Goal: Task Accomplishment & Management: Use online tool/utility

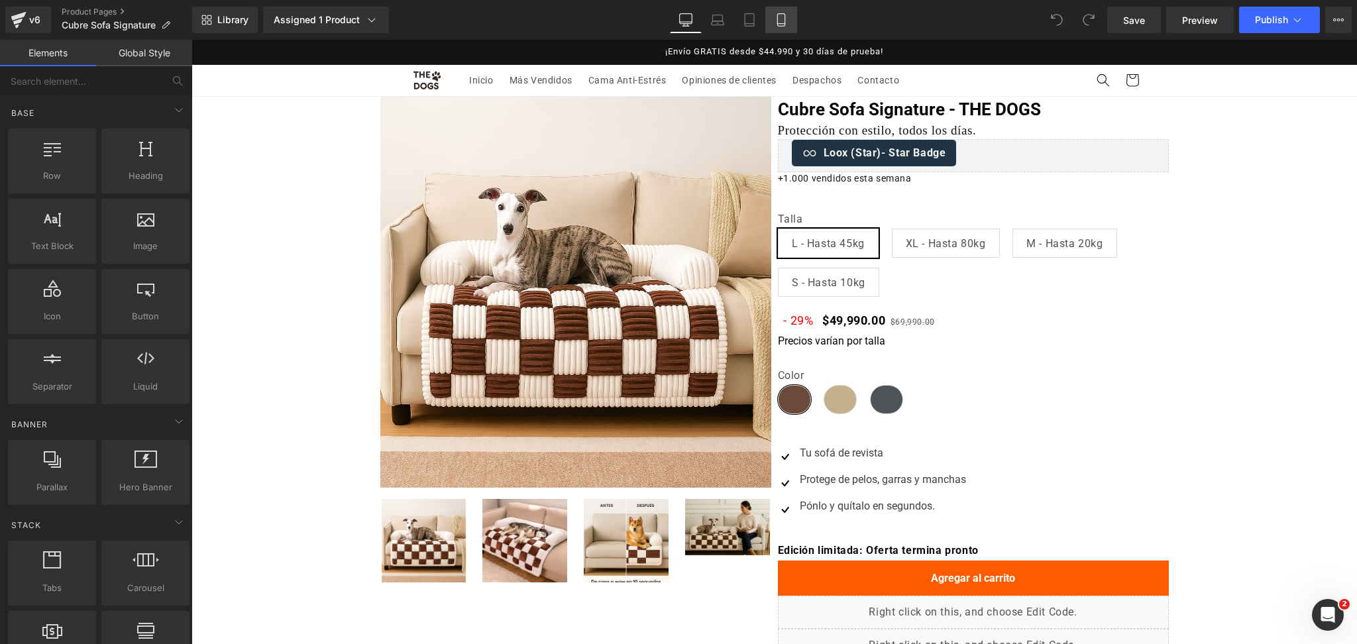
click at [782, 11] on link "Mobile" at bounding box center [782, 20] width 32 height 27
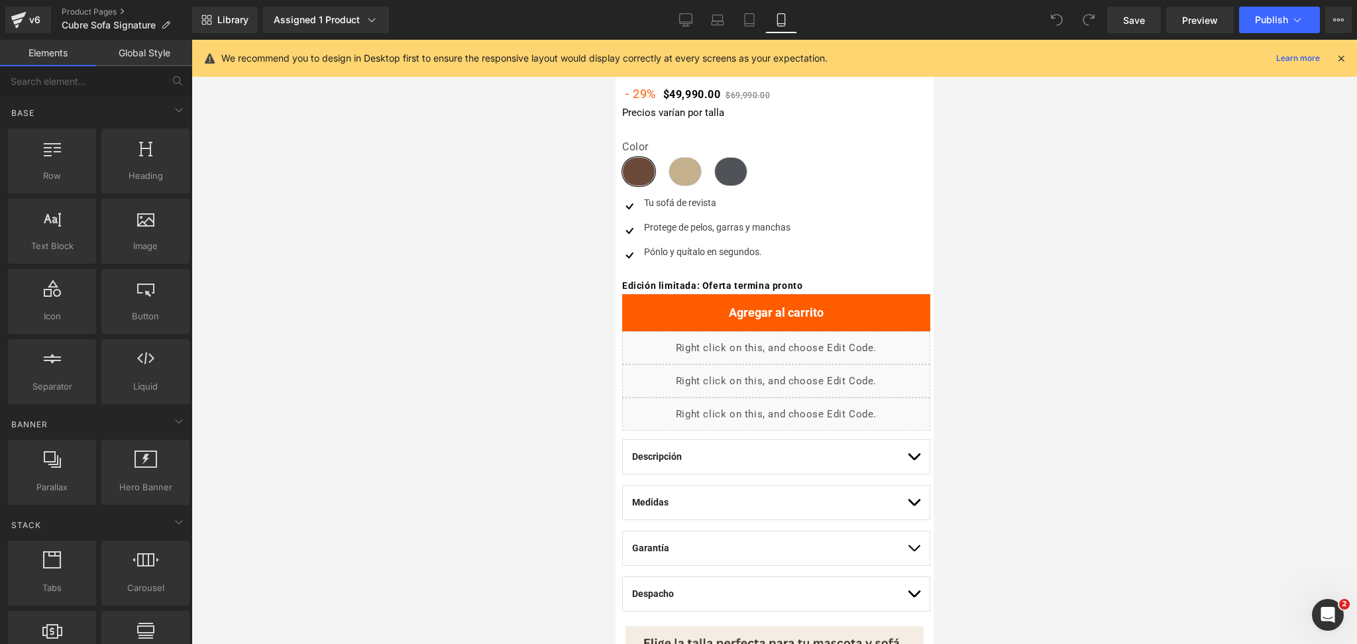
scroll to position [530, 0]
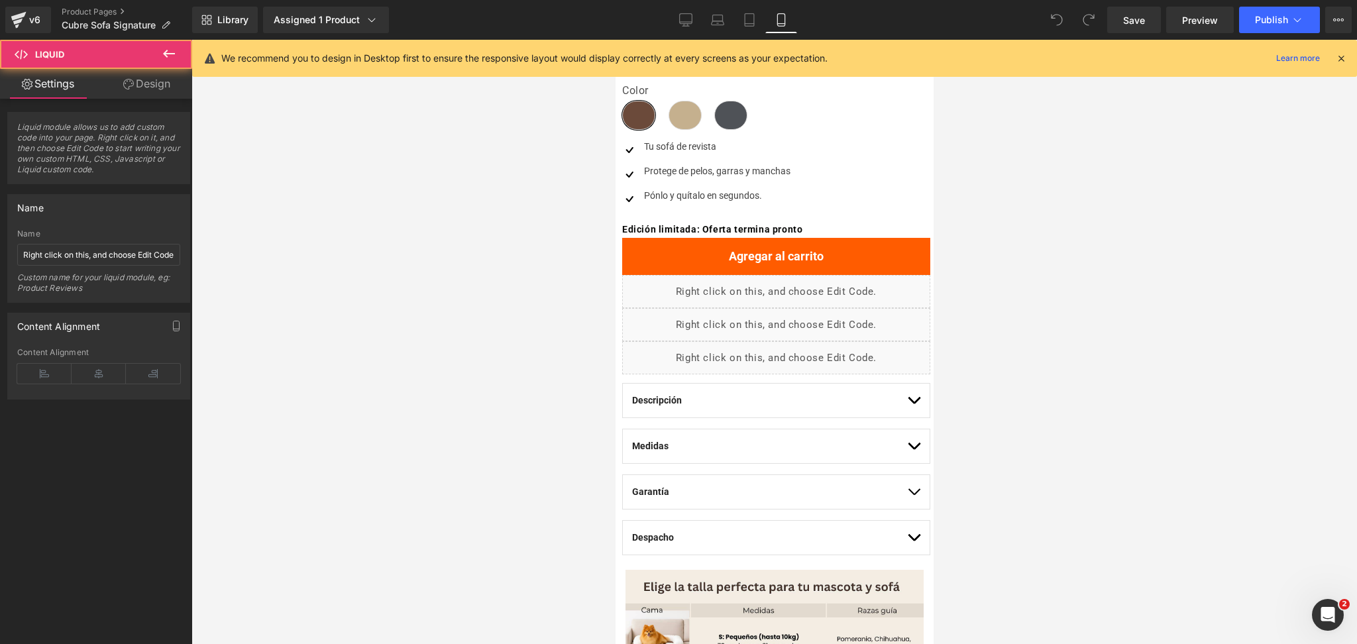
click at [796, 286] on div "Liquid" at bounding box center [776, 291] width 308 height 33
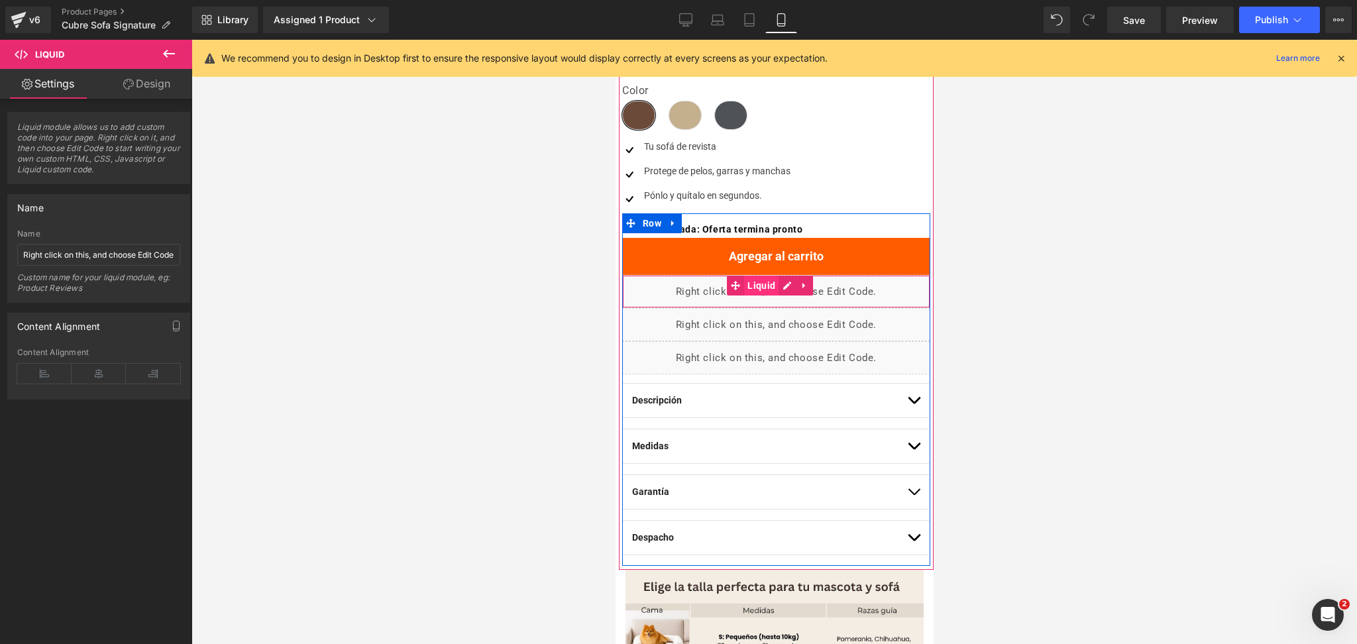
click at [770, 286] on span "Liquid" at bounding box center [761, 286] width 34 height 20
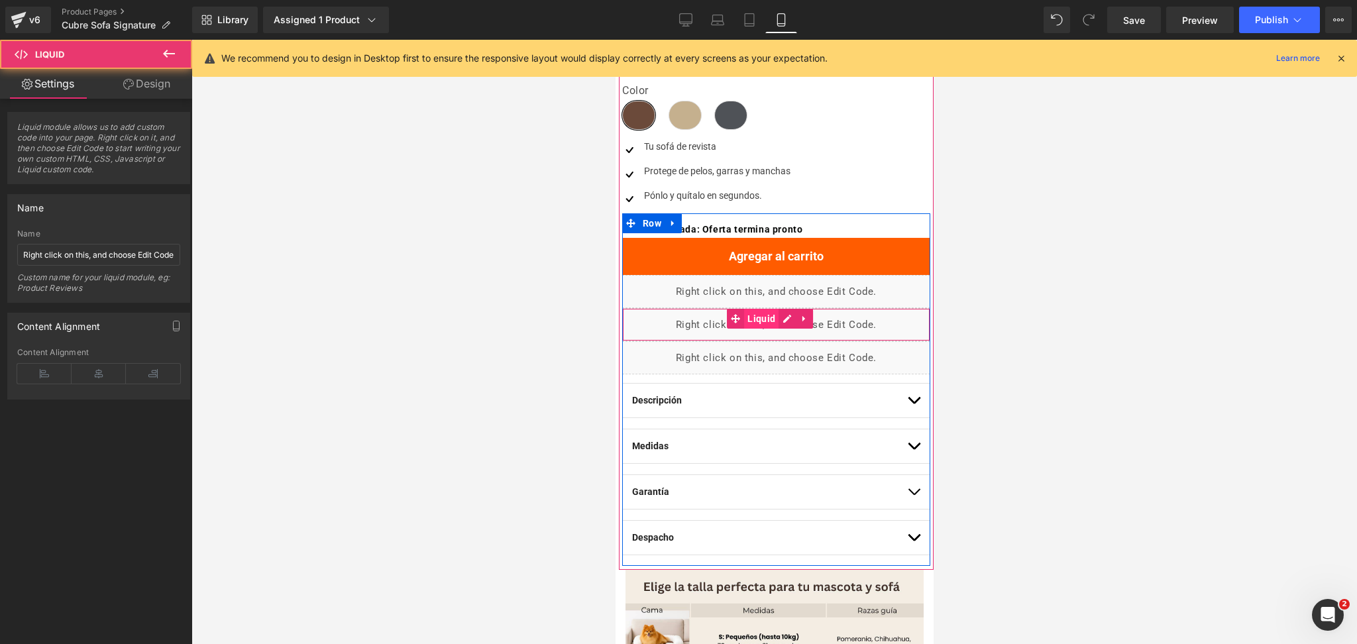
click at [763, 317] on span "Liquid" at bounding box center [761, 319] width 34 height 20
click at [796, 320] on link at bounding box center [803, 319] width 17 height 20
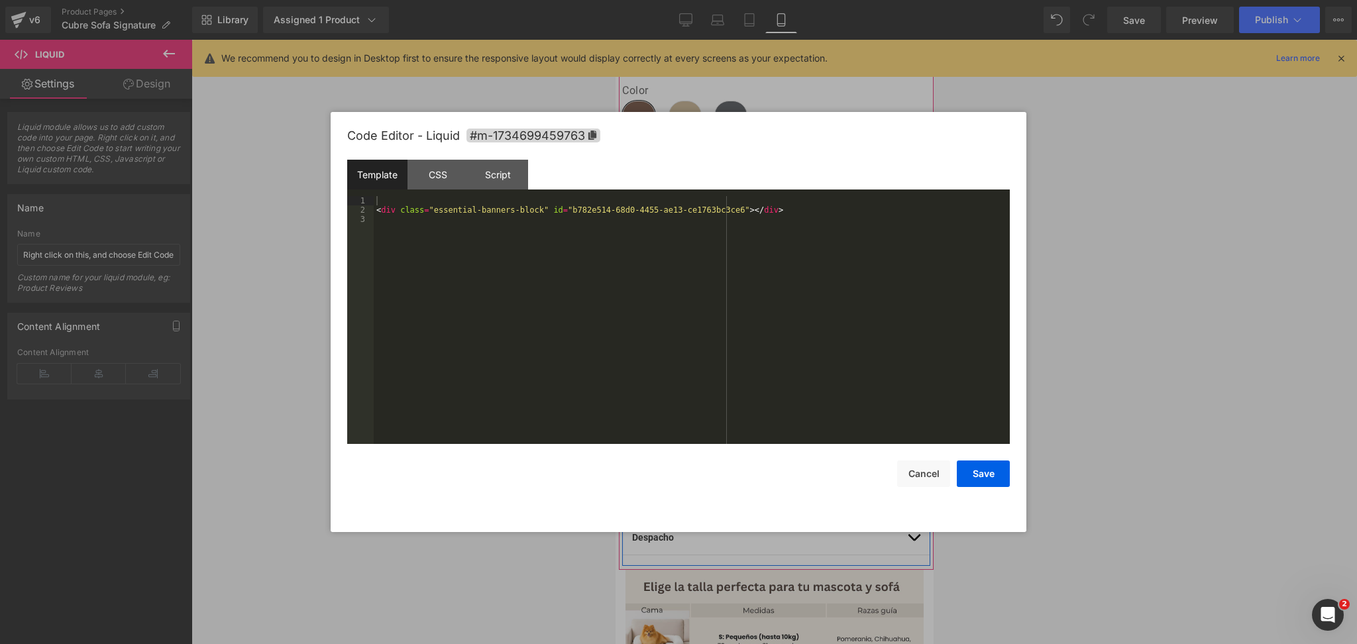
click at [763, 324] on div "Liquid" at bounding box center [776, 324] width 308 height 33
drag, startPoint x: 543, startPoint y: 247, endPoint x: 67, endPoint y: 195, distance: 479.4
click at [67, 195] on body "Liquid You are previewing how the will restyle your page. You can not edit Elem…" at bounding box center [678, 322] width 1357 height 644
click at [1000, 472] on button "Save" at bounding box center [983, 474] width 53 height 27
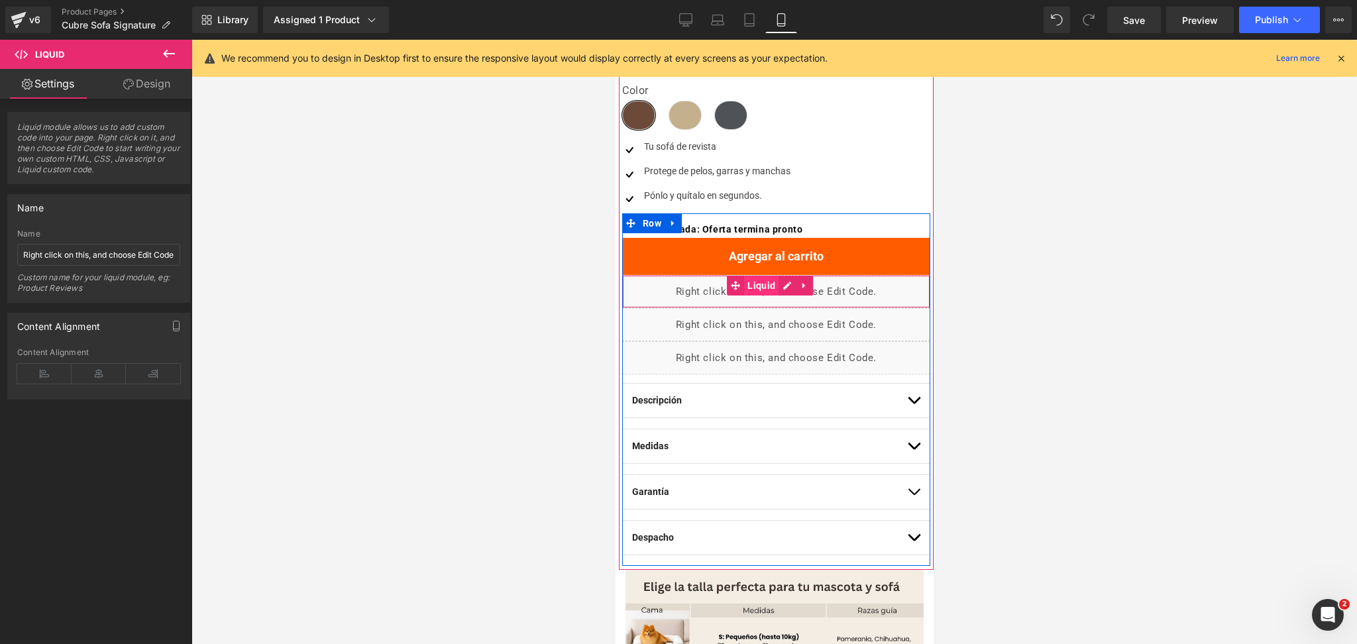
click at [759, 288] on span "Liquid" at bounding box center [761, 286] width 34 height 20
click at [784, 286] on div "Liquid" at bounding box center [776, 291] width 308 height 33
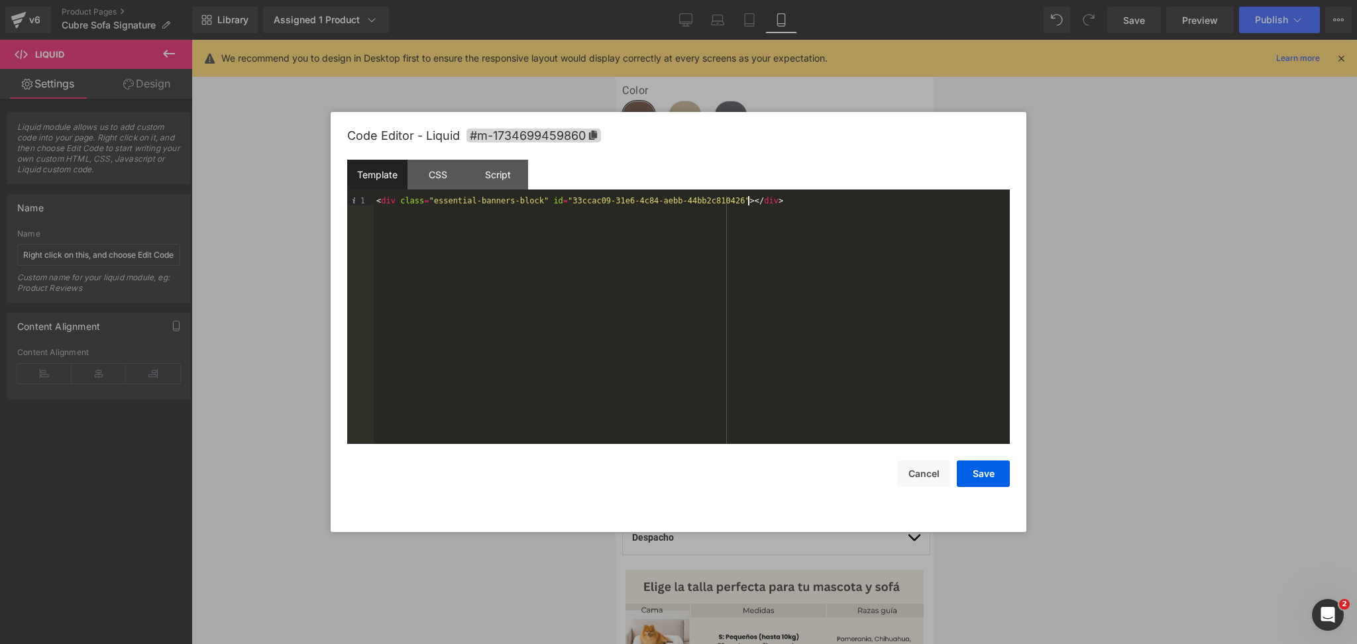
drag, startPoint x: 777, startPoint y: 205, endPoint x: 161, endPoint y: 220, distance: 616.6
click at [161, 220] on body "Liquid You are previewing how the will restyle your page. You can not edit Elem…" at bounding box center [678, 322] width 1357 height 644
click at [470, 203] on div "< div class = "essential-banners-block" id = "33ccac09-31e6-4c84-aebb-44bb2c810…" at bounding box center [692, 329] width 636 height 266
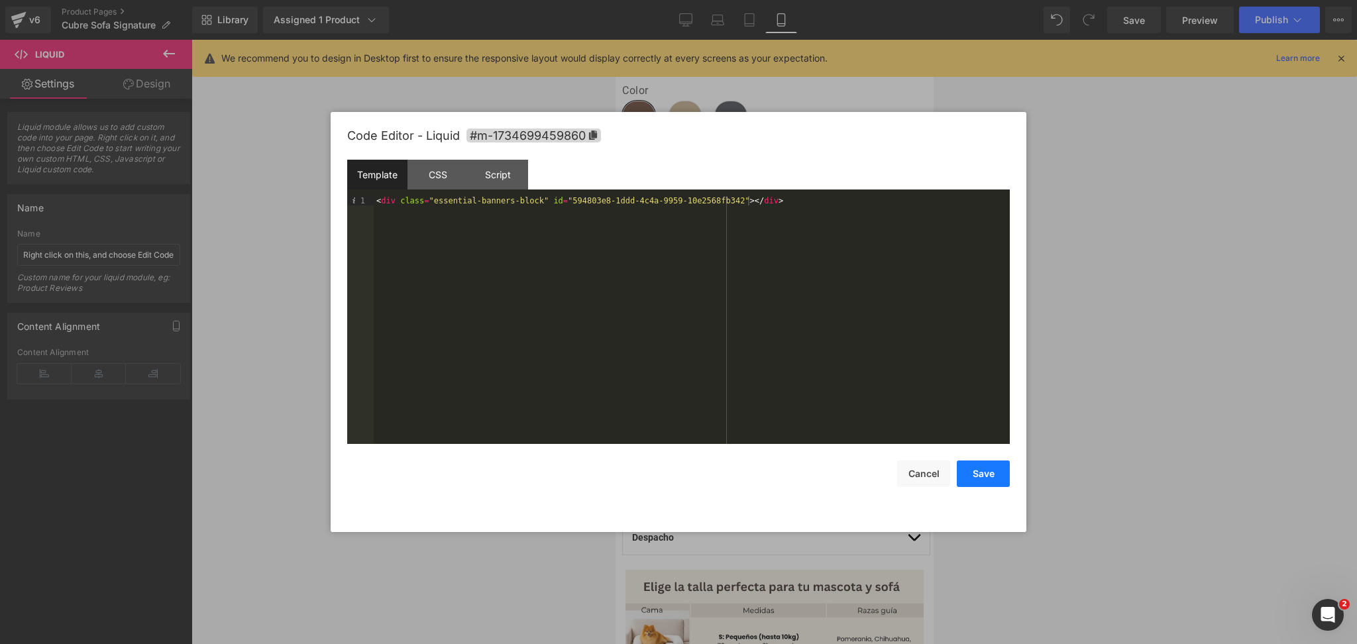
click at [994, 473] on button "Save" at bounding box center [983, 474] width 53 height 27
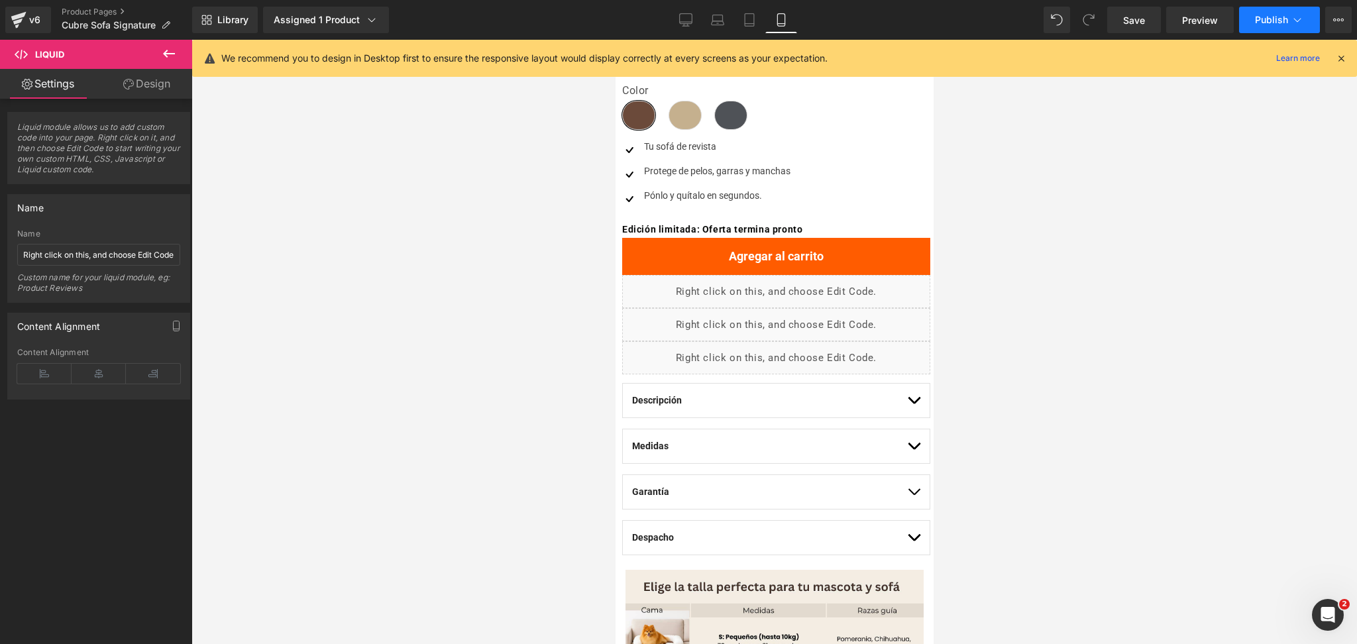
click at [1254, 25] on button "Publish" at bounding box center [1279, 20] width 81 height 27
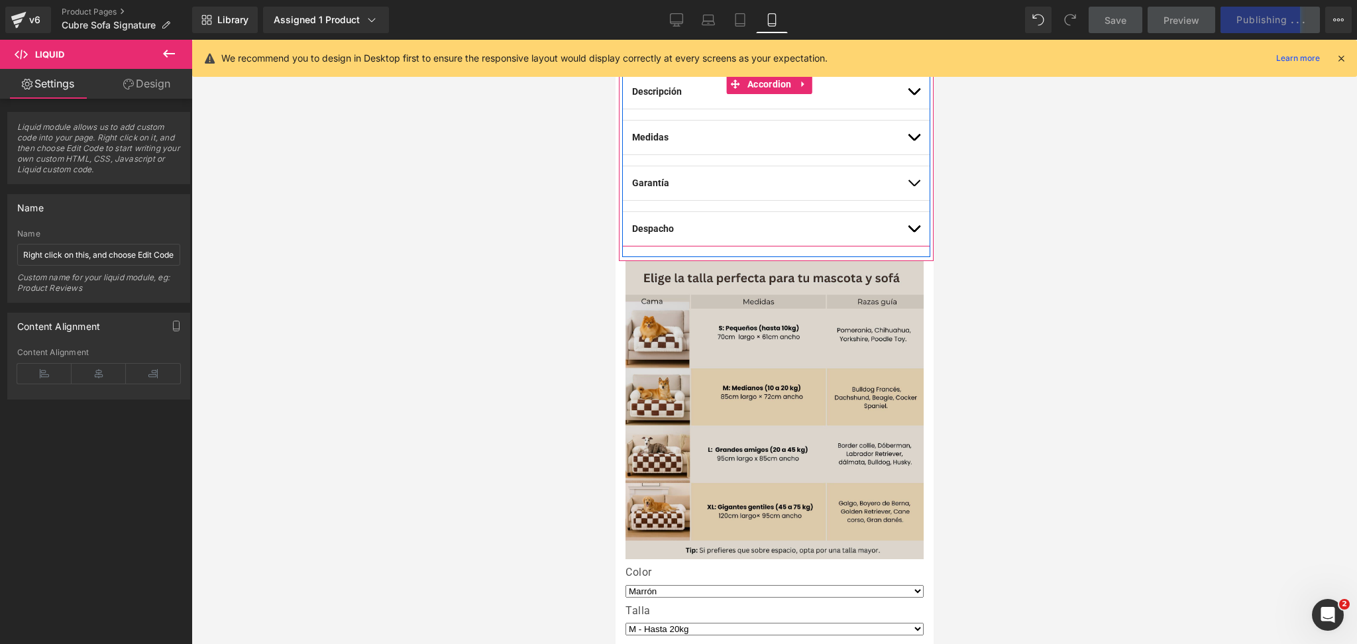
scroll to position [884, 0]
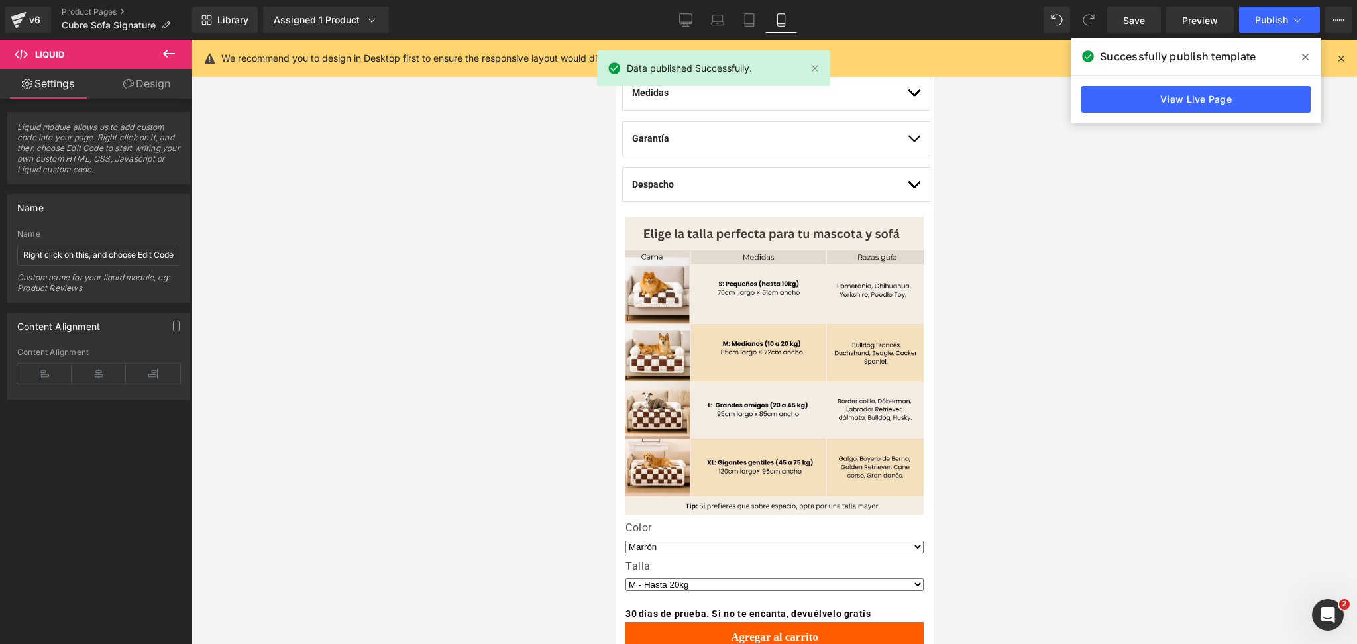
click at [1100, 122] on div "View Live Page" at bounding box center [1196, 100] width 251 height 48
click at [1101, 115] on div "View Live Page" at bounding box center [1196, 100] width 251 height 48
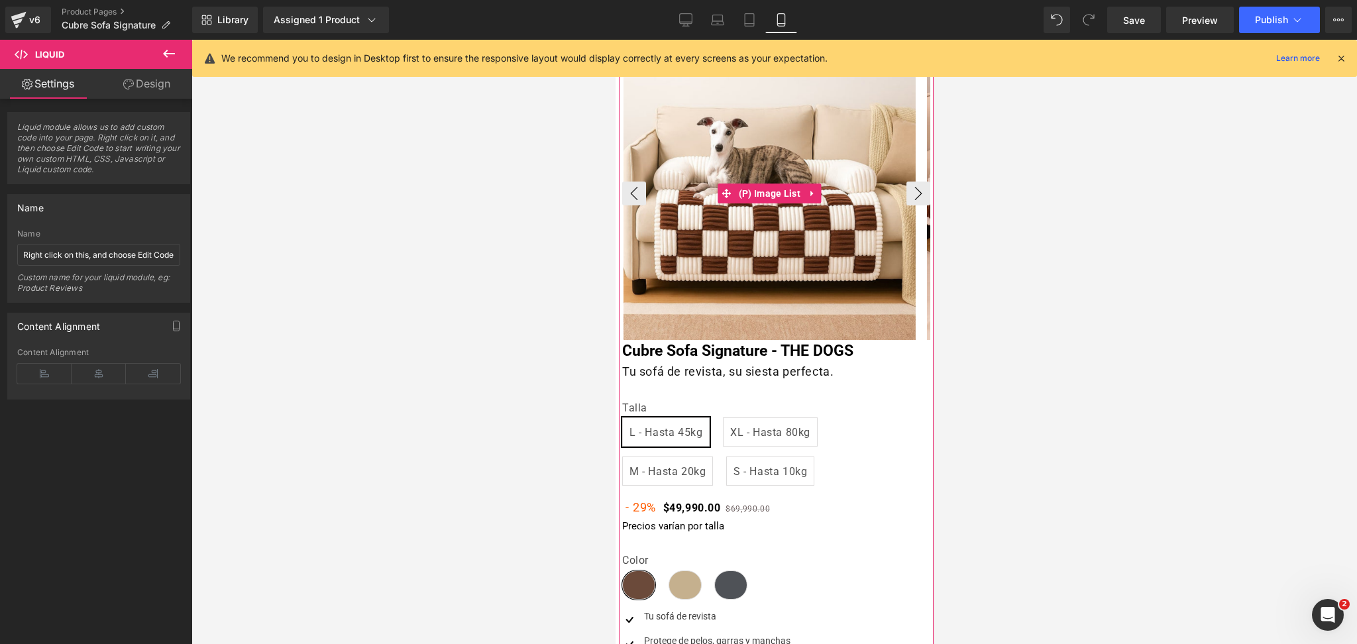
scroll to position [265, 0]
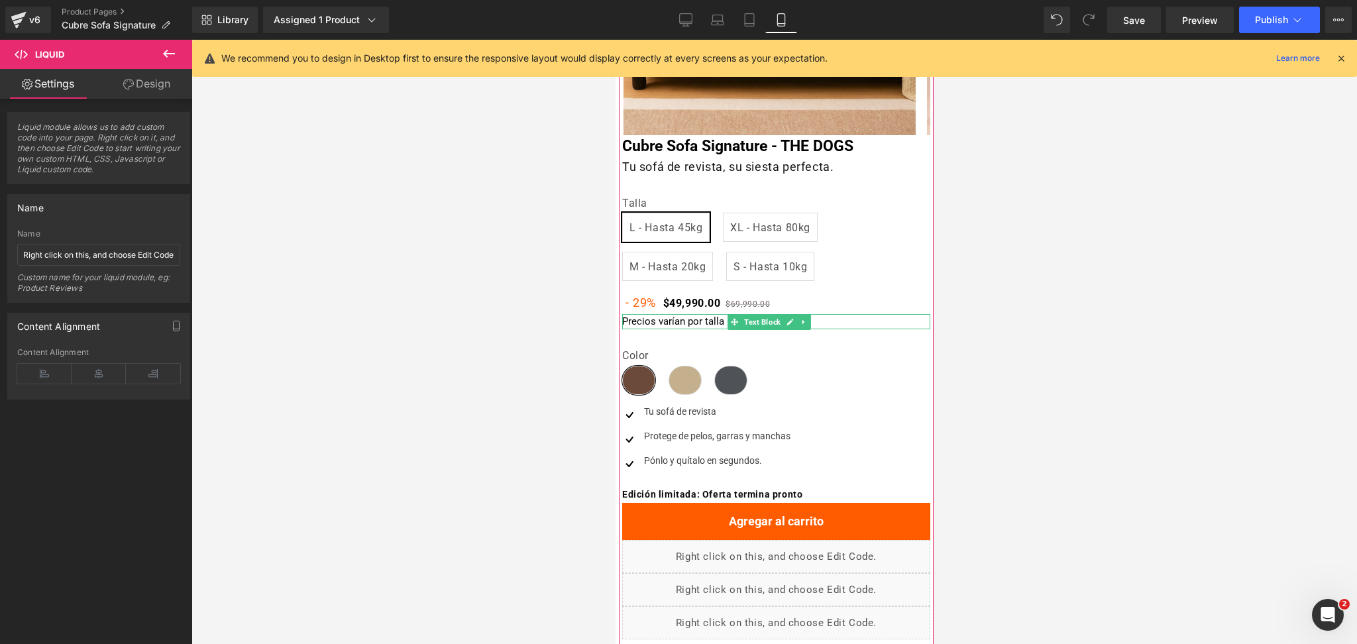
click at [687, 324] on p "Precios varían por talla" at bounding box center [776, 321] width 308 height 15
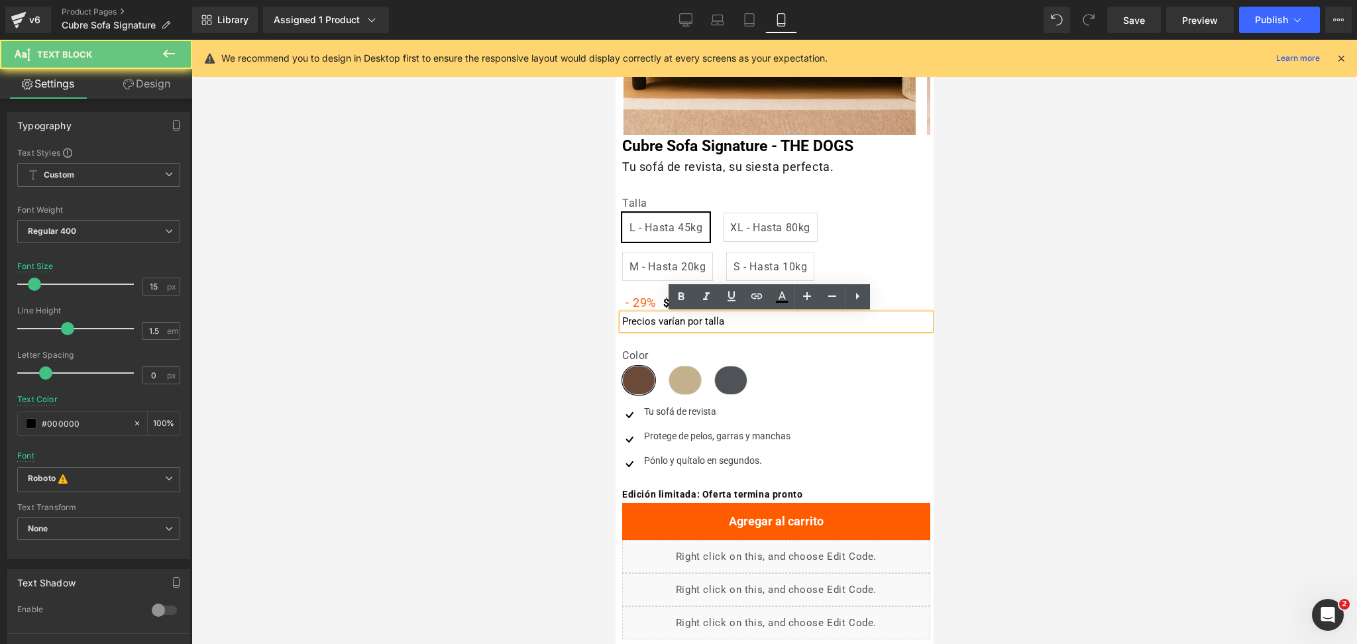
click at [691, 321] on p "Precios varían por talla" at bounding box center [776, 321] width 308 height 15
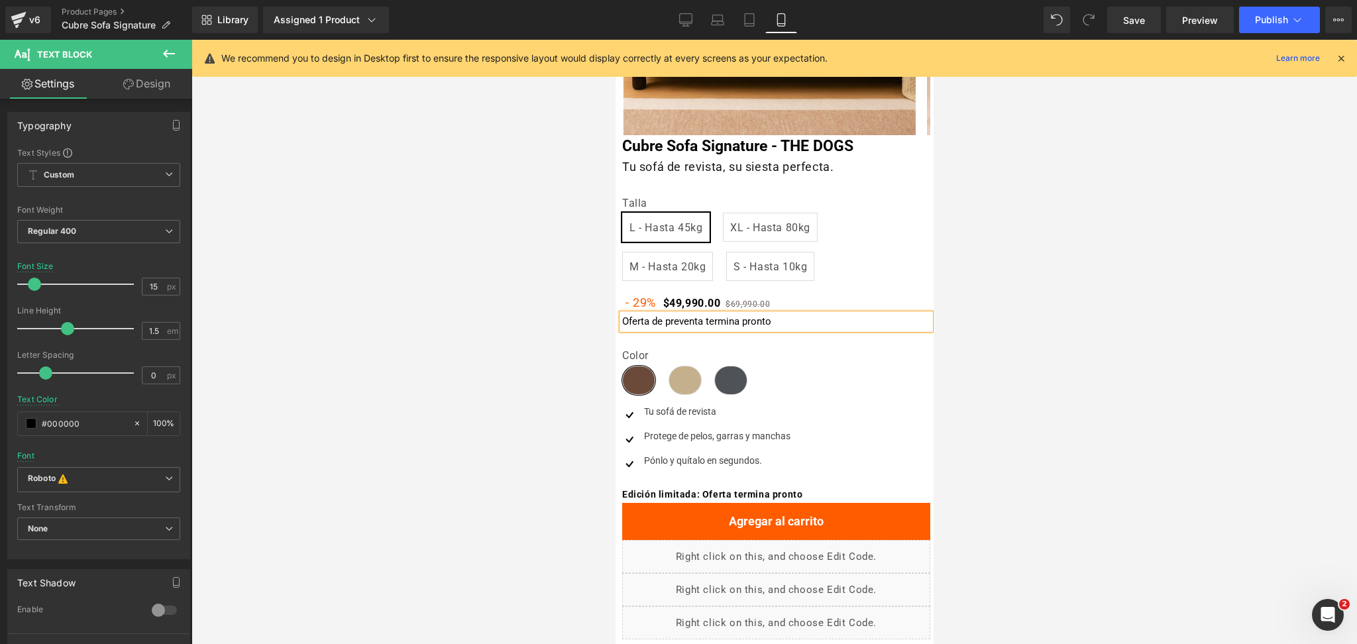
click at [1031, 201] on div at bounding box center [775, 342] width 1166 height 604
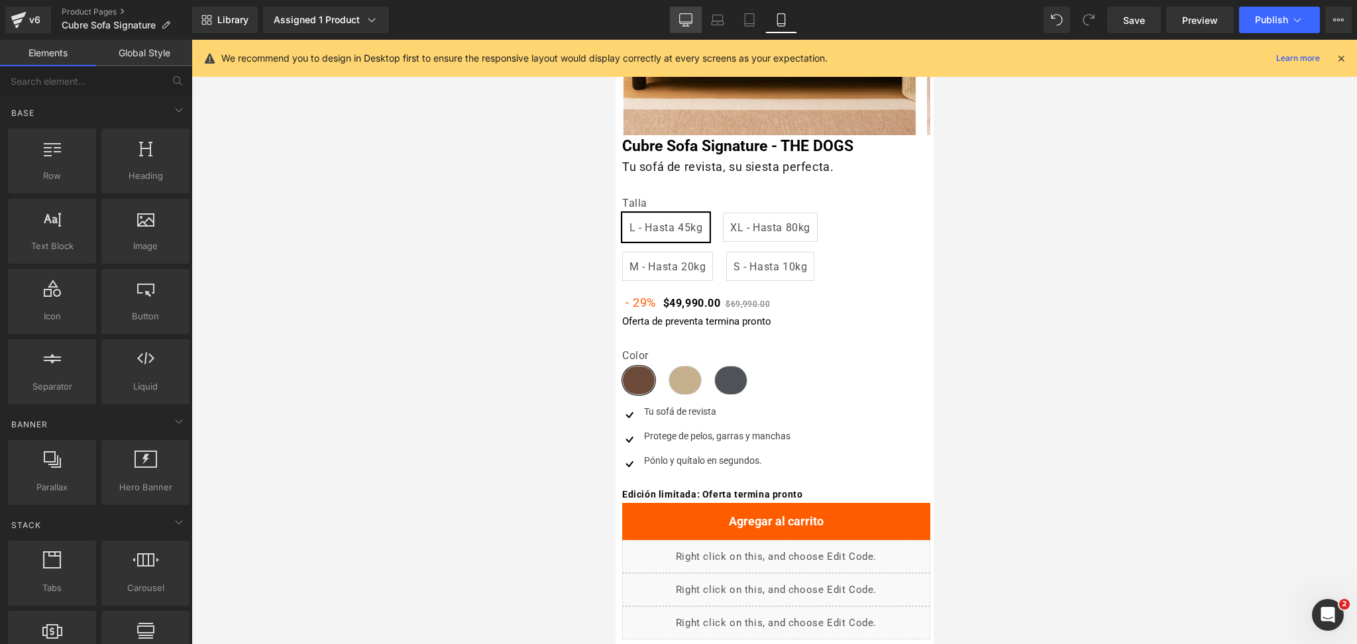
click at [687, 15] on icon at bounding box center [685, 19] width 13 height 13
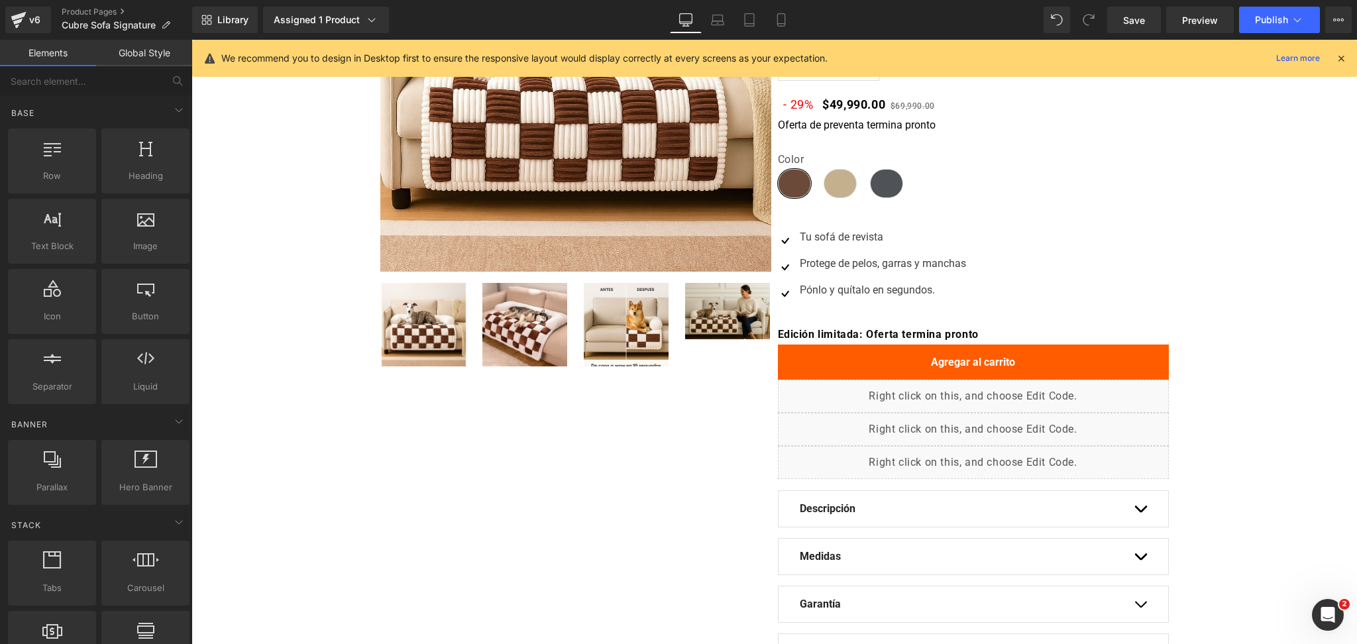
scroll to position [66, 0]
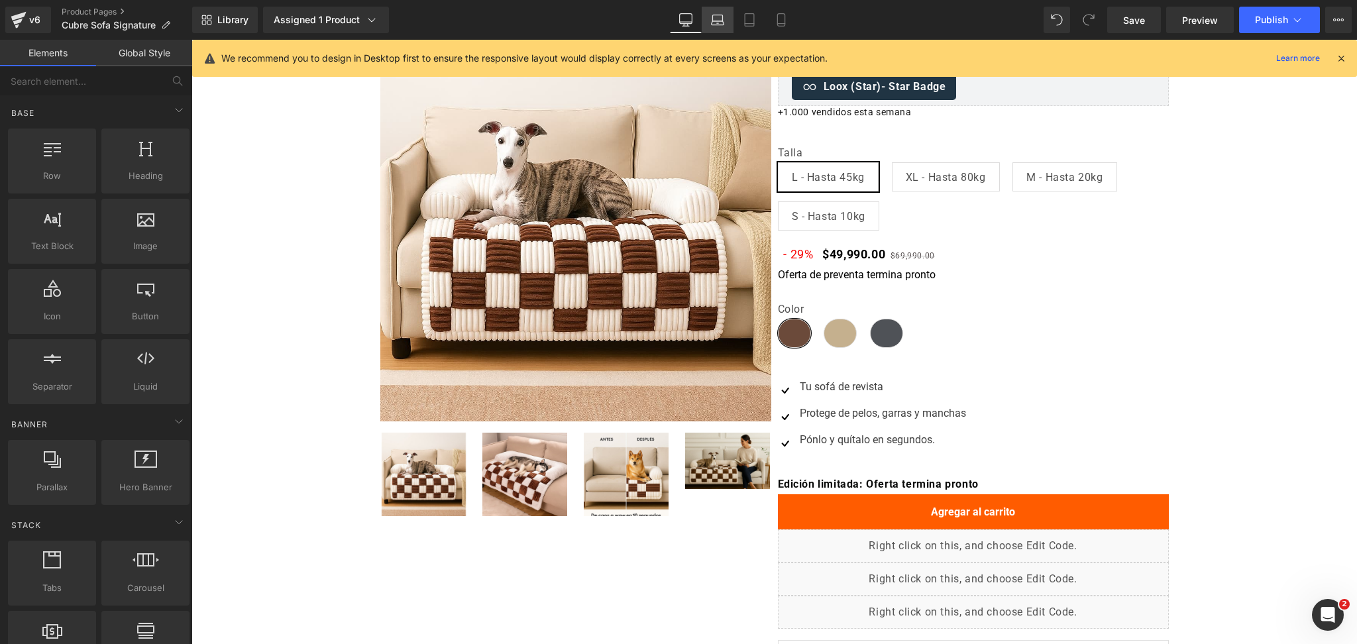
click at [708, 19] on link "Laptop" at bounding box center [718, 20] width 32 height 27
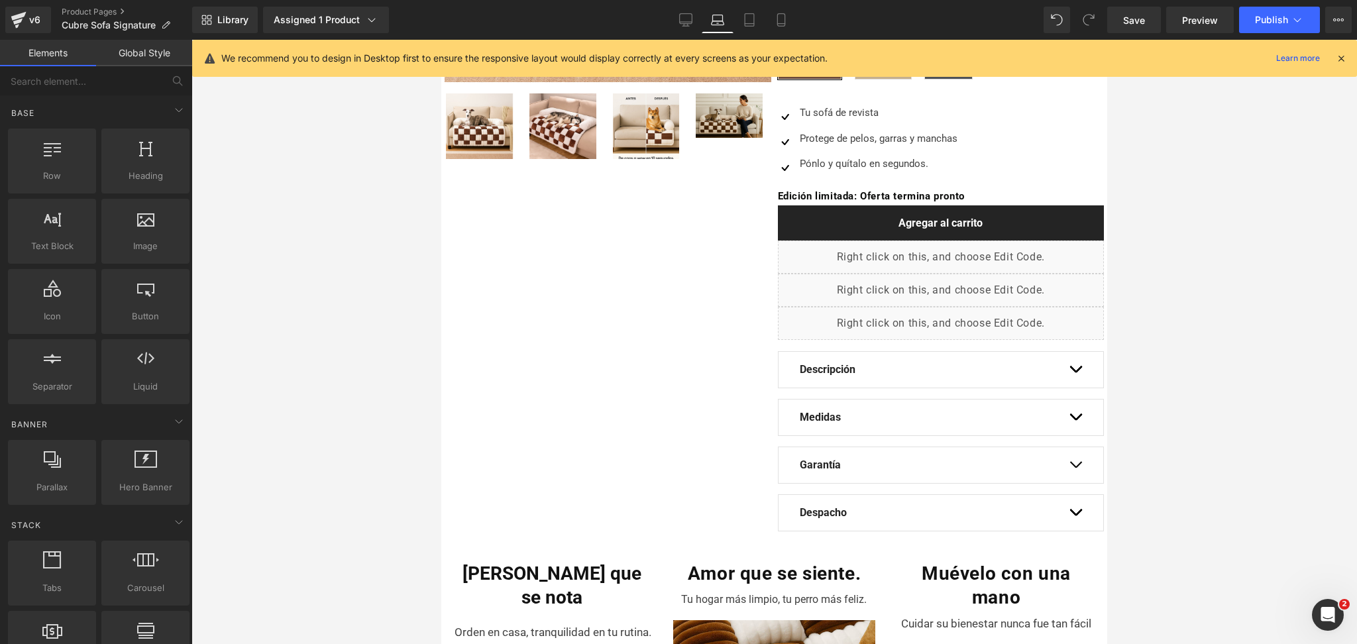
scroll to position [0, 0]
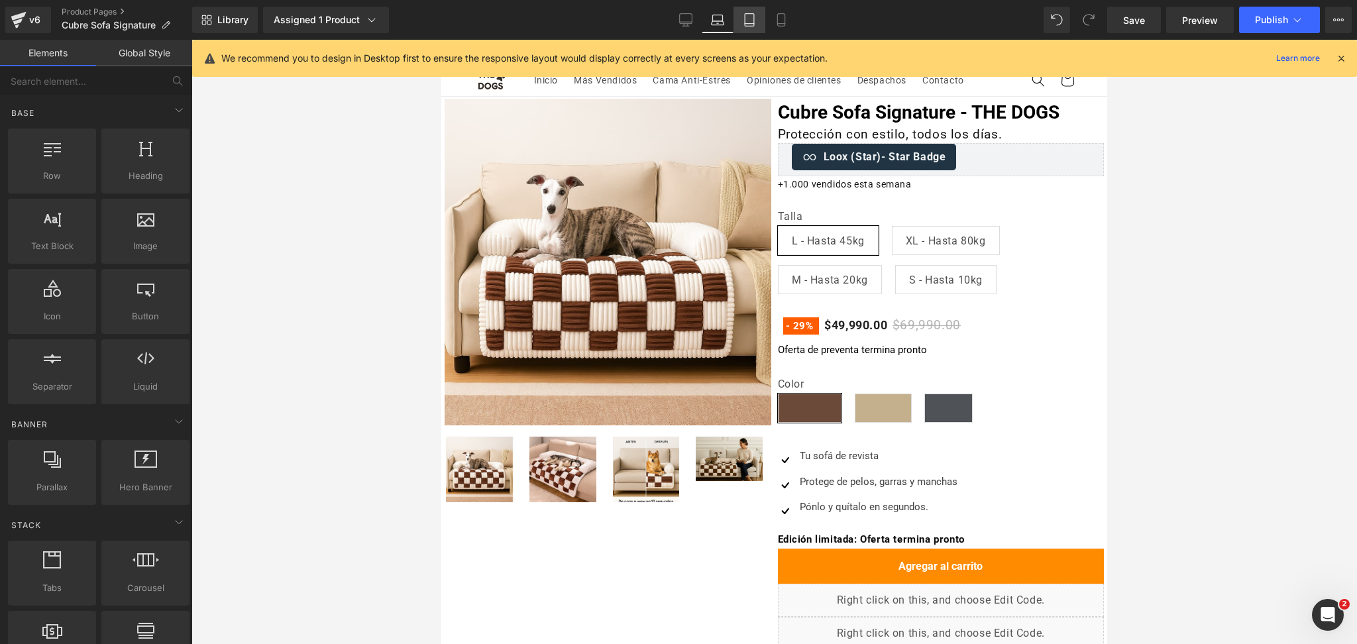
click at [756, 13] on icon at bounding box center [749, 19] width 13 height 13
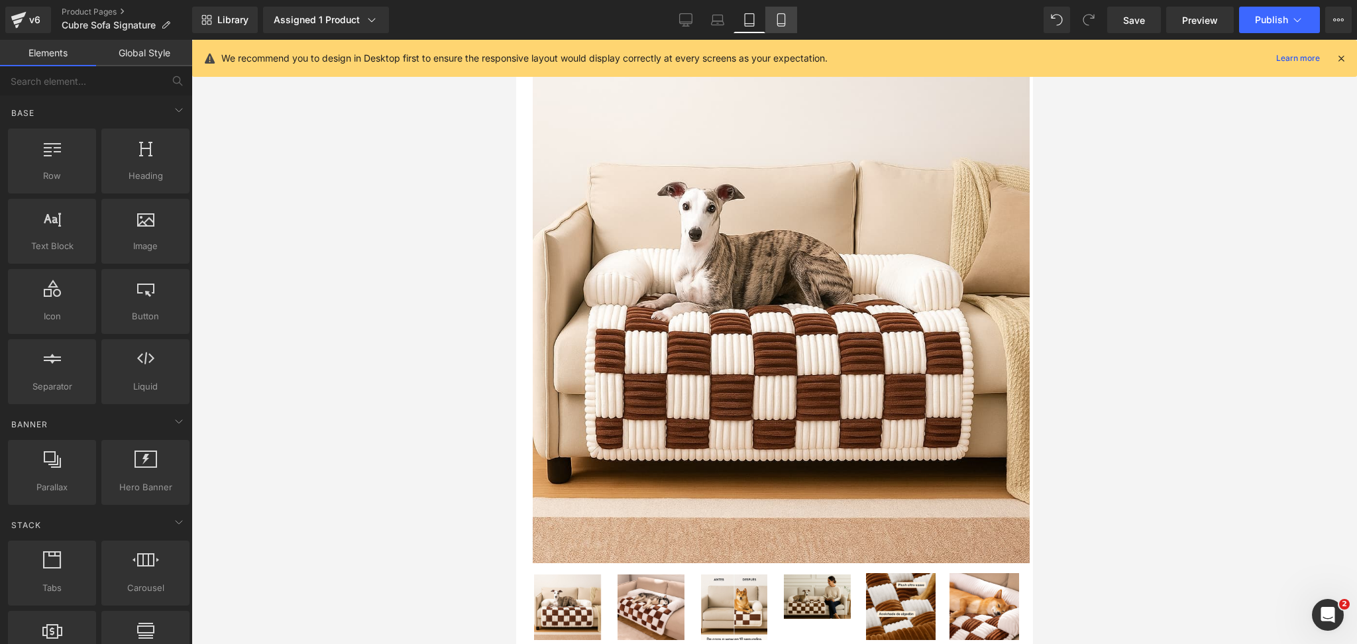
click at [783, 15] on icon at bounding box center [780, 20] width 7 height 13
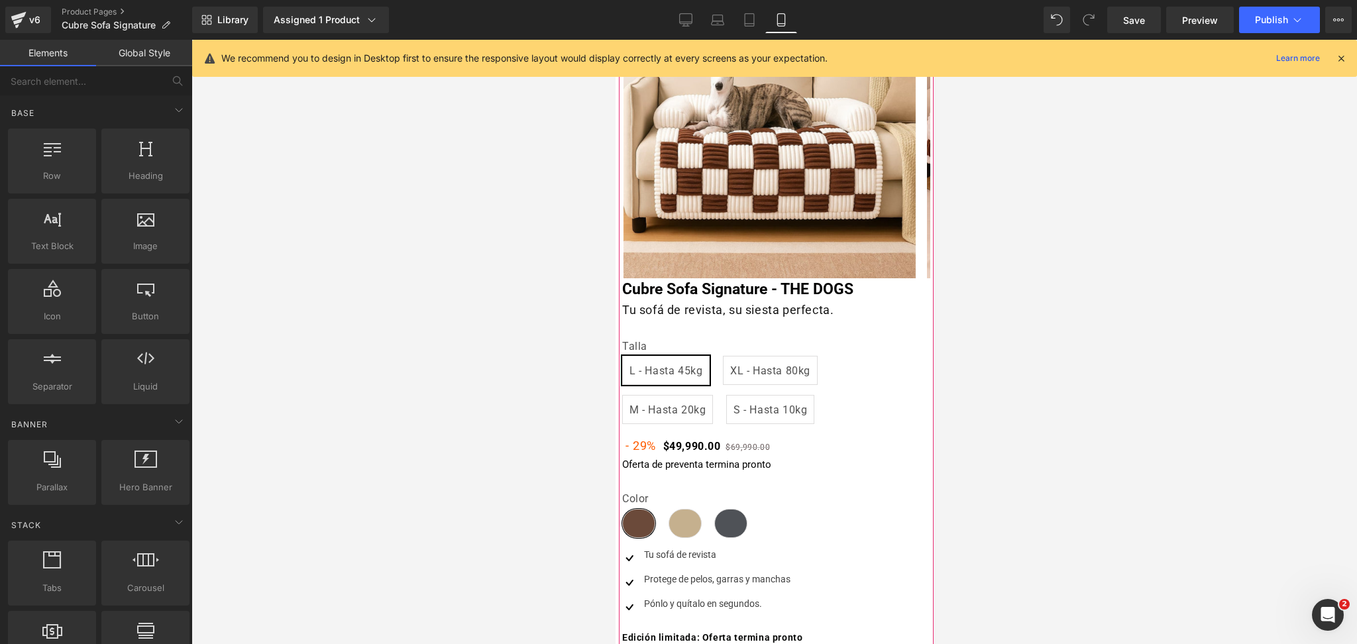
scroll to position [323, 0]
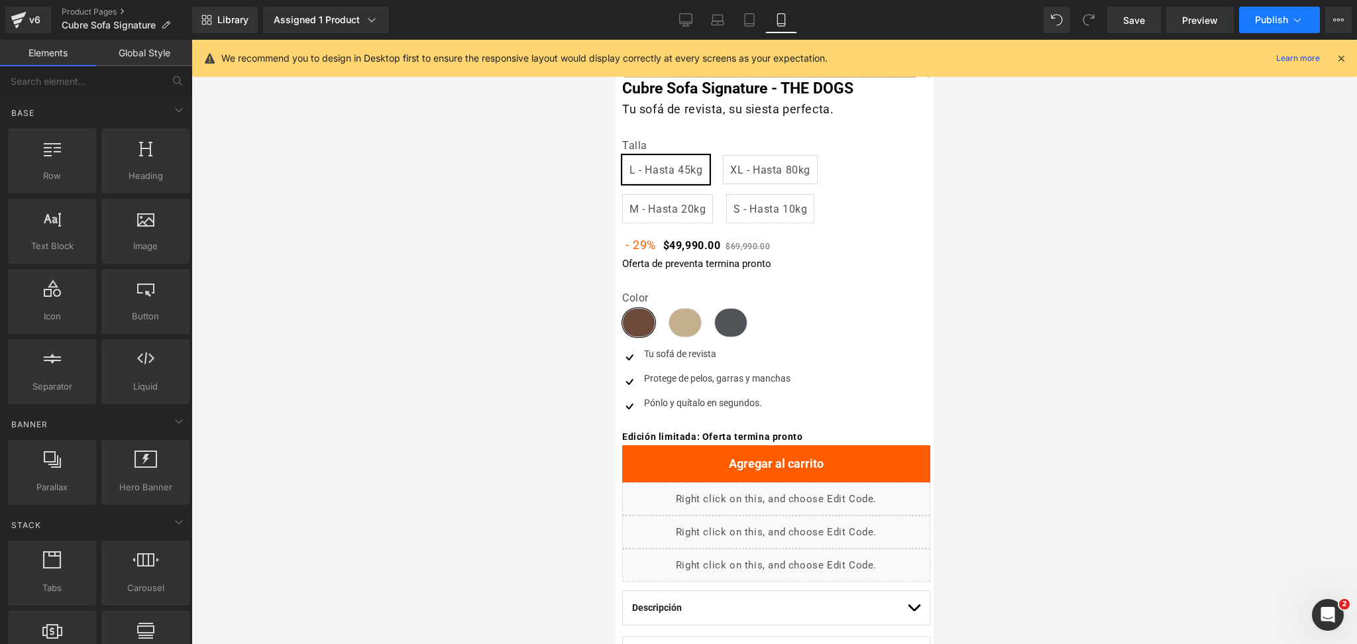
click at [1282, 19] on span "Publish" at bounding box center [1271, 20] width 33 height 11
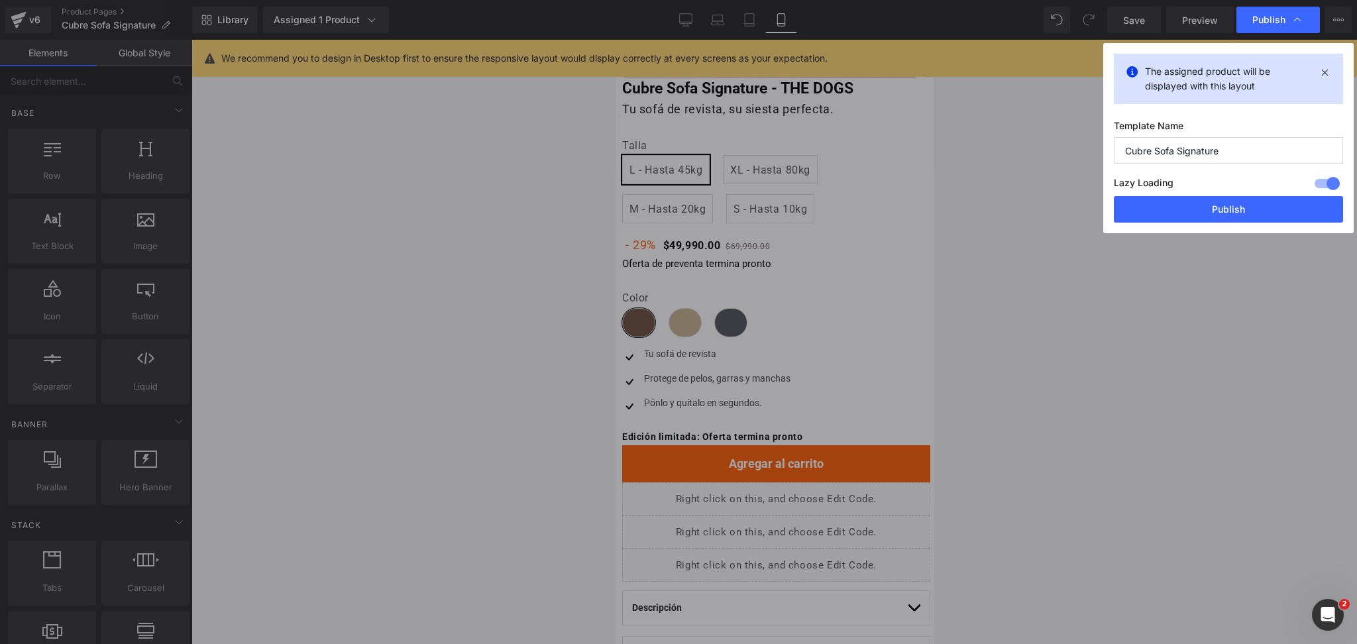
click at [1217, 196] on div "Lazy Loading Build Upgrade plan to unlock" at bounding box center [1228, 185] width 229 height 22
click at [1222, 208] on button "Publish" at bounding box center [1228, 209] width 229 height 27
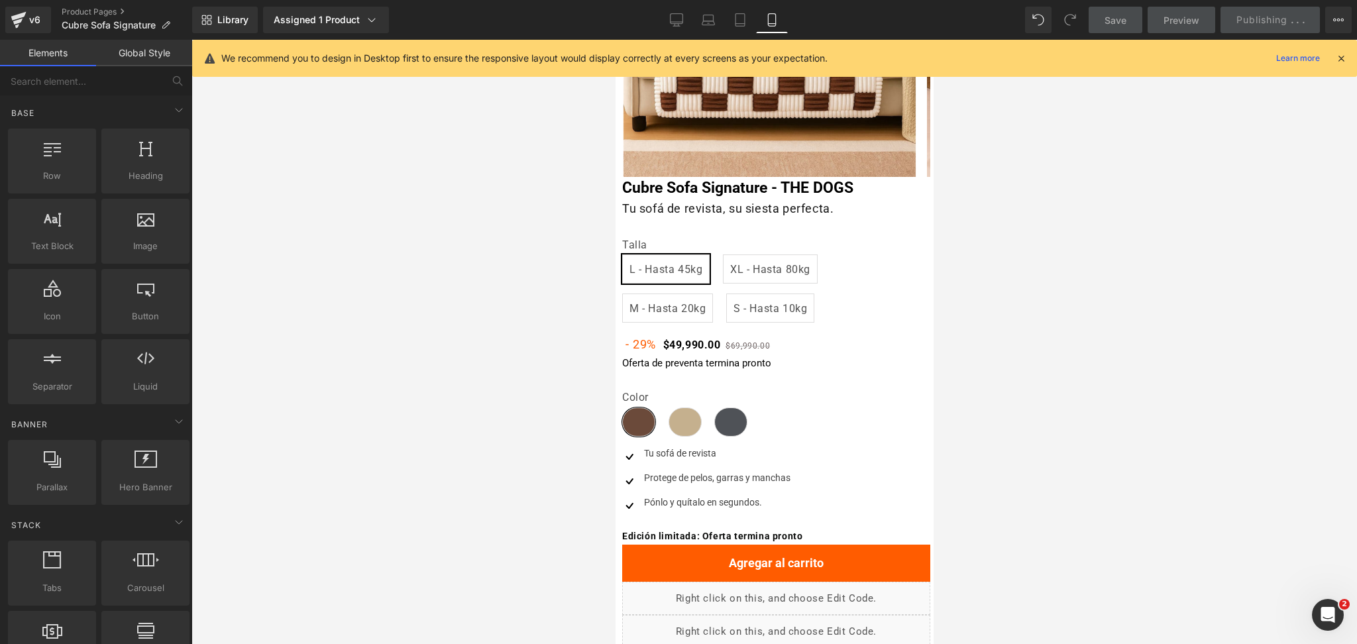
scroll to position [146, 0]
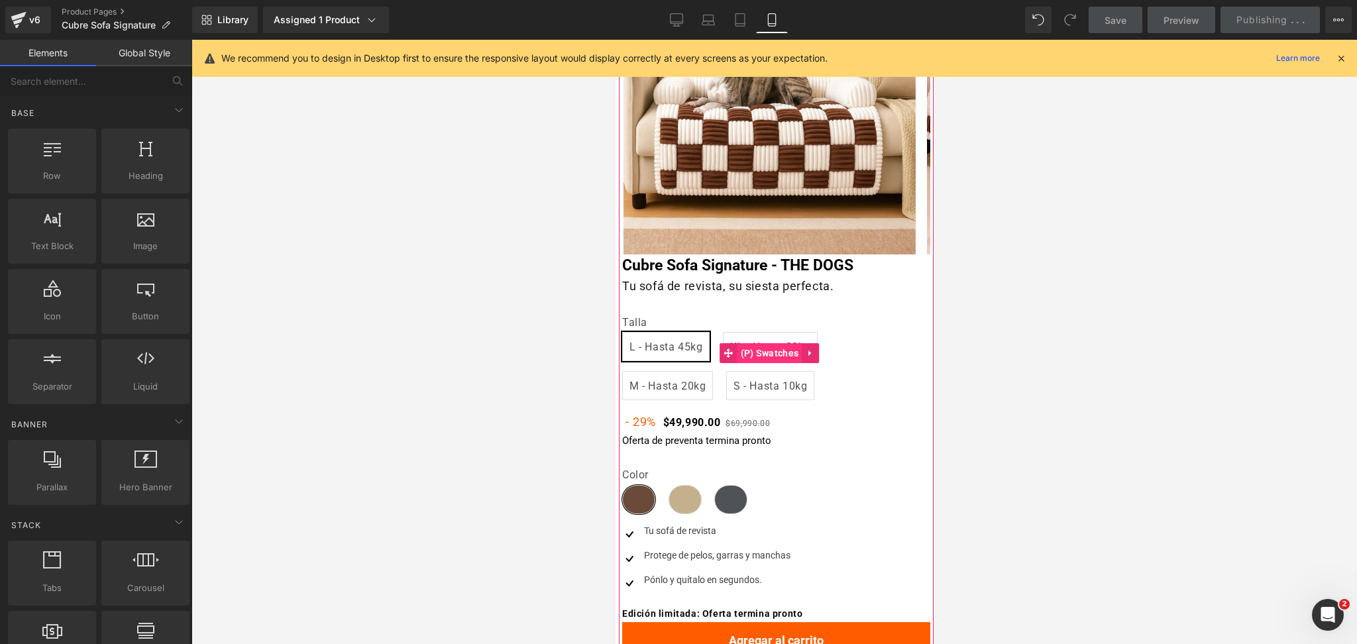
drag, startPoint x: 756, startPoint y: 349, endPoint x: 745, endPoint y: 353, distance: 11.7
click at [759, 350] on span "(P) Swatches" at bounding box center [769, 353] width 65 height 20
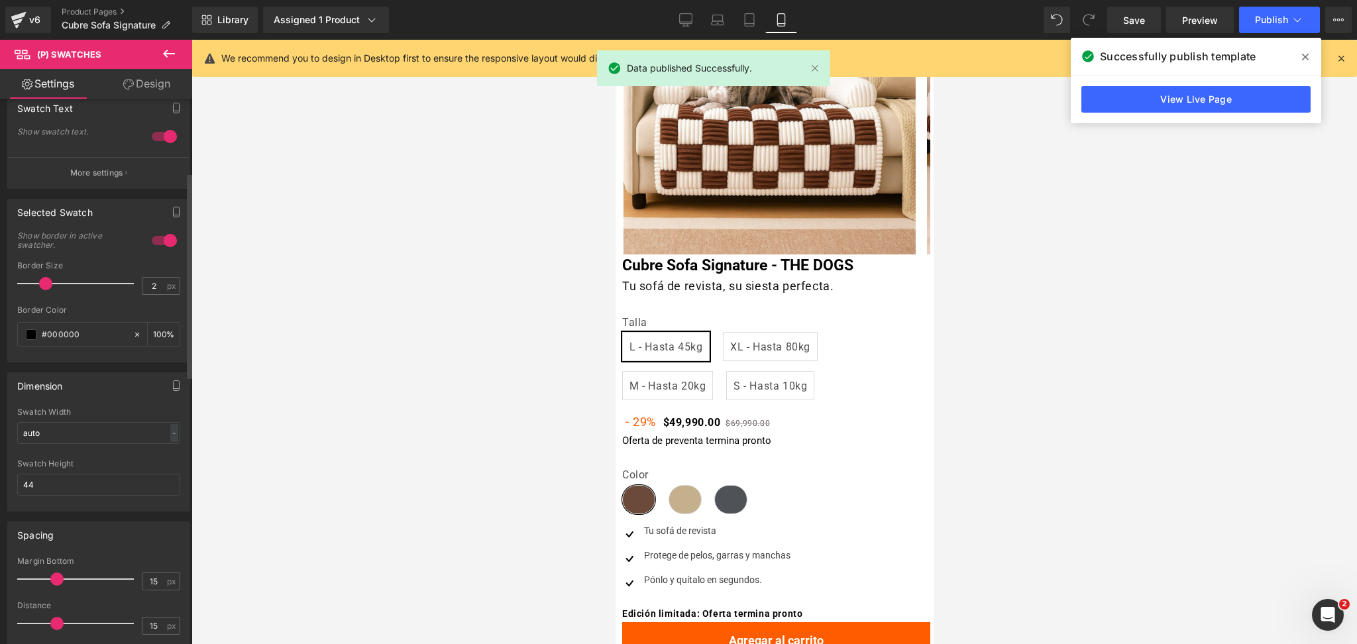
scroll to position [194, 0]
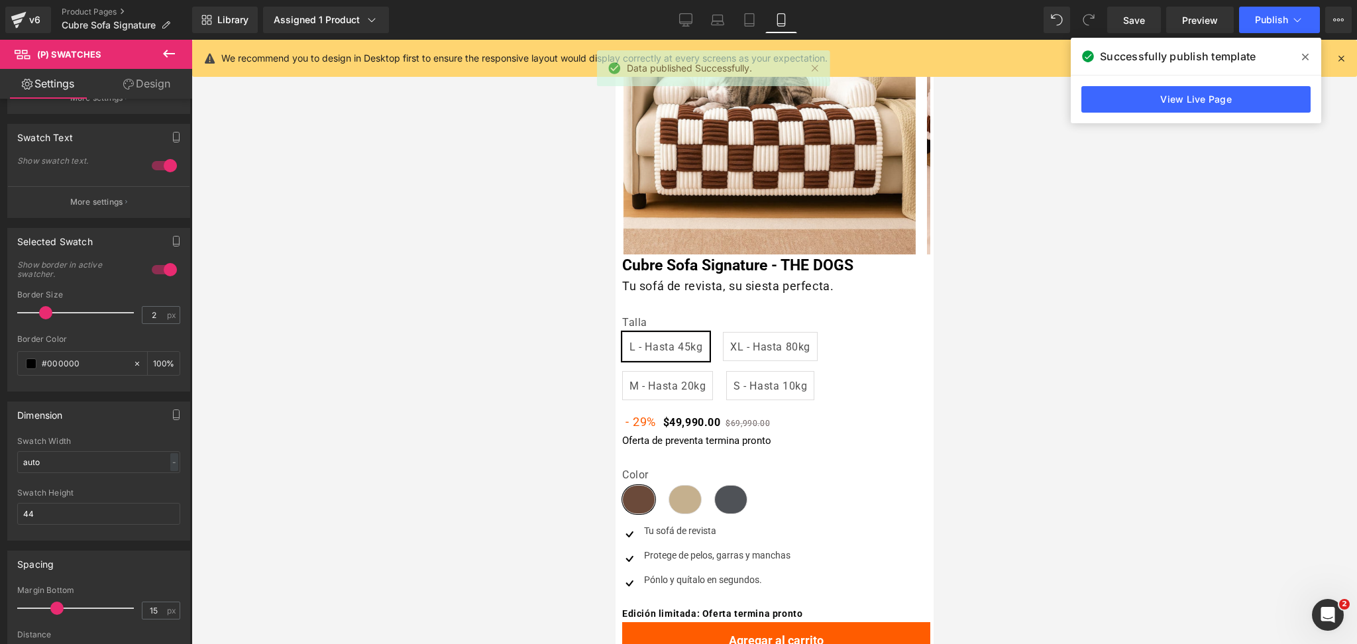
click at [1176, 270] on div at bounding box center [775, 342] width 1166 height 604
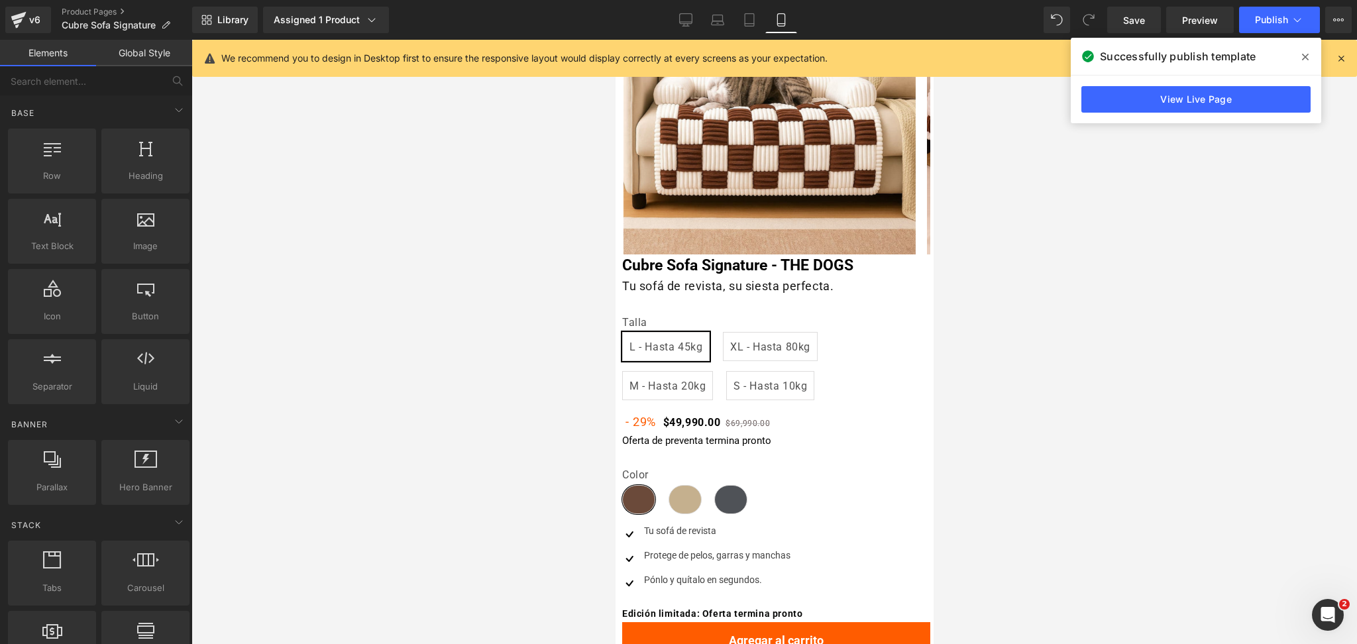
click at [0, 0] on span at bounding box center [0, 0] width 0 height 0
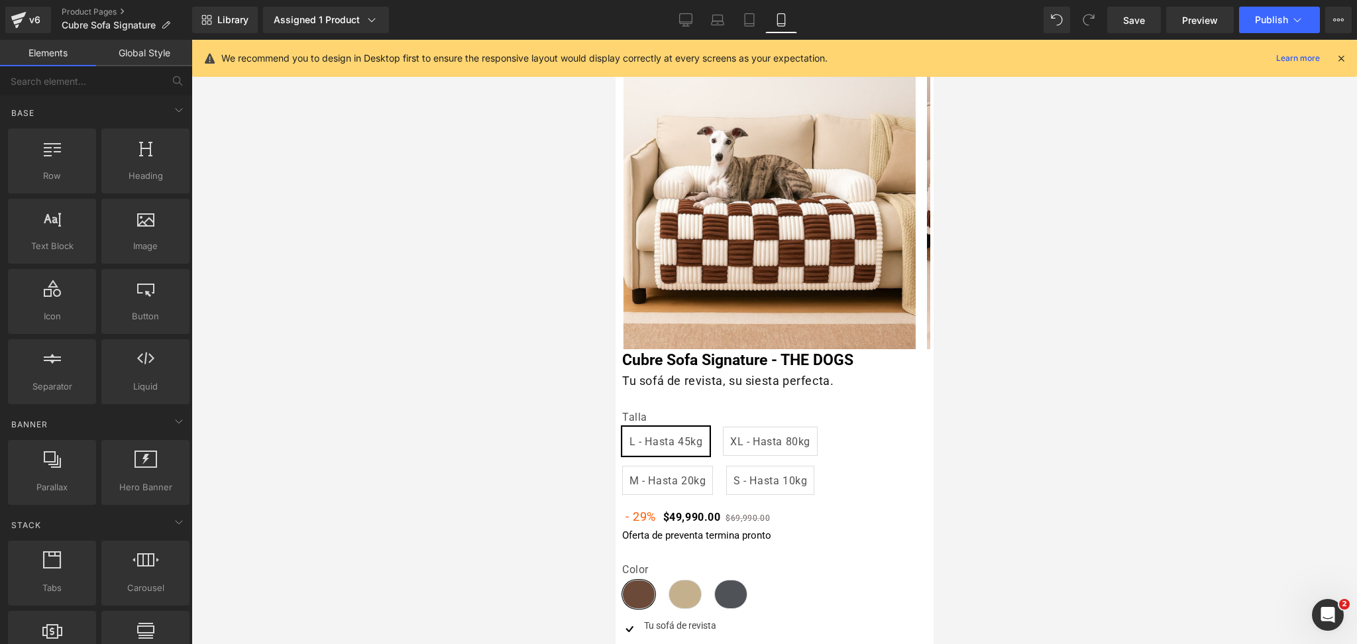
scroll to position [0, 0]
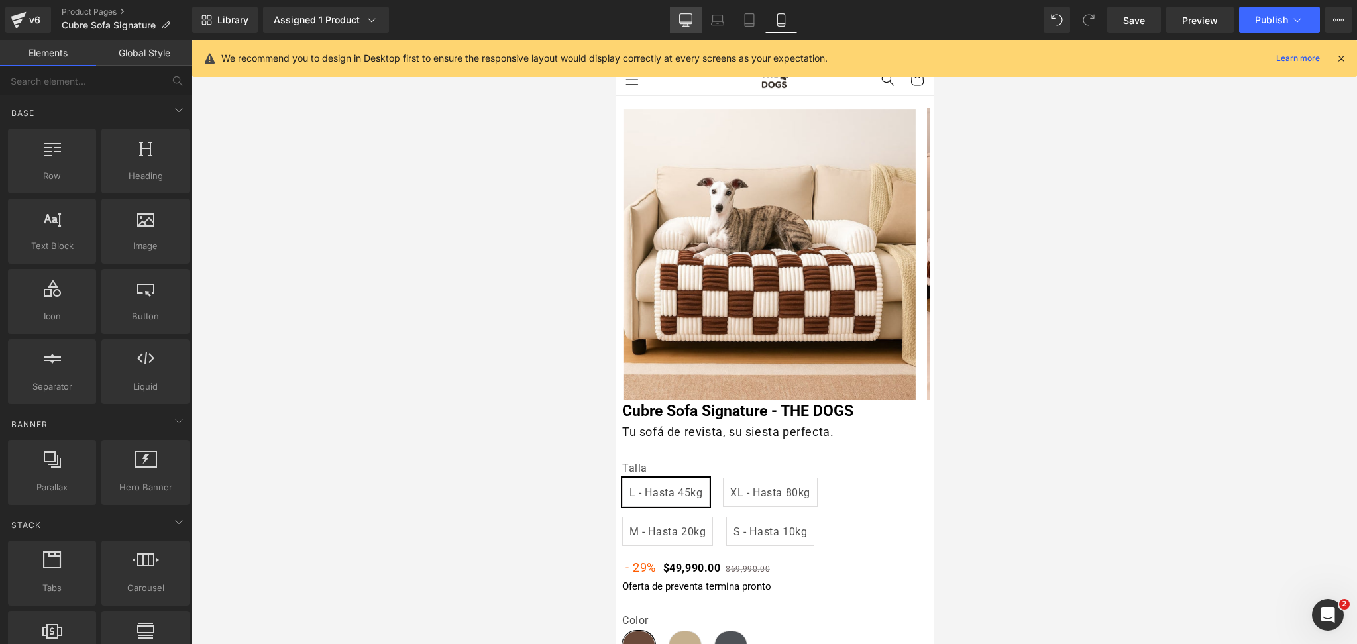
click at [685, 11] on link "Desktop" at bounding box center [686, 20] width 32 height 27
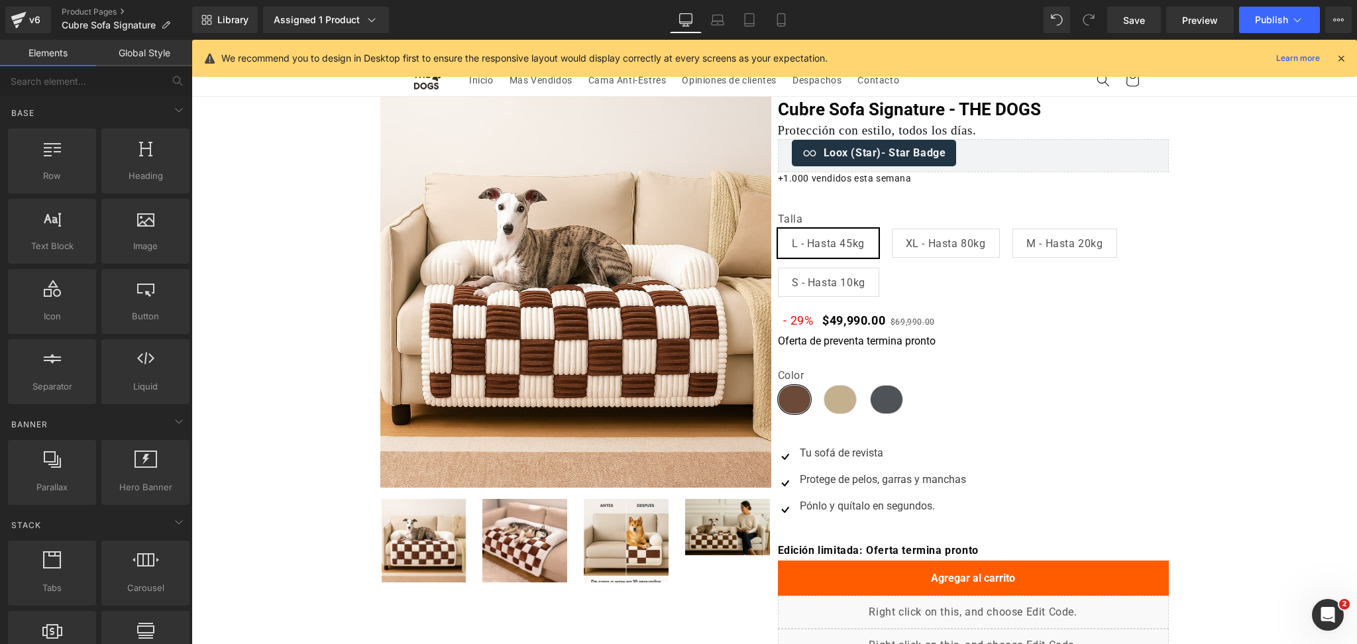
click at [701, 13] on link "Desktop" at bounding box center [686, 20] width 32 height 27
click at [716, 20] on icon at bounding box center [717, 19] width 13 height 13
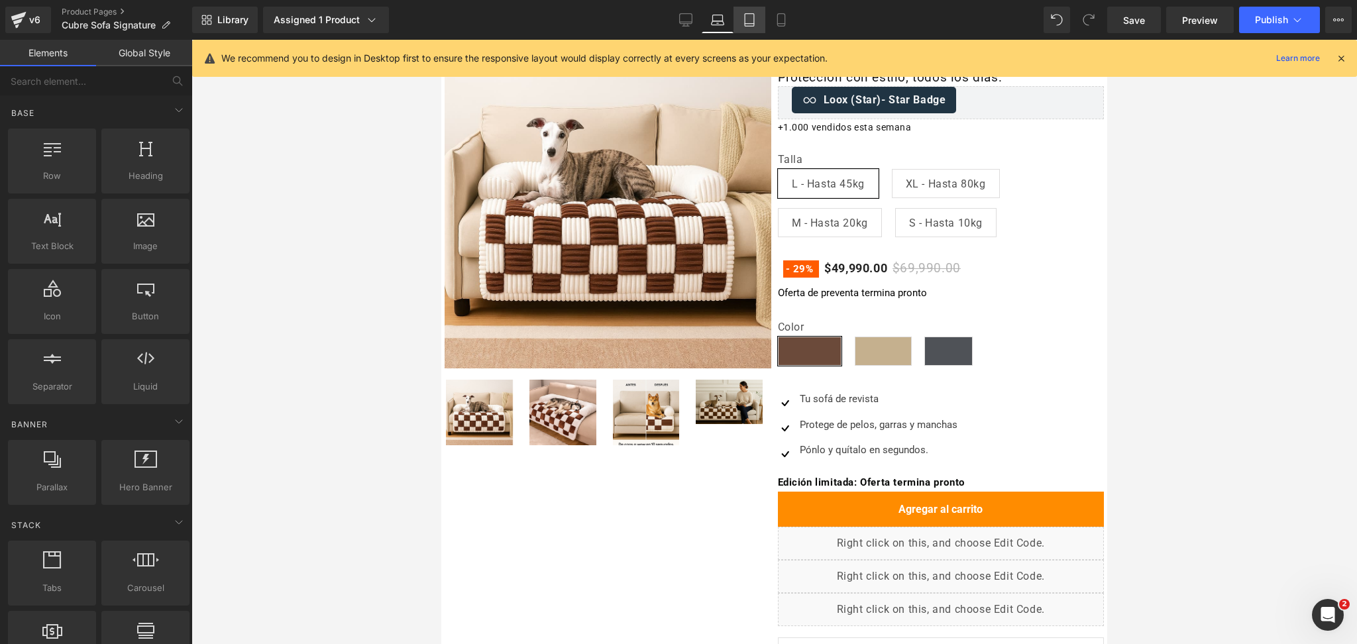
click at [743, 22] on icon at bounding box center [749, 19] width 13 height 13
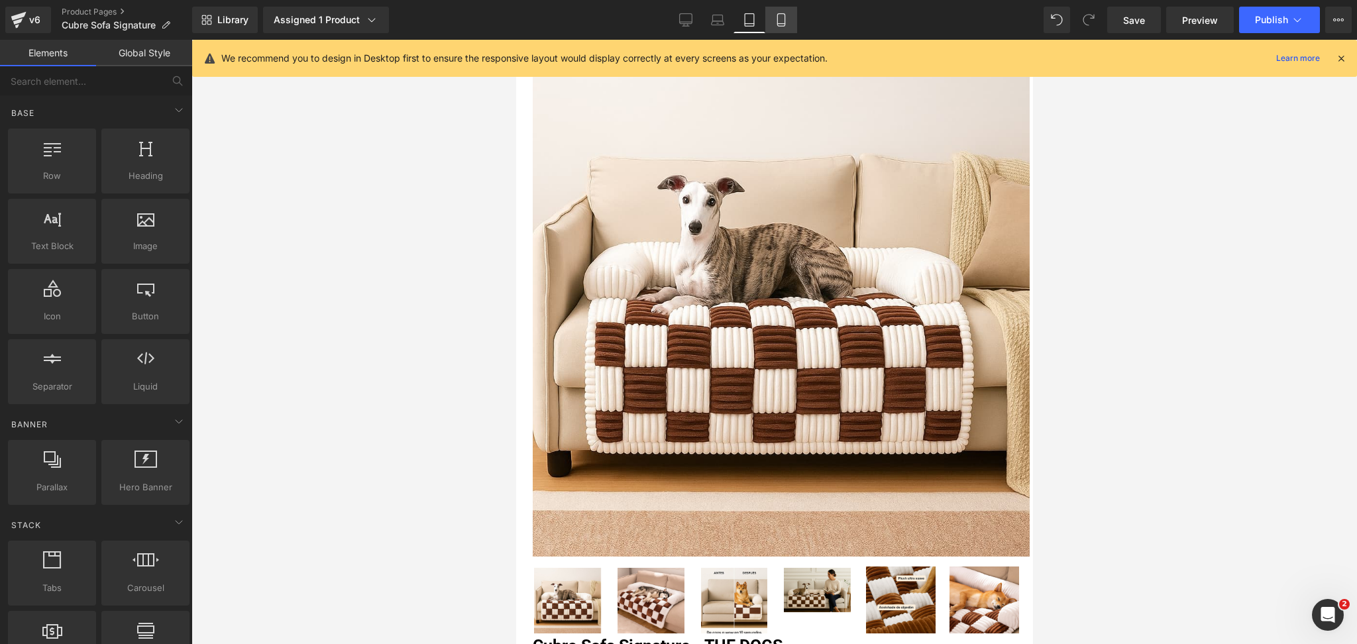
click at [772, 25] on link "Mobile" at bounding box center [782, 20] width 32 height 27
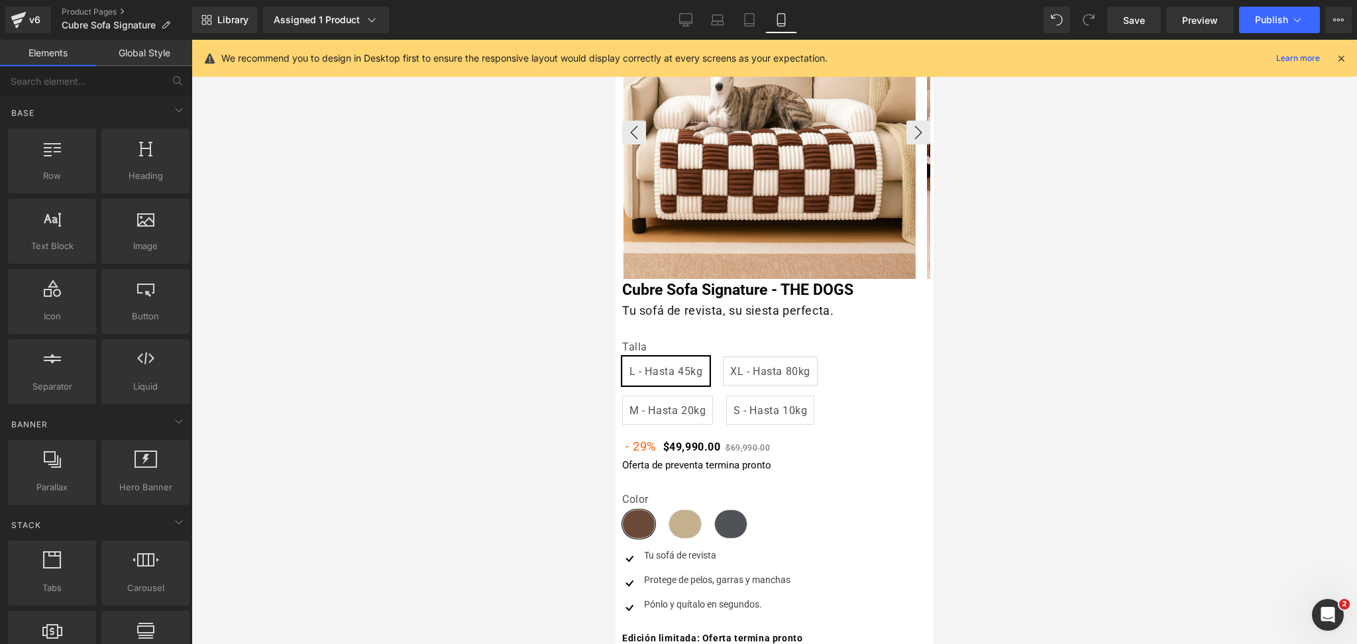
scroll to position [353, 0]
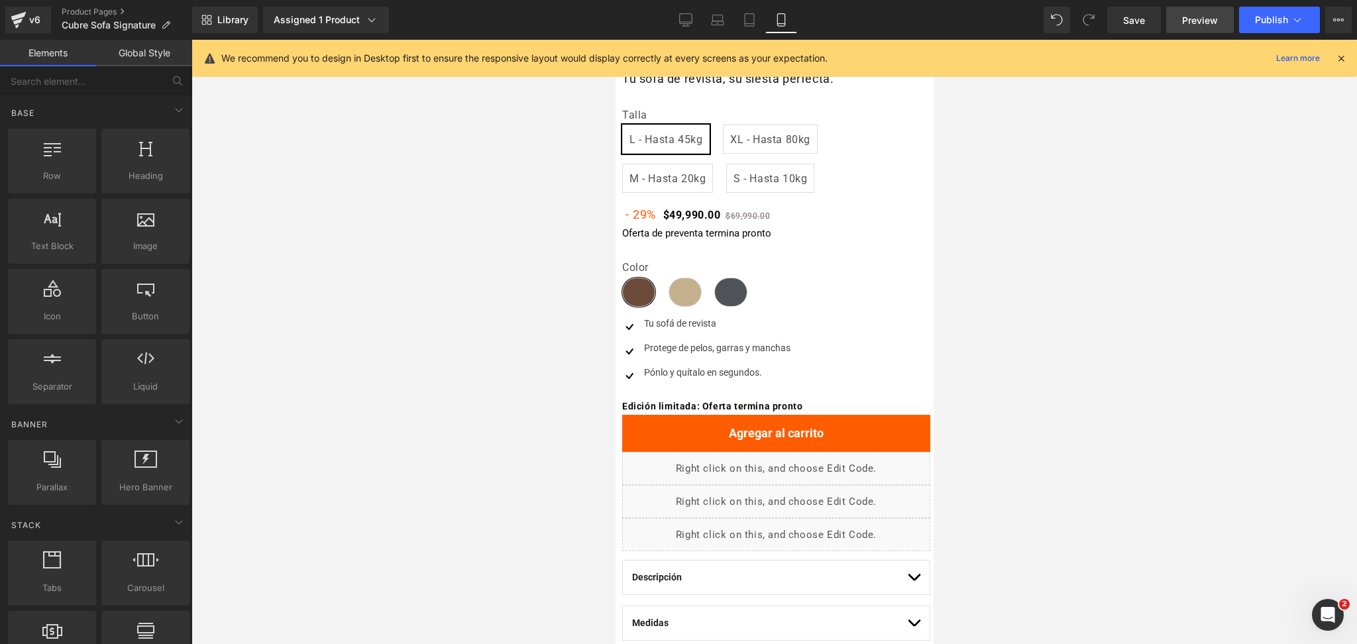
click at [1207, 20] on span "Preview" at bounding box center [1200, 20] width 36 height 14
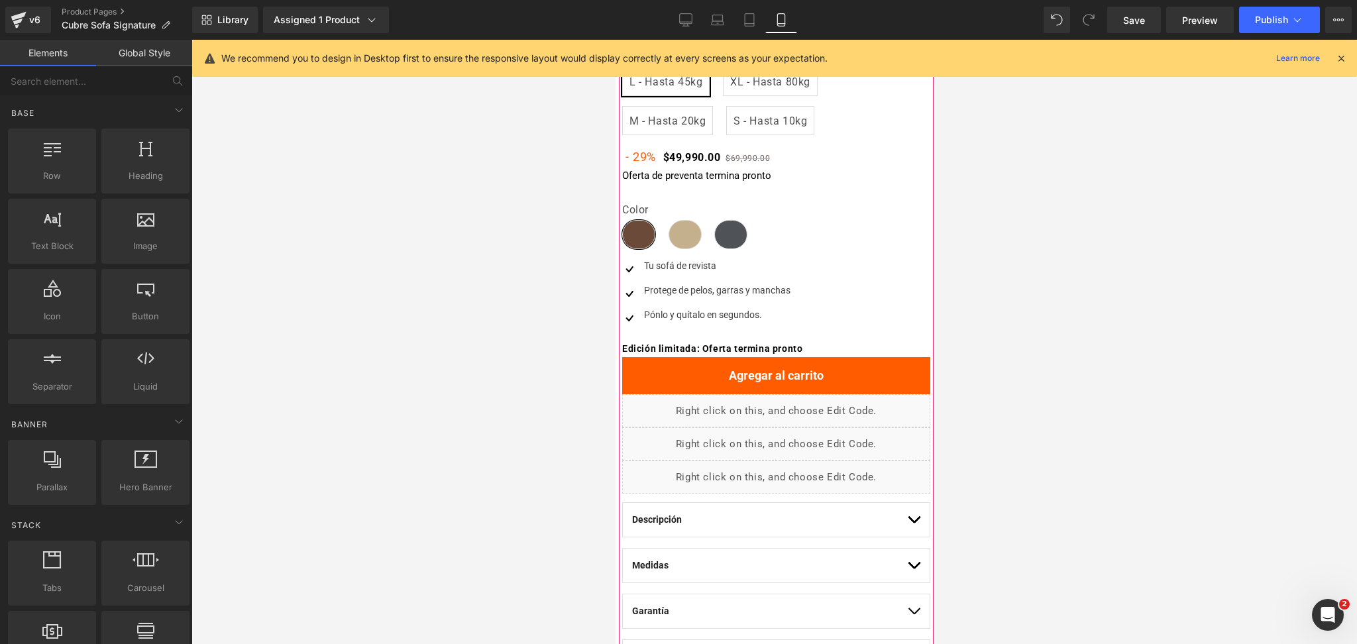
scroll to position [441, 0]
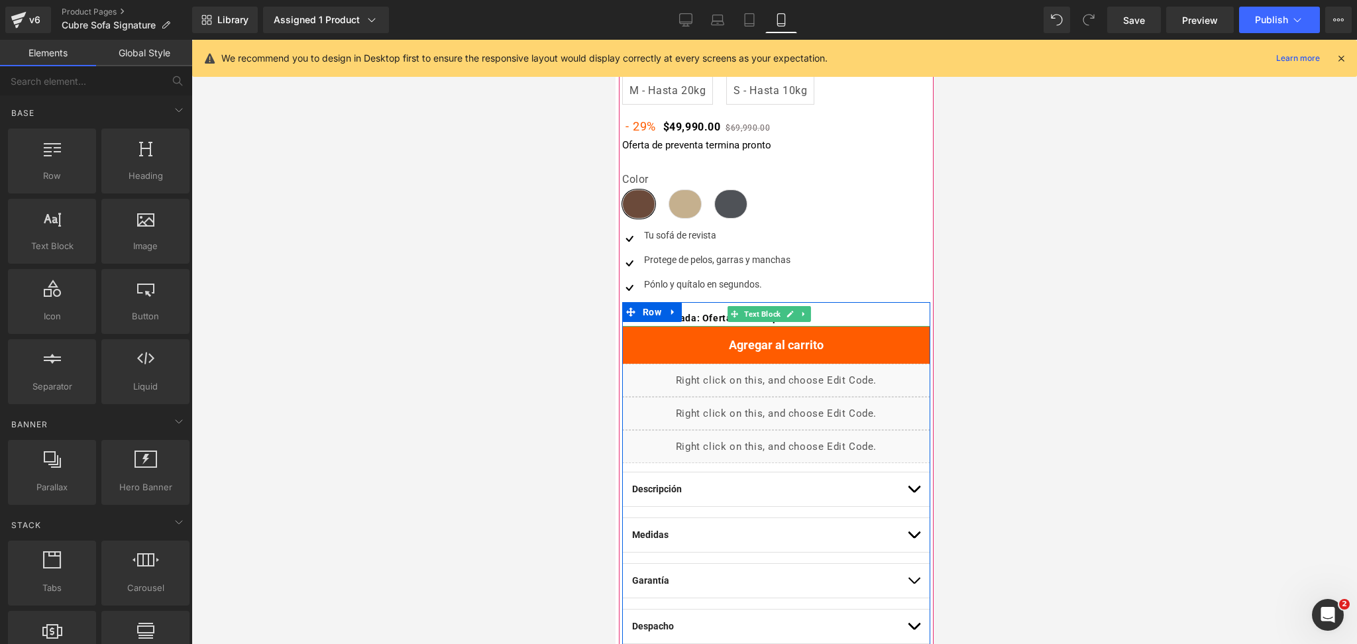
click at [718, 317] on b "Edición limitada: Oferta termina pronto" at bounding box center [712, 318] width 180 height 11
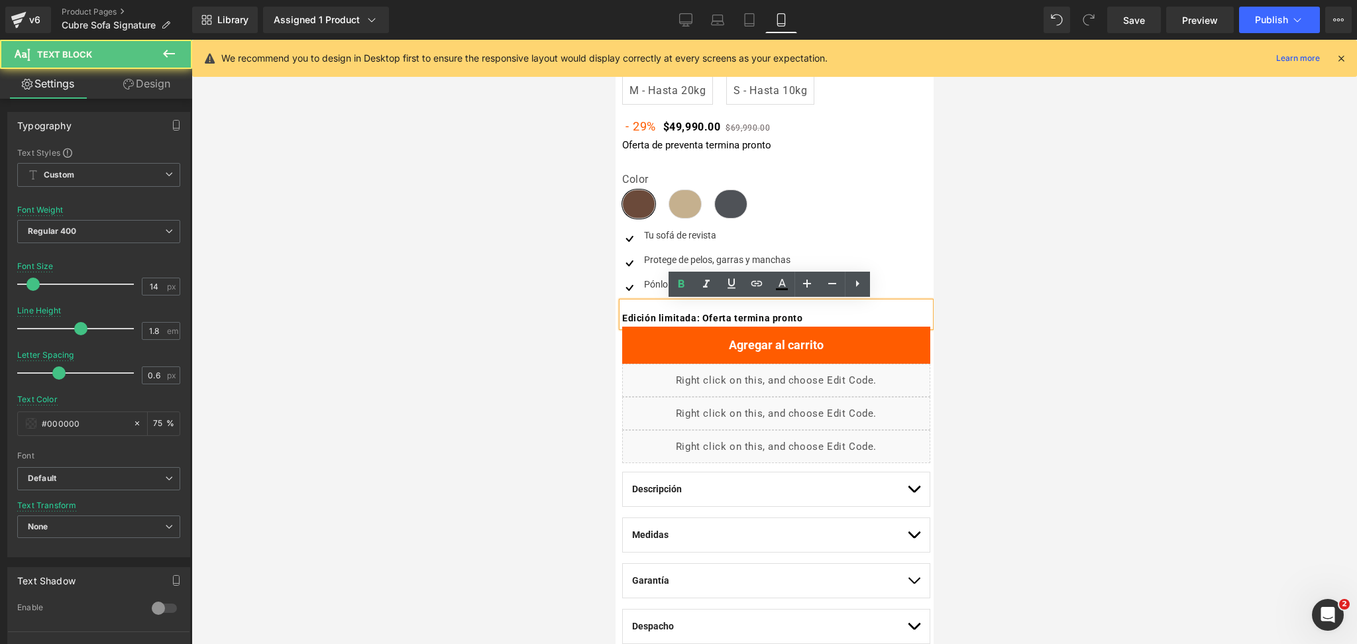
click at [733, 319] on b "Edición limitada: Oferta termina pronto" at bounding box center [712, 318] width 180 height 11
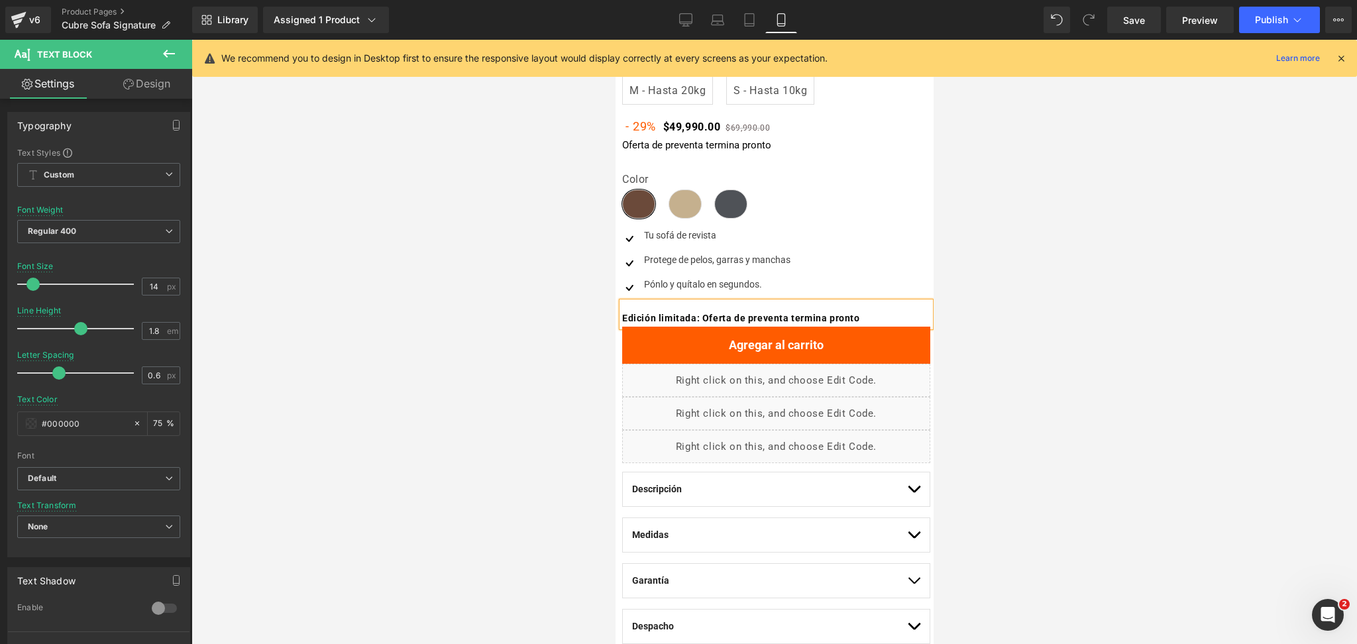
click at [1013, 246] on div at bounding box center [775, 342] width 1166 height 604
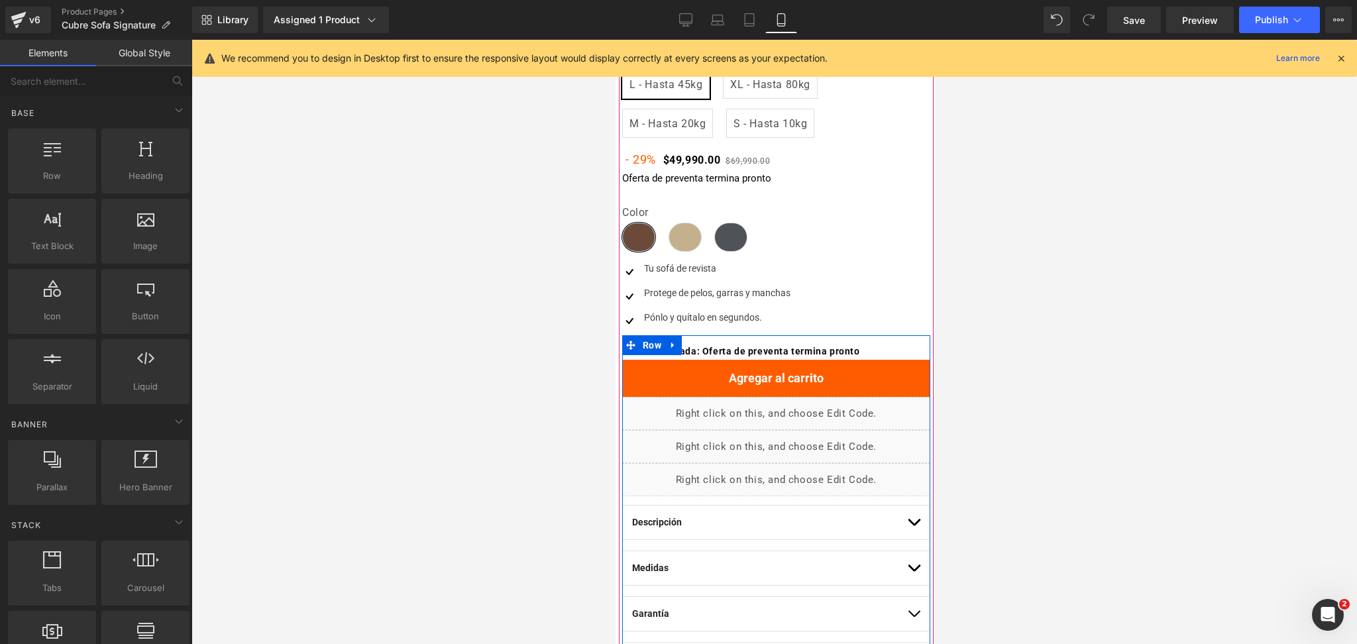
scroll to position [353, 0]
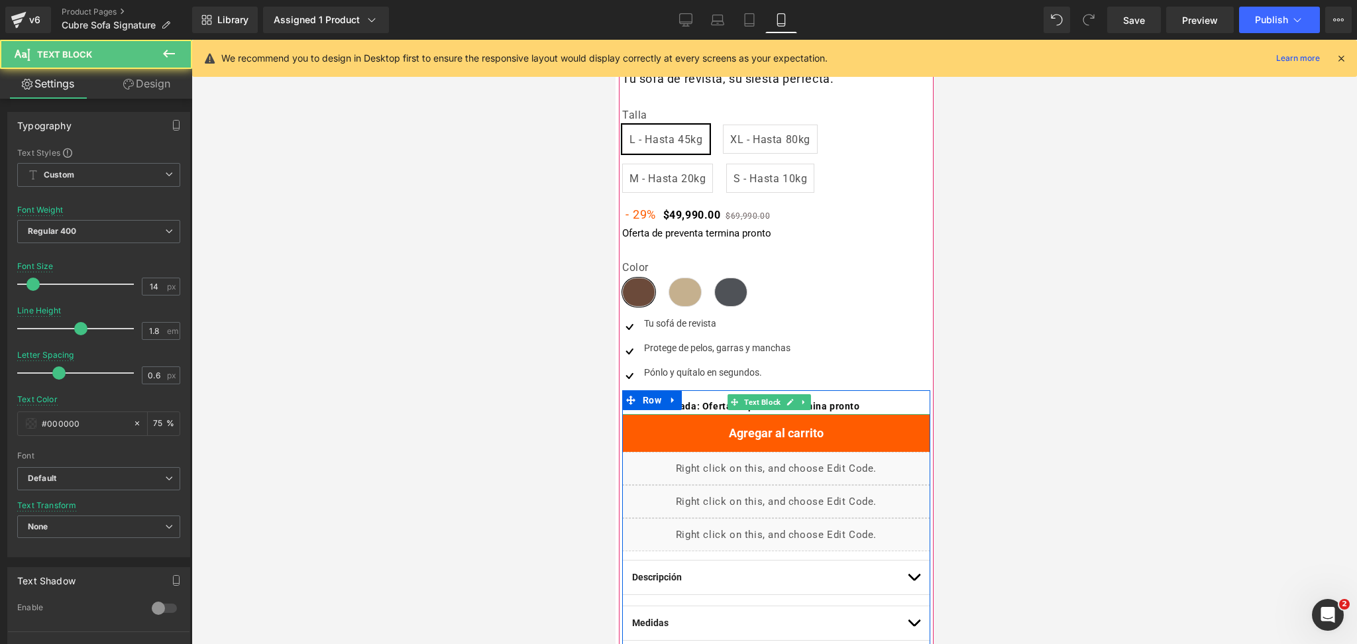
click at [714, 406] on b "Edición limitada: Oferta de preventa termina pronto" at bounding box center [741, 406] width 238 height 11
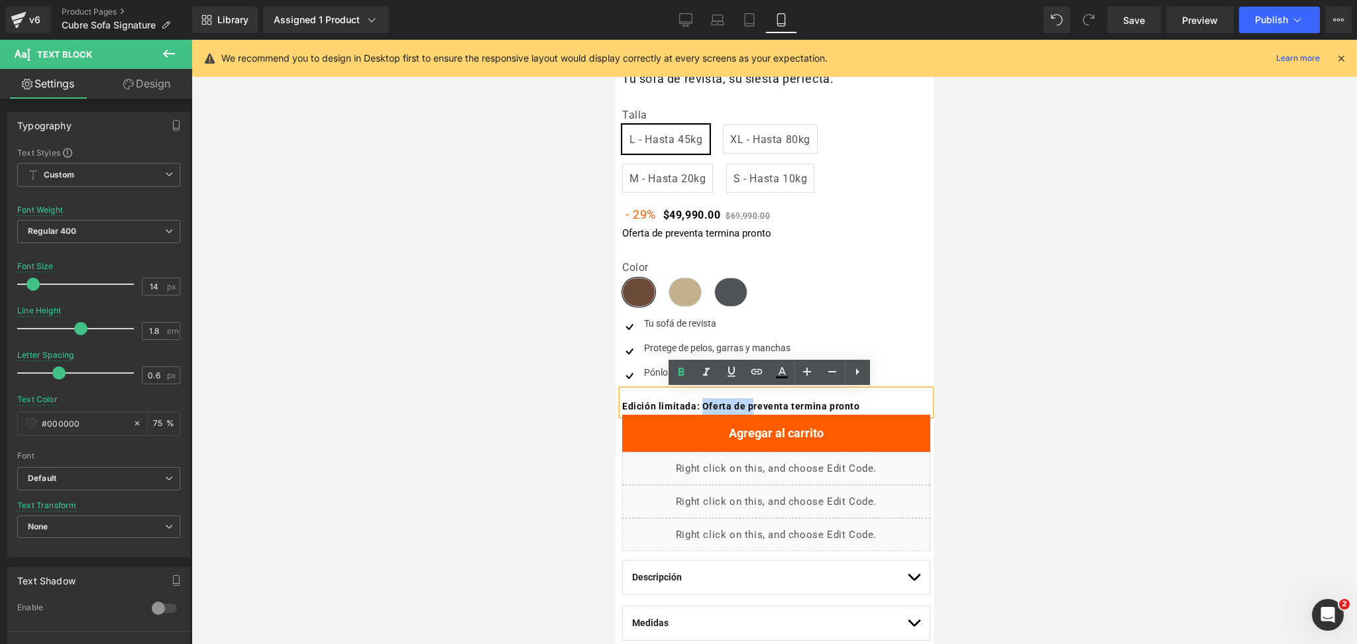
drag, startPoint x: 757, startPoint y: 410, endPoint x: 708, endPoint y: 408, distance: 49.1
click at [708, 408] on b "Edición limitada: Oferta de preventa termina pronto" at bounding box center [741, 406] width 238 height 11
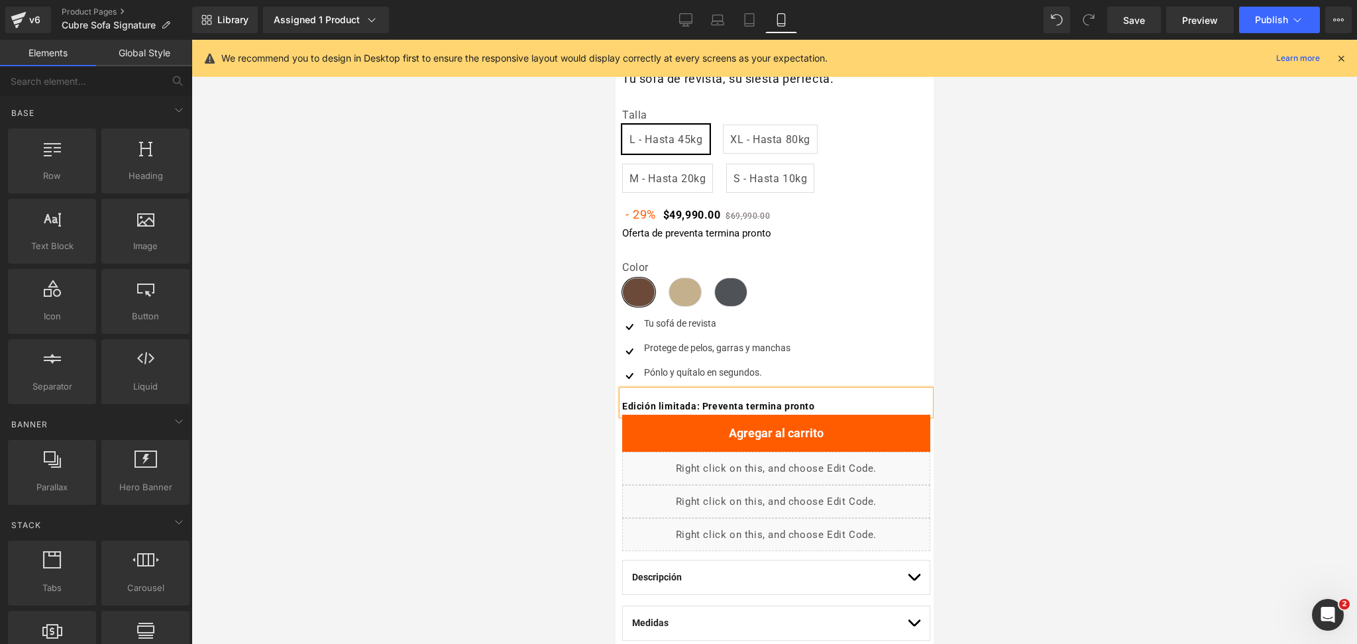
click at [1231, 273] on div at bounding box center [775, 342] width 1166 height 604
click at [1277, 7] on button "Publish" at bounding box center [1279, 20] width 81 height 27
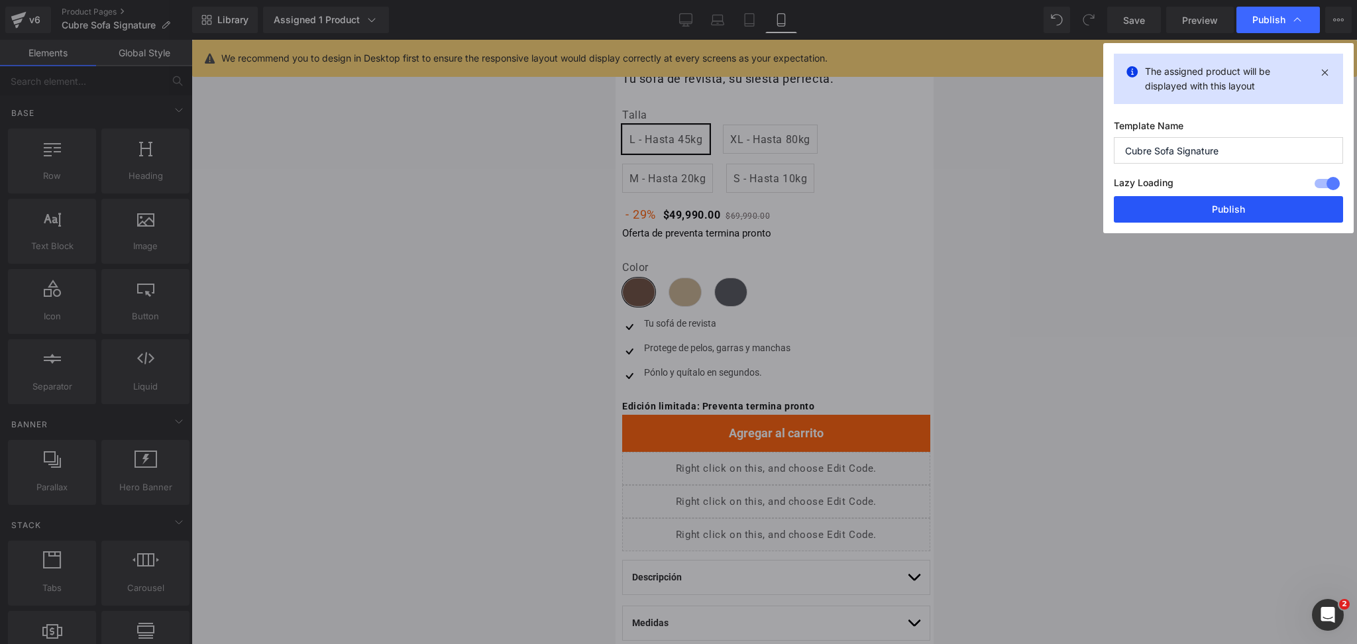
click at [1182, 199] on button "Publish" at bounding box center [1228, 209] width 229 height 27
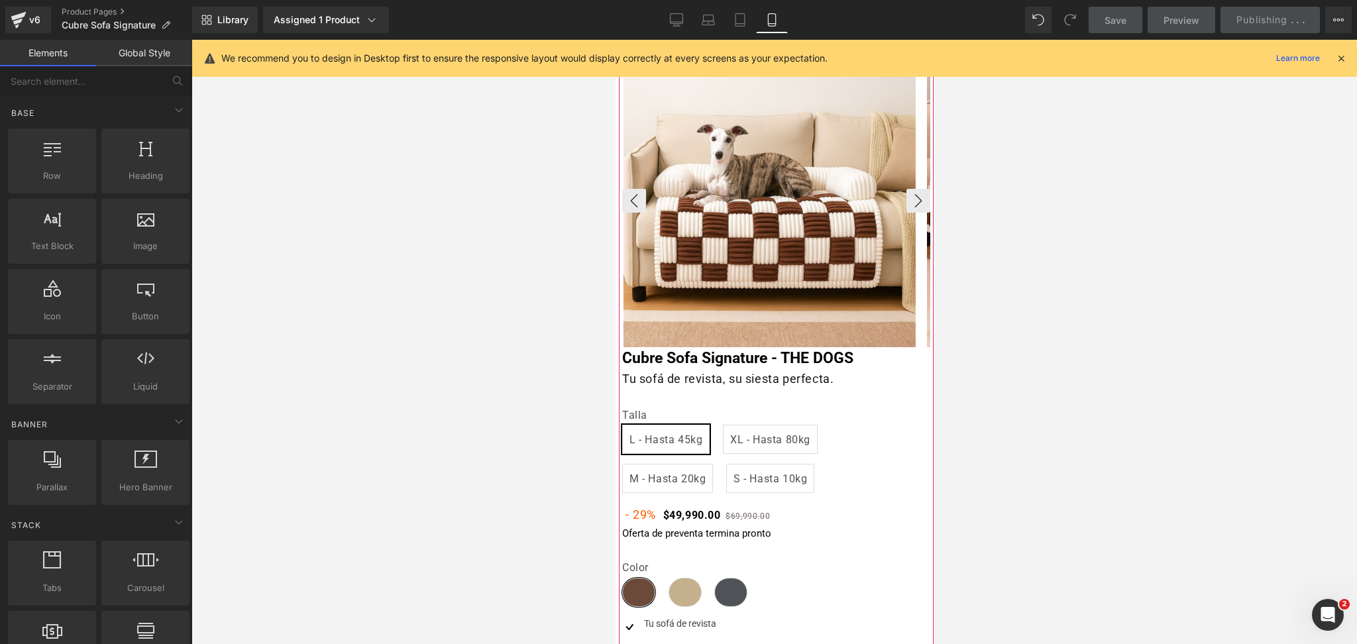
scroll to position [0, 0]
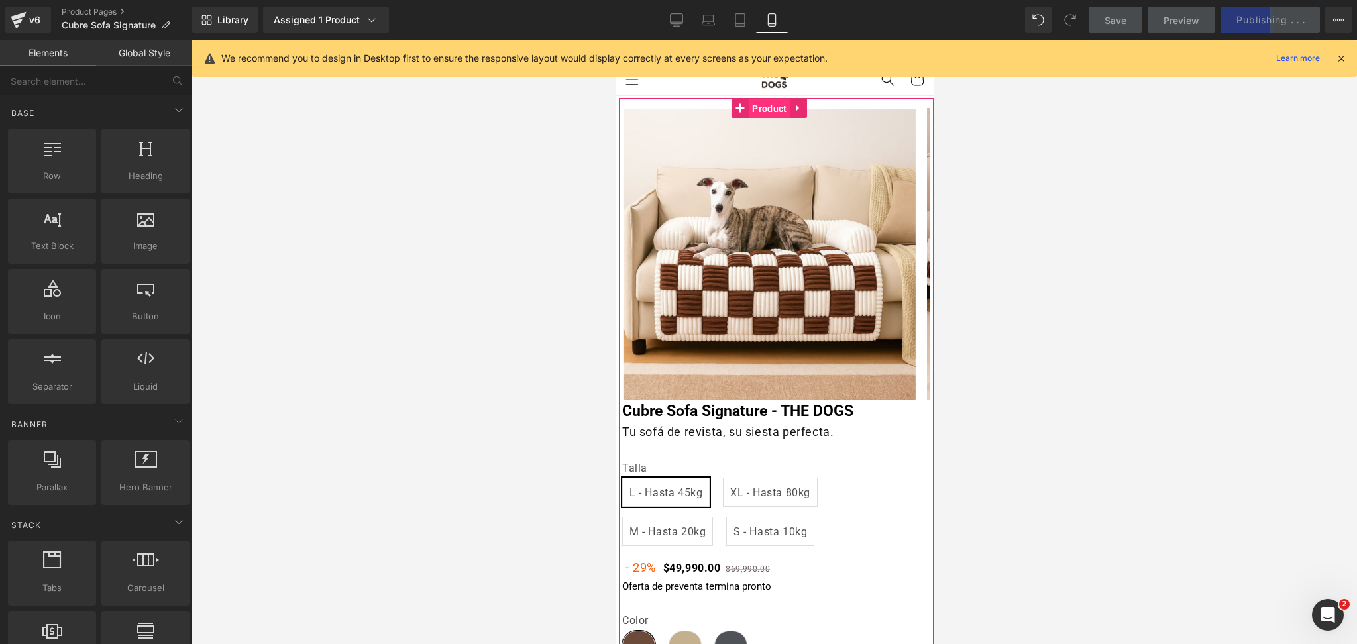
click at [780, 108] on span "Product" at bounding box center [768, 109] width 41 height 20
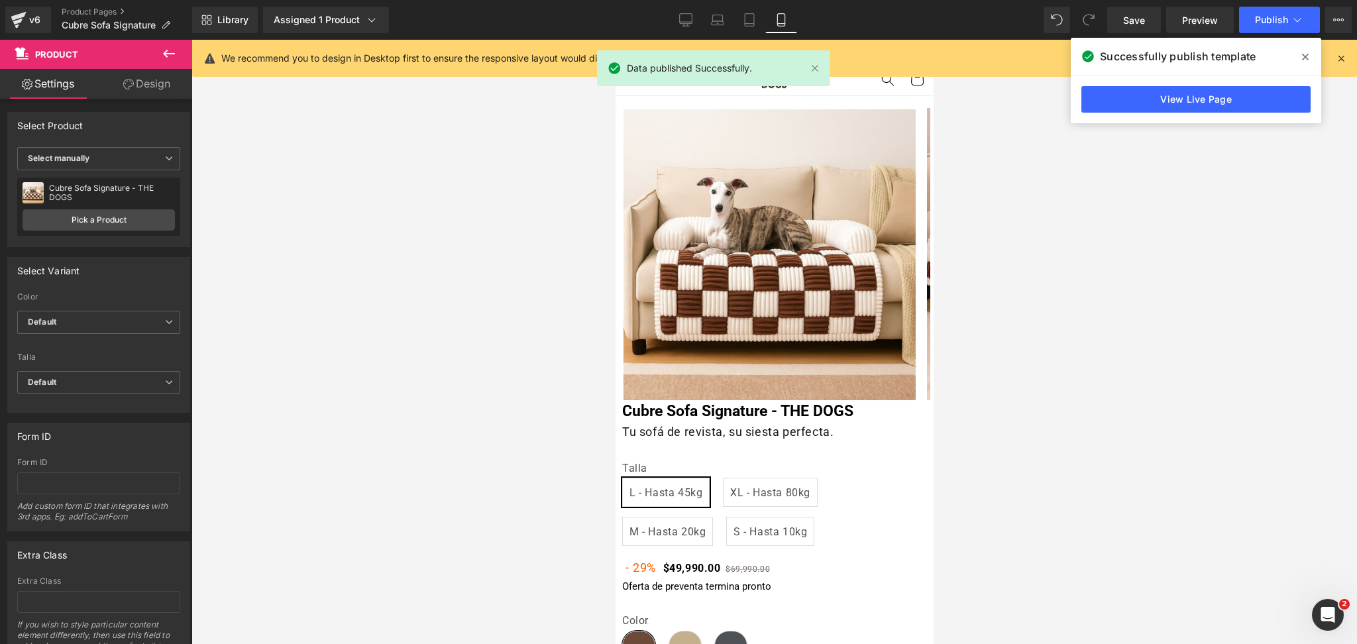
click at [0, 0] on icon at bounding box center [0, 0] width 0 height 0
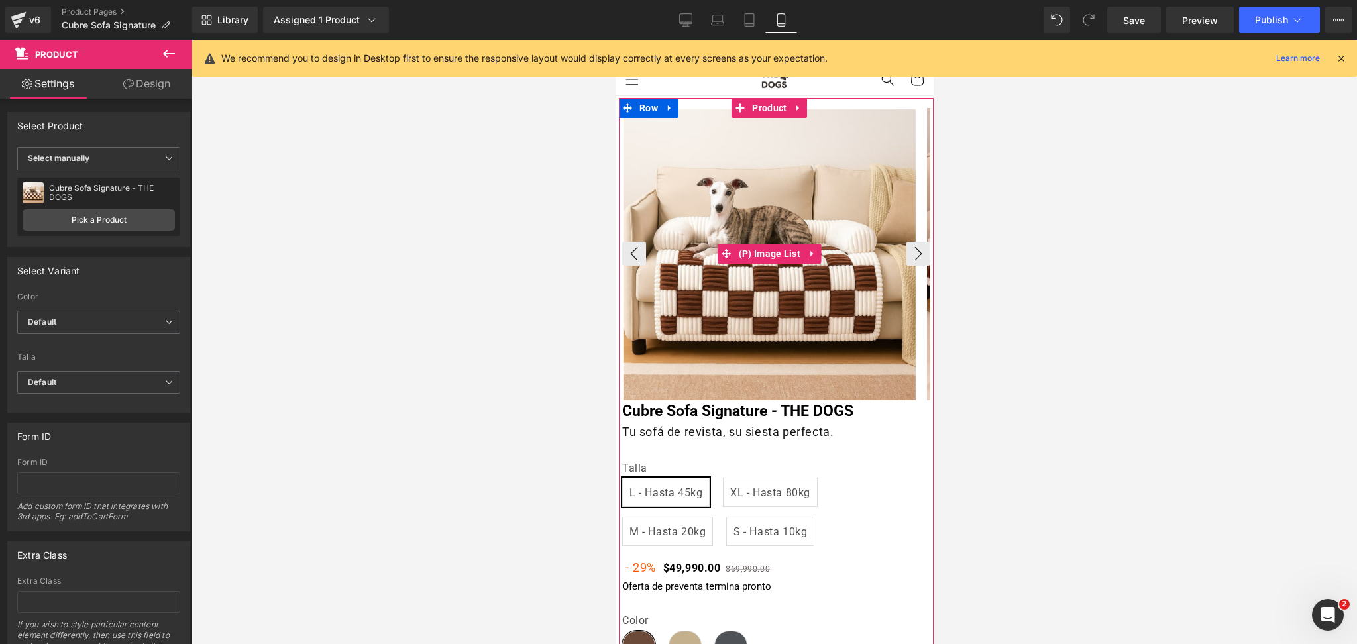
scroll to position [88, 0]
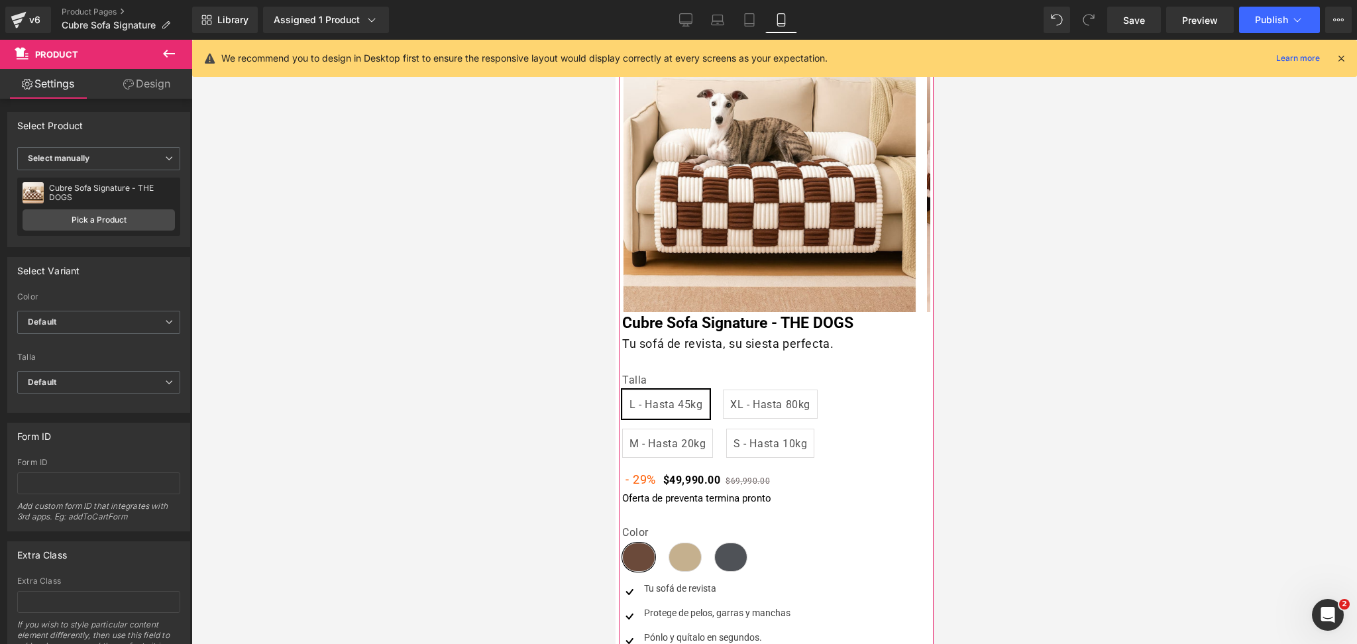
click at [736, 345] on div "Tu sofá de revista, su siesta perfecta. Heading" at bounding box center [776, 344] width 308 height 19
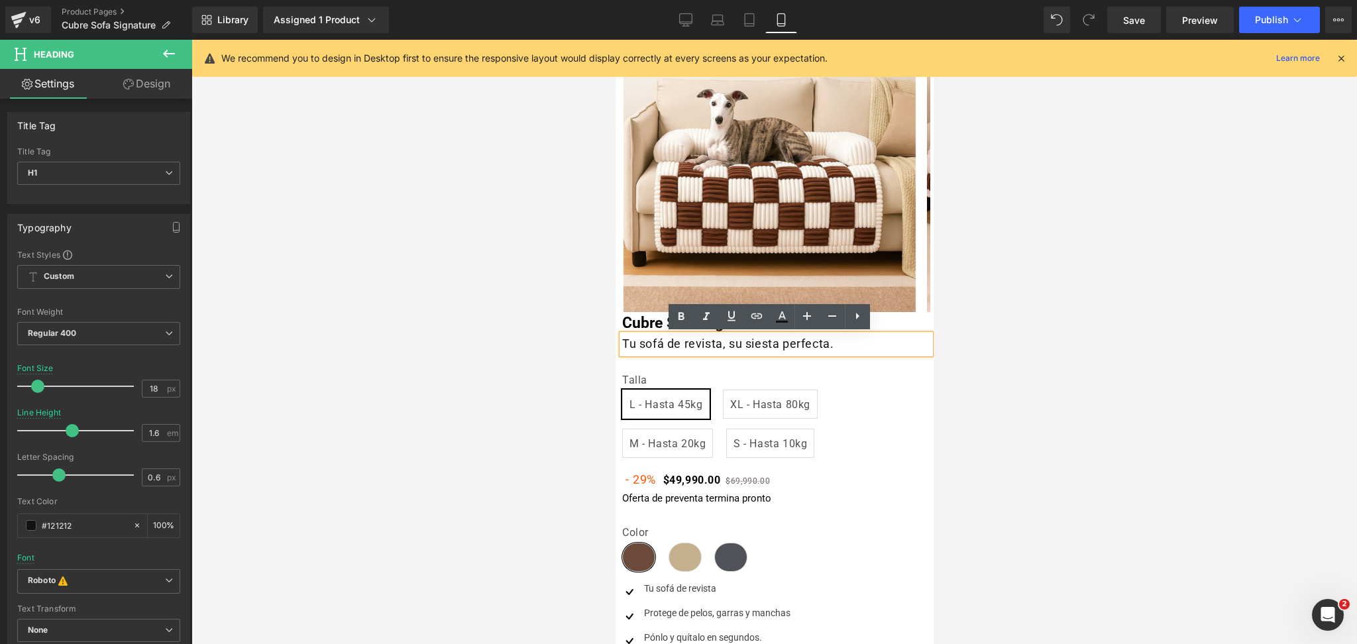
click at [992, 330] on div at bounding box center [775, 342] width 1166 height 604
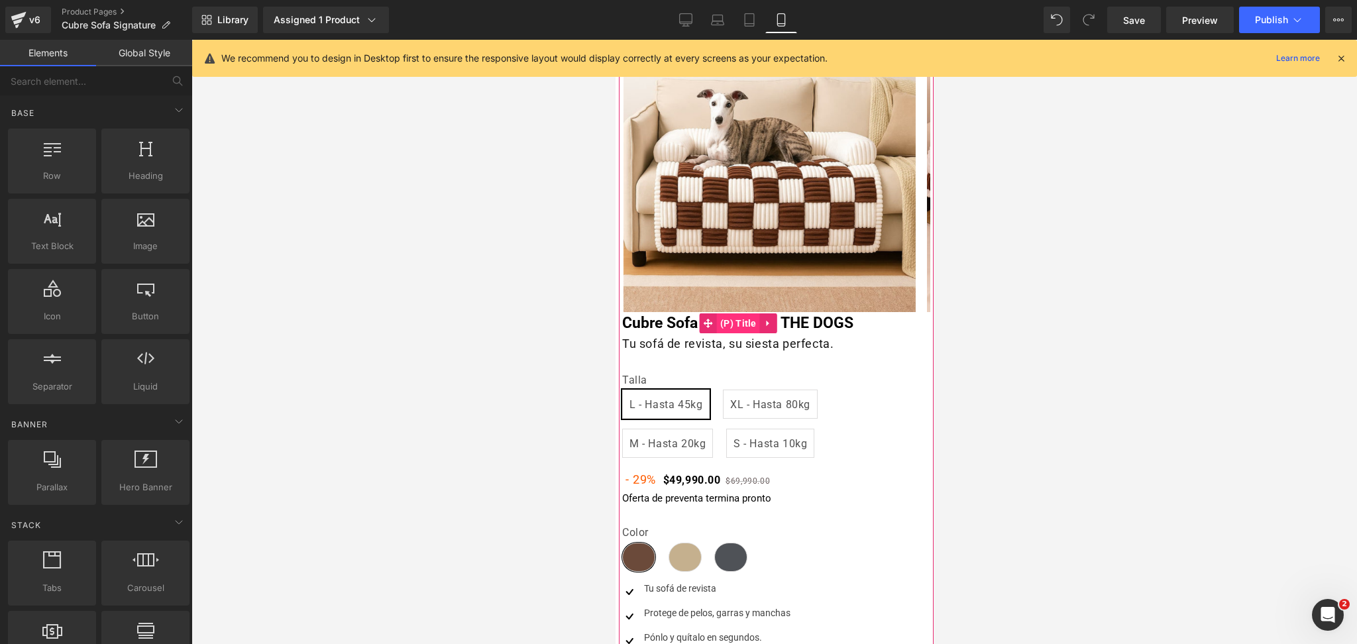
click at [744, 319] on span "(P) Title" at bounding box center [737, 324] width 43 height 20
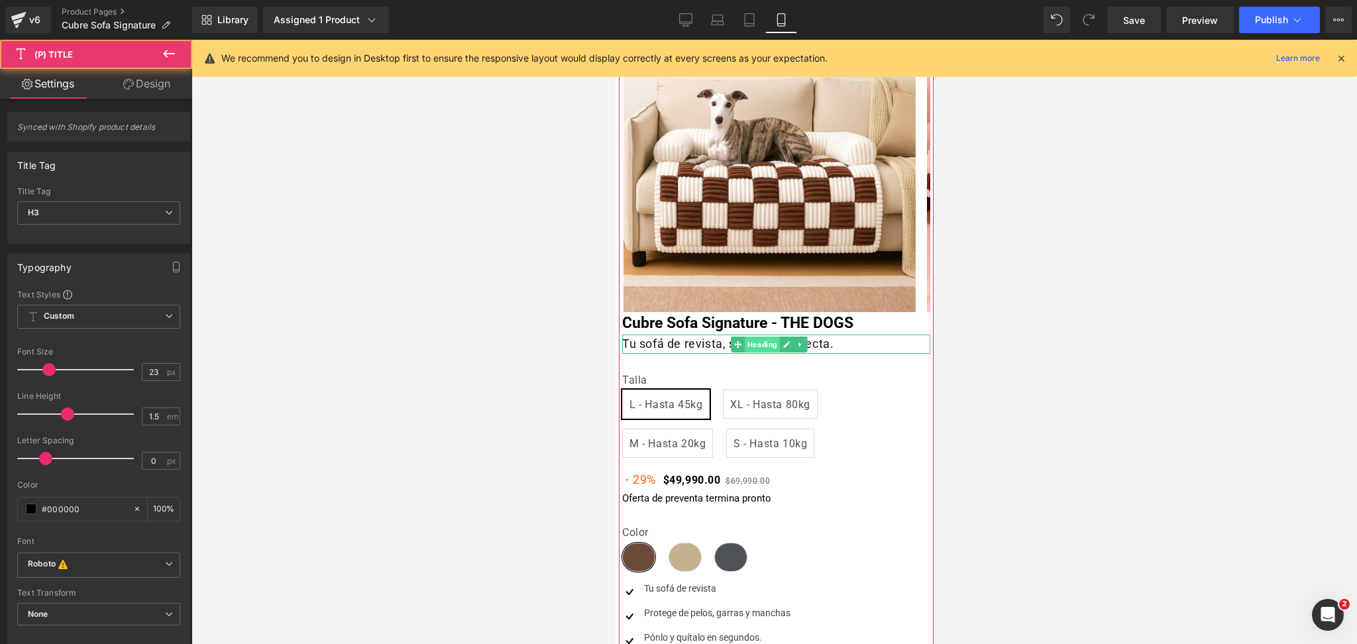
click at [750, 350] on span "Heading" at bounding box center [762, 345] width 35 height 16
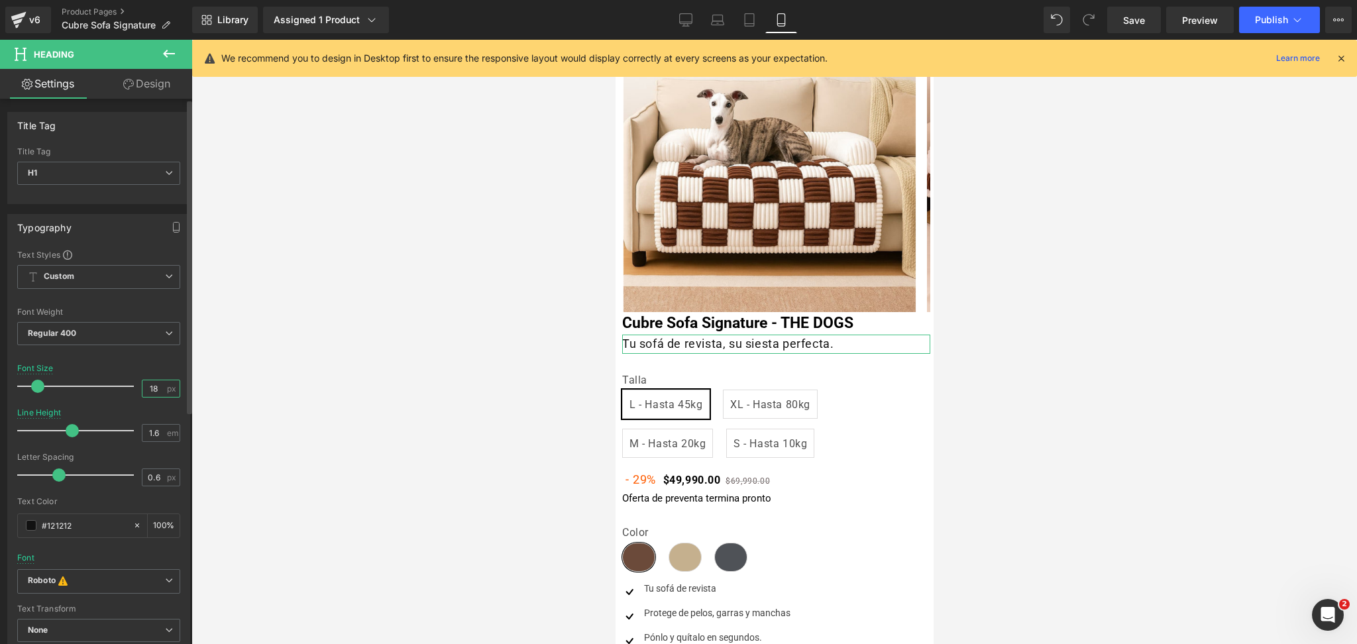
click at [151, 385] on input "18" at bounding box center [154, 388] width 23 height 17
click at [746, 325] on span "(P) Title" at bounding box center [737, 324] width 43 height 20
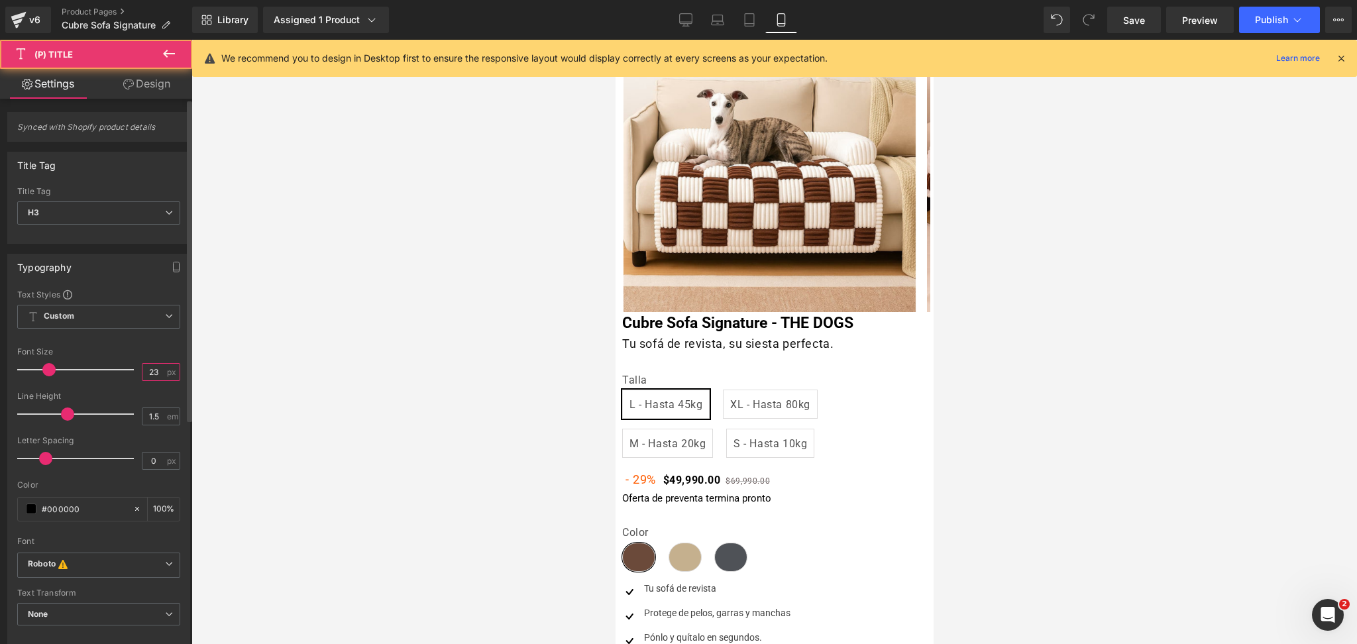
click at [152, 378] on input "23" at bounding box center [154, 372] width 23 height 17
click at [152, 376] on input "23" at bounding box center [154, 372] width 23 height 17
type input "24"
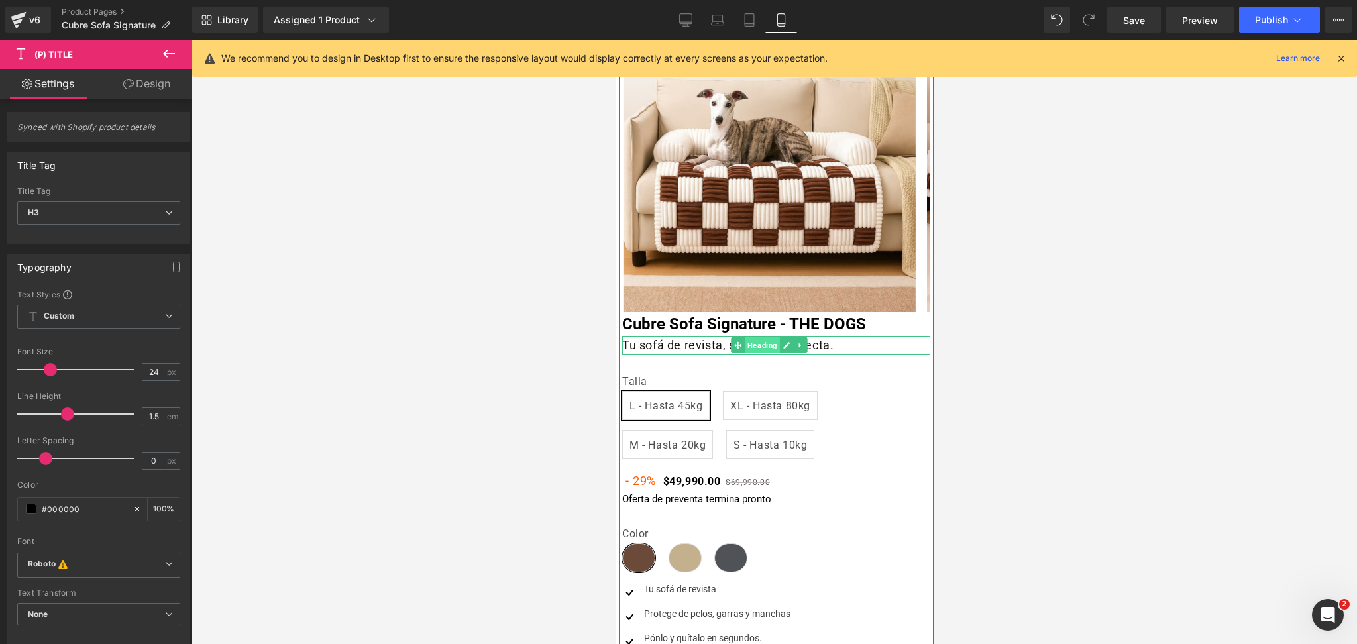
click at [756, 345] on span "Heading" at bounding box center [762, 345] width 35 height 16
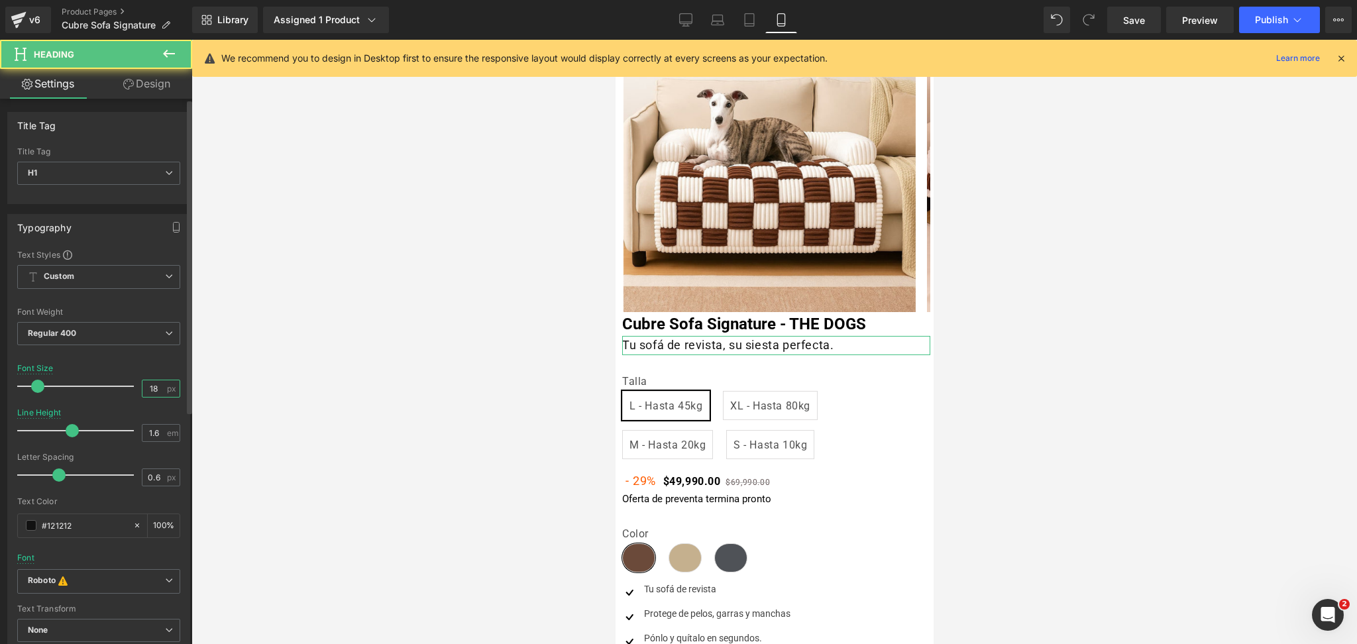
click at [144, 388] on input "18" at bounding box center [154, 388] width 23 height 17
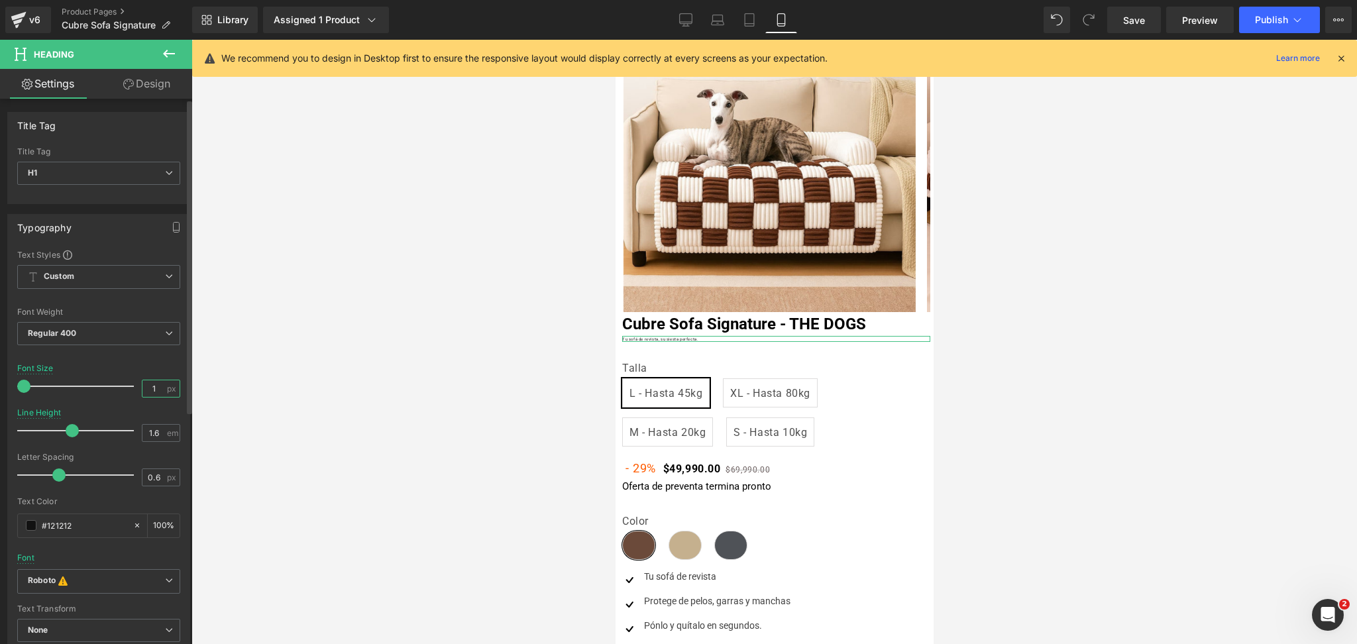
click at [143, 384] on input "1" at bounding box center [154, 388] width 23 height 17
click at [143, 383] on input "1" at bounding box center [154, 388] width 23 height 17
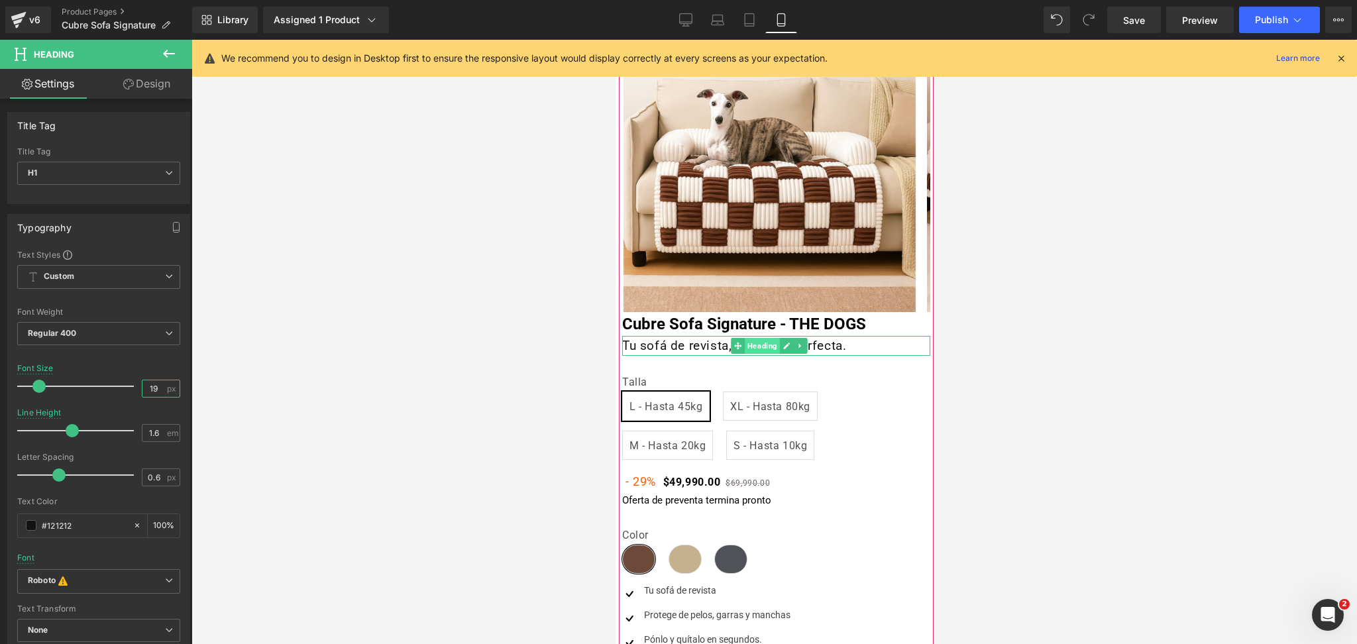
click at [752, 345] on span "Heading" at bounding box center [762, 346] width 35 height 16
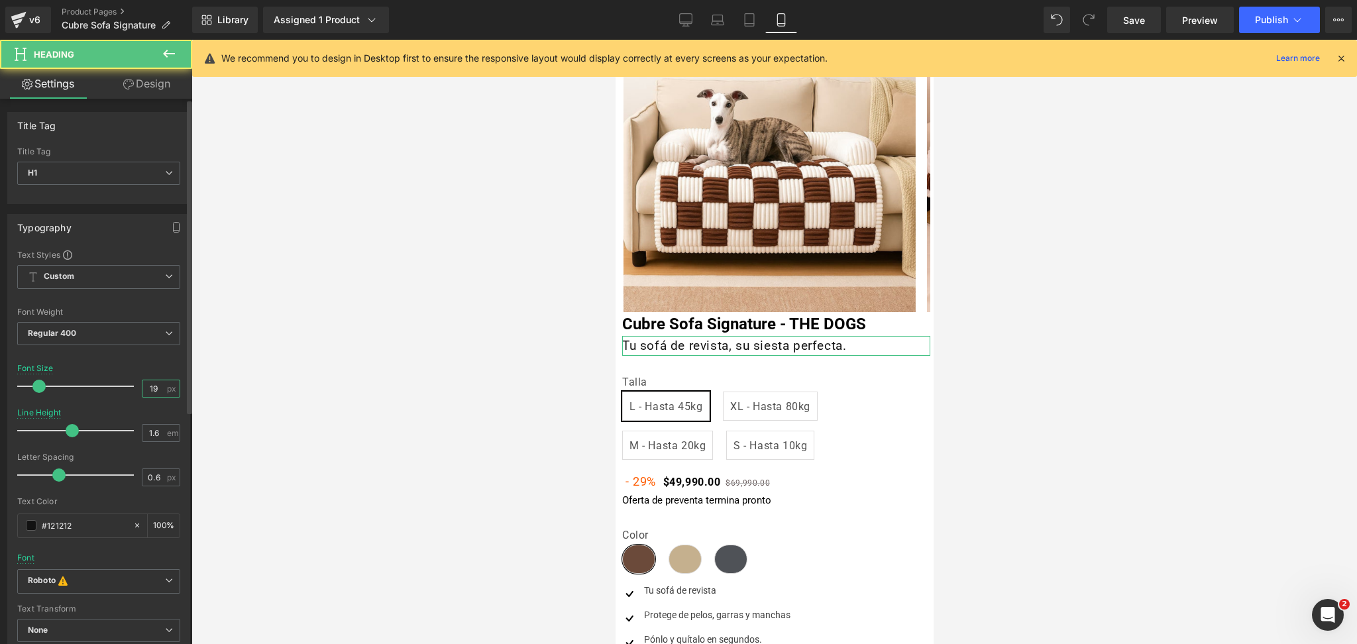
click at [156, 392] on input "19" at bounding box center [154, 388] width 23 height 17
type input "20"
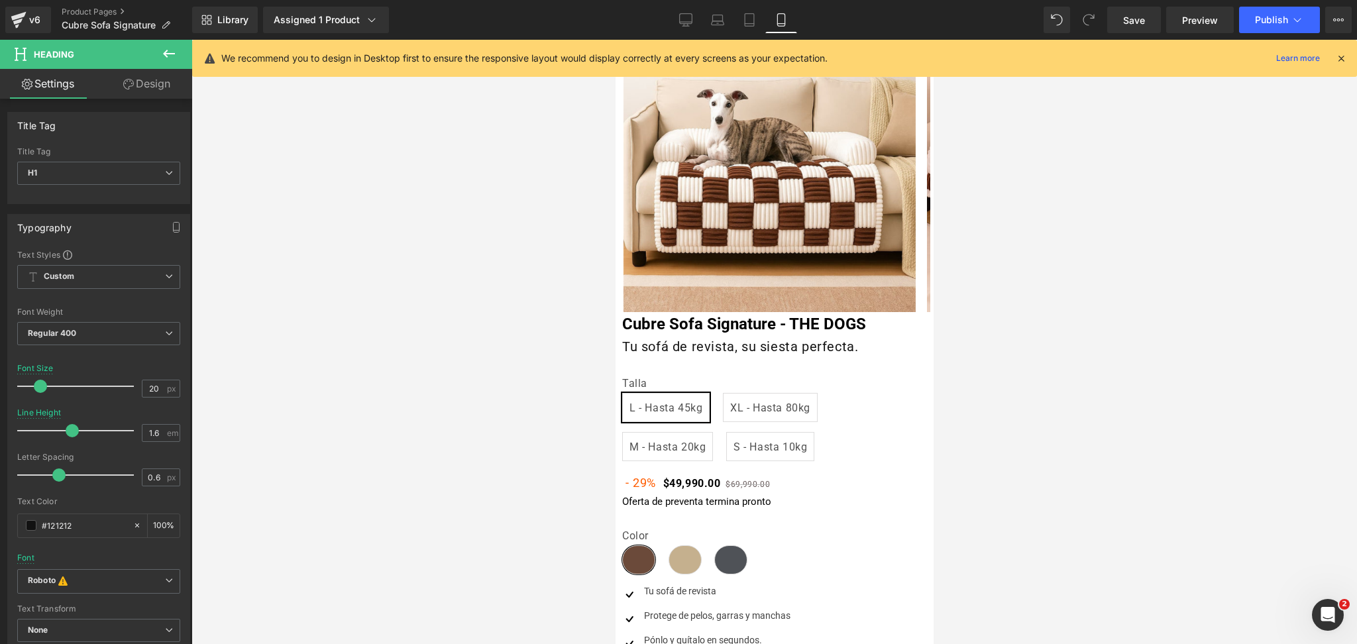
click at [1141, 317] on div at bounding box center [775, 342] width 1166 height 604
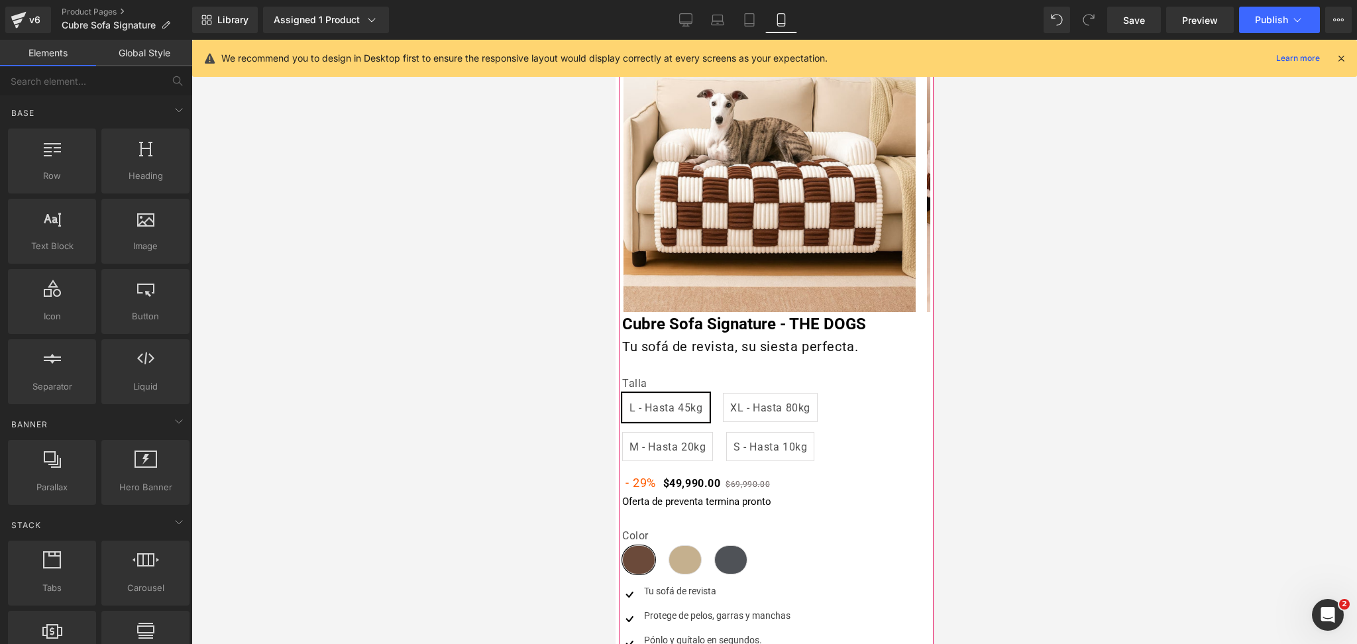
click at [749, 348] on div "Tu sofá de revista, su siesta perfecta. Heading" at bounding box center [776, 346] width 308 height 21
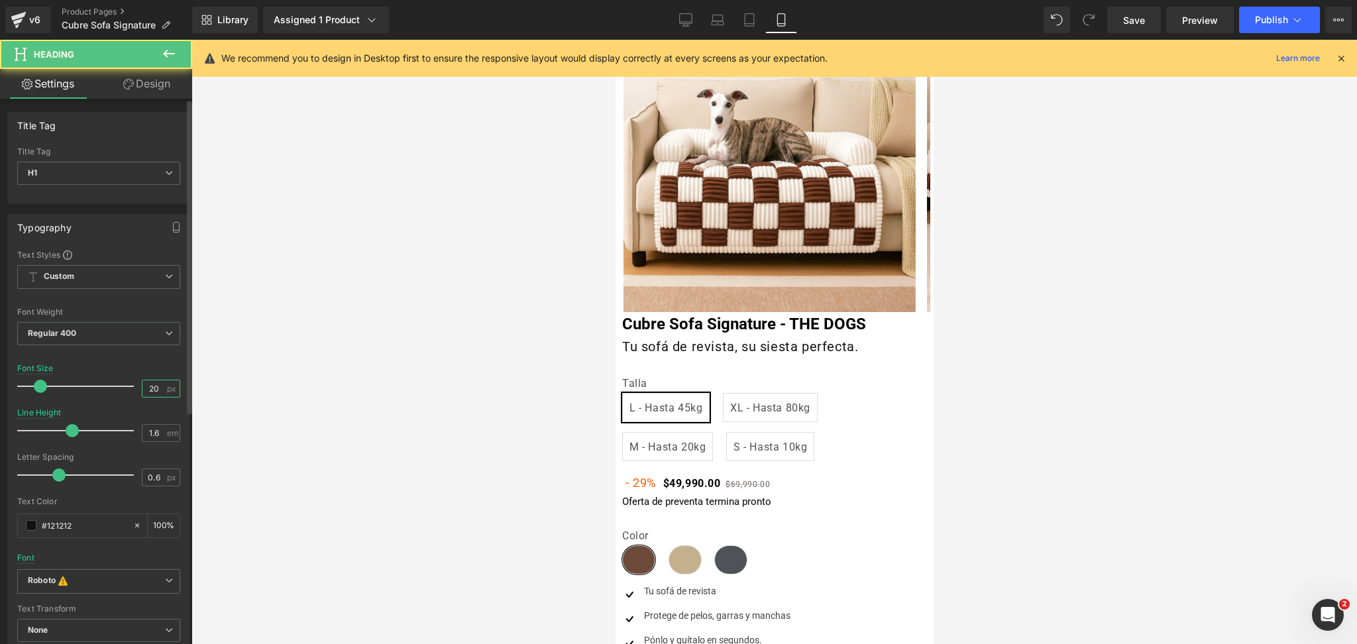
click at [158, 392] on input "20" at bounding box center [154, 388] width 23 height 17
type input "21"
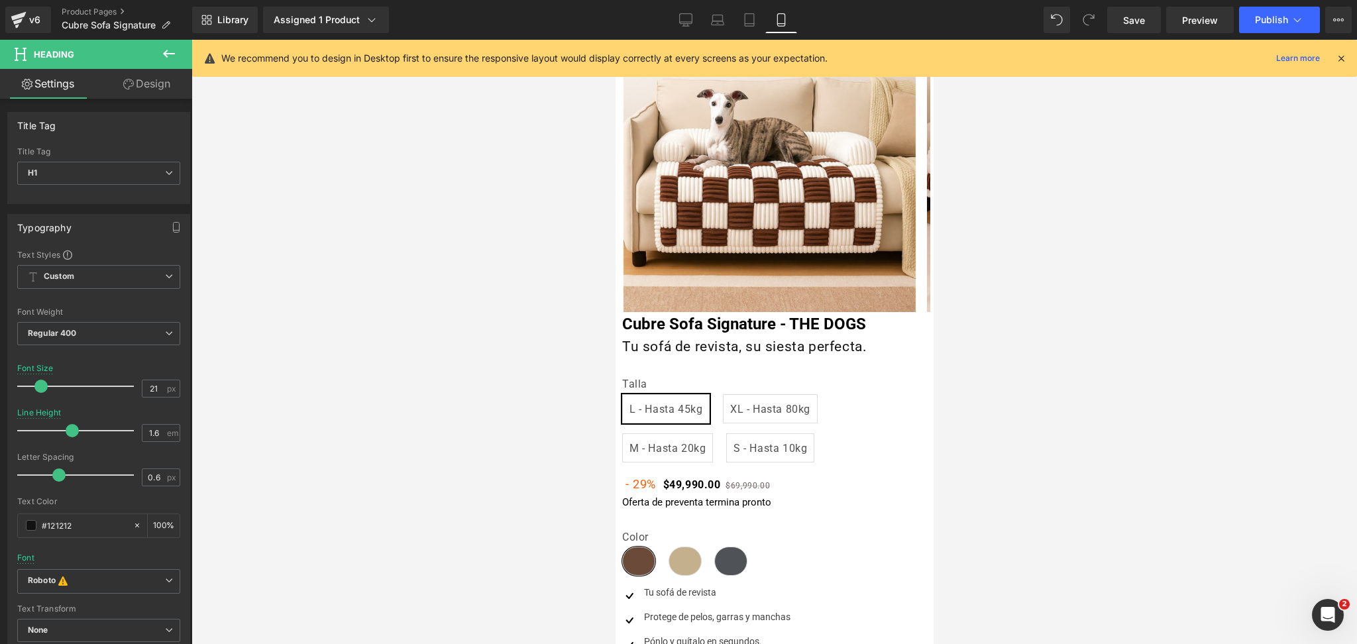
click at [1123, 244] on div at bounding box center [775, 342] width 1166 height 604
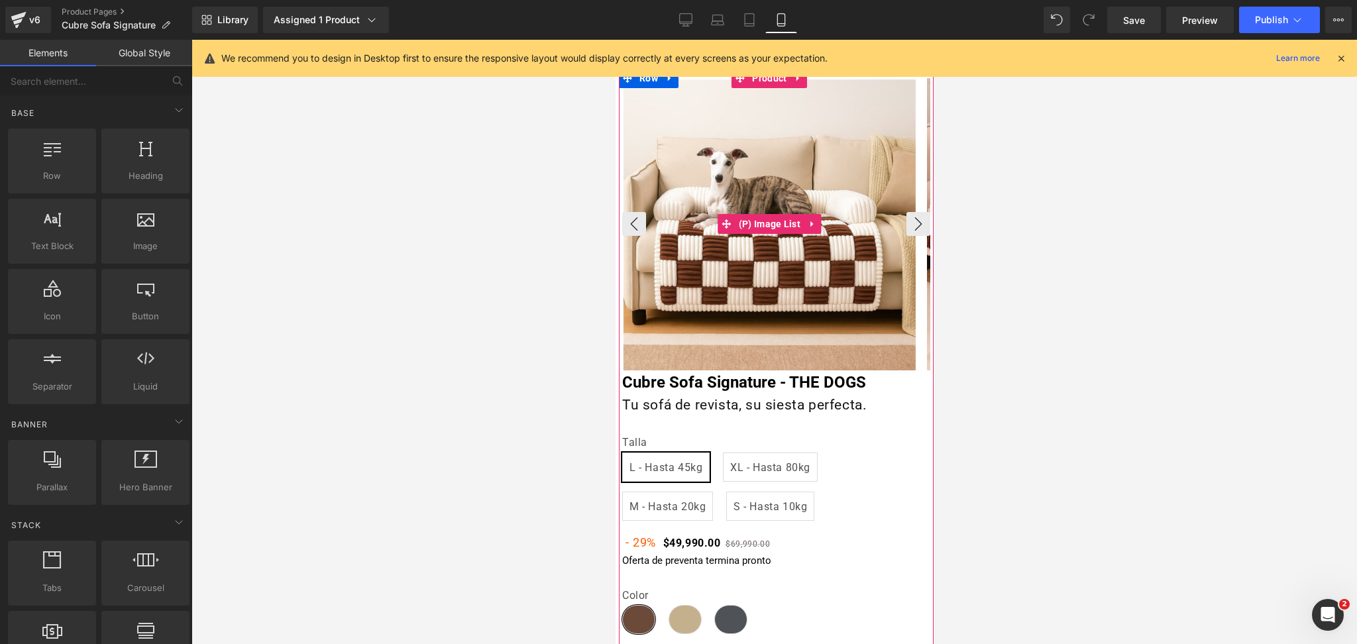
scroll to position [0, 0]
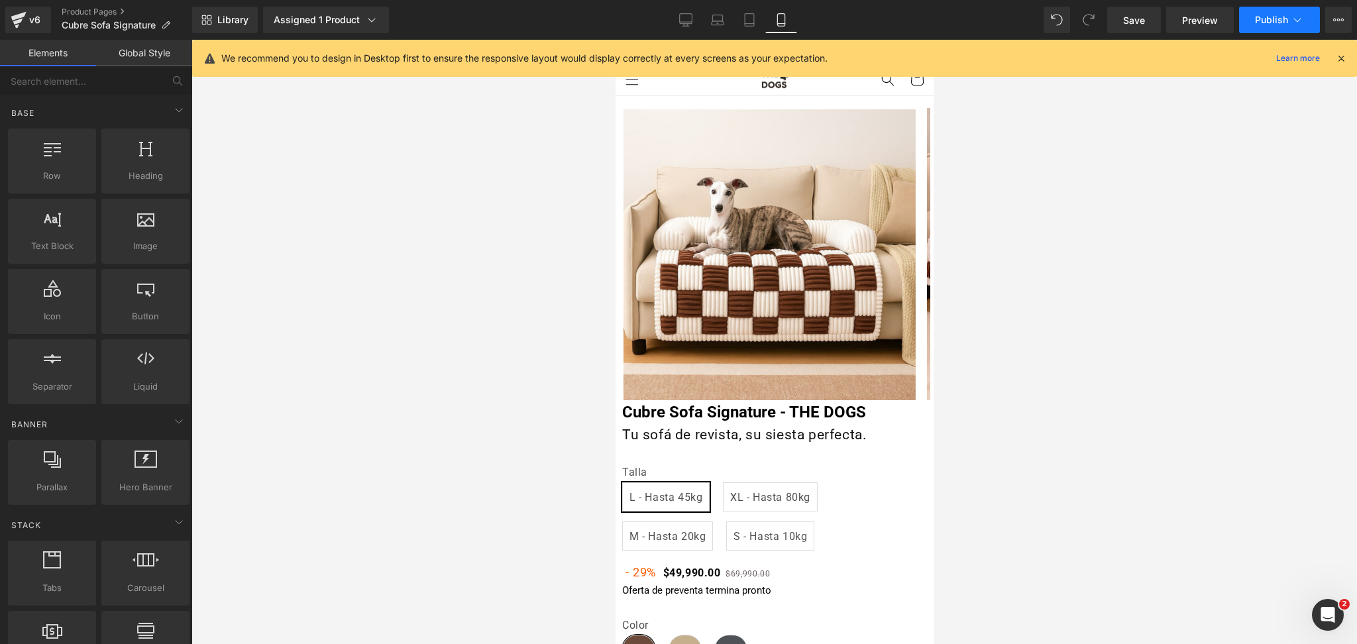
click at [1291, 25] on icon at bounding box center [1297, 19] width 13 height 13
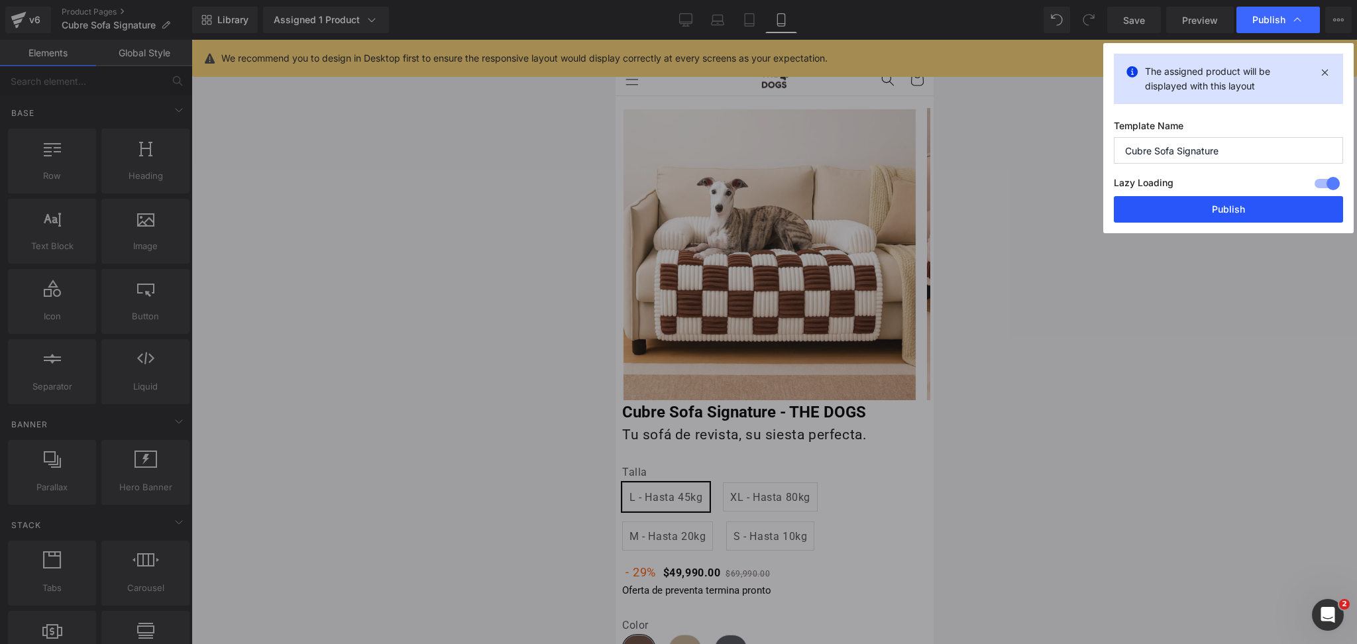
click at [1232, 201] on button "Publish" at bounding box center [1228, 209] width 229 height 27
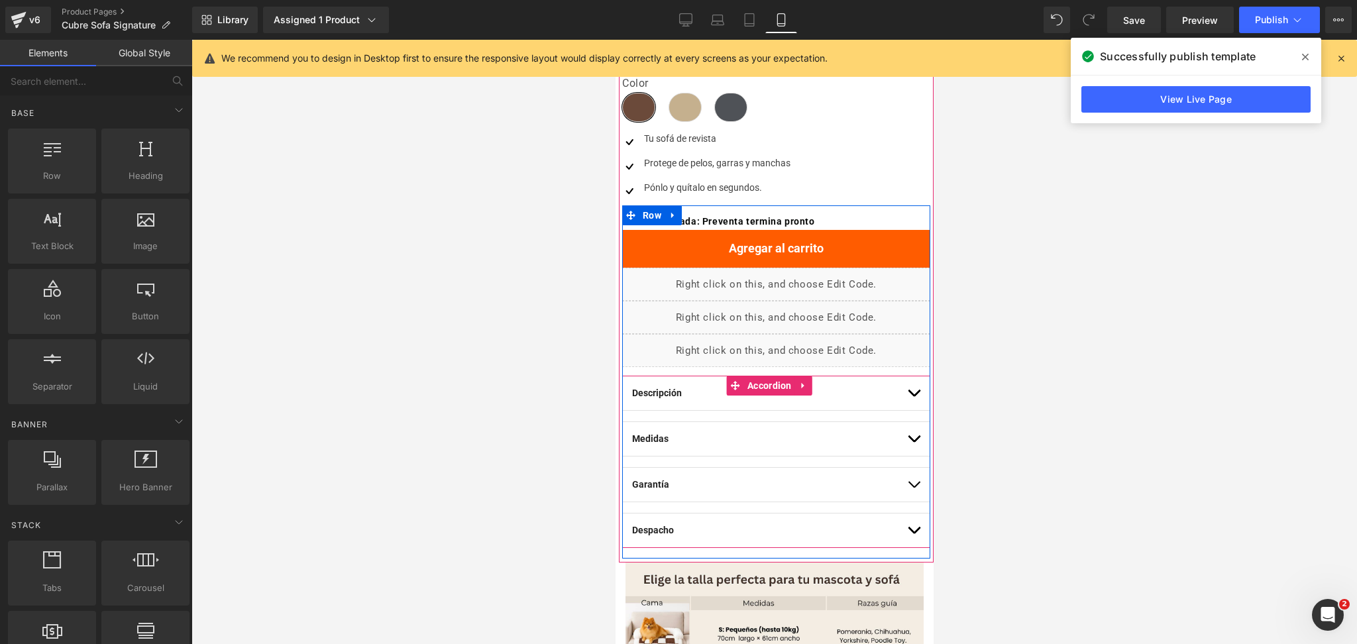
scroll to position [618, 0]
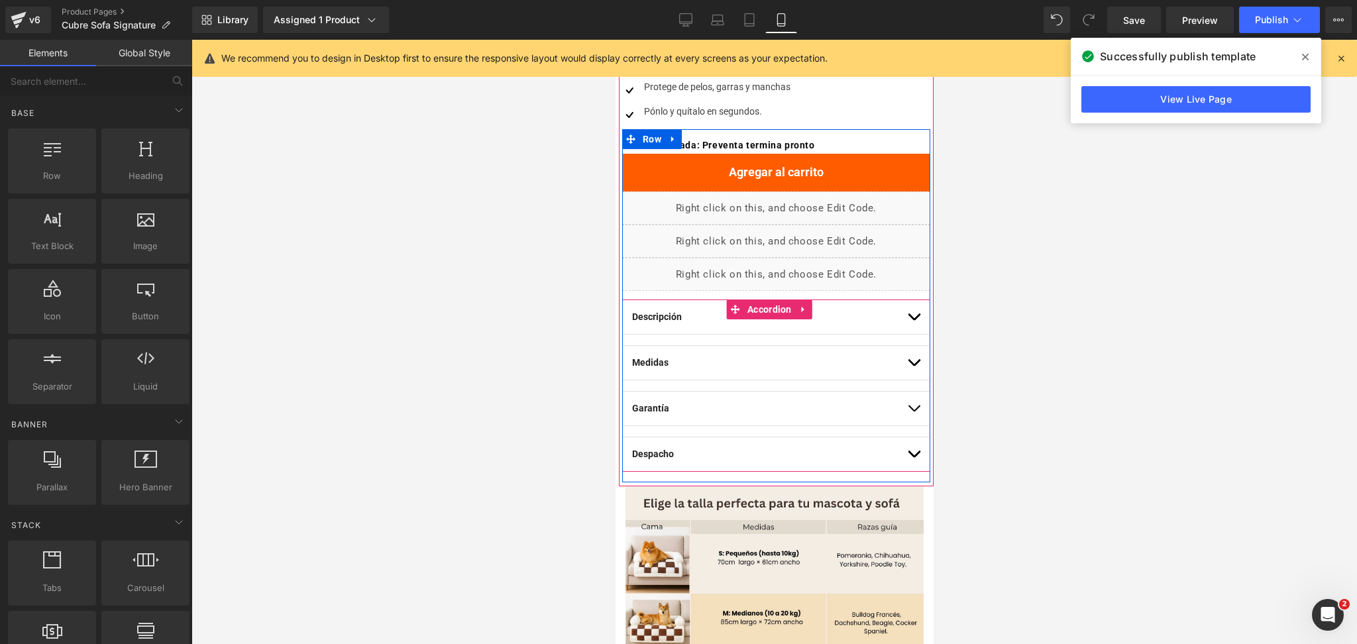
click at [907, 461] on button "button" at bounding box center [913, 454] width 13 height 34
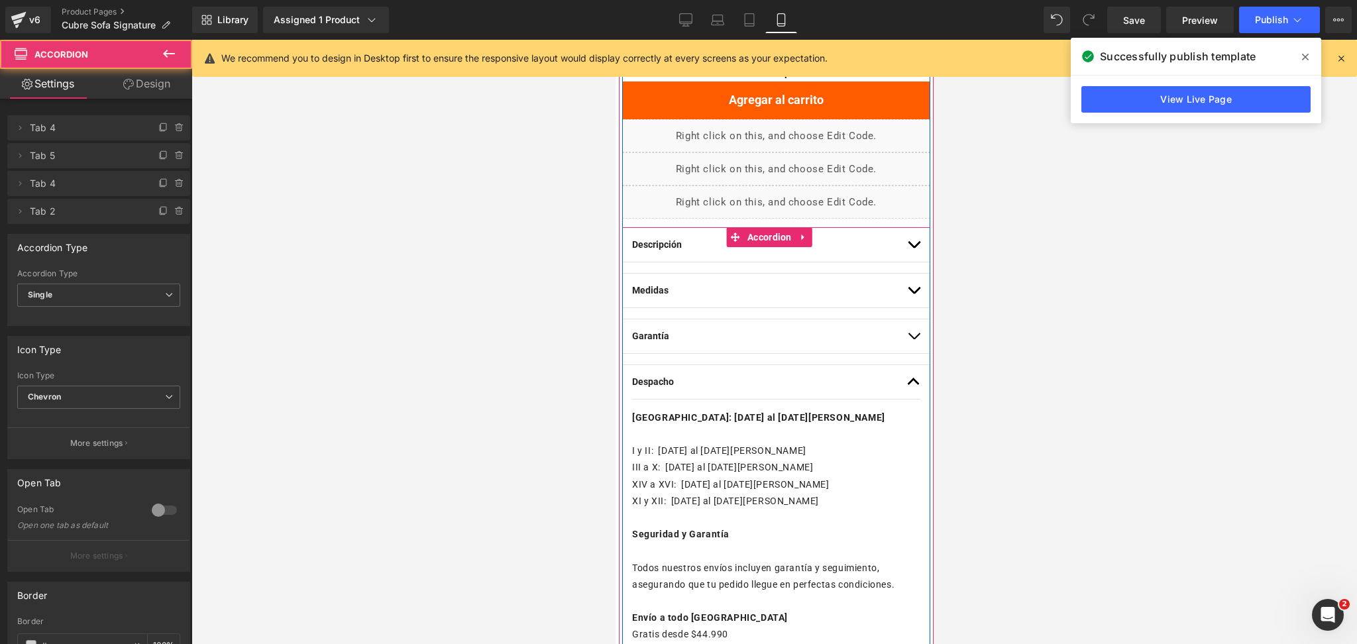
scroll to position [795, 0]
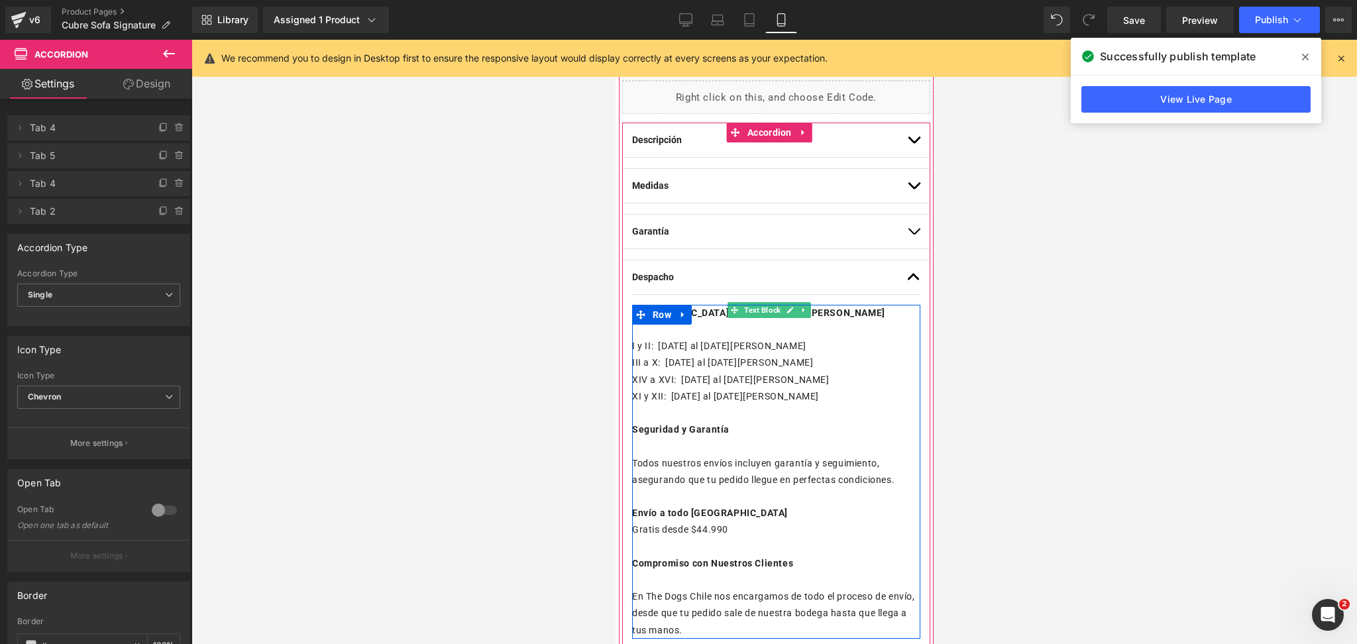
click at [722, 357] on p "III a X: 29 al 31 de Agosto" at bounding box center [776, 363] width 288 height 17
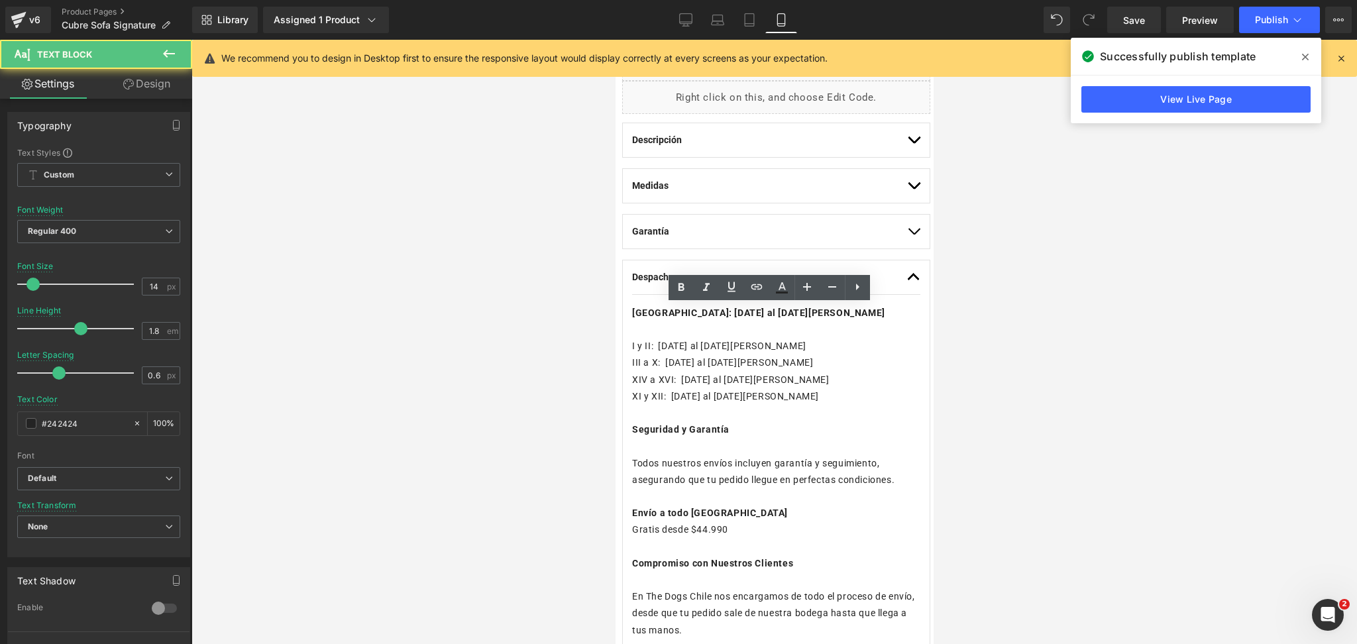
click at [1064, 319] on div at bounding box center [775, 342] width 1166 height 604
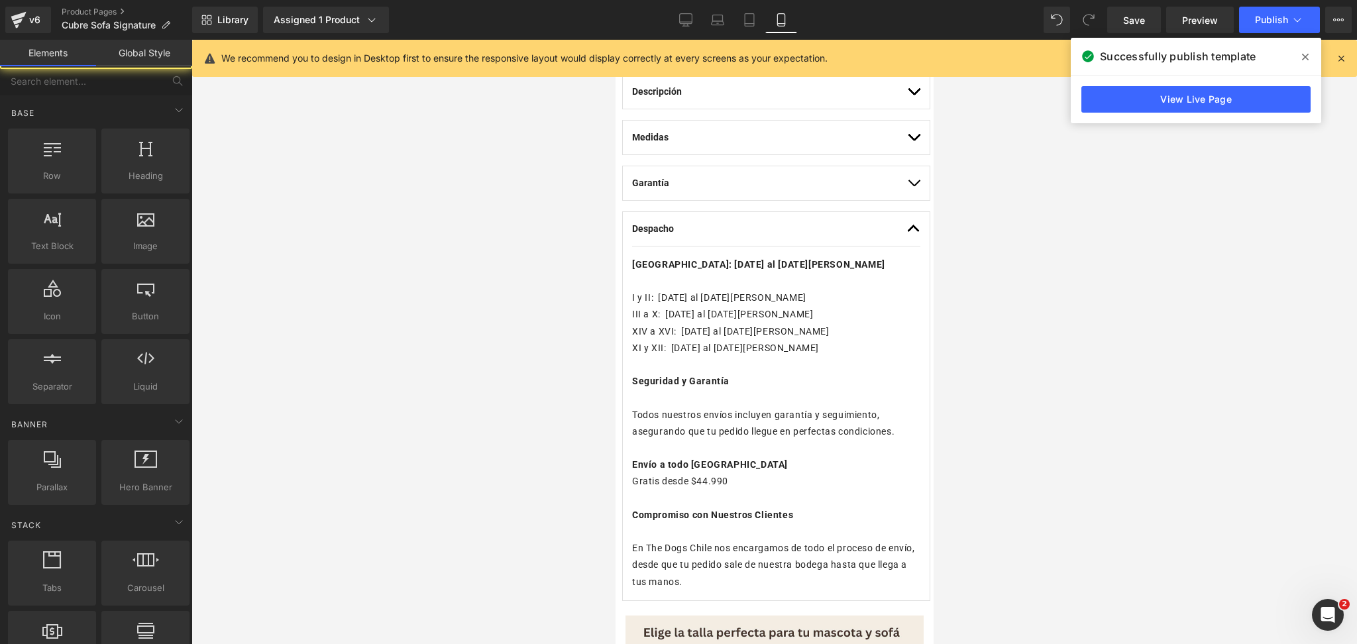
scroll to position [884, 0]
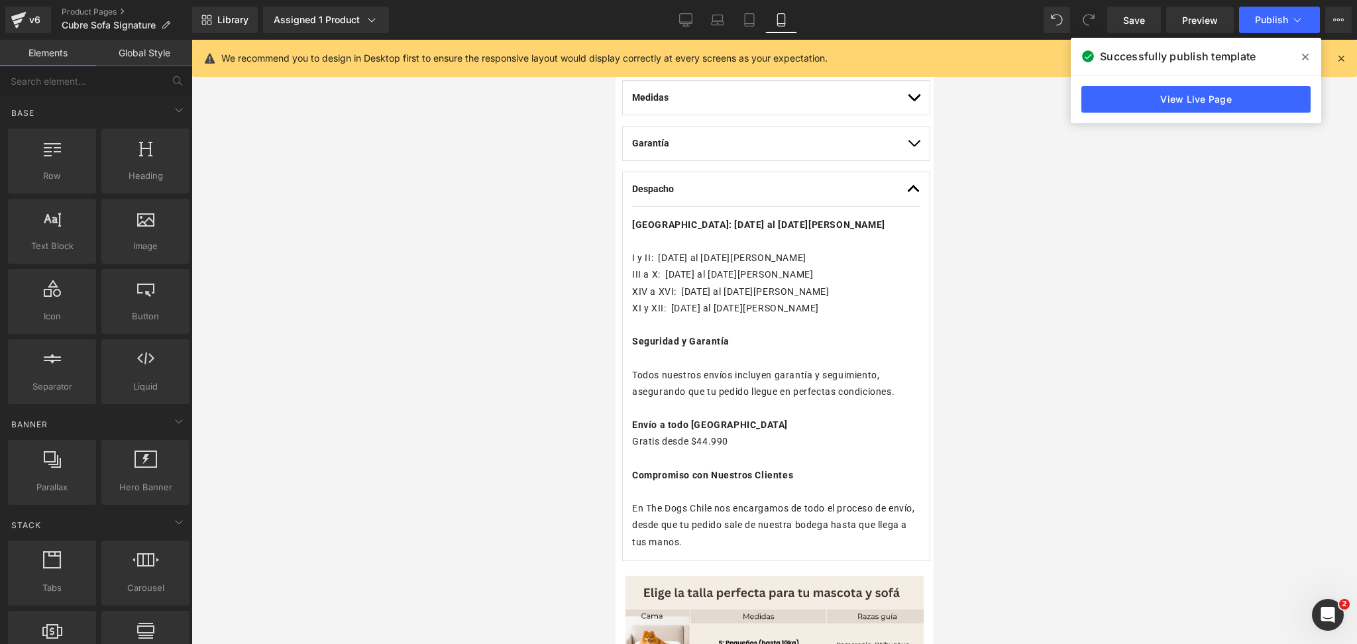
click at [1303, 57] on icon at bounding box center [1305, 57] width 7 height 11
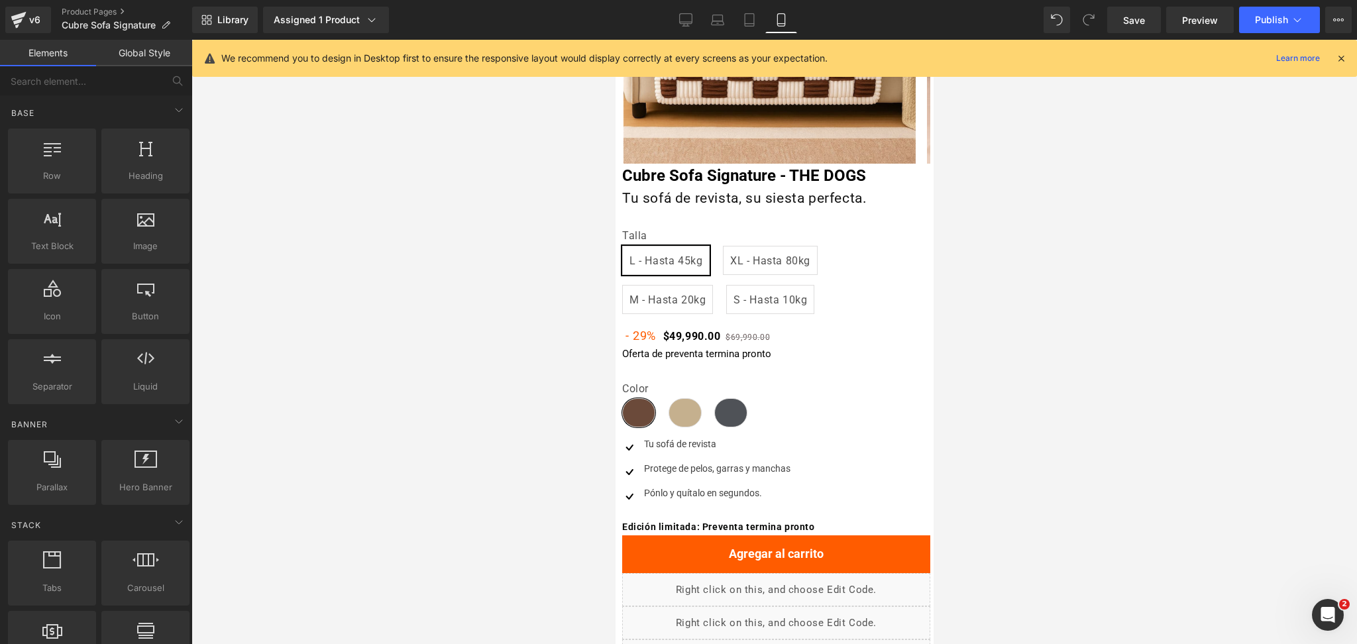
scroll to position [0, 0]
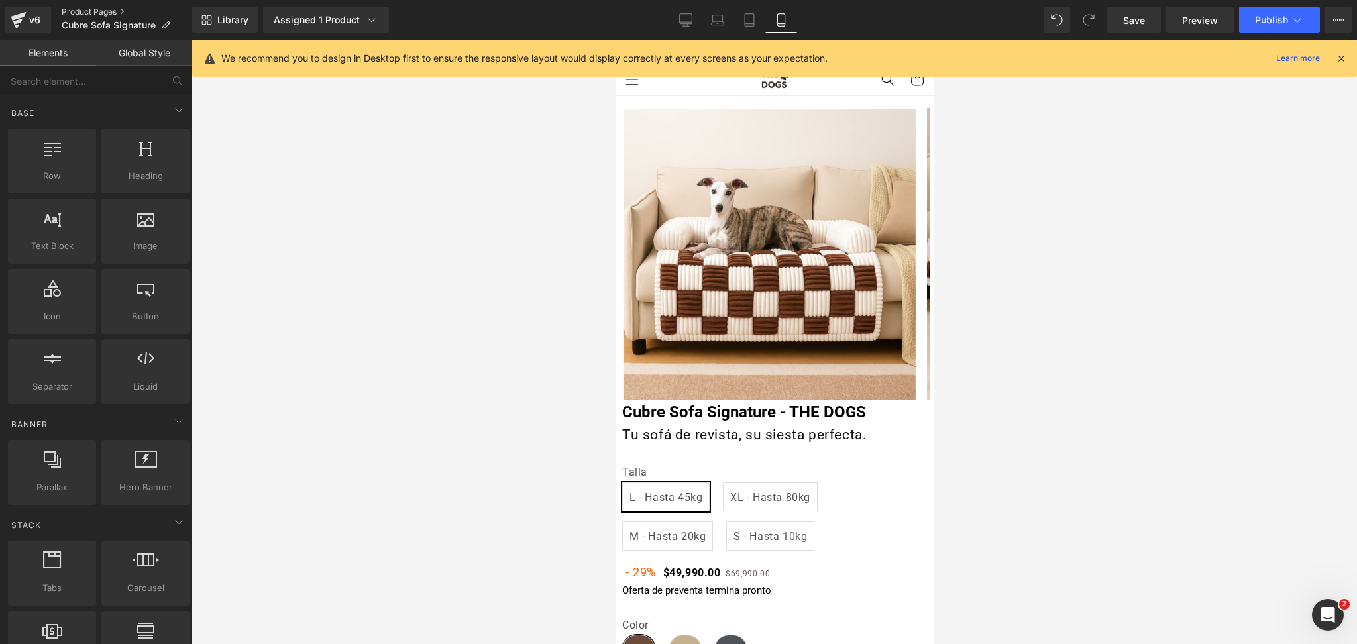
click at [99, 8] on link "Product Pages" at bounding box center [127, 12] width 131 height 11
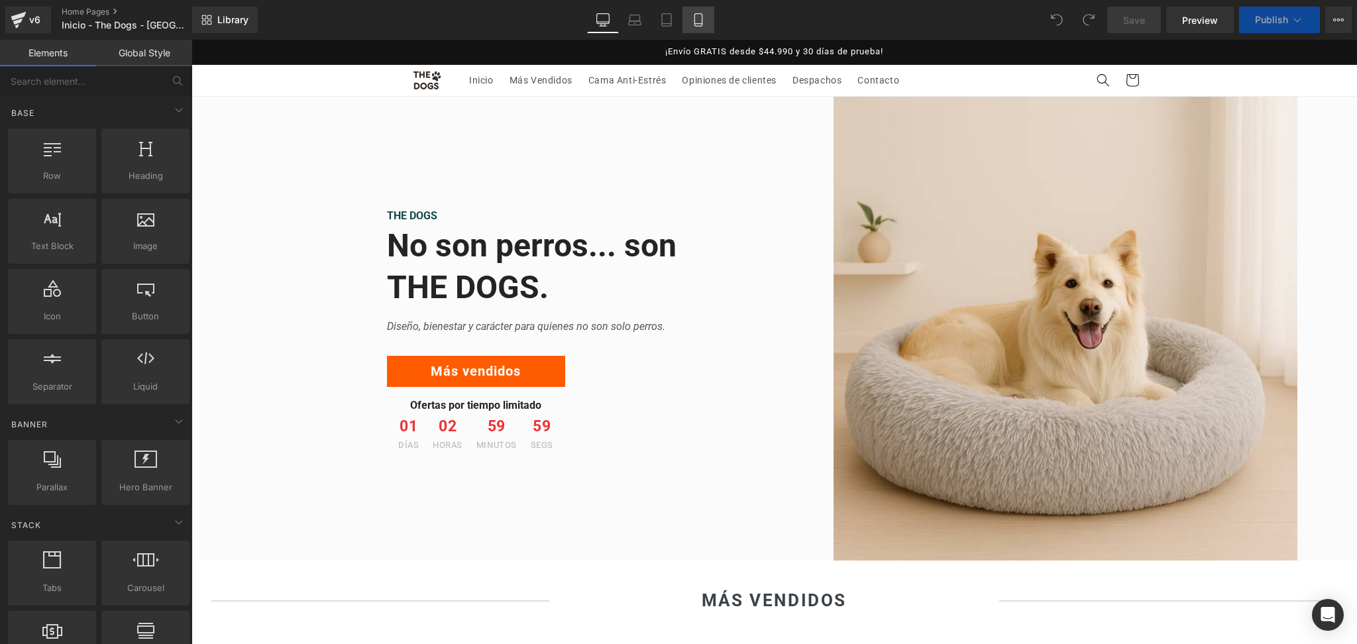
click at [705, 21] on link "Mobile" at bounding box center [699, 20] width 32 height 27
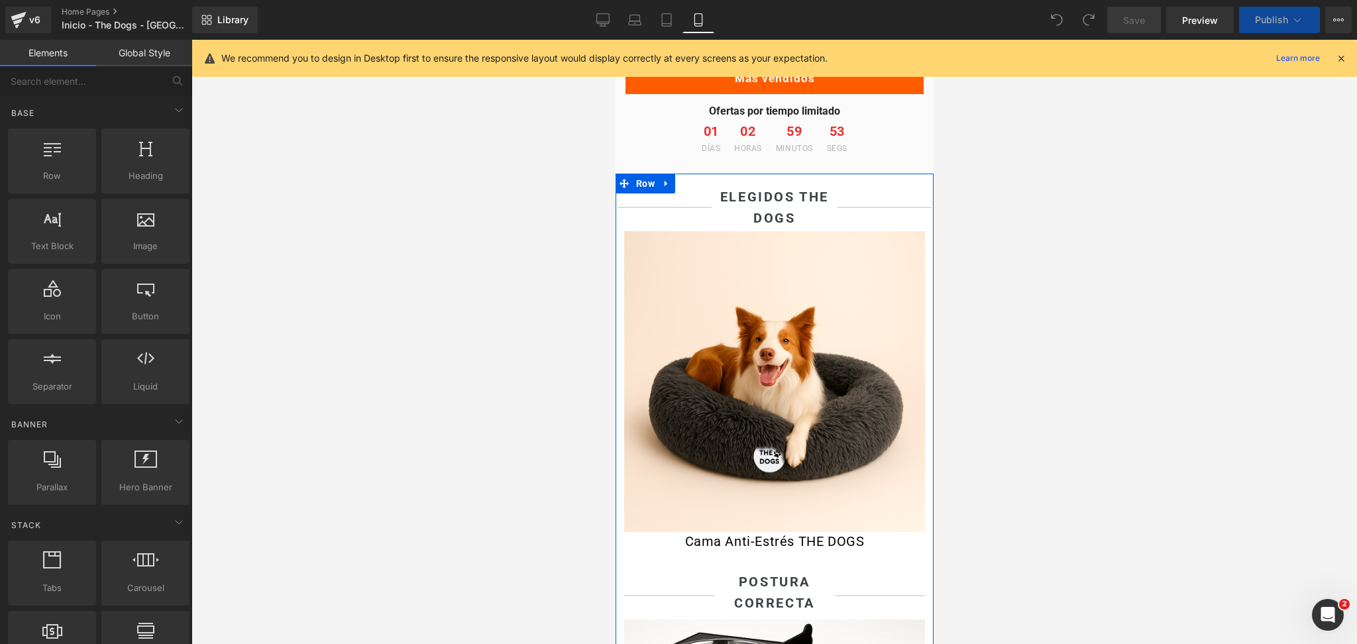
scroll to position [441, 0]
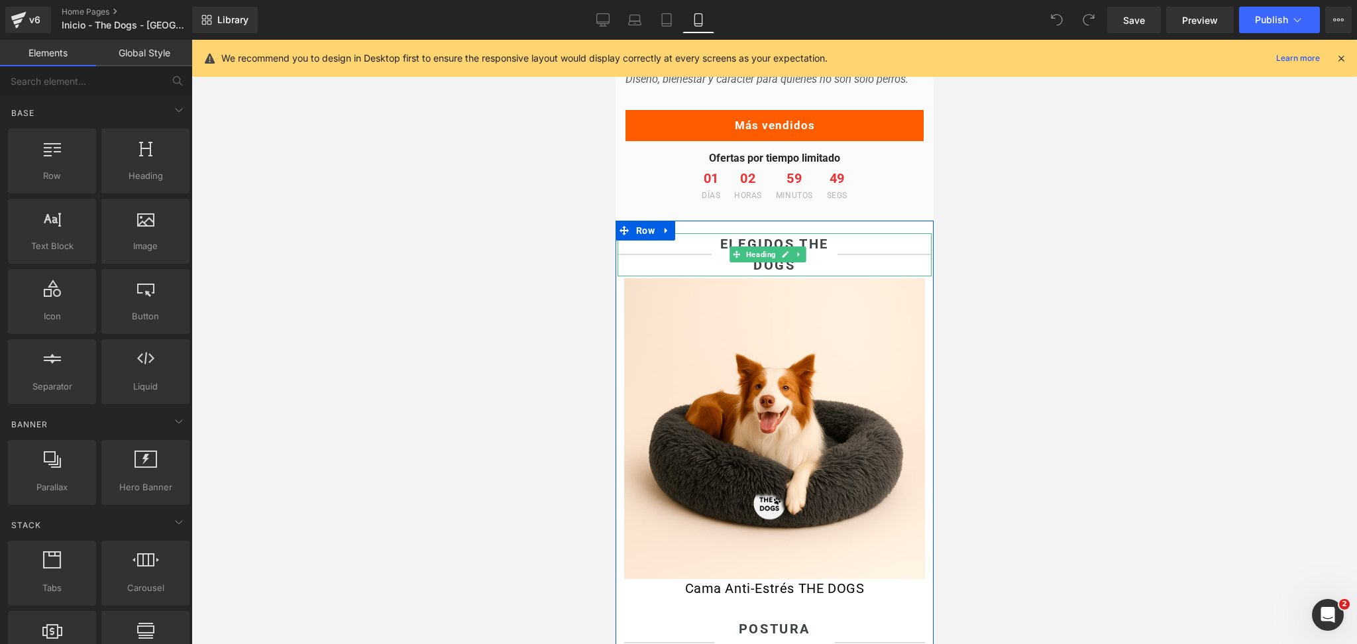
drag, startPoint x: 801, startPoint y: 270, endPoint x: 797, endPoint y: 276, distance: 7.2
click at [801, 258] on icon at bounding box center [798, 255] width 7 height 8
click at [791, 258] on icon at bounding box center [791, 254] width 7 height 7
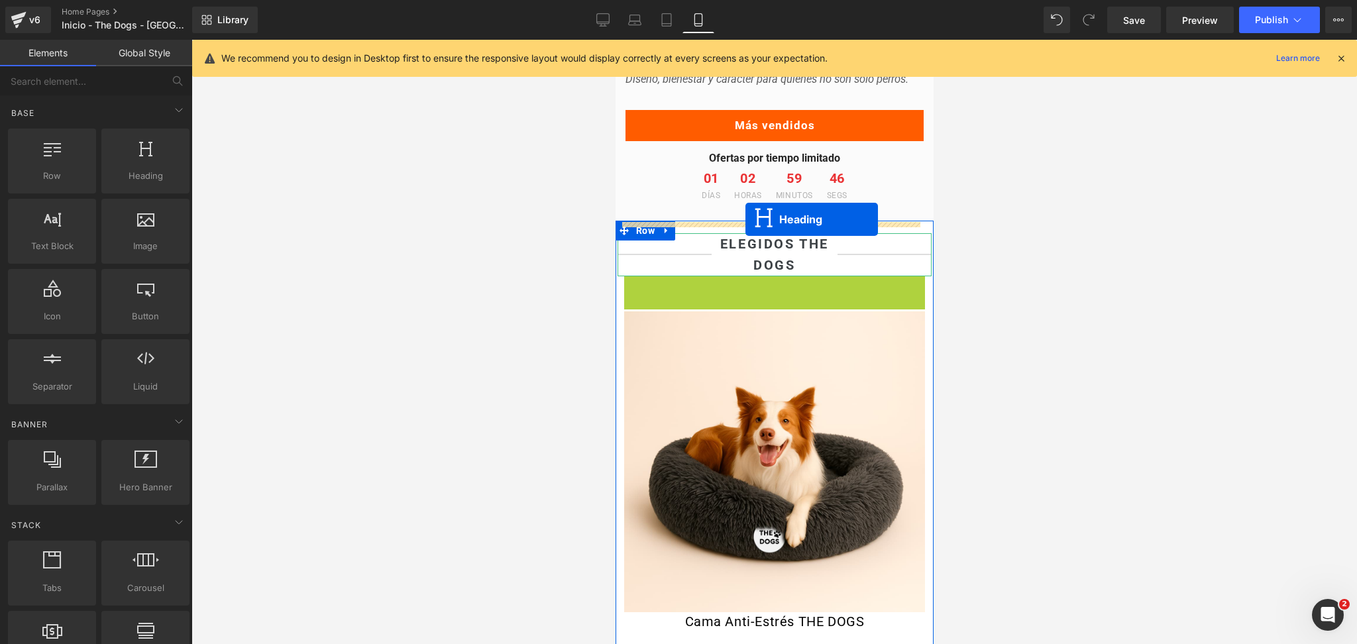
drag, startPoint x: 730, startPoint y: 312, endPoint x: 746, endPoint y: 219, distance: 94.1
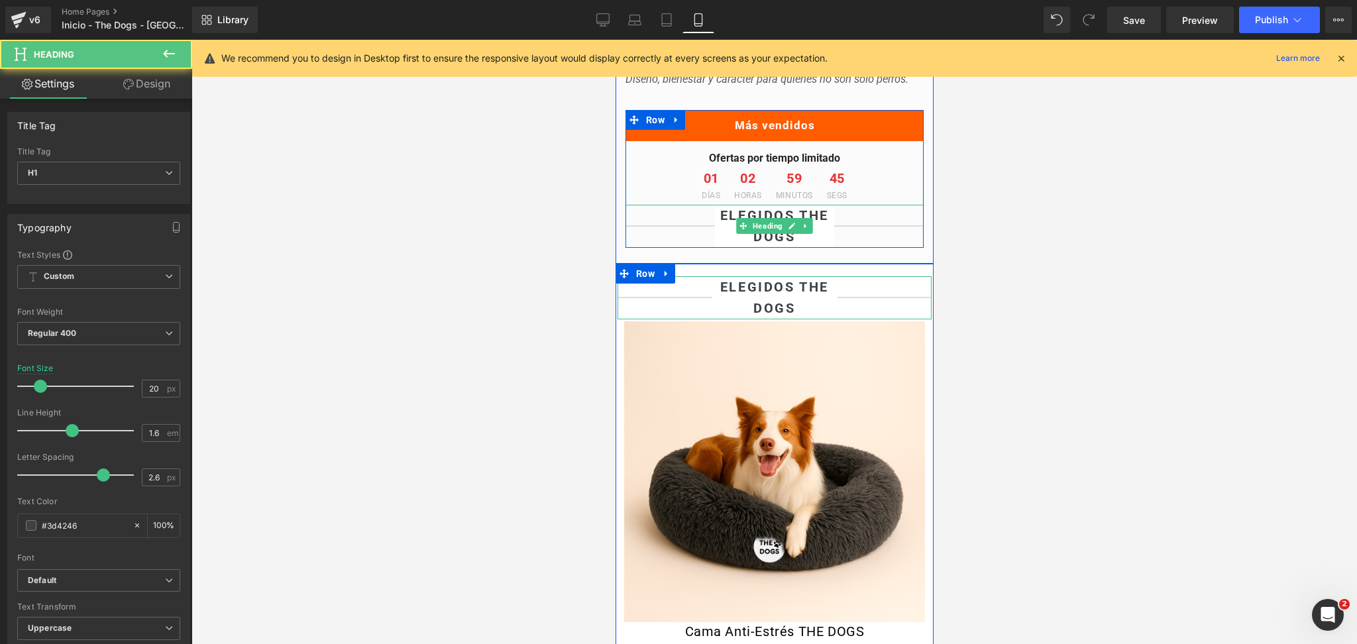
click at [732, 233] on b "elegidos THE DOGS" at bounding box center [774, 225] width 109 height 37
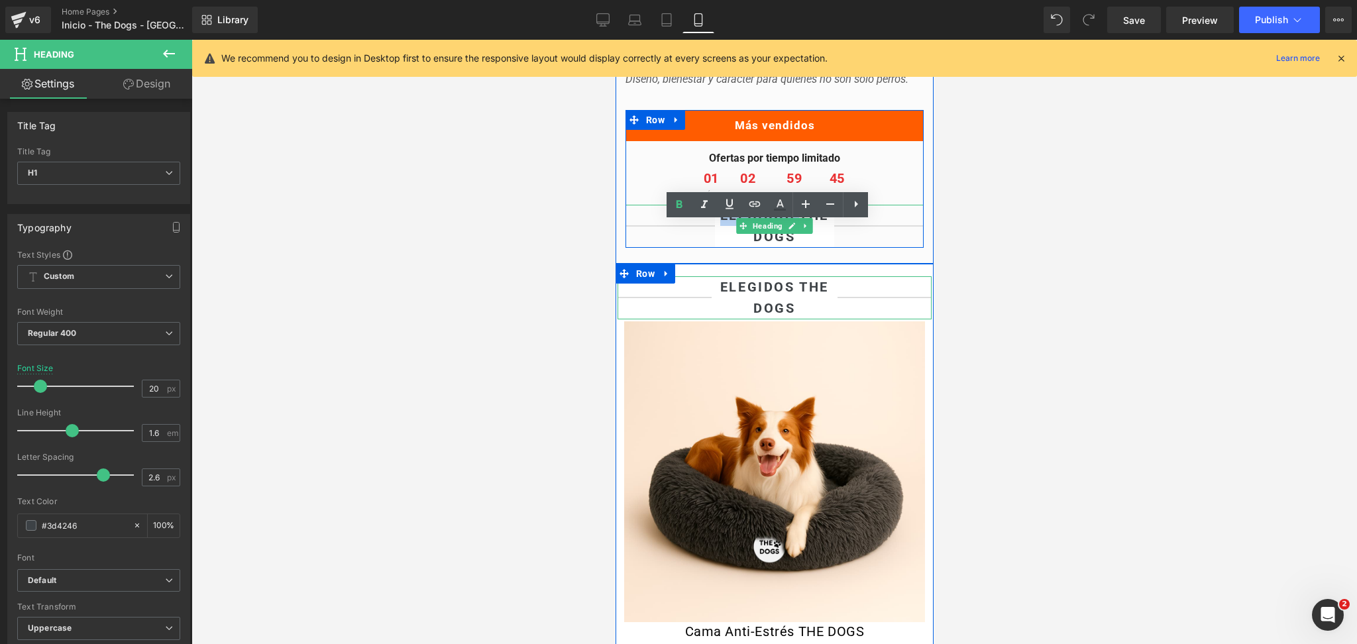
click at [732, 233] on b "elegidos THE DOGS" at bounding box center [774, 225] width 109 height 37
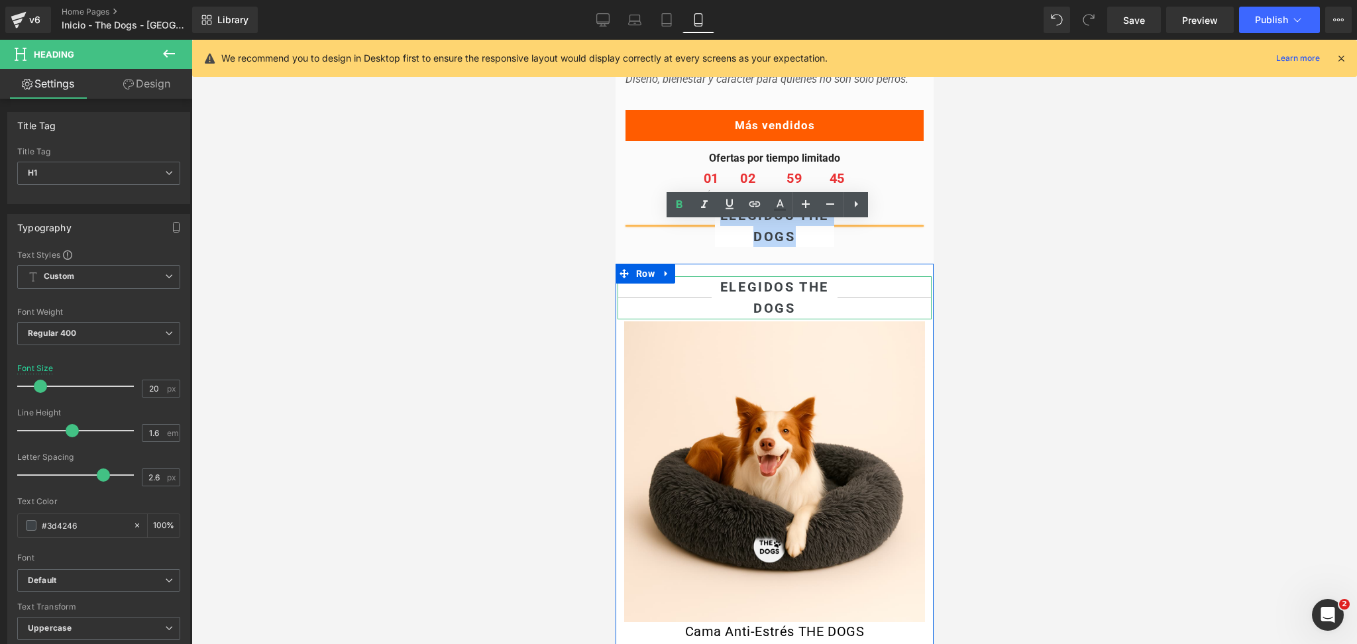
click at [732, 233] on b "elegidos THE DOGS" at bounding box center [774, 225] width 109 height 37
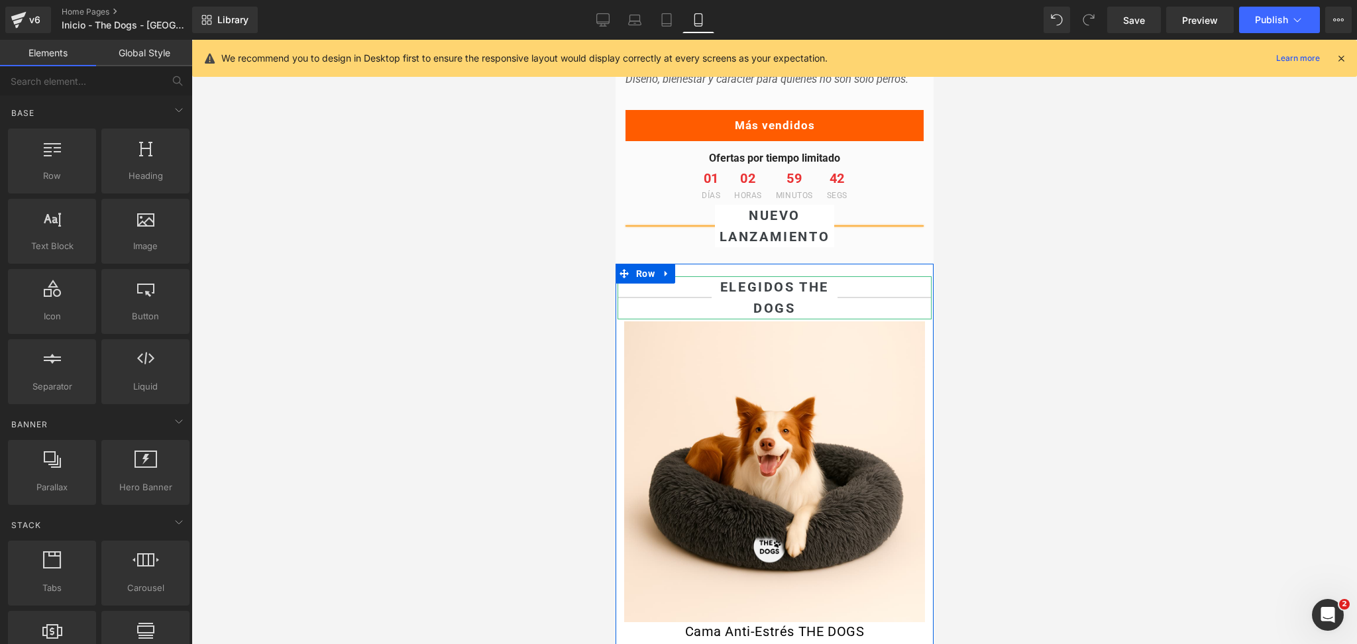
click at [1071, 343] on div at bounding box center [775, 342] width 1166 height 604
click at [796, 334] on icon at bounding box center [796, 329] width 9 height 10
click at [789, 334] on icon at bounding box center [787, 329] width 9 height 9
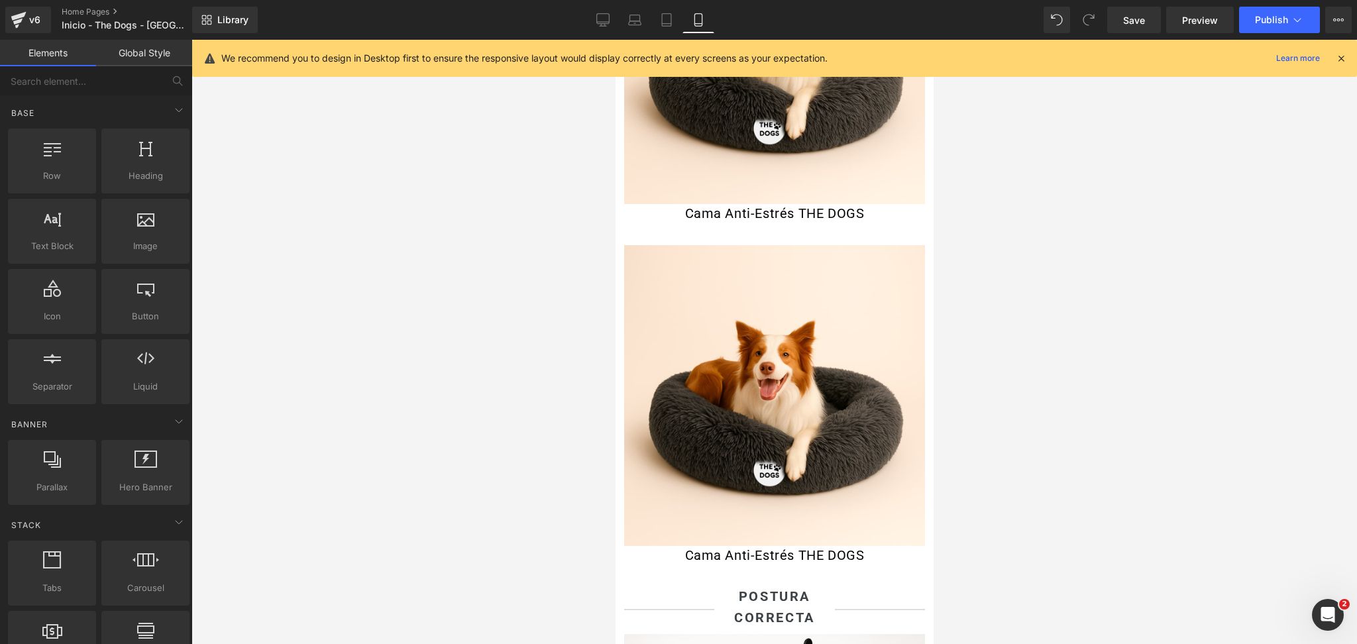
scroll to position [839, 0]
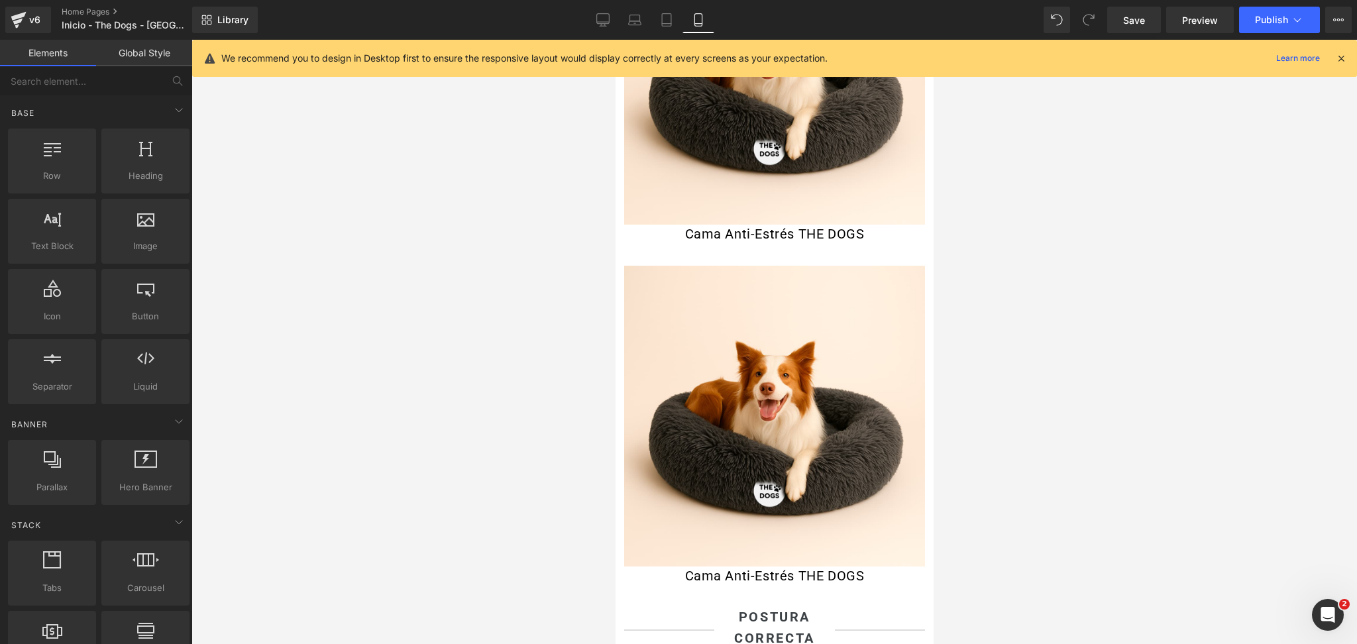
click at [713, 342] on img at bounding box center [774, 416] width 301 height 301
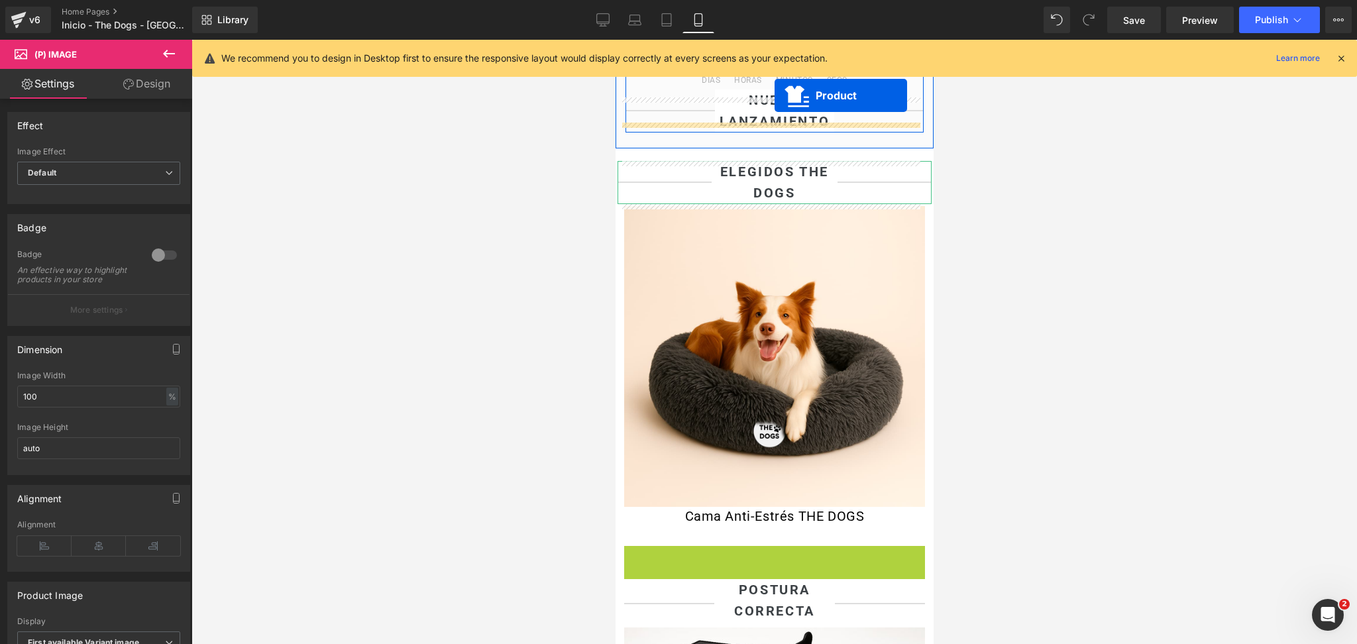
scroll to position [476, 0]
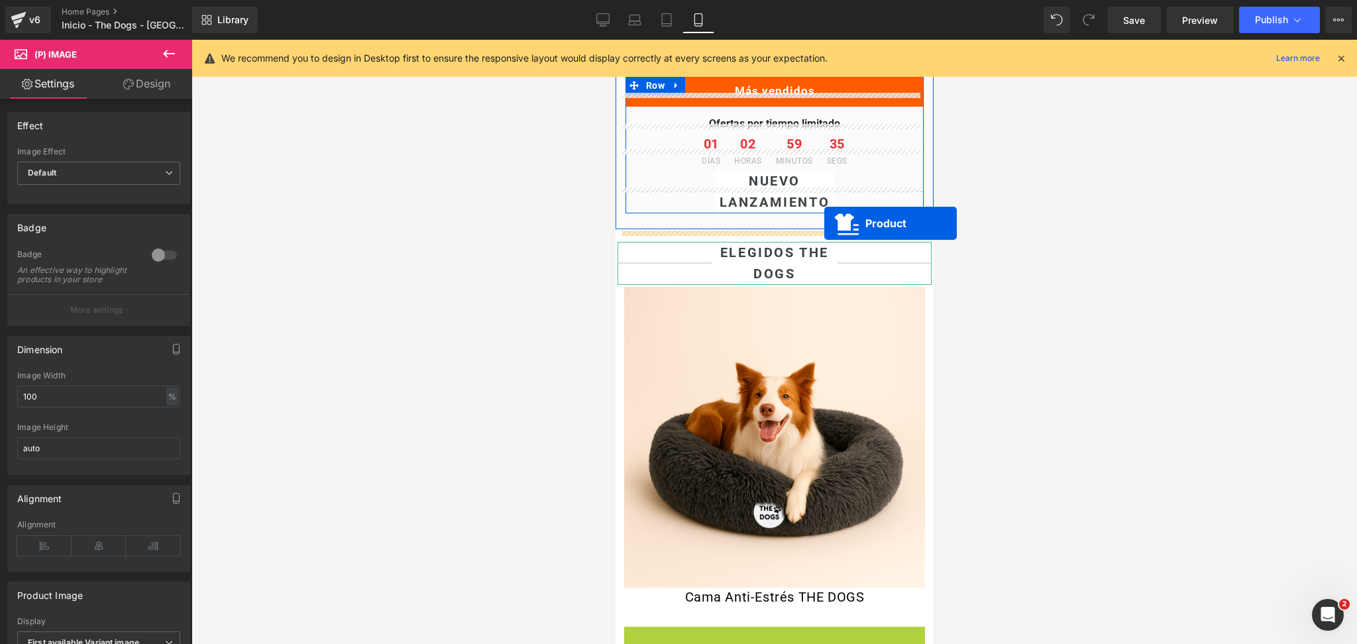
drag, startPoint x: 735, startPoint y: 282, endPoint x: 803, endPoint y: 231, distance: 85.1
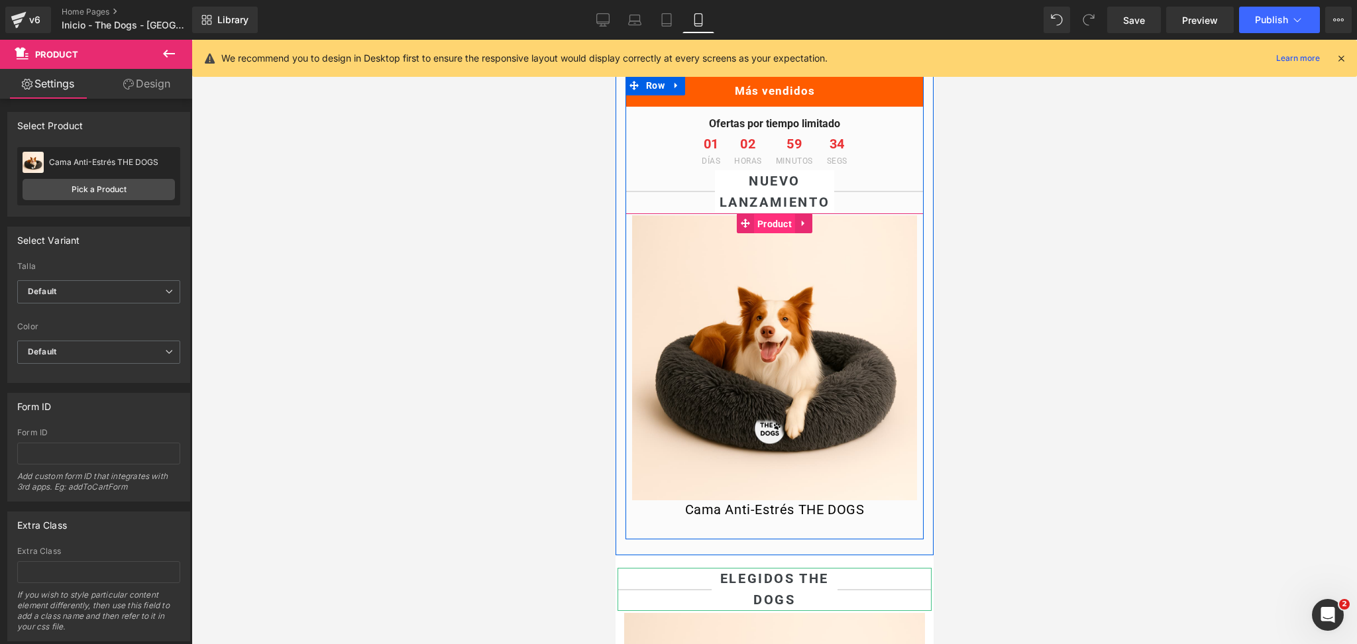
click at [764, 234] on span "Product" at bounding box center [774, 224] width 41 height 20
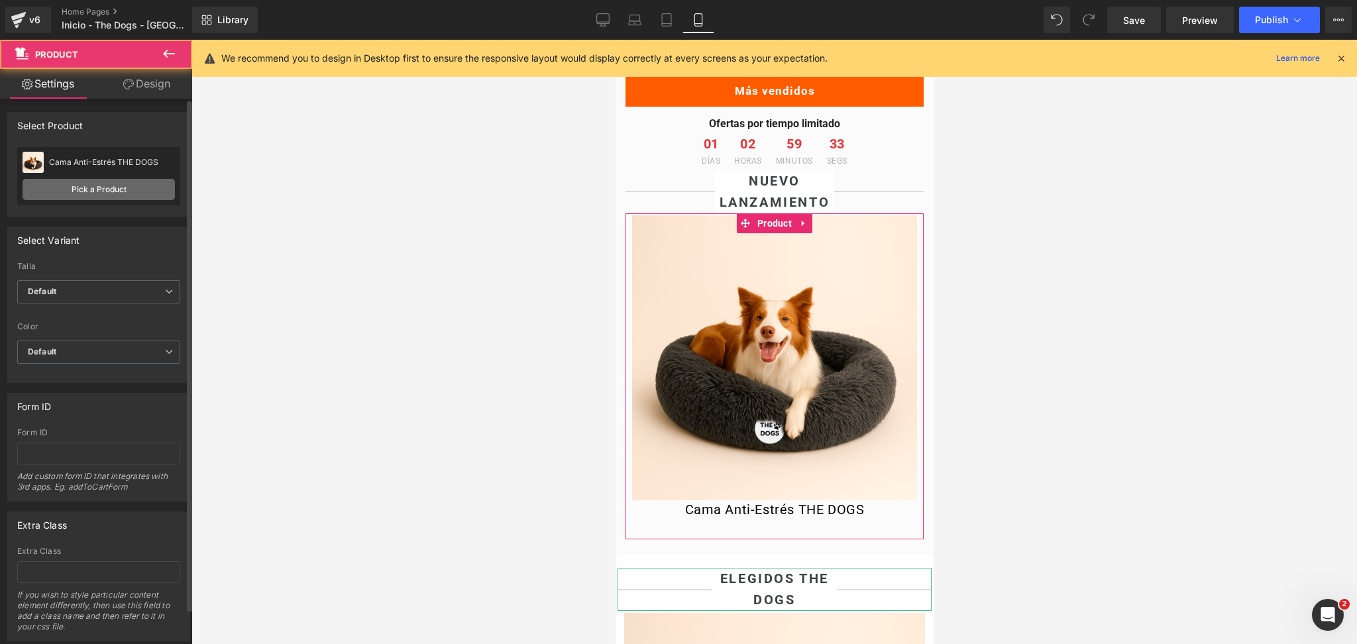
click at [104, 195] on link "Pick a Product" at bounding box center [99, 189] width 152 height 21
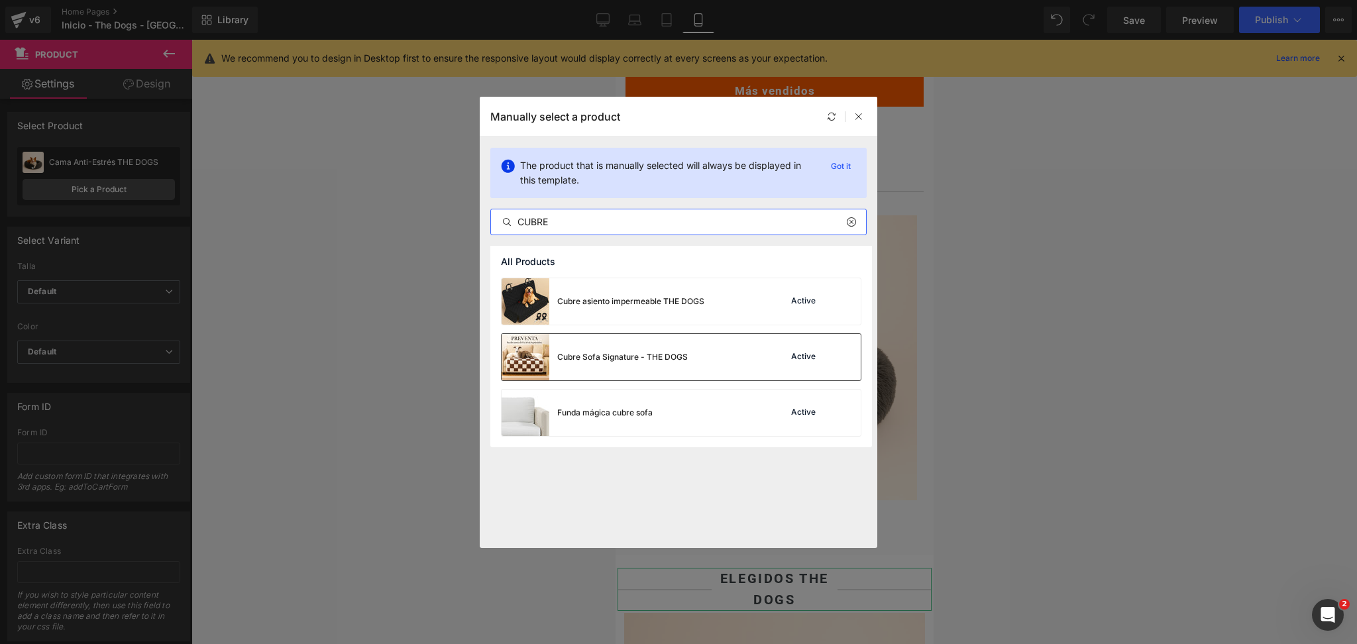
type input "CUBRE"
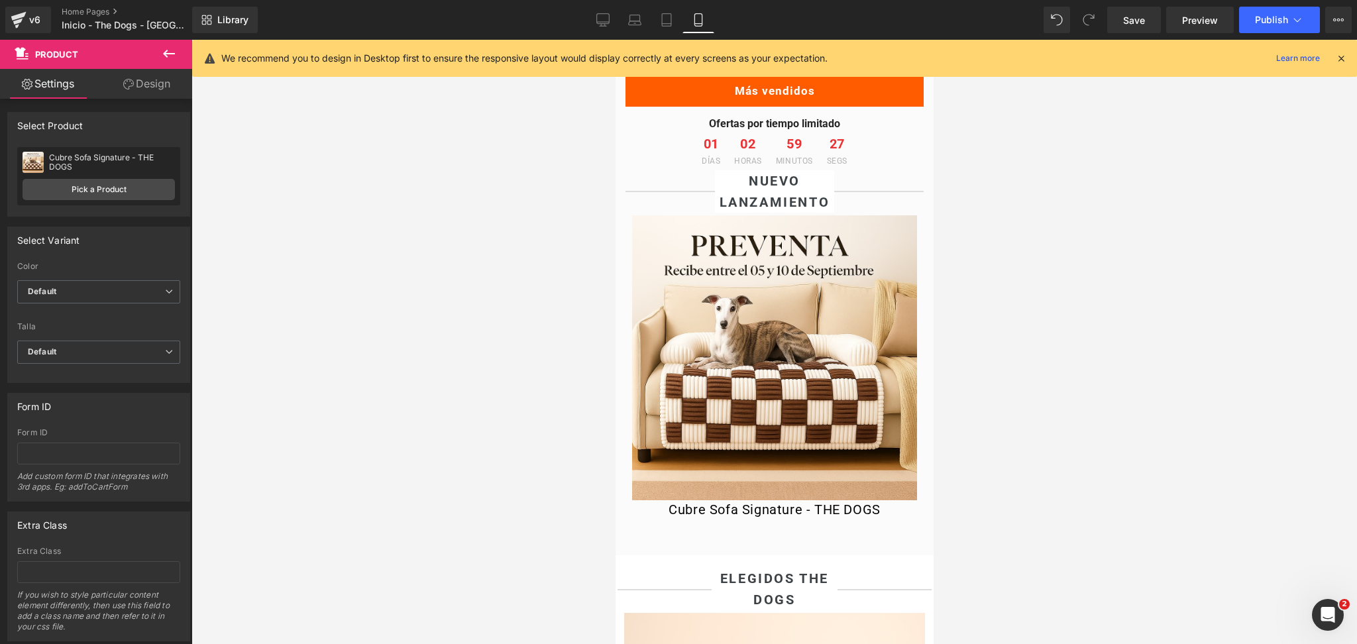
click at [1120, 235] on div at bounding box center [775, 342] width 1166 height 604
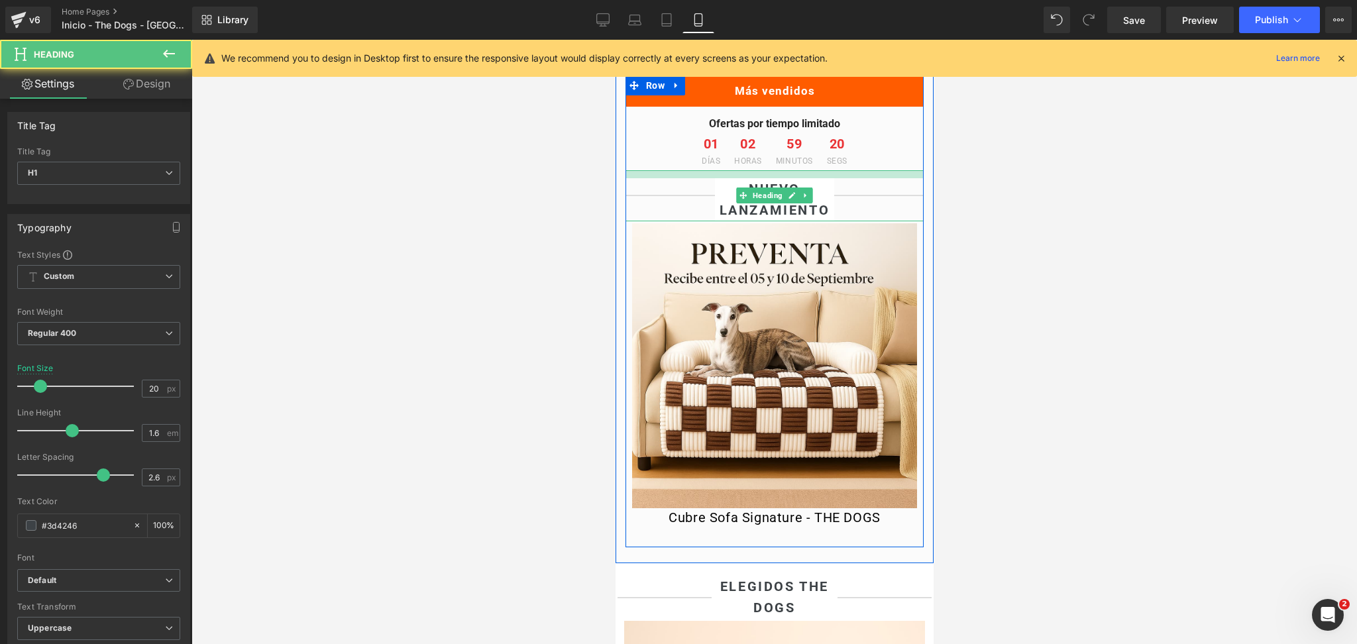
drag, startPoint x: 852, startPoint y: 190, endPoint x: 852, endPoint y: 199, distance: 8.6
click at [852, 199] on div "NUEVO LANZAMIENTO Heading" at bounding box center [774, 195] width 298 height 51
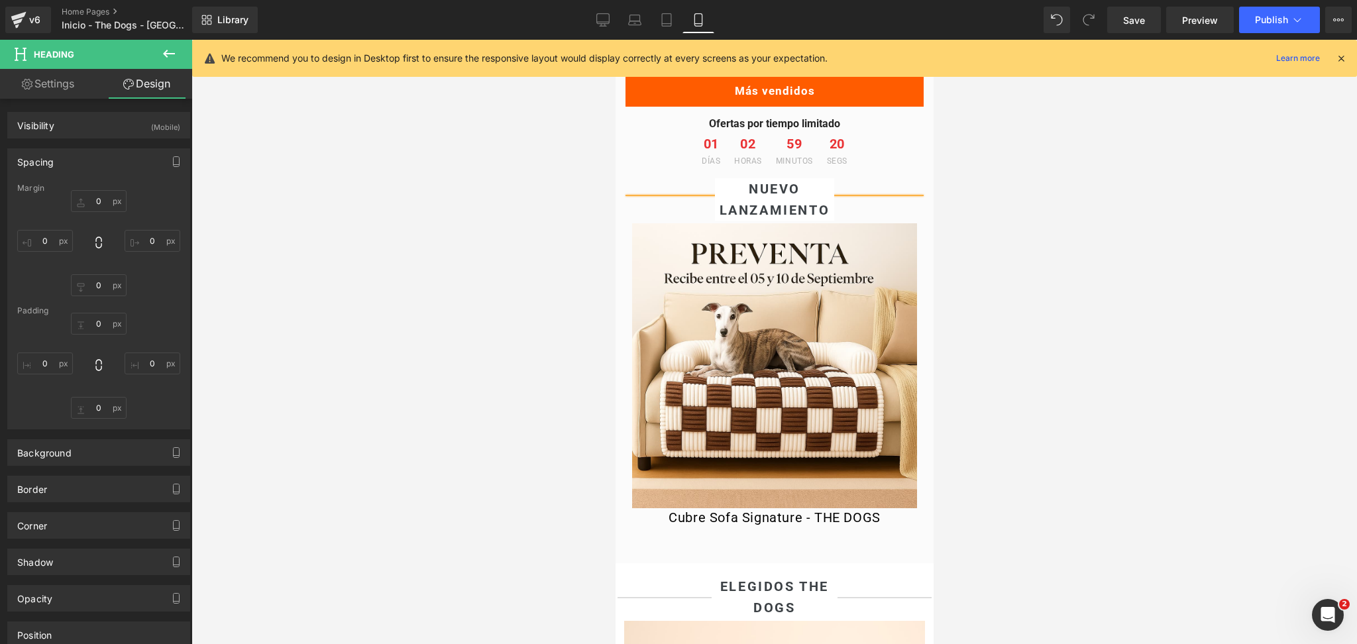
drag, startPoint x: 1055, startPoint y: 231, endPoint x: 266, endPoint y: 165, distance: 791.5
click at [1055, 231] on div at bounding box center [775, 342] width 1166 height 604
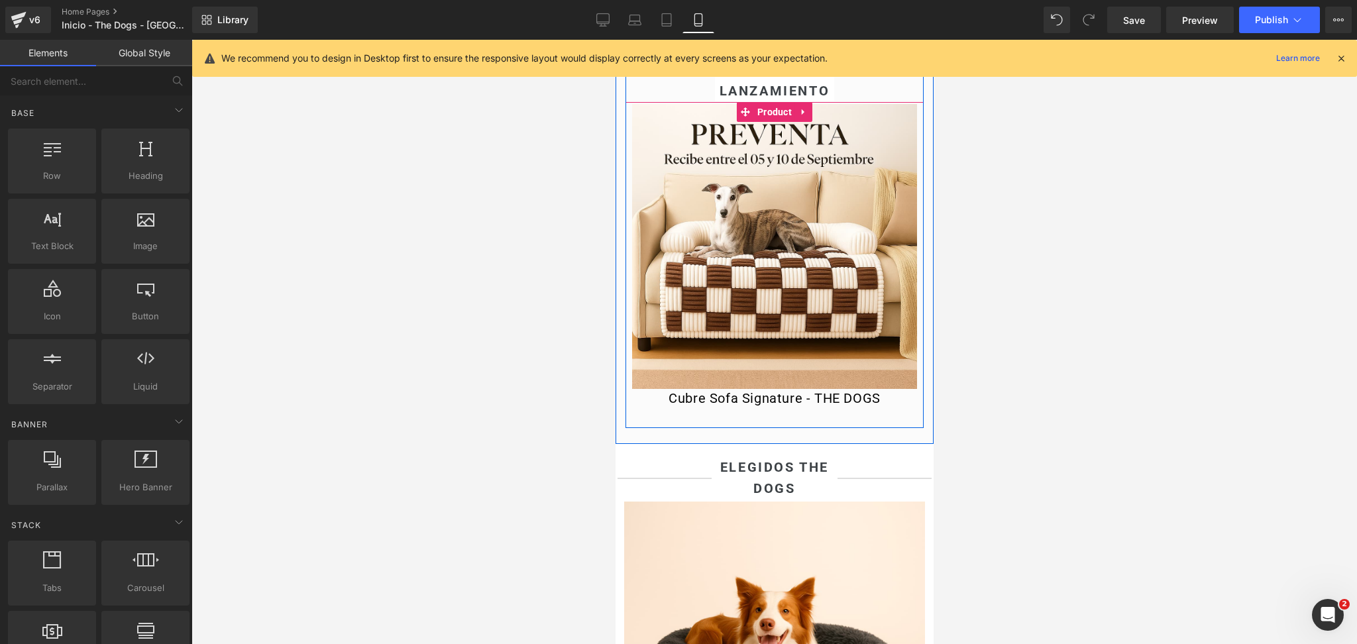
scroll to position [565, 0]
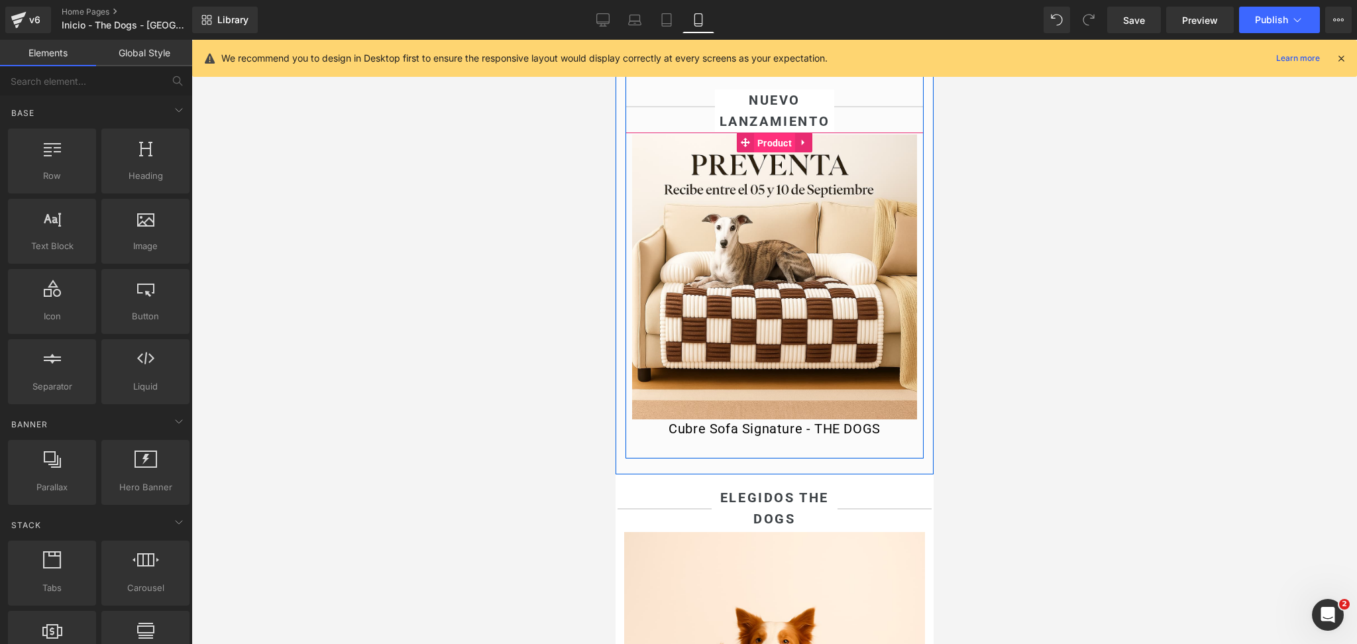
click at [766, 153] on span "Product" at bounding box center [774, 143] width 41 height 20
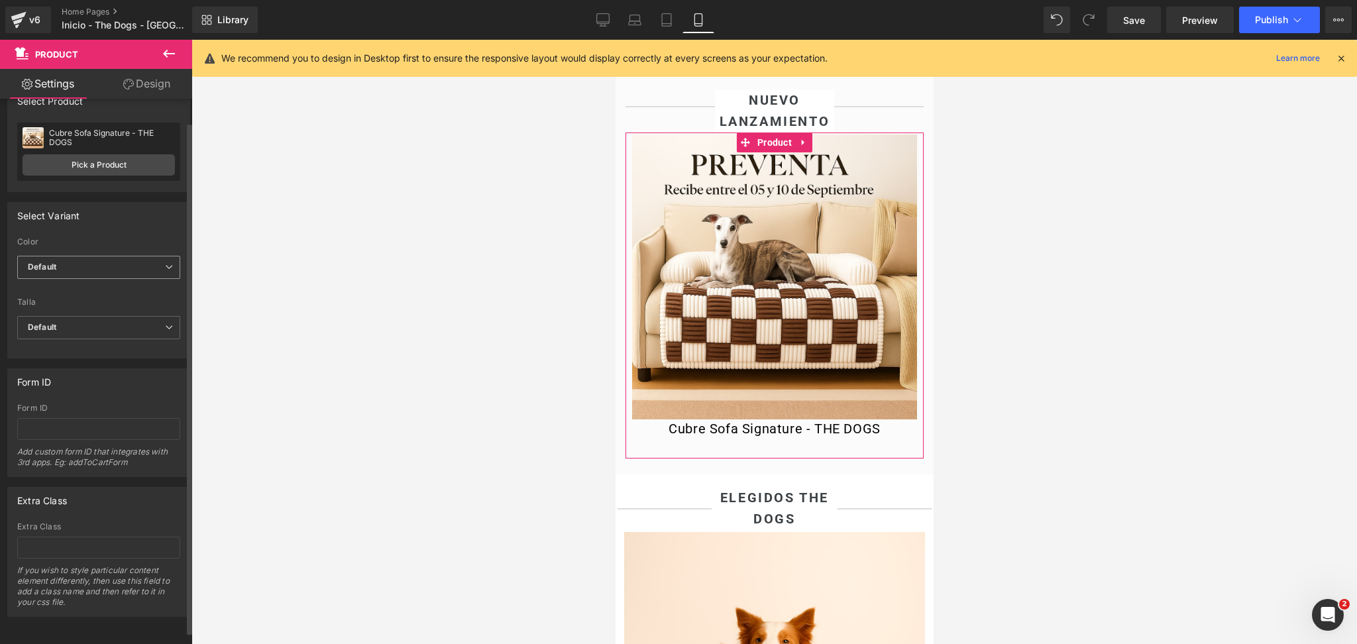
scroll to position [37, 0]
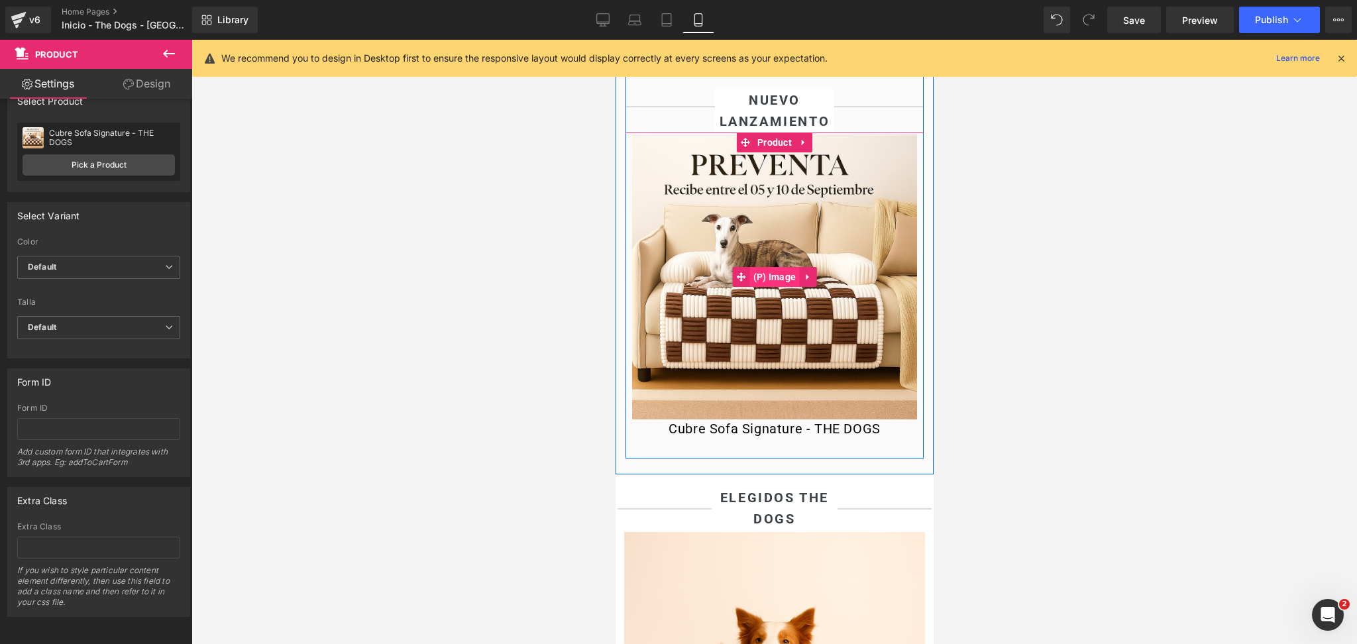
click at [766, 287] on span "(P) Image" at bounding box center [775, 277] width 50 height 20
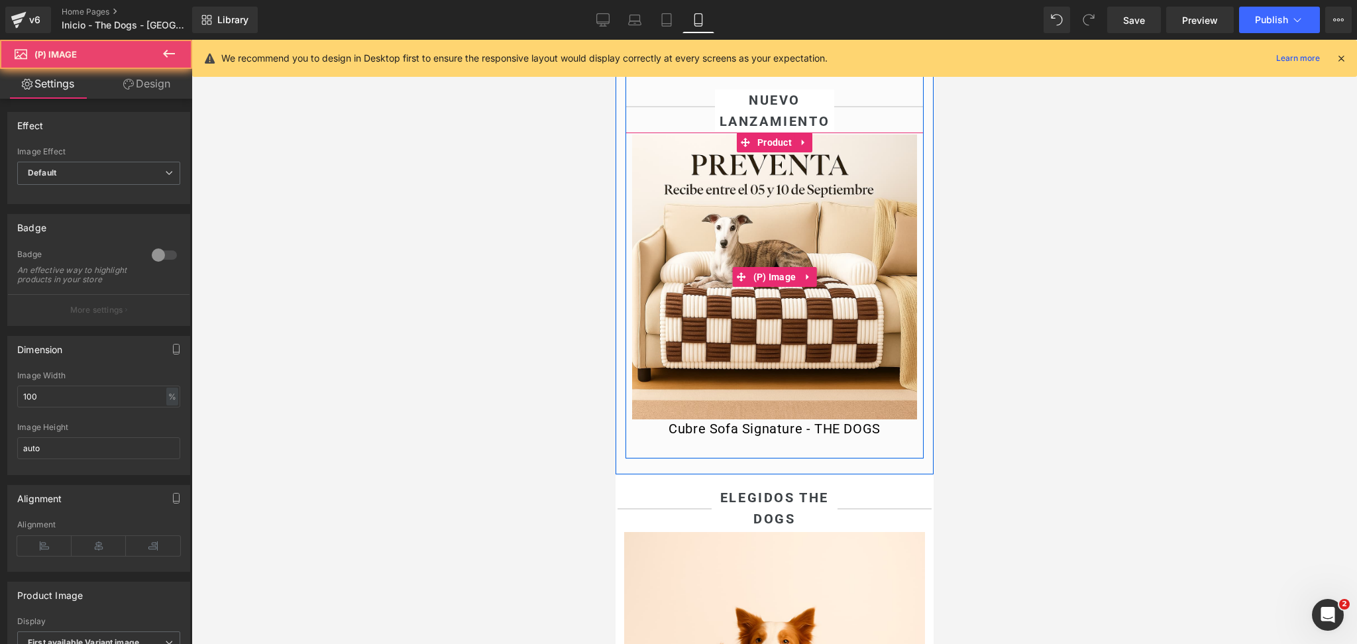
click at [770, 262] on img at bounding box center [774, 277] width 285 height 285
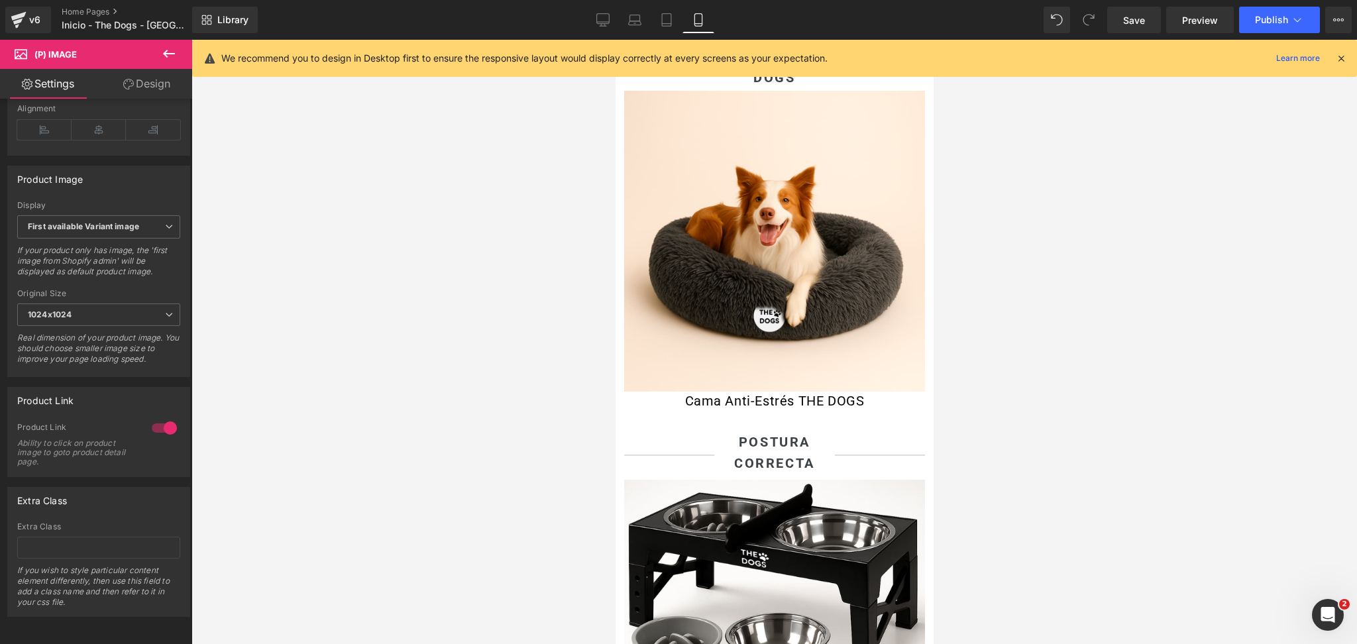
scroll to position [830, 0]
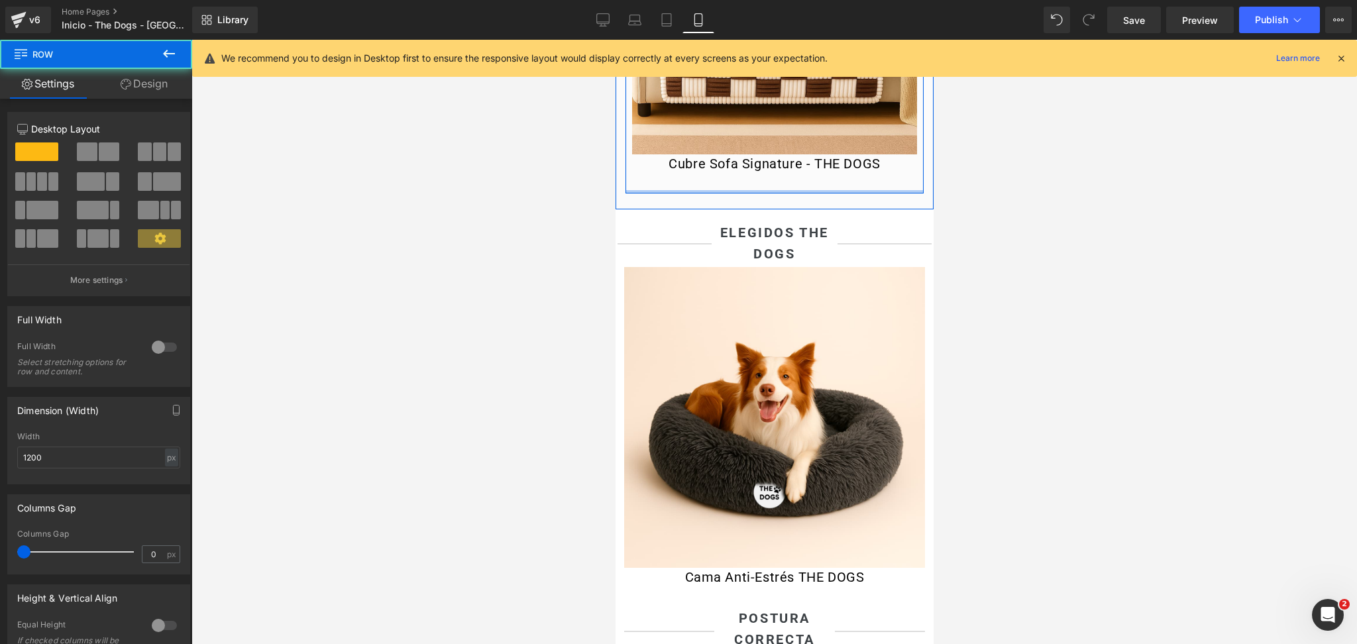
drag, startPoint x: 696, startPoint y: 208, endPoint x: 703, endPoint y: 192, distance: 17.5
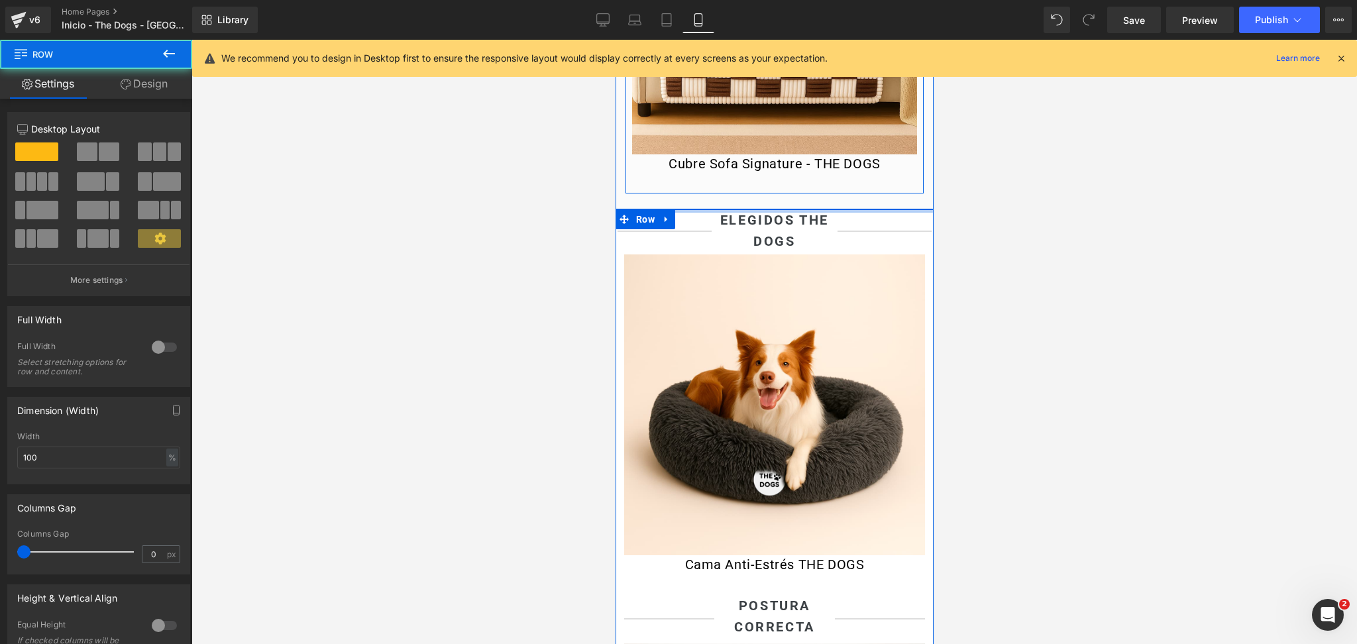
drag, startPoint x: 687, startPoint y: 234, endPoint x: 703, endPoint y: 194, distance: 43.1
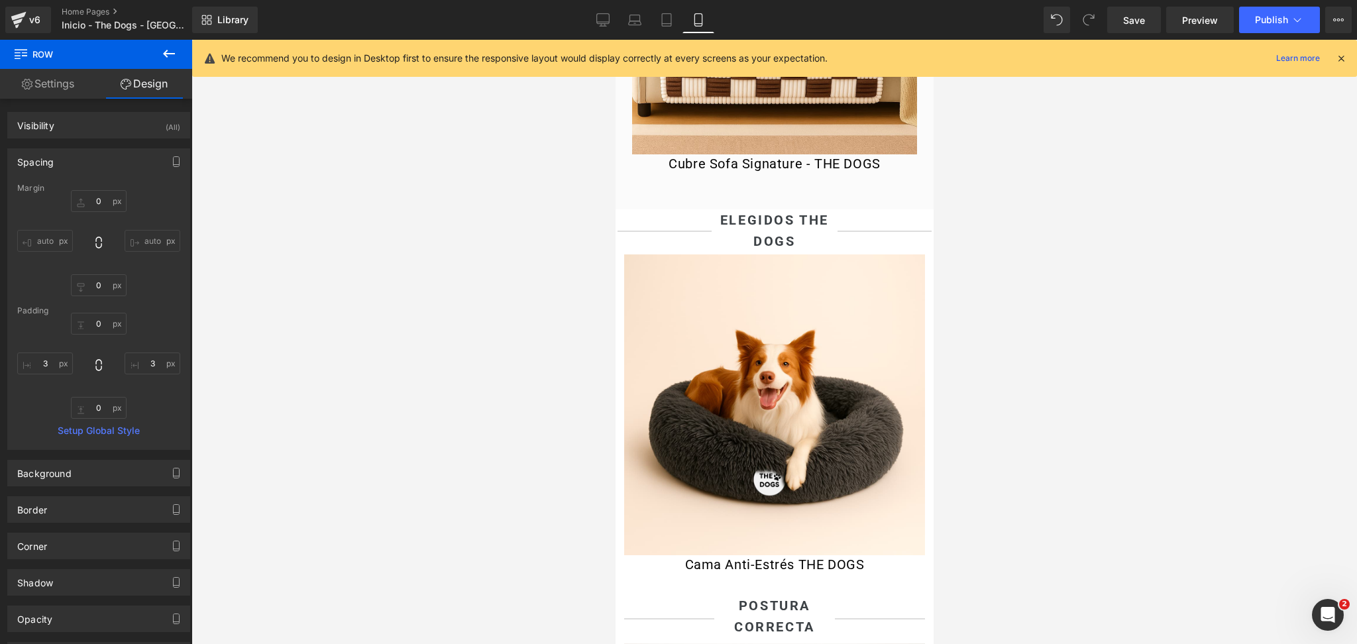
drag, startPoint x: 834, startPoint y: 231, endPoint x: 834, endPoint y: 220, distance: 11.3
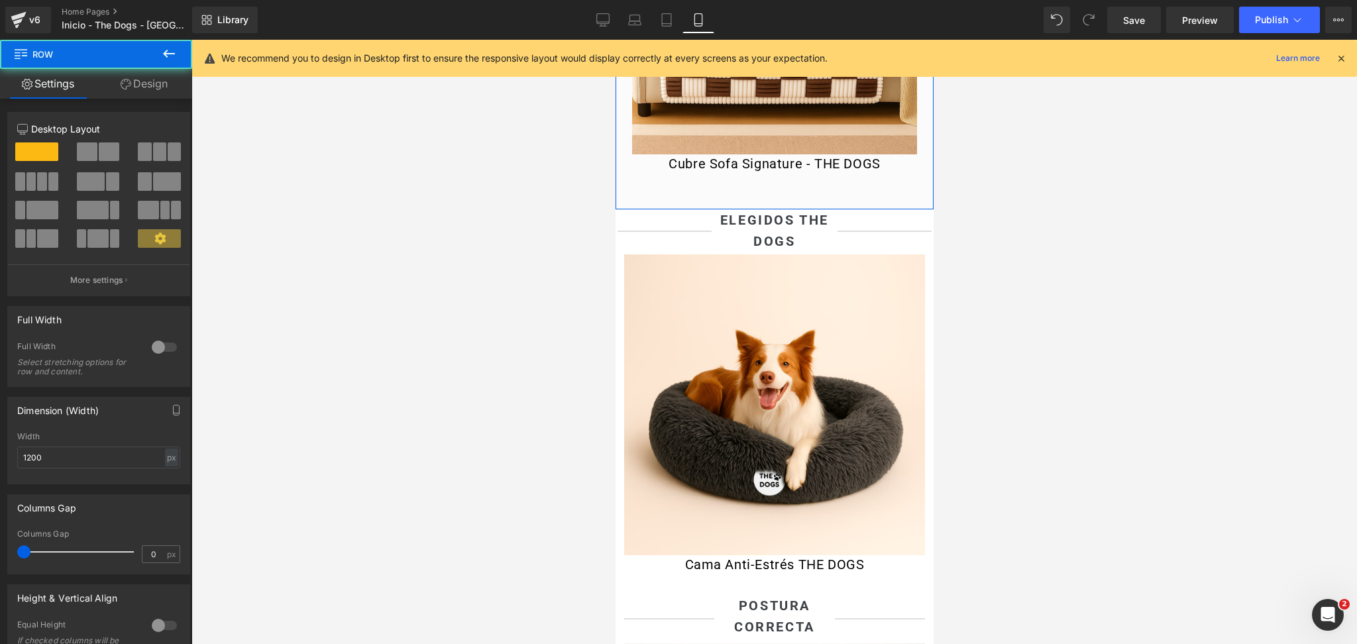
click at [615, 40] on div at bounding box center [615, 40] width 0 height 0
click at [872, 209] on div at bounding box center [774, 207] width 318 height 3
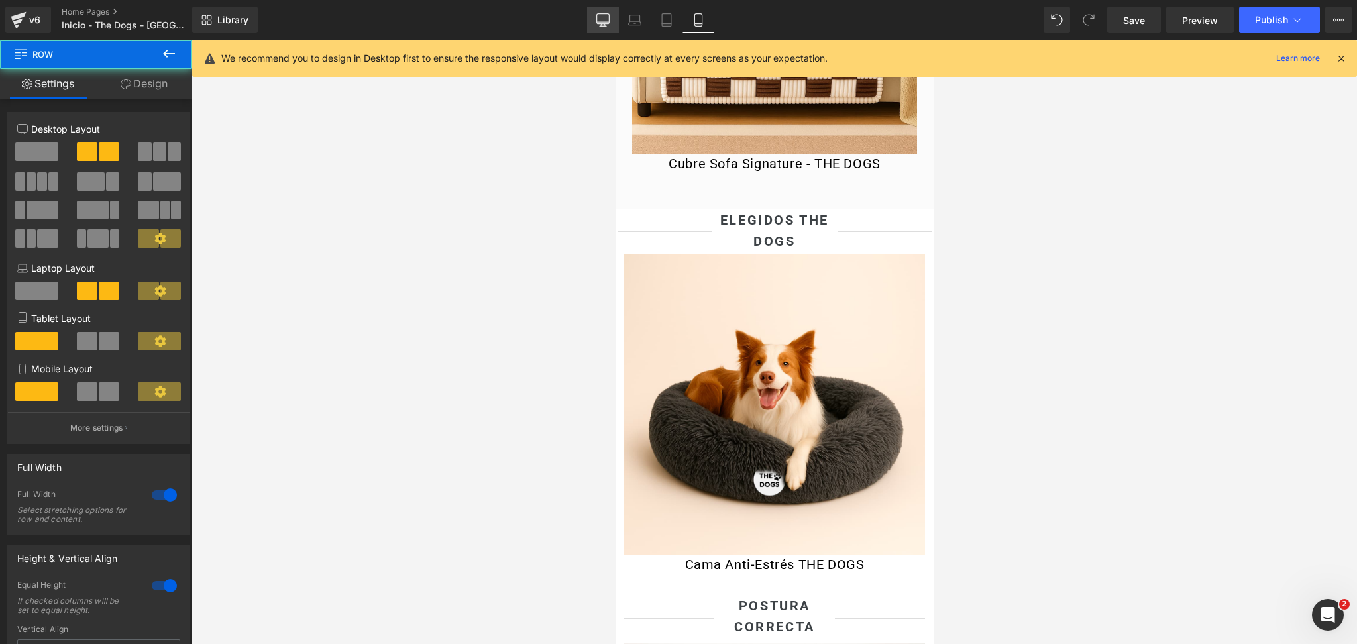
click at [597, 11] on link "Desktop" at bounding box center [603, 20] width 32 height 27
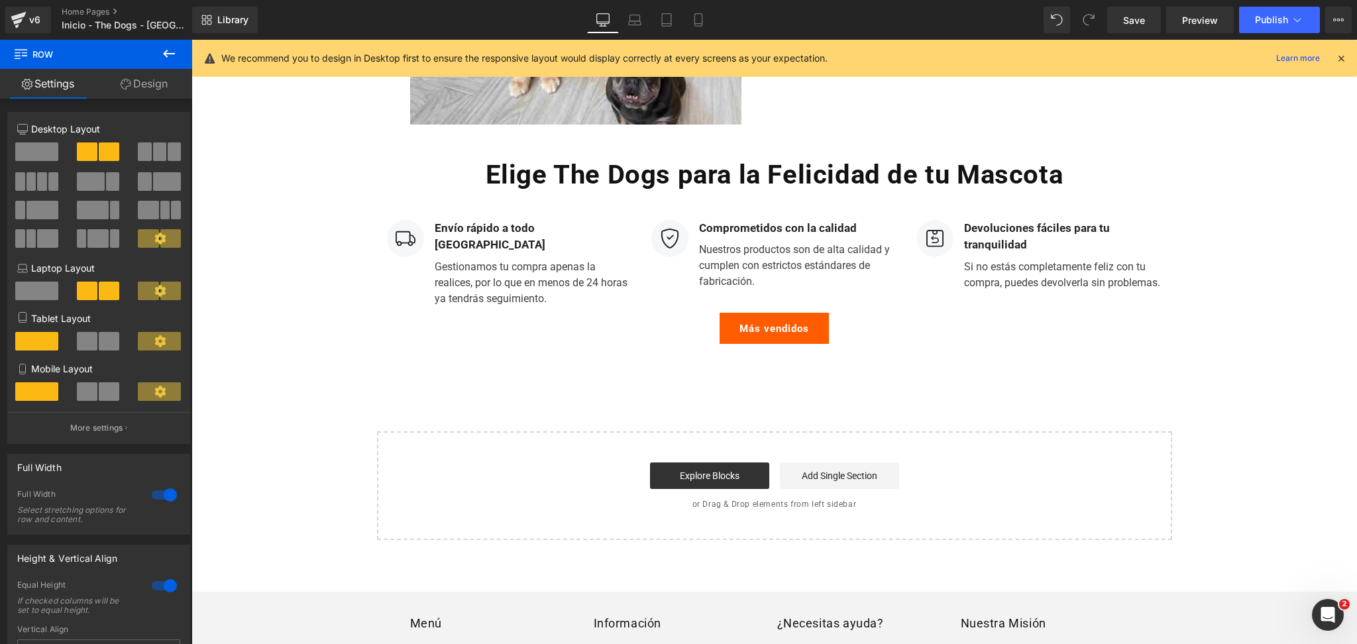
scroll to position [3447, 0]
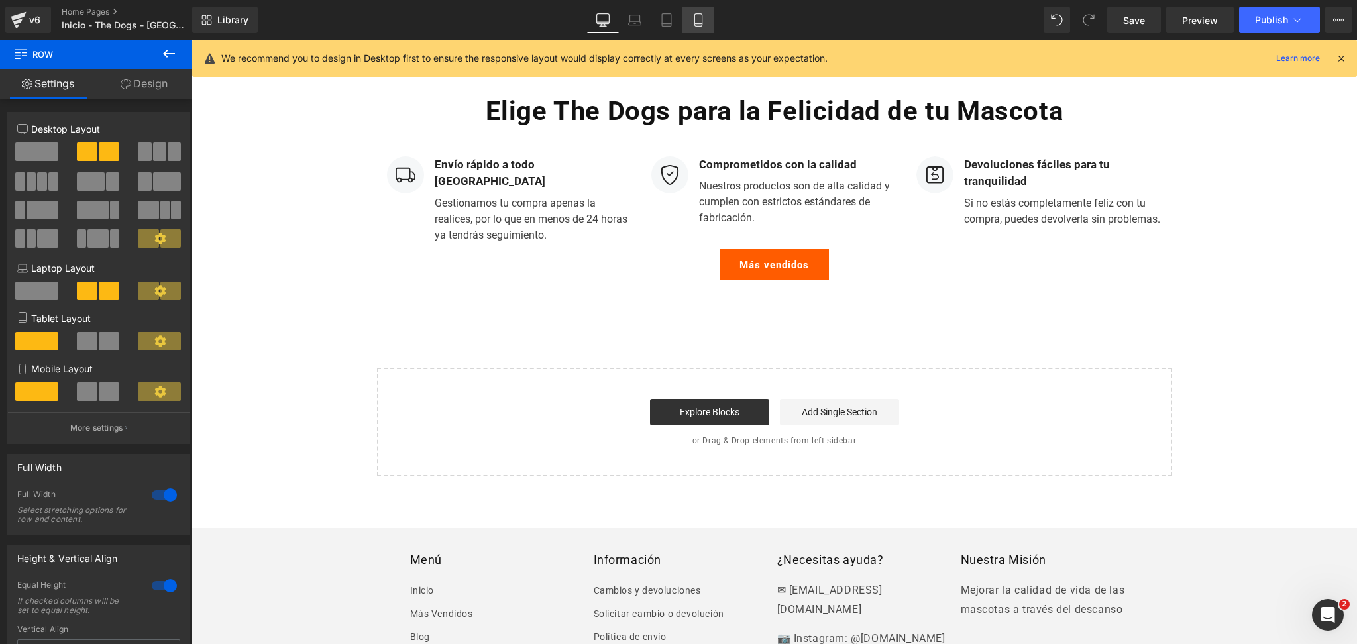
click at [709, 27] on link "Mobile" at bounding box center [699, 20] width 32 height 27
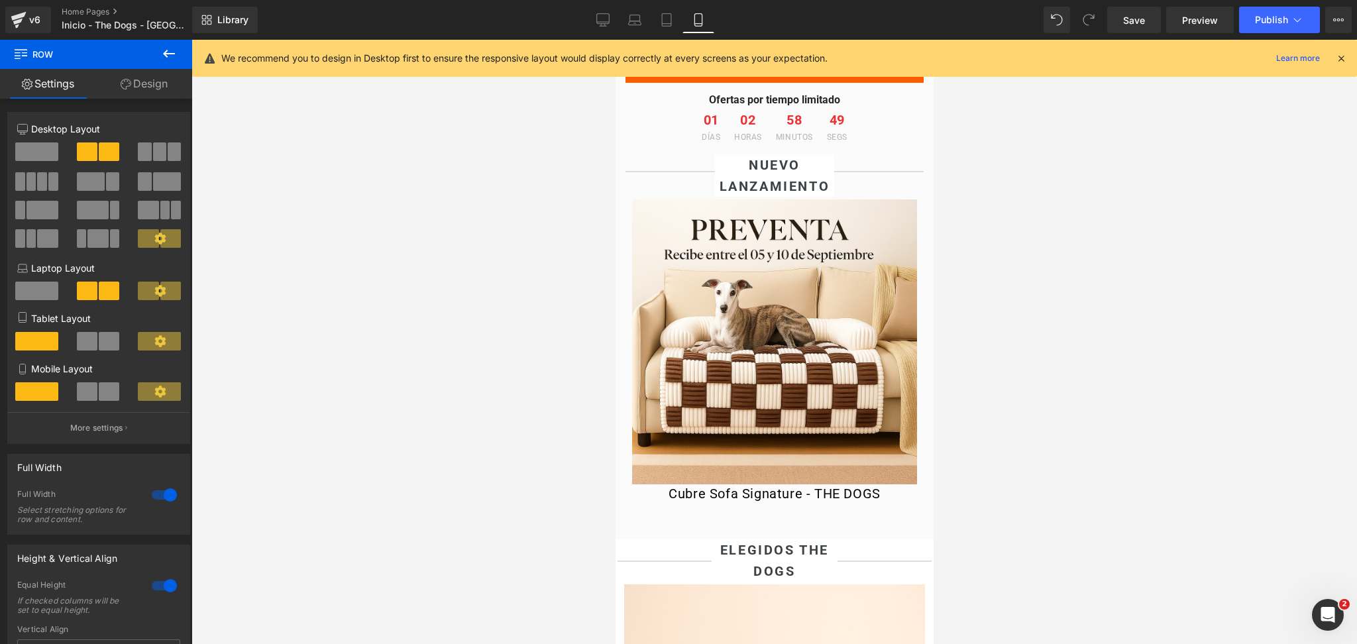
scroll to position [530, 0]
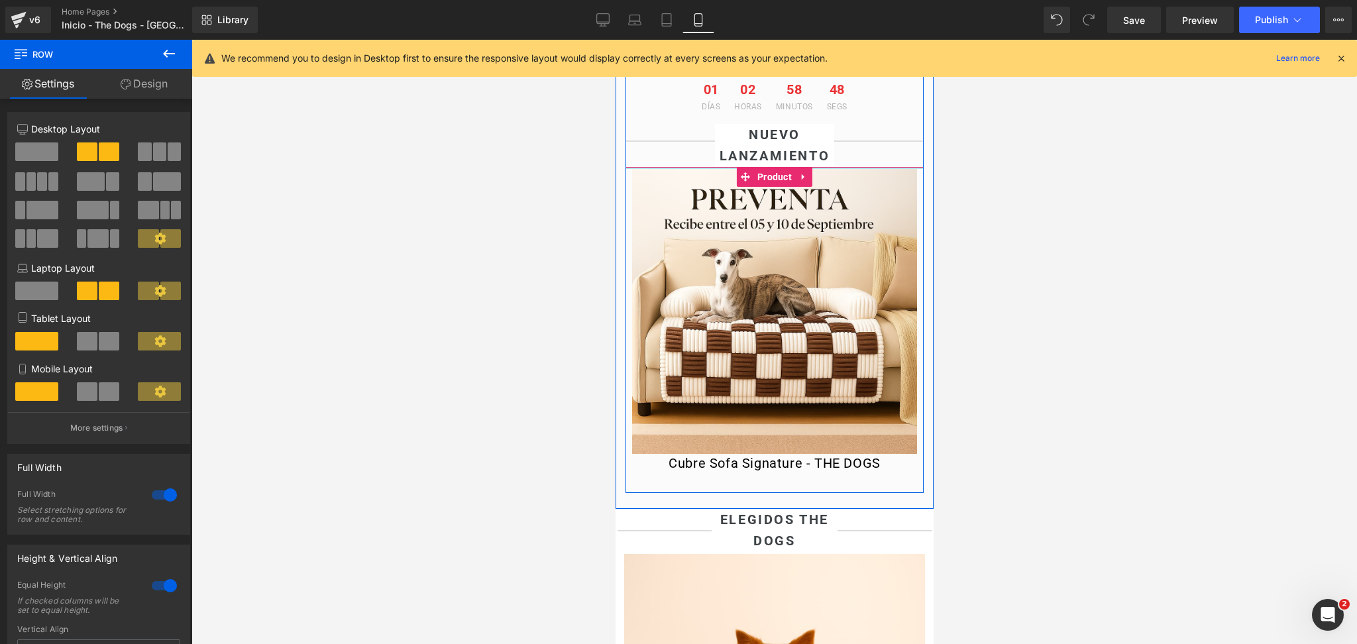
click at [876, 169] on div at bounding box center [774, 168] width 298 height 2
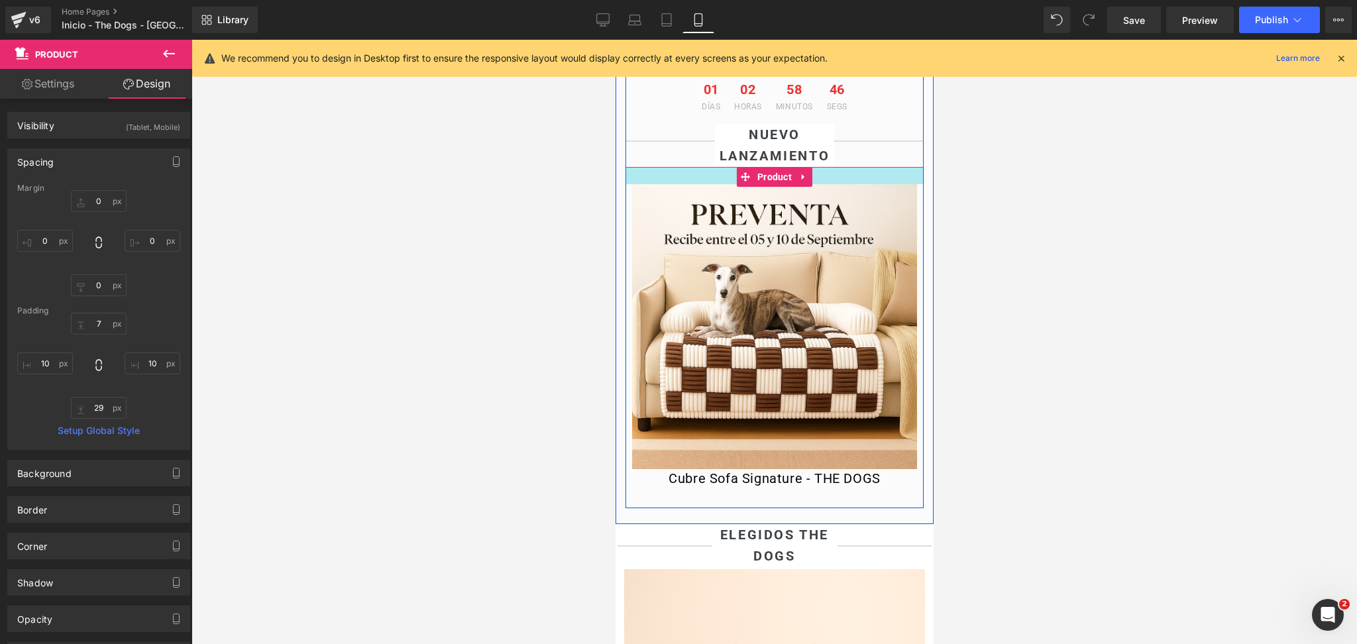
drag, startPoint x: 872, startPoint y: 188, endPoint x: 873, endPoint y: 201, distance: 12.6
click at [873, 184] on div at bounding box center [774, 175] width 298 height 17
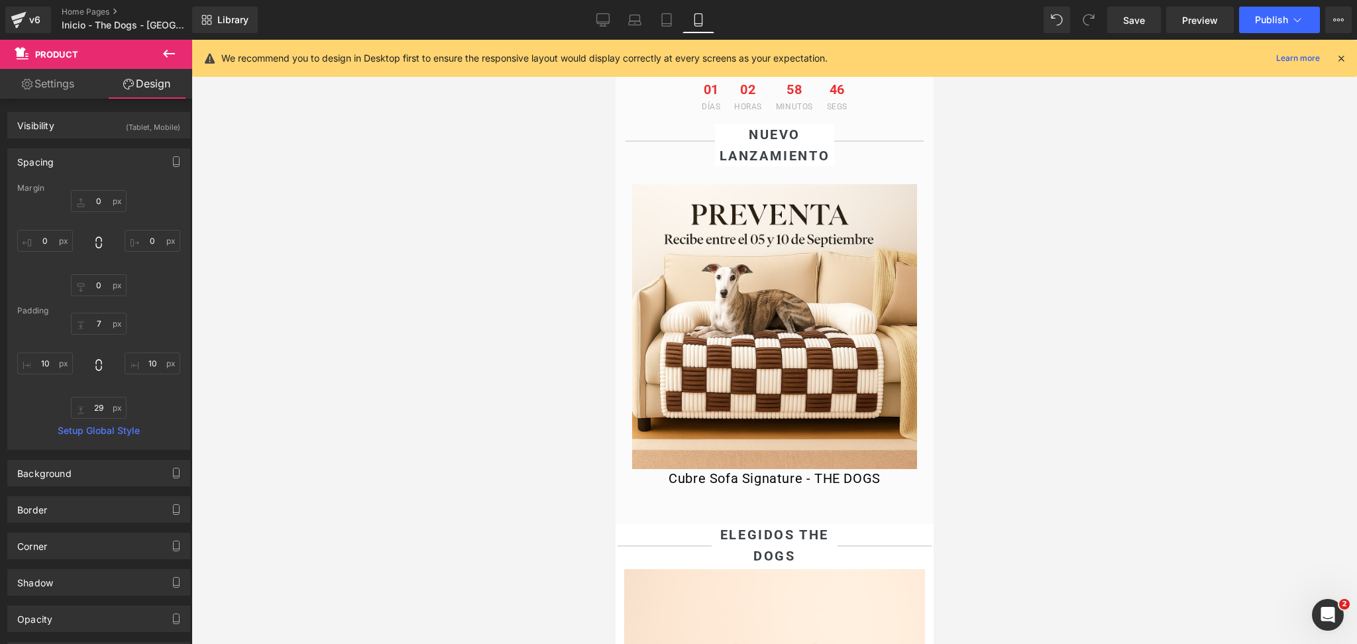
click at [1013, 216] on div at bounding box center [775, 342] width 1166 height 604
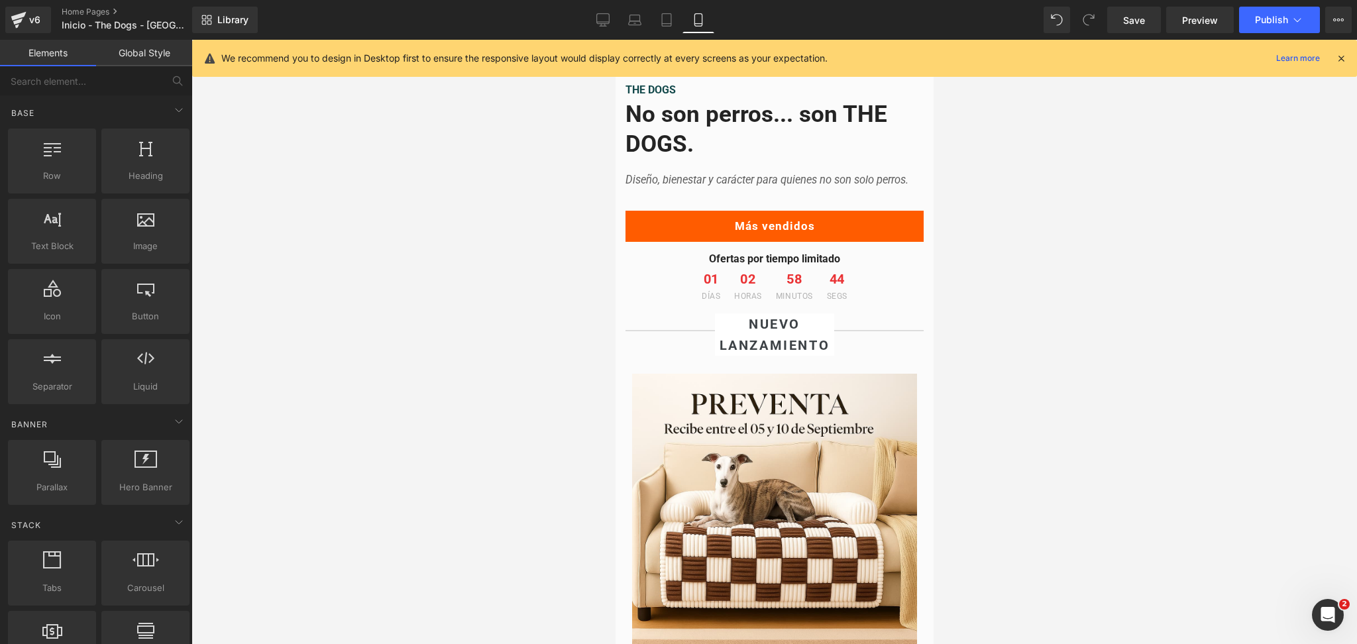
scroll to position [265, 0]
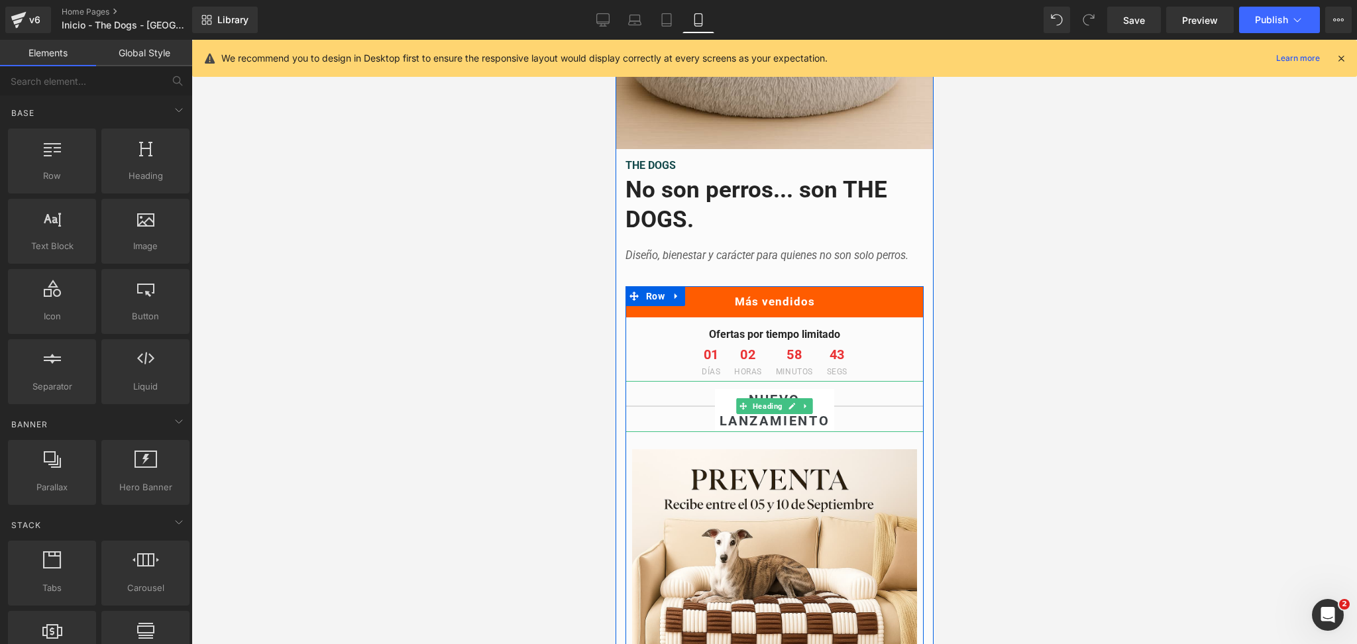
click at [781, 403] on div "NUEVO LANZAMIENTO" at bounding box center [774, 406] width 298 height 51
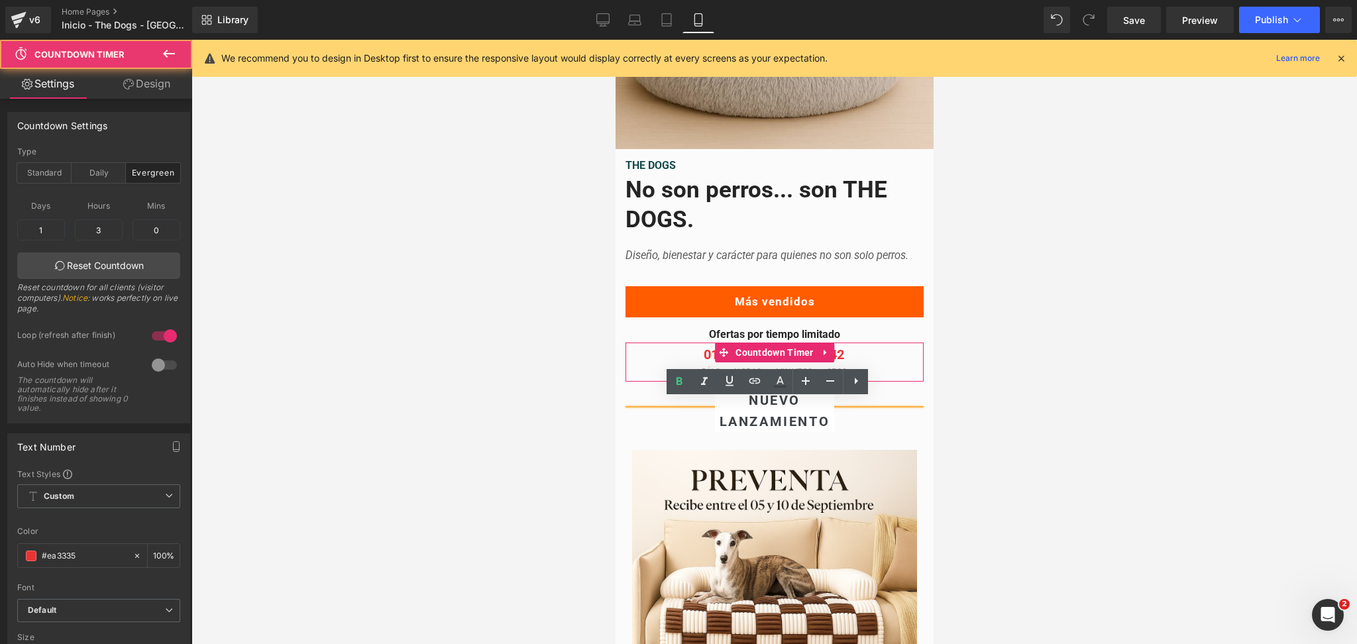
scroll to position [271, 0]
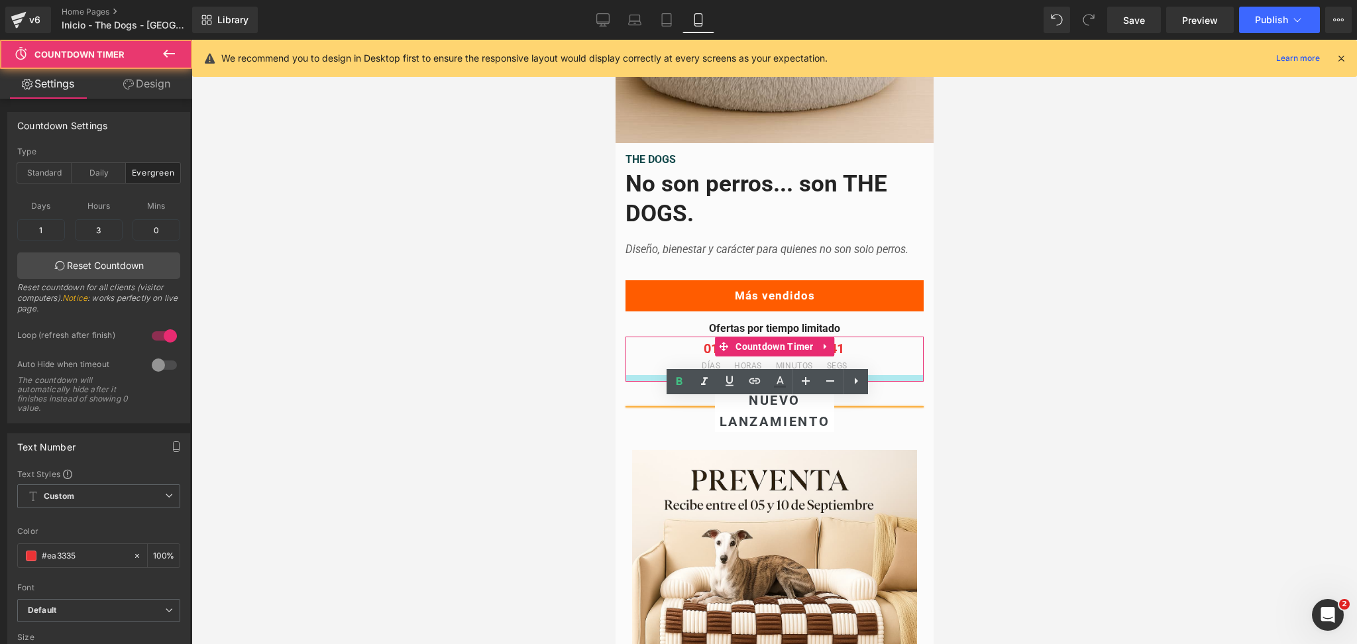
click at [783, 402] on div "Más vendidos Button Ofertas por tiempo limitado Text Block 01 Días 02 Horas 58 …" at bounding box center [774, 527] width 298 height 494
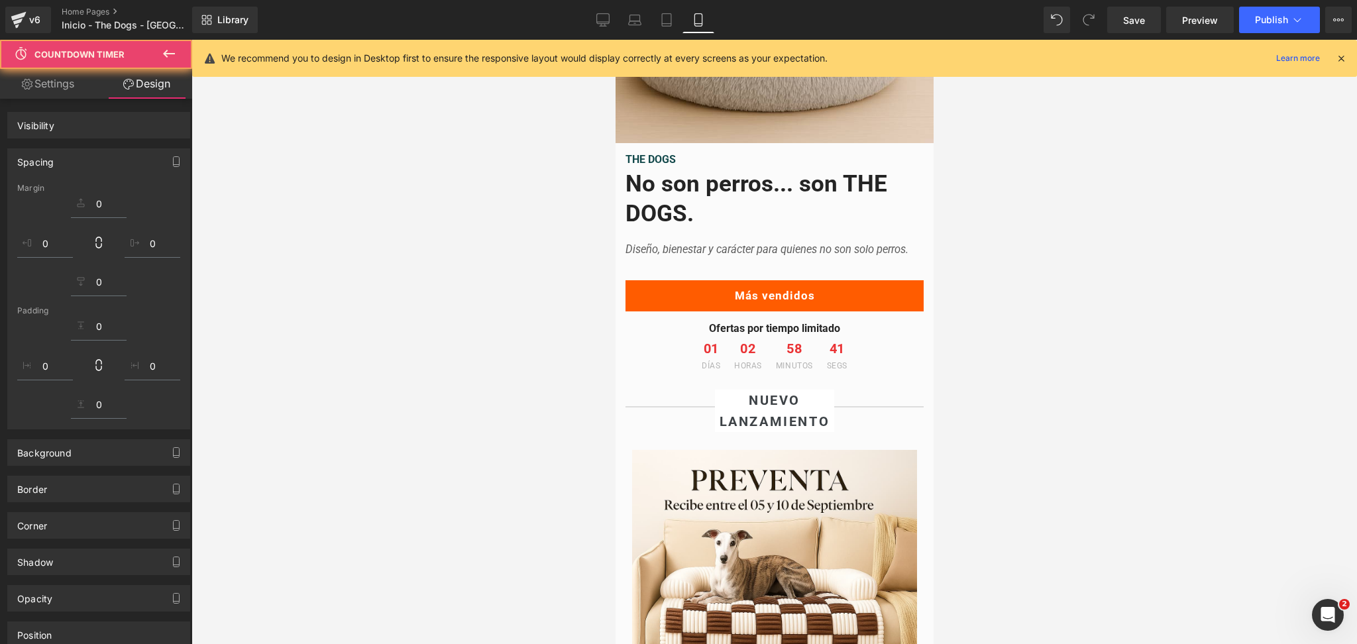
click at [983, 372] on div at bounding box center [775, 342] width 1166 height 604
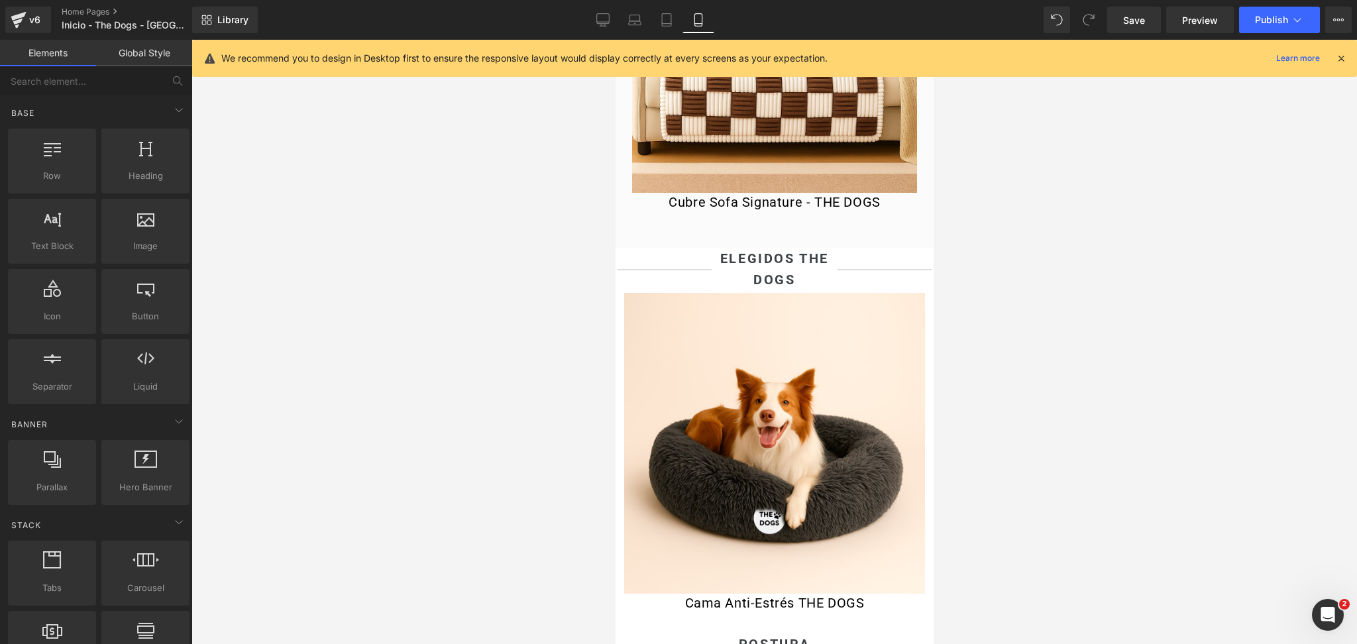
scroll to position [713, 0]
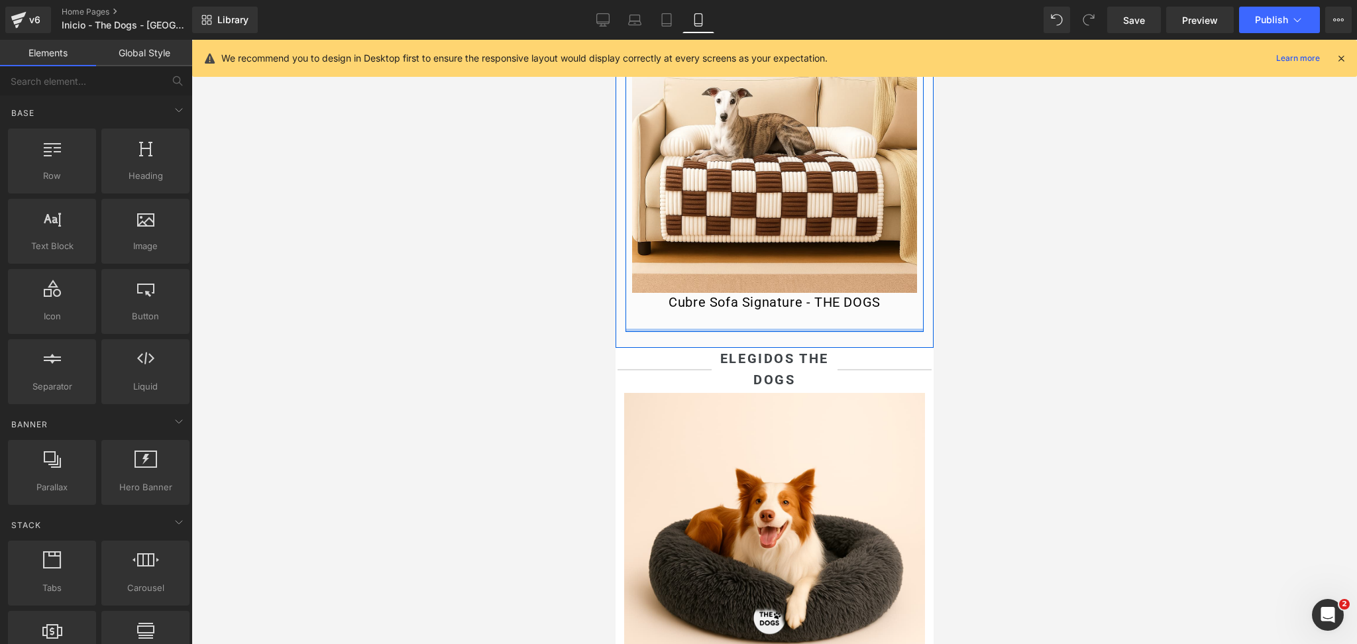
click at [794, 314] on div "Cubre Sofa Signature - THE DOGS (P) Title" at bounding box center [774, 303] width 285 height 21
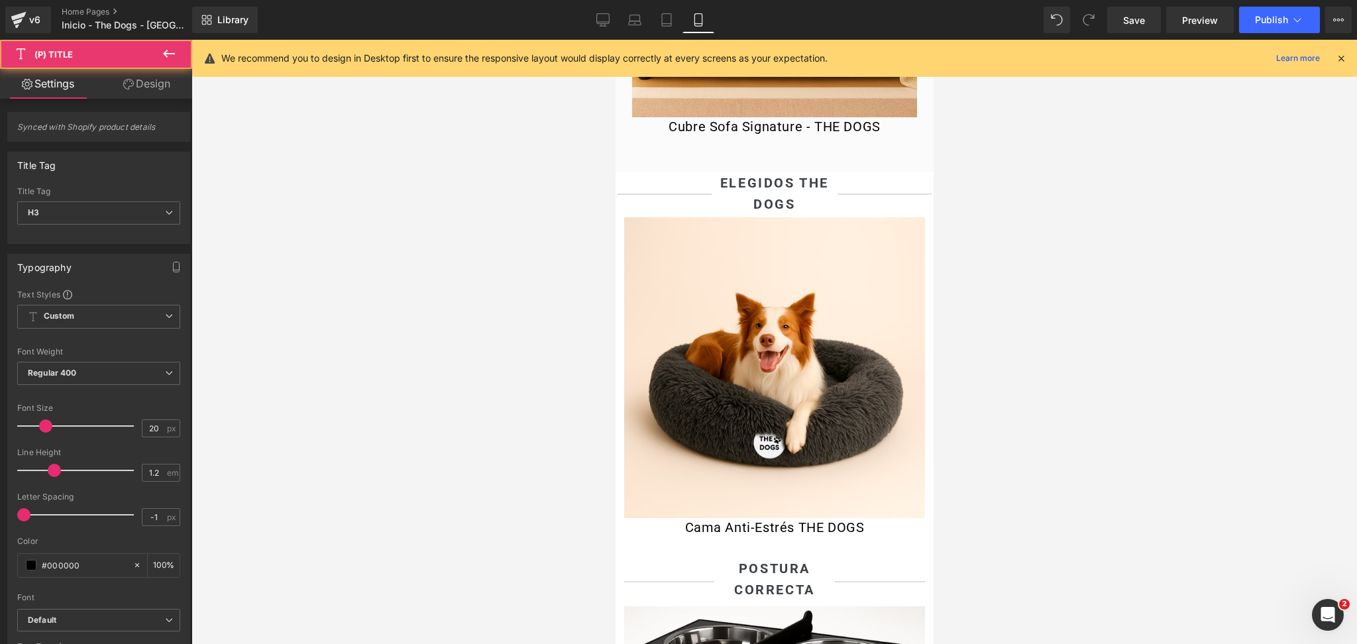
scroll to position [889, 0]
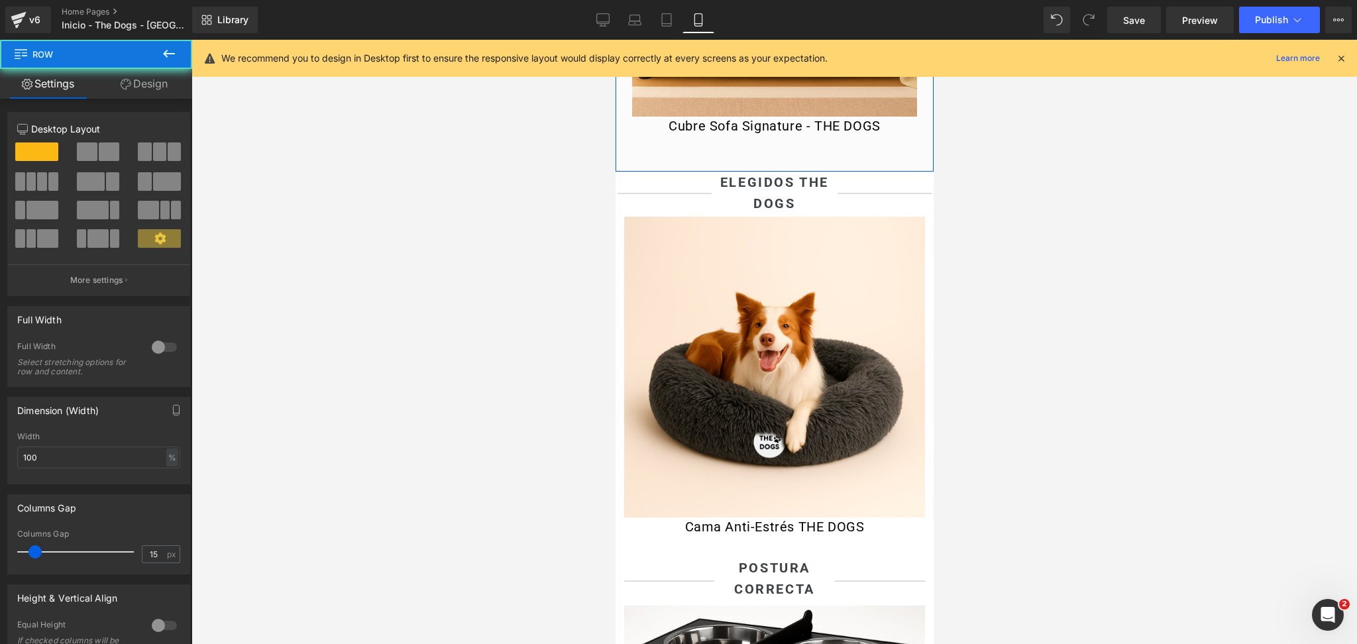
click at [178, 97] on link "Design" at bounding box center [144, 84] width 96 height 30
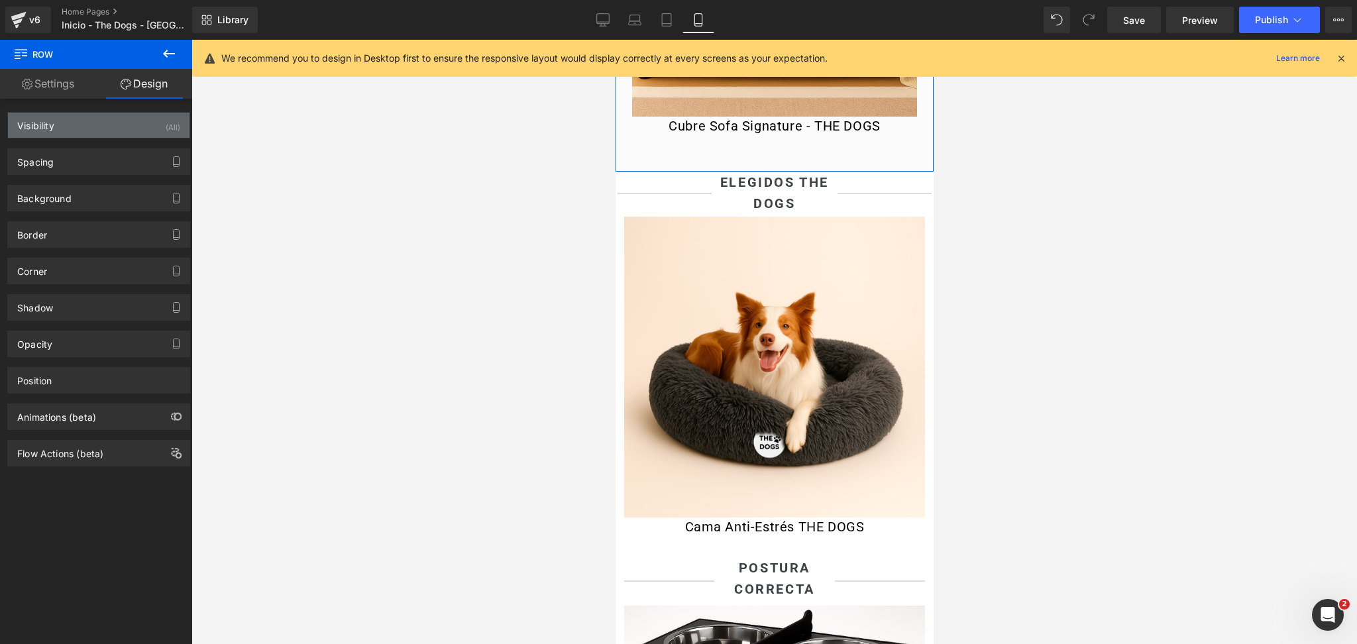
click at [131, 125] on div "Visibility (All)" at bounding box center [99, 125] width 182 height 25
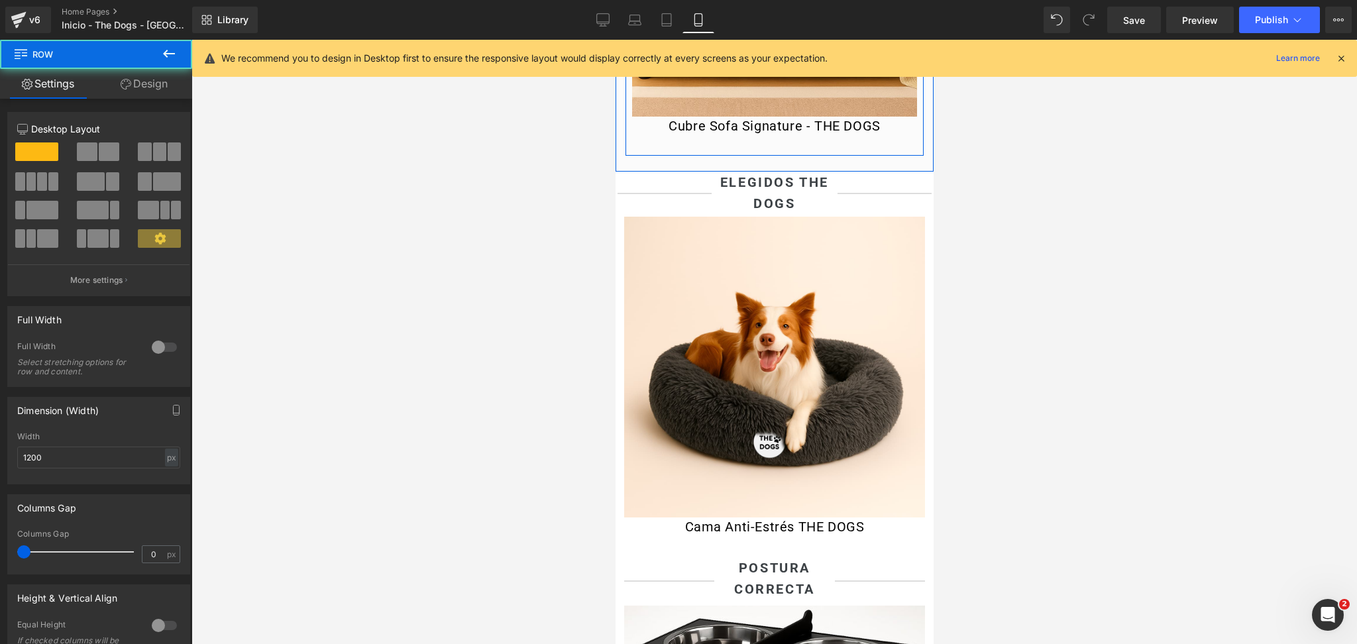
drag, startPoint x: 645, startPoint y: 172, endPoint x: 644, endPoint y: 154, distance: 18.6
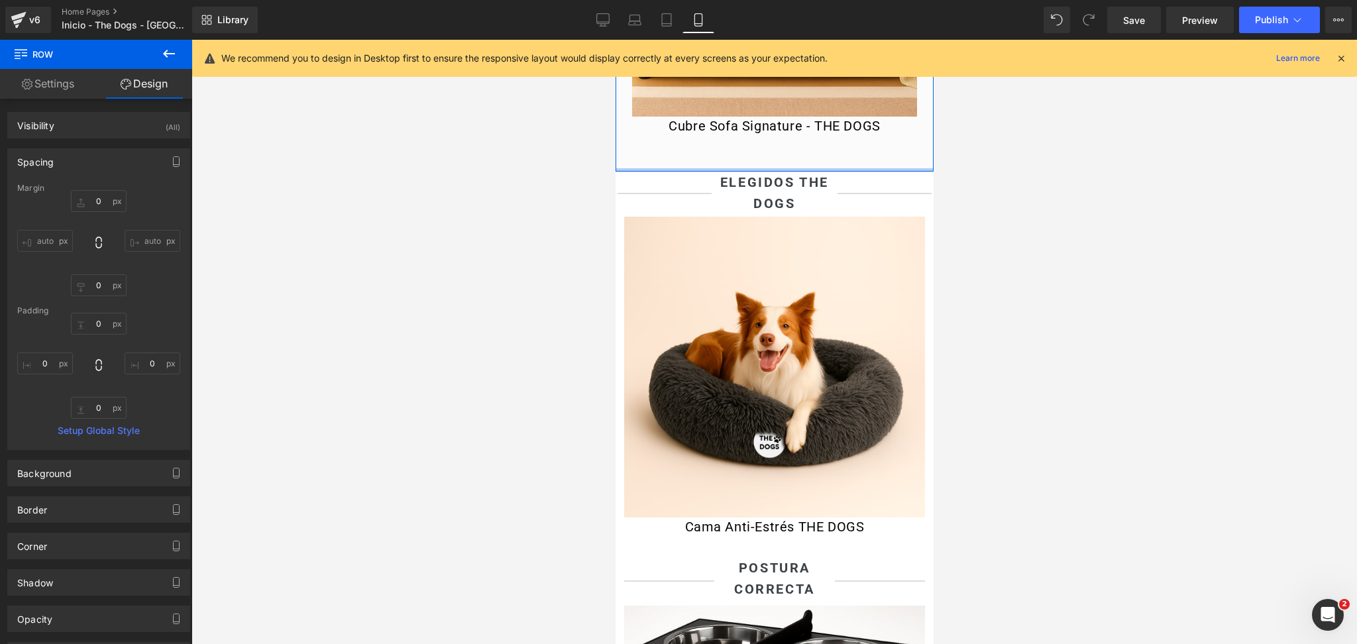
click at [677, 172] on div at bounding box center [774, 169] width 318 height 3
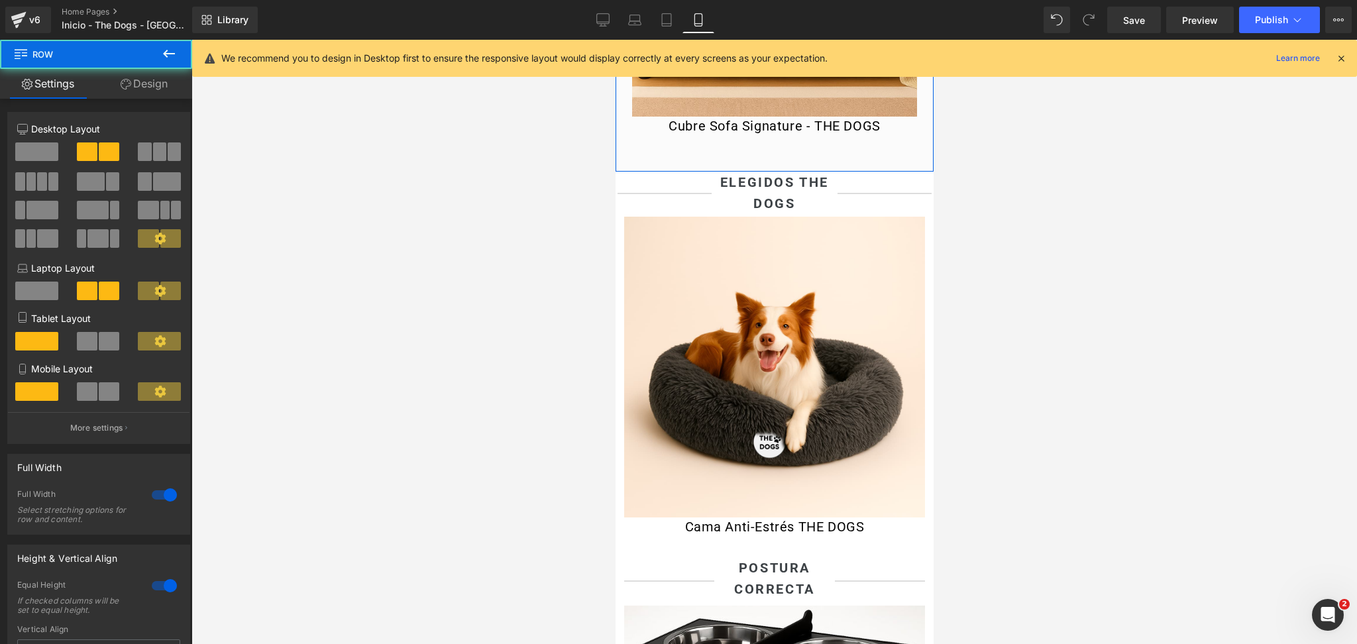
click at [164, 91] on link "Design" at bounding box center [144, 84] width 96 height 30
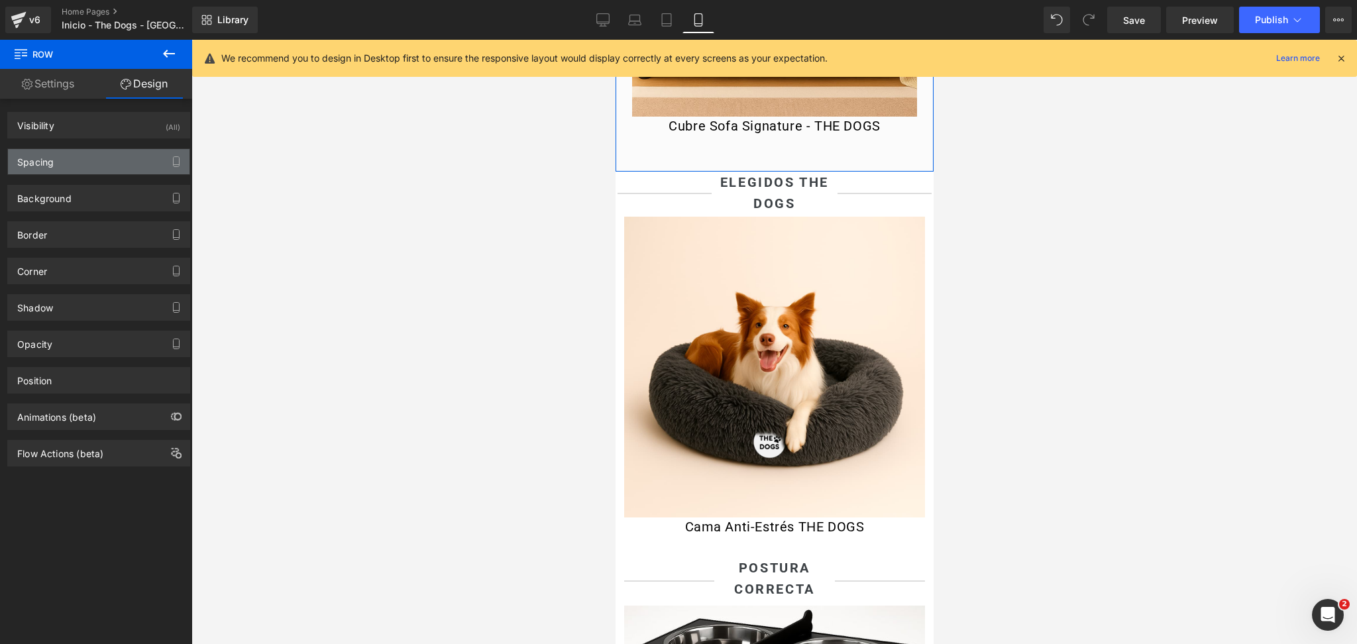
click at [88, 163] on div "Spacing" at bounding box center [99, 161] width 182 height 25
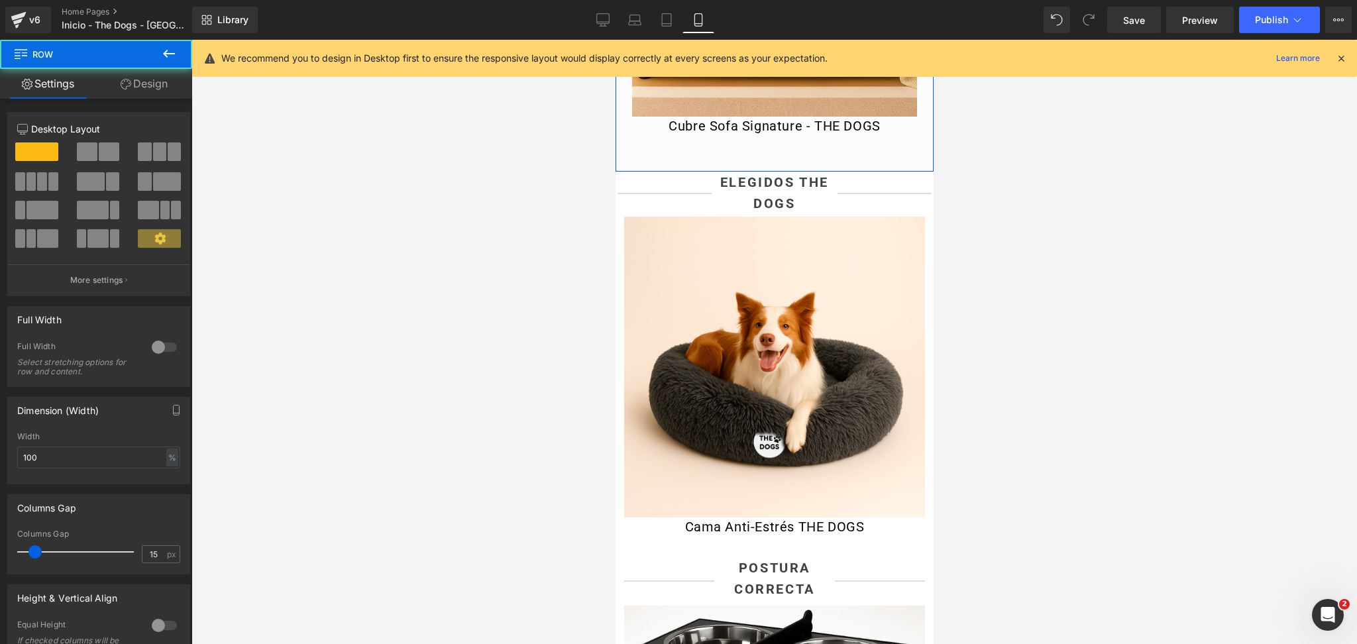
click at [152, 95] on link "Design" at bounding box center [144, 84] width 96 height 30
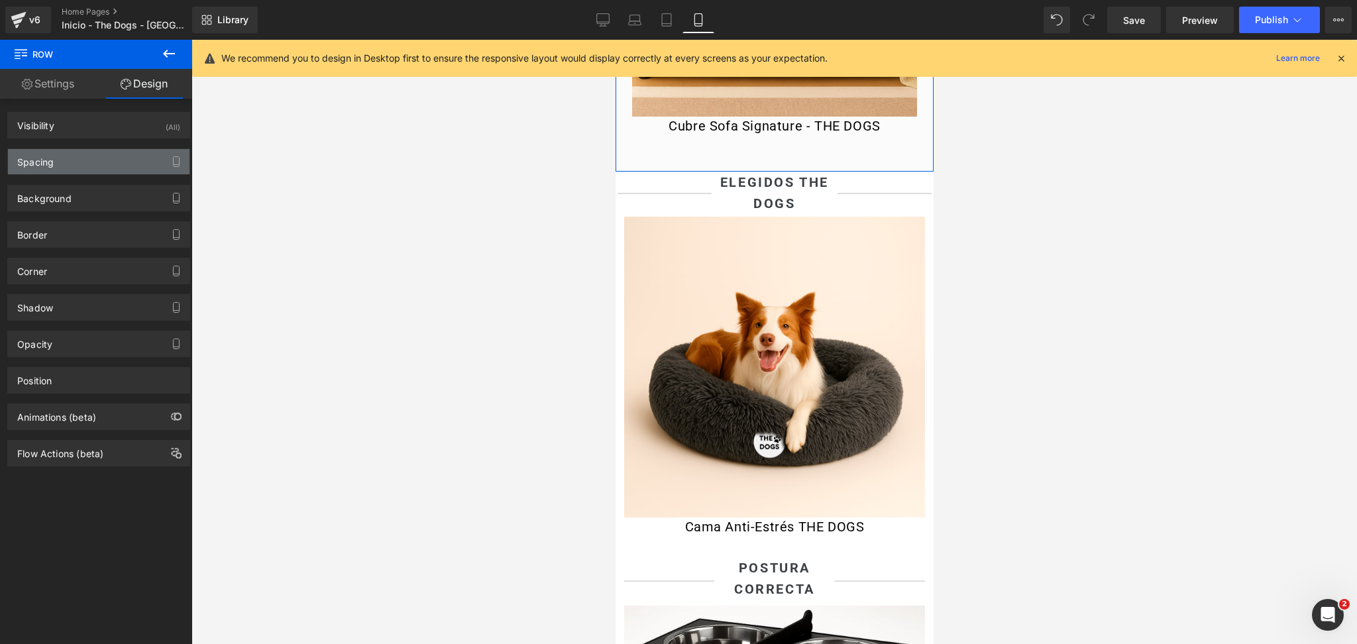
click at [77, 159] on div "Spacing" at bounding box center [99, 161] width 182 height 25
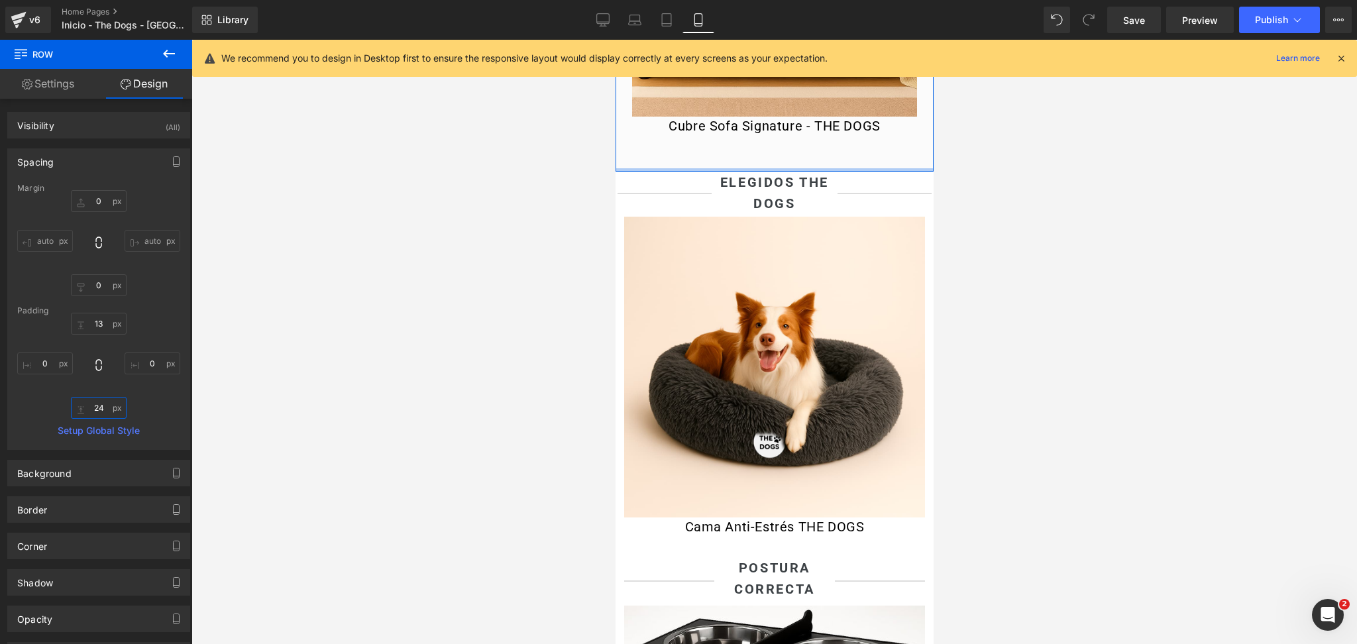
click at [97, 410] on input "24" at bounding box center [99, 408] width 56 height 22
click at [96, 408] on input "24" at bounding box center [99, 408] width 56 height 22
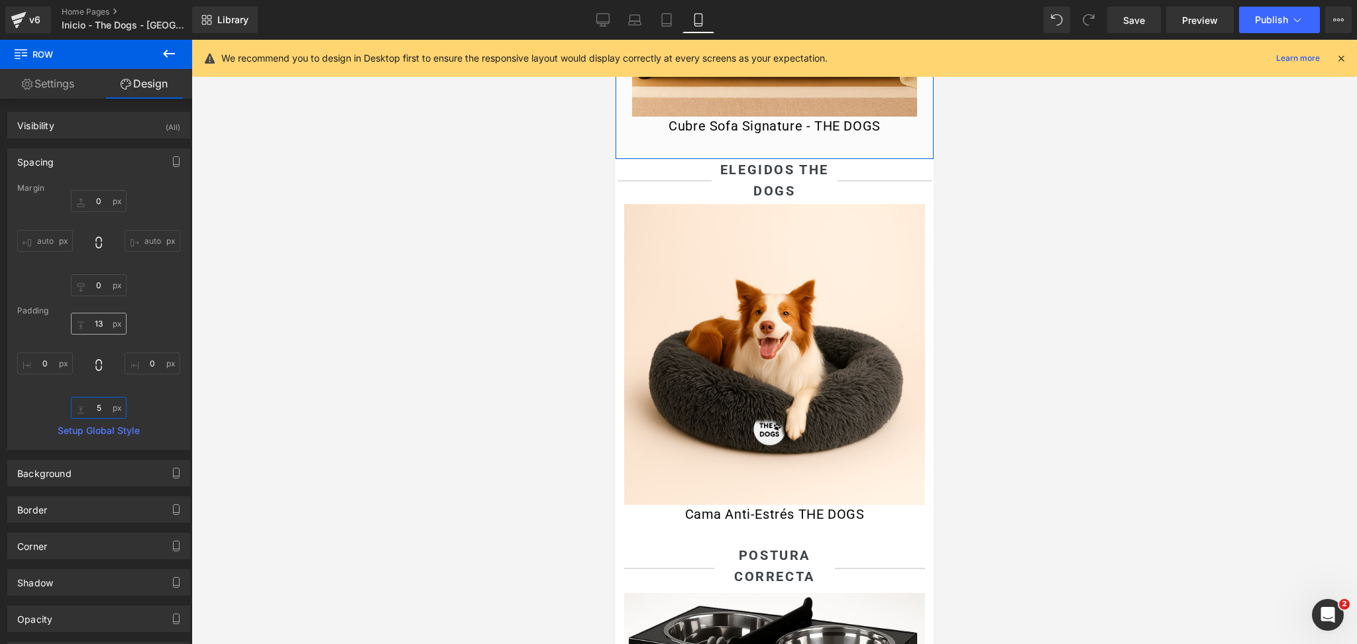
type input "5"
click at [99, 328] on input "13" at bounding box center [99, 324] width 56 height 22
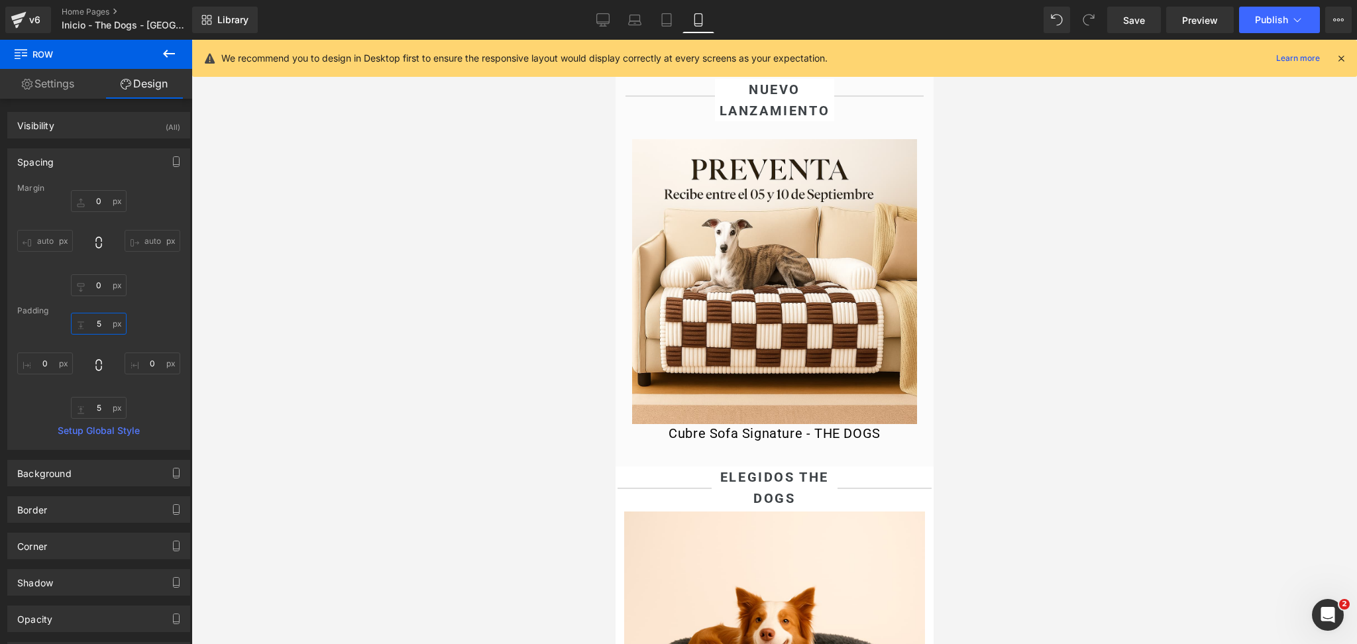
scroll to position [536, 0]
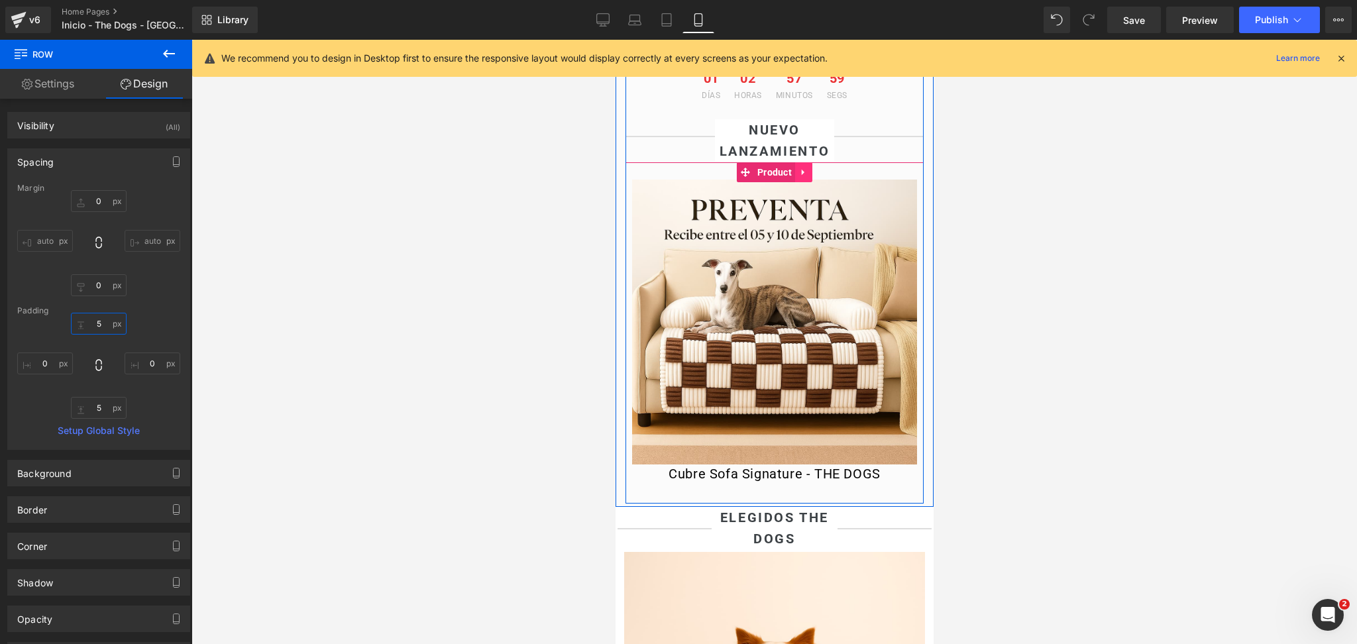
type input "5"
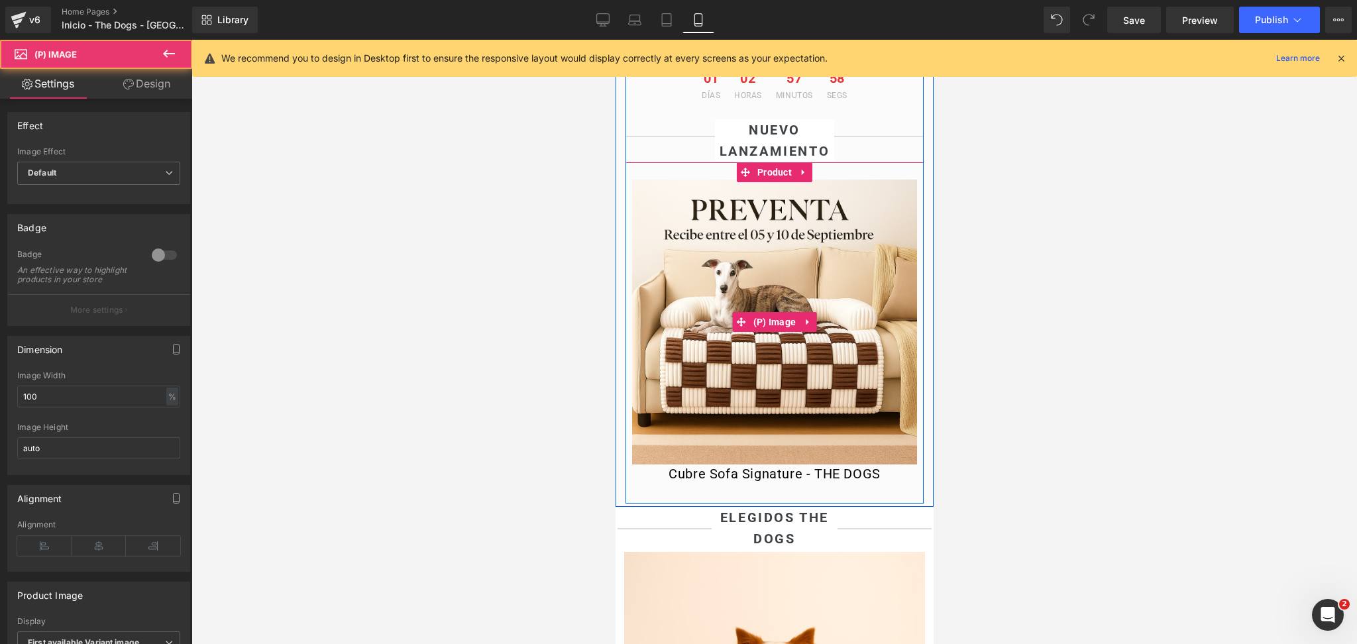
drag, startPoint x: 843, startPoint y: 223, endPoint x: 886, endPoint y: 253, distance: 52.8
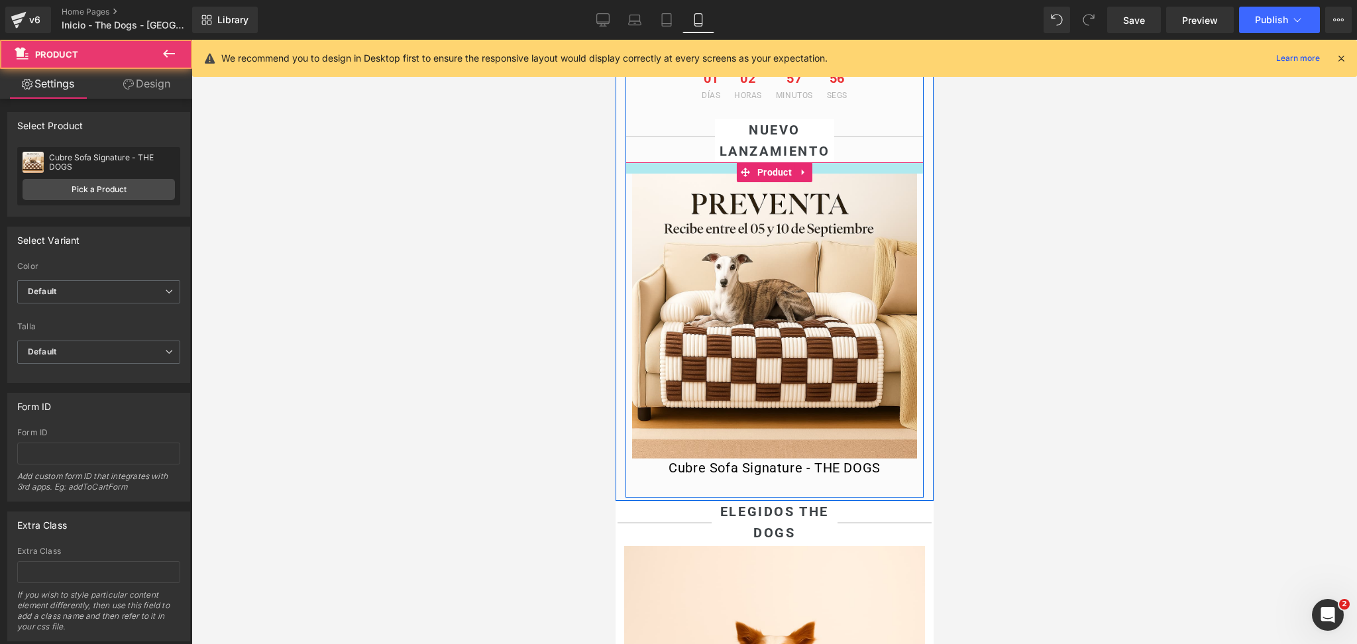
drag, startPoint x: 830, startPoint y: 190, endPoint x: 818, endPoint y: 182, distance: 15.3
click at [818, 174] on div at bounding box center [774, 167] width 298 height 11
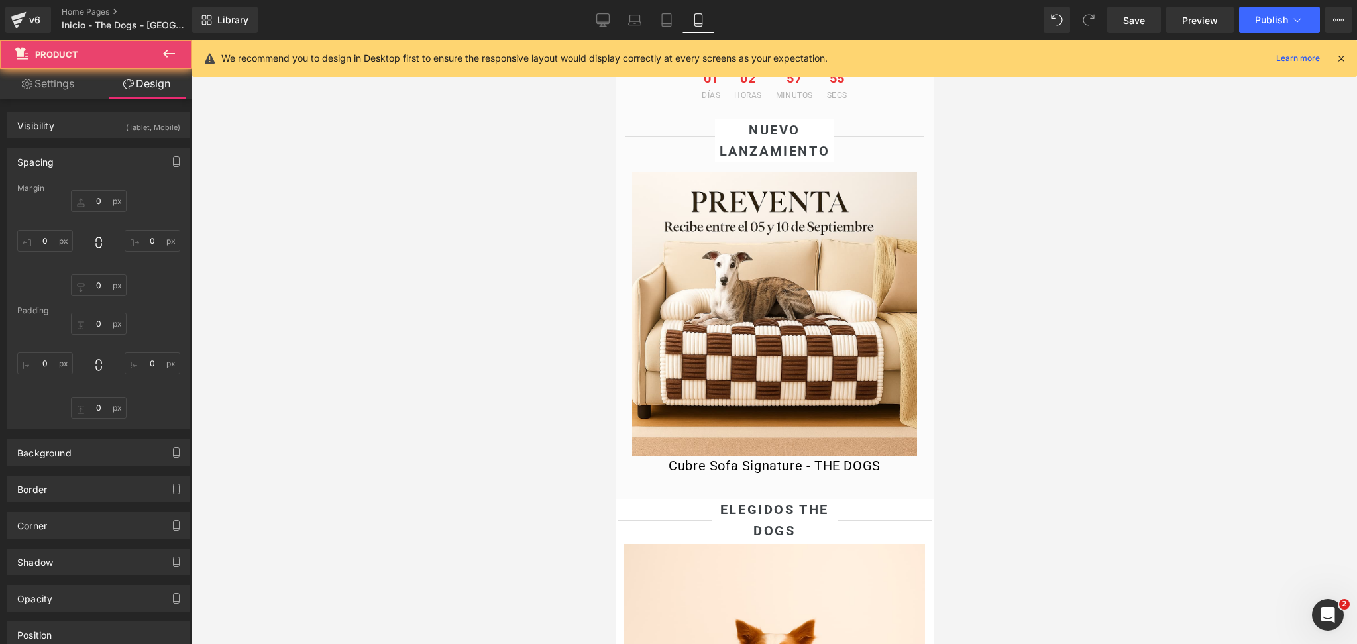
drag, startPoint x: 1000, startPoint y: 241, endPoint x: 221, endPoint y: 148, distance: 784.9
click at [1000, 241] on div at bounding box center [775, 342] width 1166 height 604
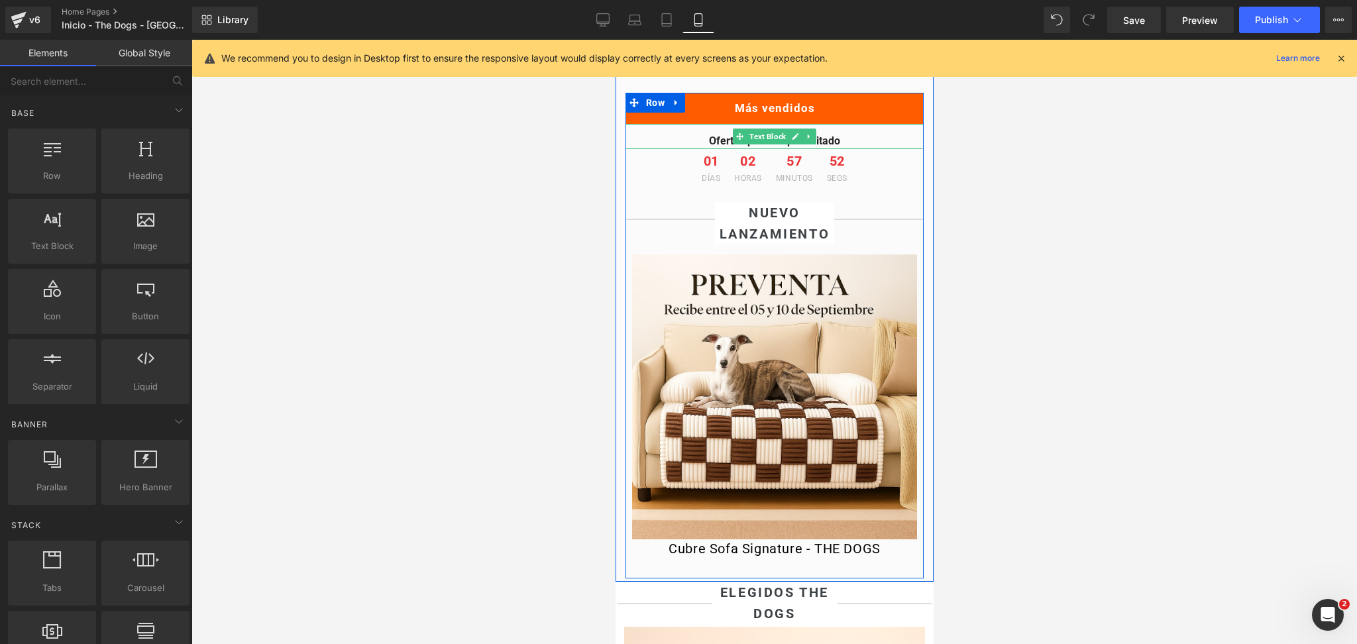
scroll to position [536, 0]
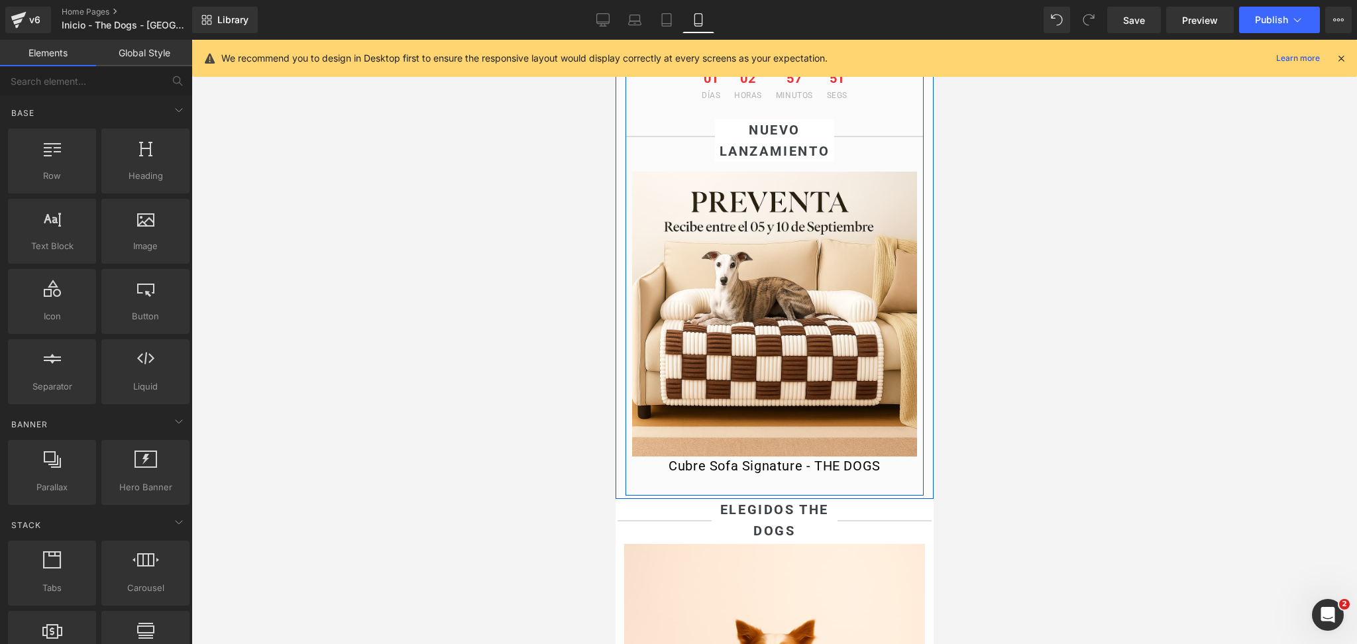
click at [785, 197] on div "Sale Off (P) Image Cubre Sofa Signature - THE DOGS (P) Title Product" at bounding box center [774, 329] width 298 height 334
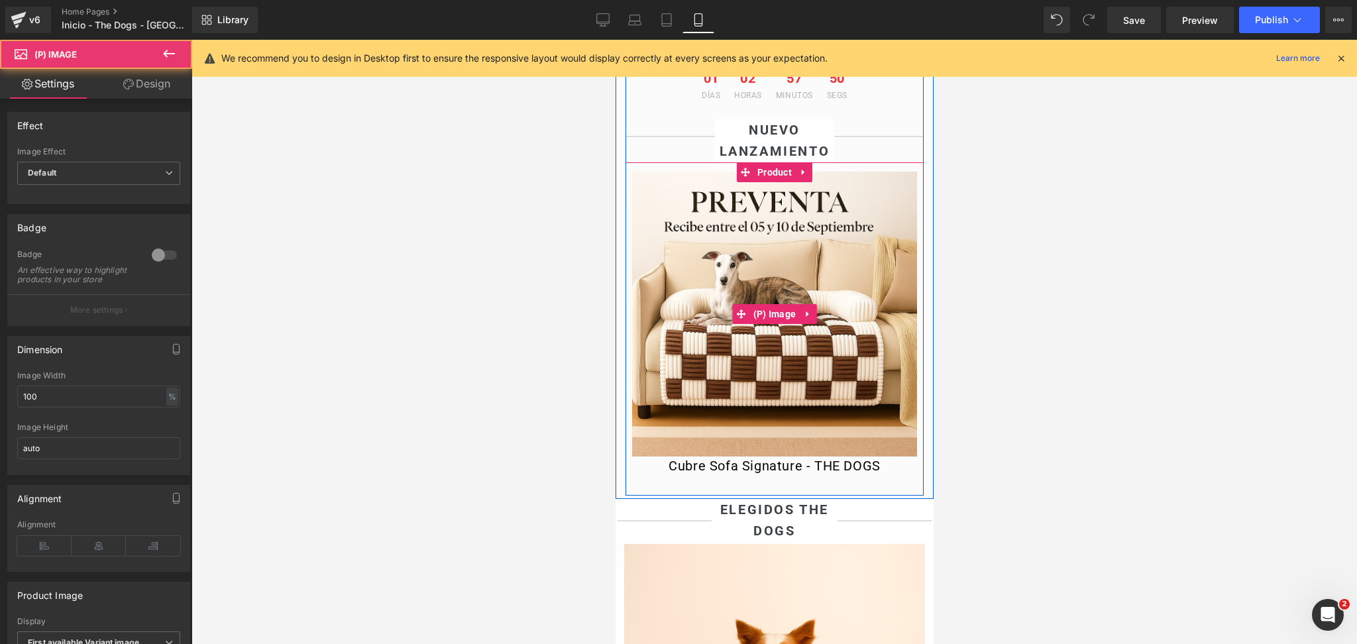
click at [766, 214] on img at bounding box center [774, 314] width 285 height 285
click at [756, 324] on span "(P) Image" at bounding box center [775, 314] width 50 height 20
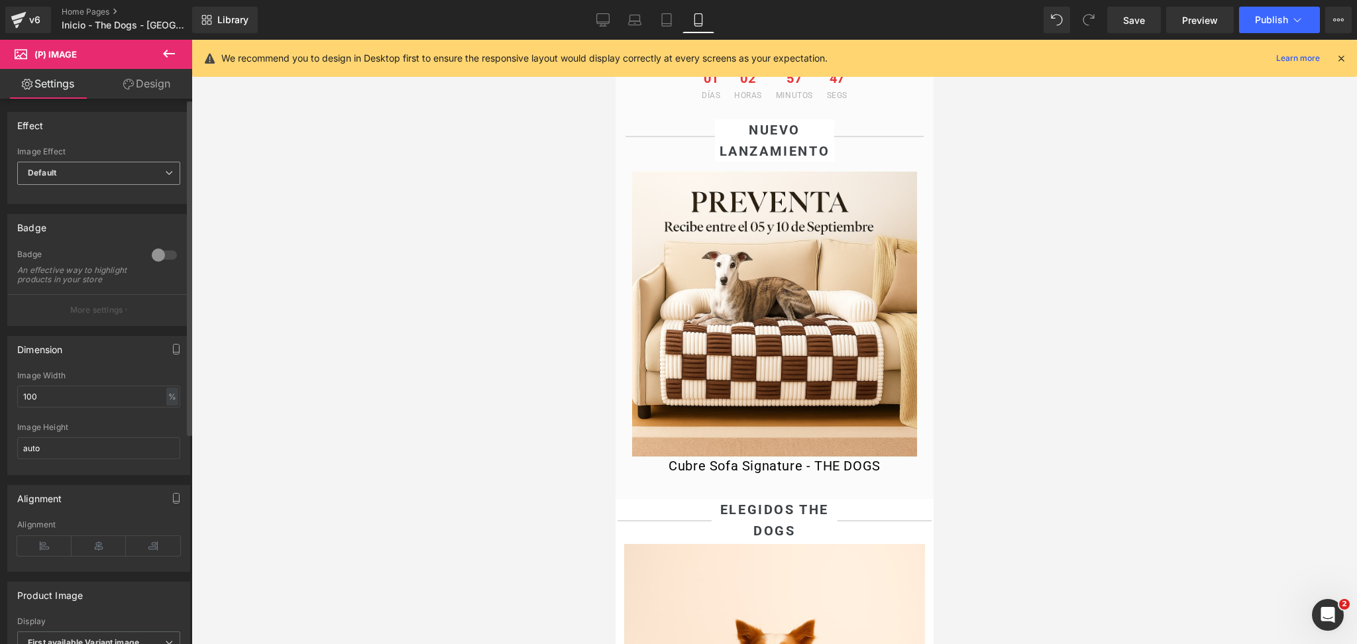
click at [93, 172] on span "Default" at bounding box center [98, 173] width 163 height 23
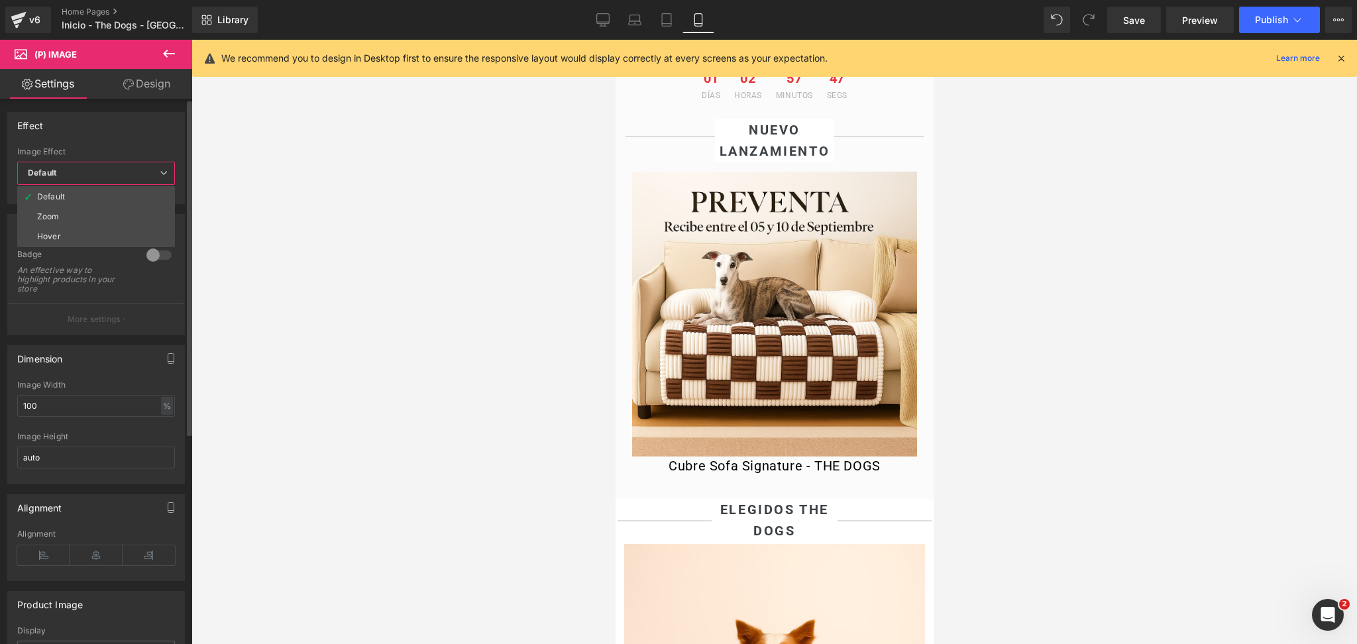
click at [93, 172] on span "Default" at bounding box center [96, 173] width 158 height 23
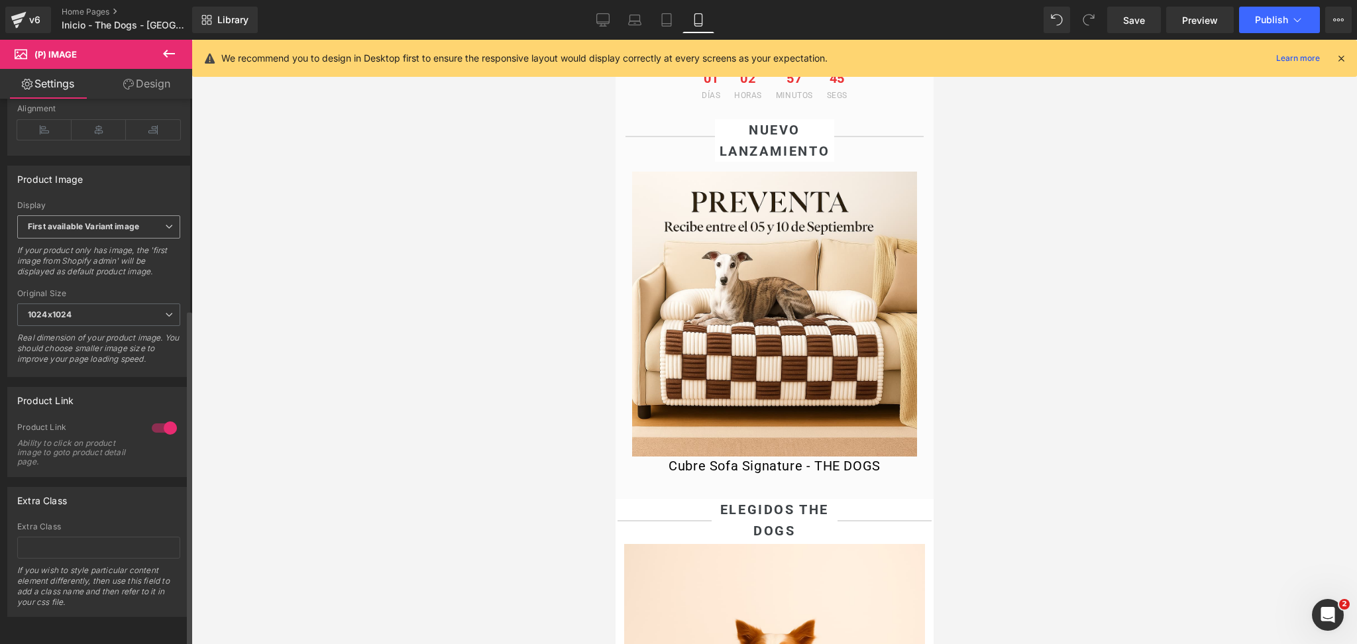
scroll to position [439, 0]
click at [123, 221] on b "First available Variant image" at bounding box center [83, 226] width 111 height 10
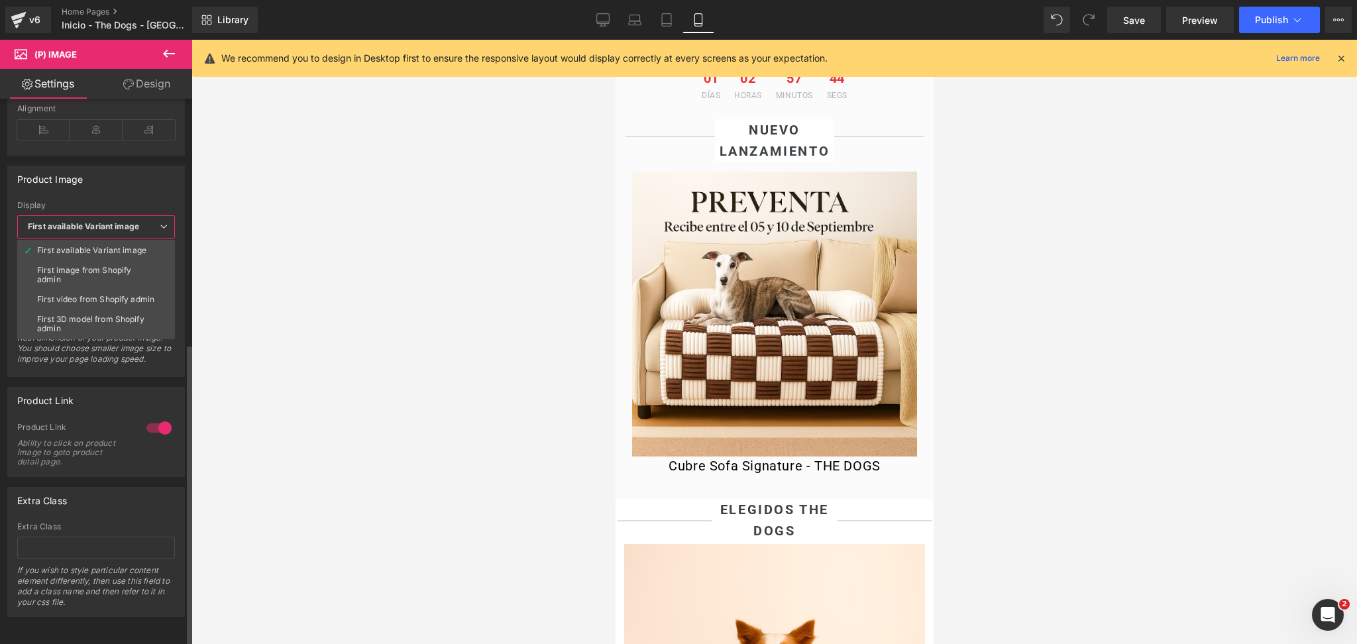
click at [123, 221] on b "First available Variant image" at bounding box center [83, 226] width 111 height 10
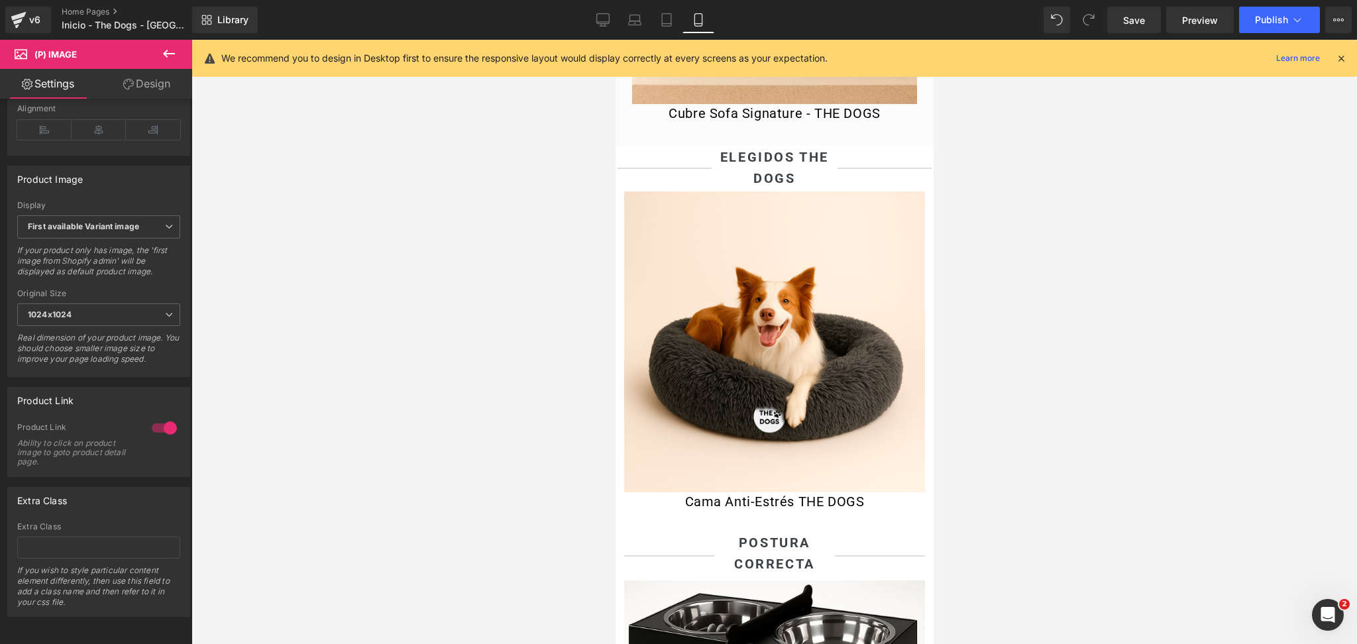
scroll to position [889, 0]
click at [1273, 23] on span "Publish" at bounding box center [1271, 20] width 33 height 11
click at [600, 13] on icon at bounding box center [603, 19] width 13 height 13
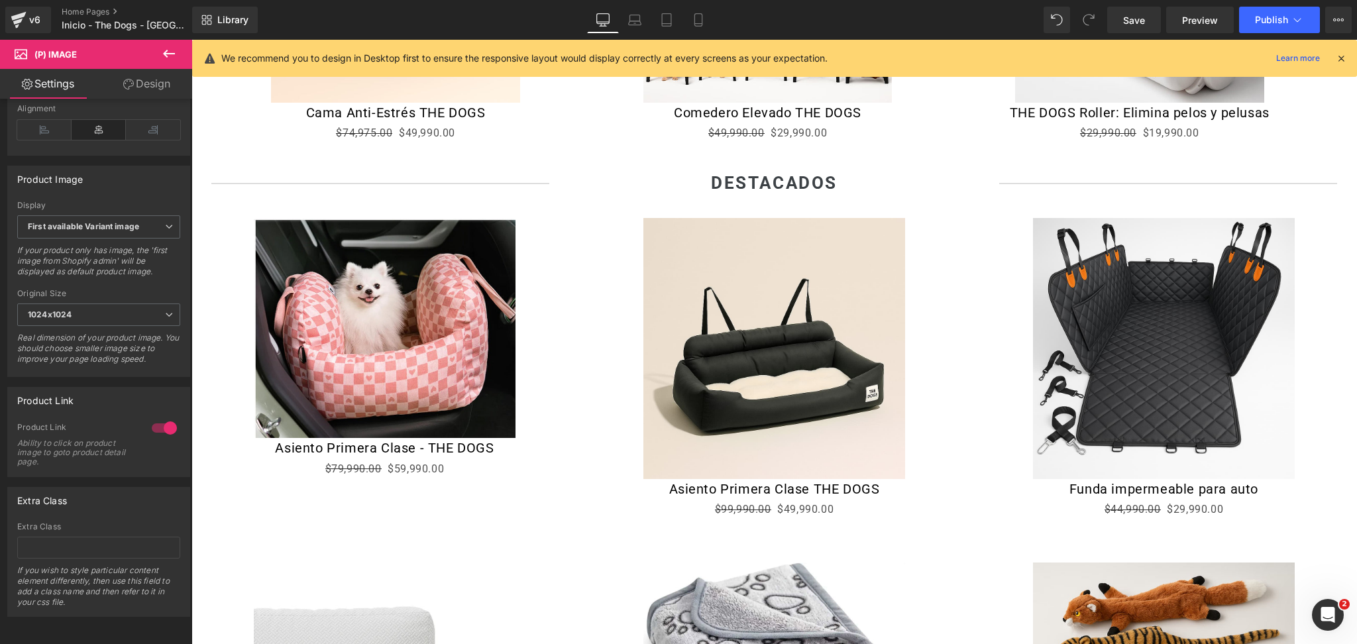
scroll to position [795, 0]
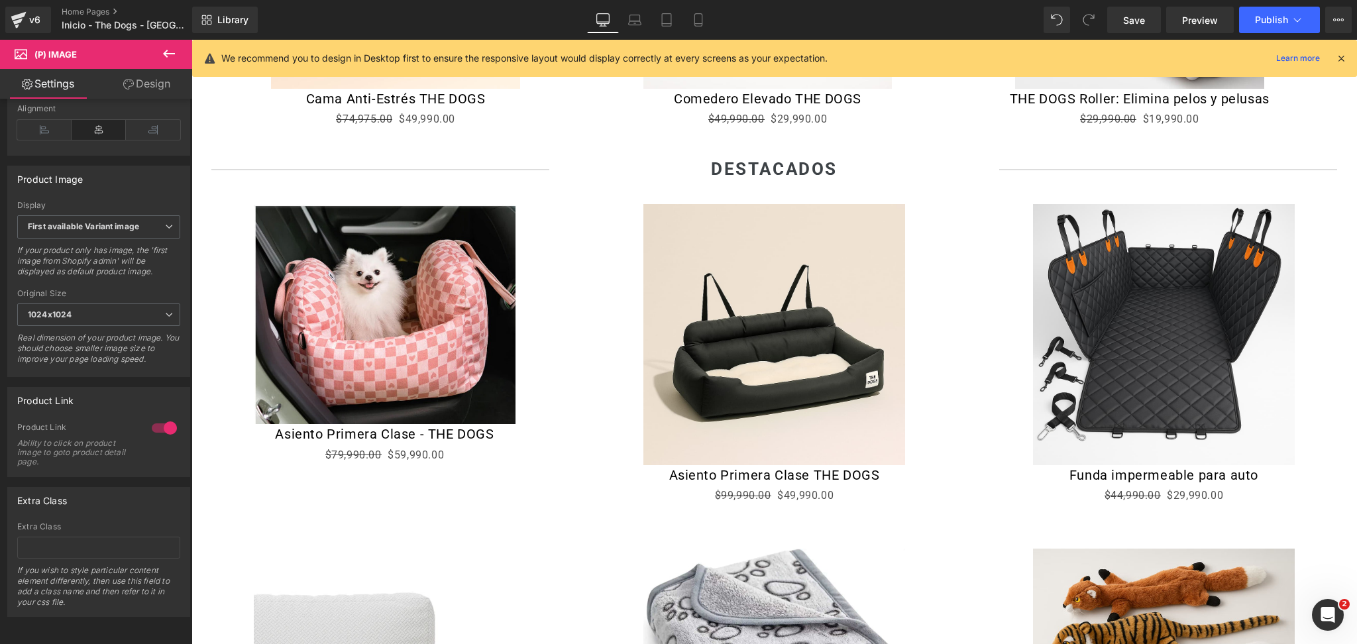
click at [744, 293] on img at bounding box center [774, 334] width 261 height 261
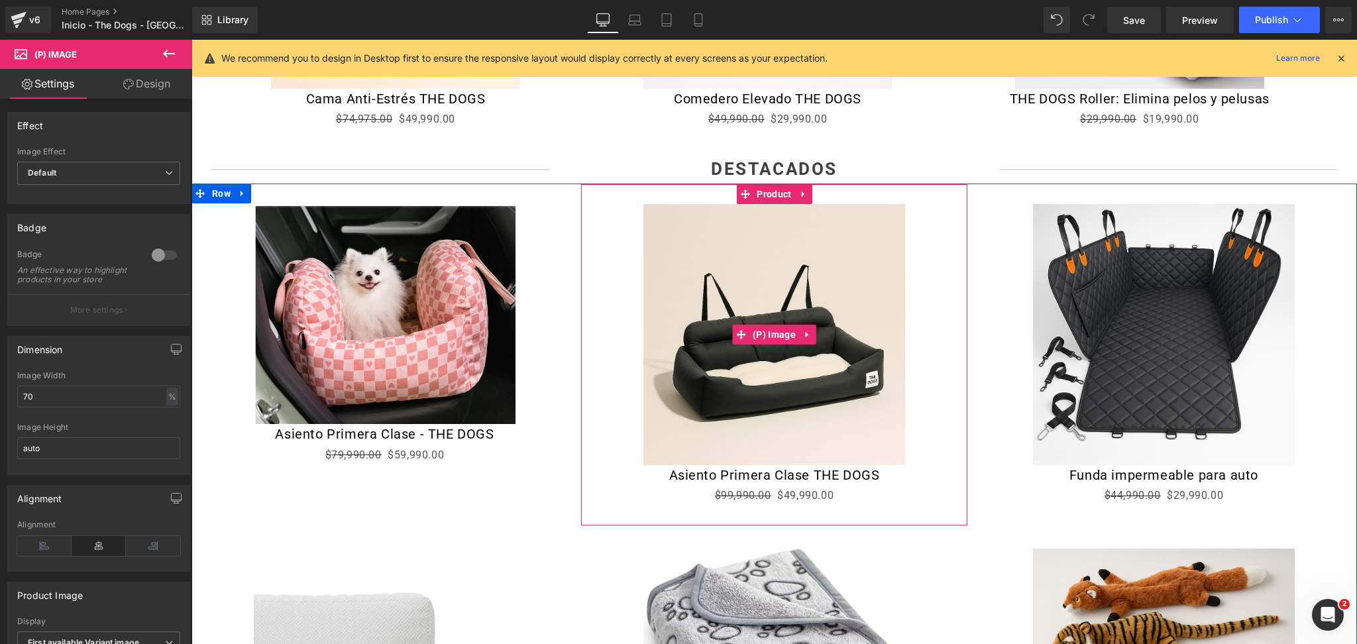
click at [766, 274] on img at bounding box center [774, 334] width 261 height 261
click at [764, 203] on div "Sale Off" at bounding box center [775, 355] width 1166 height 342
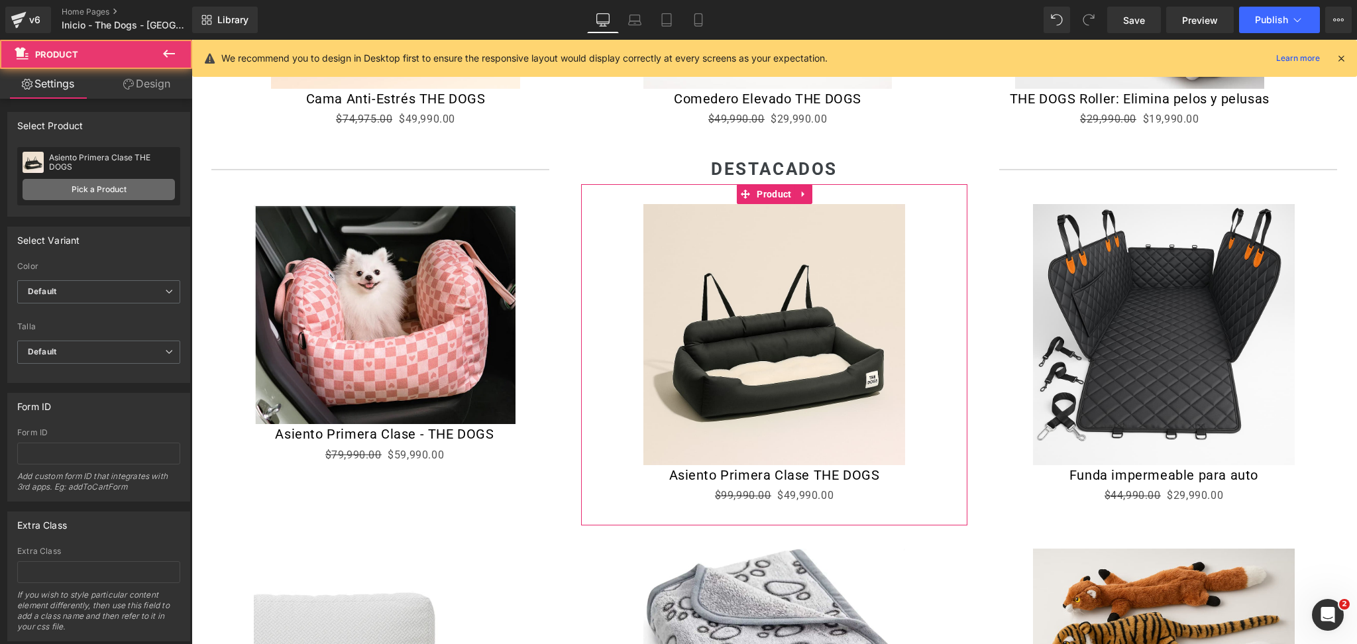
click at [91, 194] on link "Pick a Product" at bounding box center [99, 189] width 152 height 21
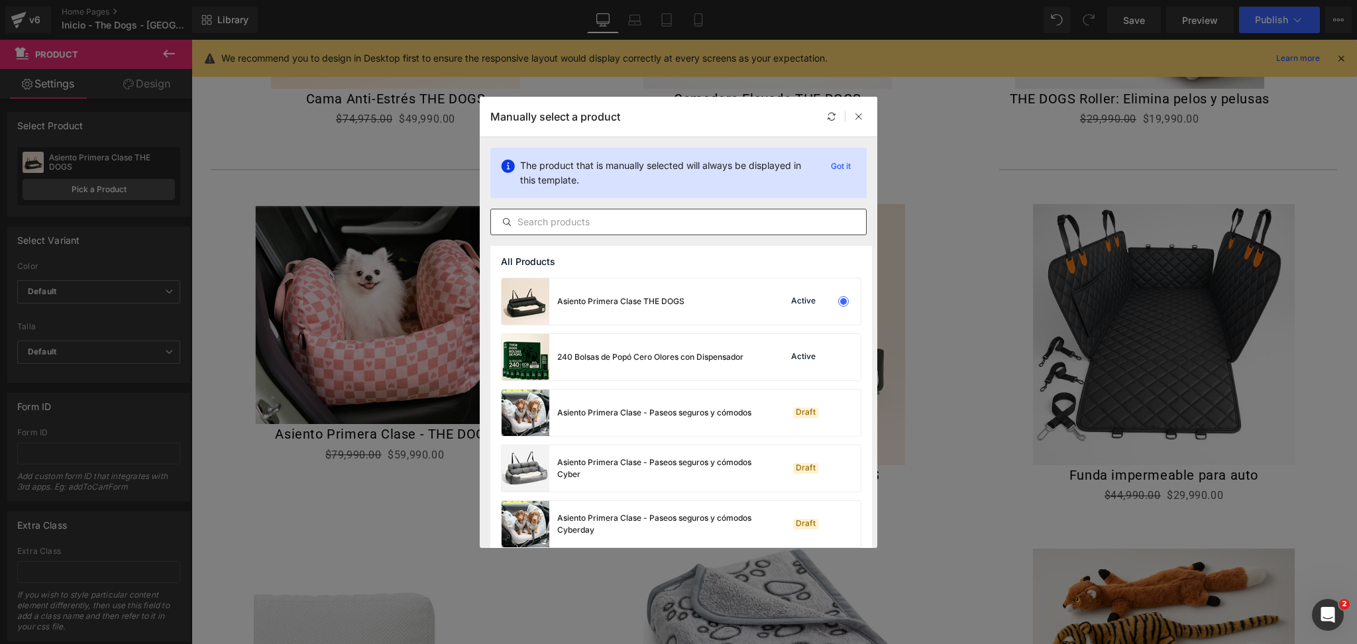
click at [642, 226] on input "text" at bounding box center [678, 222] width 375 height 16
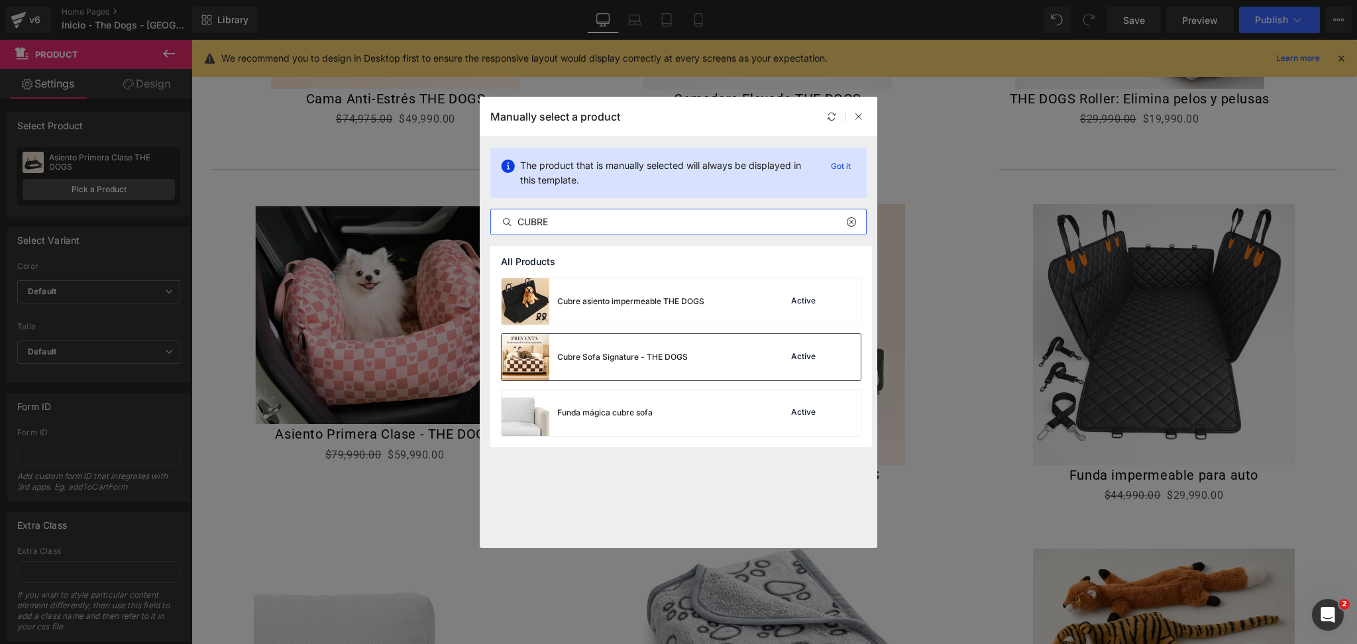
type input "CUBRE"
click at [660, 359] on div "Cubre Sofa Signature - THE DOGS" at bounding box center [622, 357] width 131 height 12
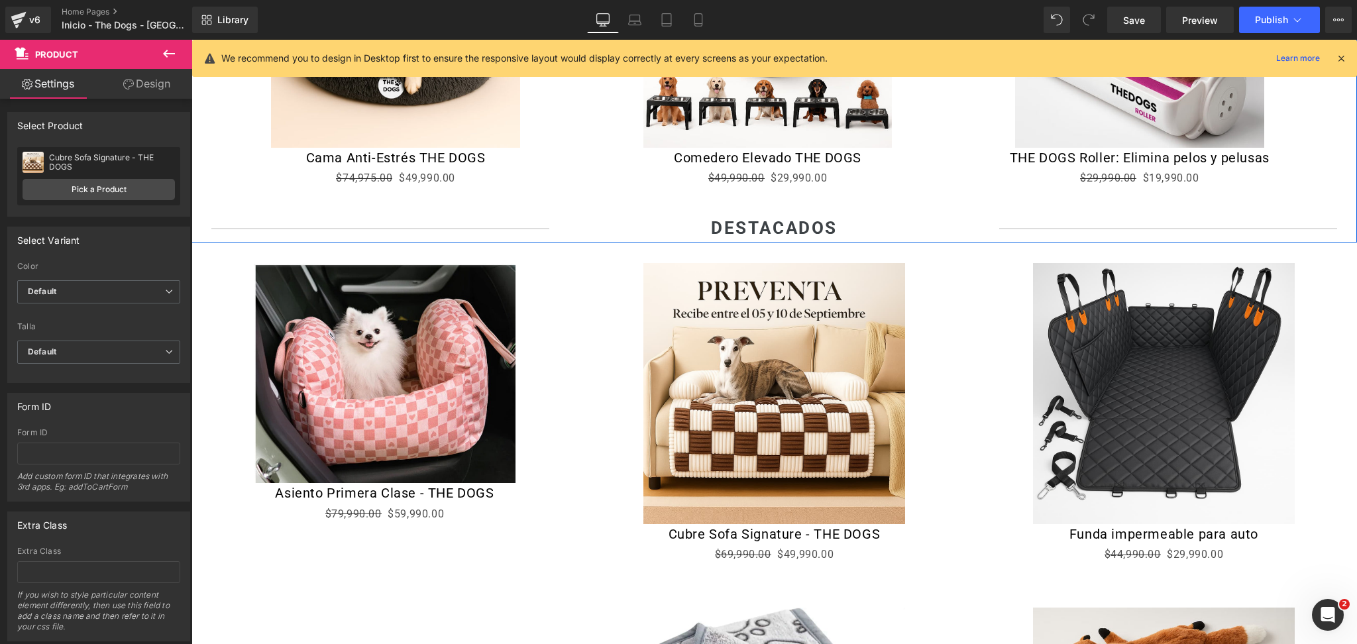
scroll to position [707, 0]
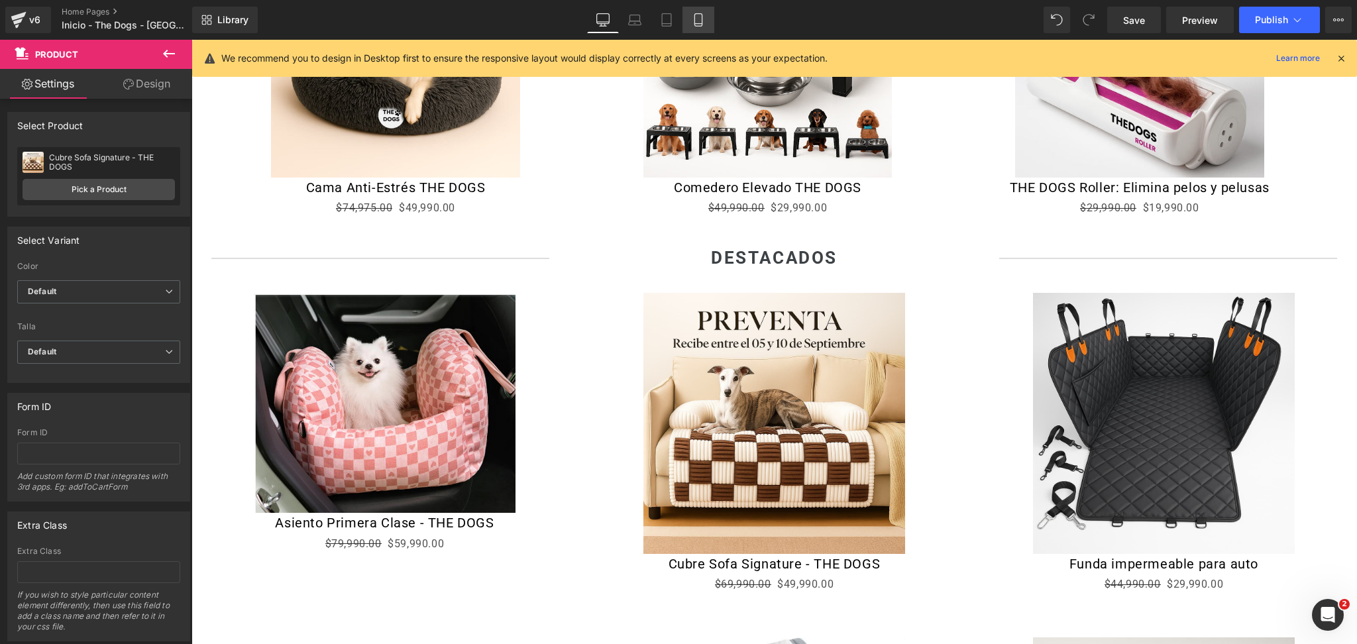
click at [693, 28] on link "Mobile" at bounding box center [699, 20] width 32 height 27
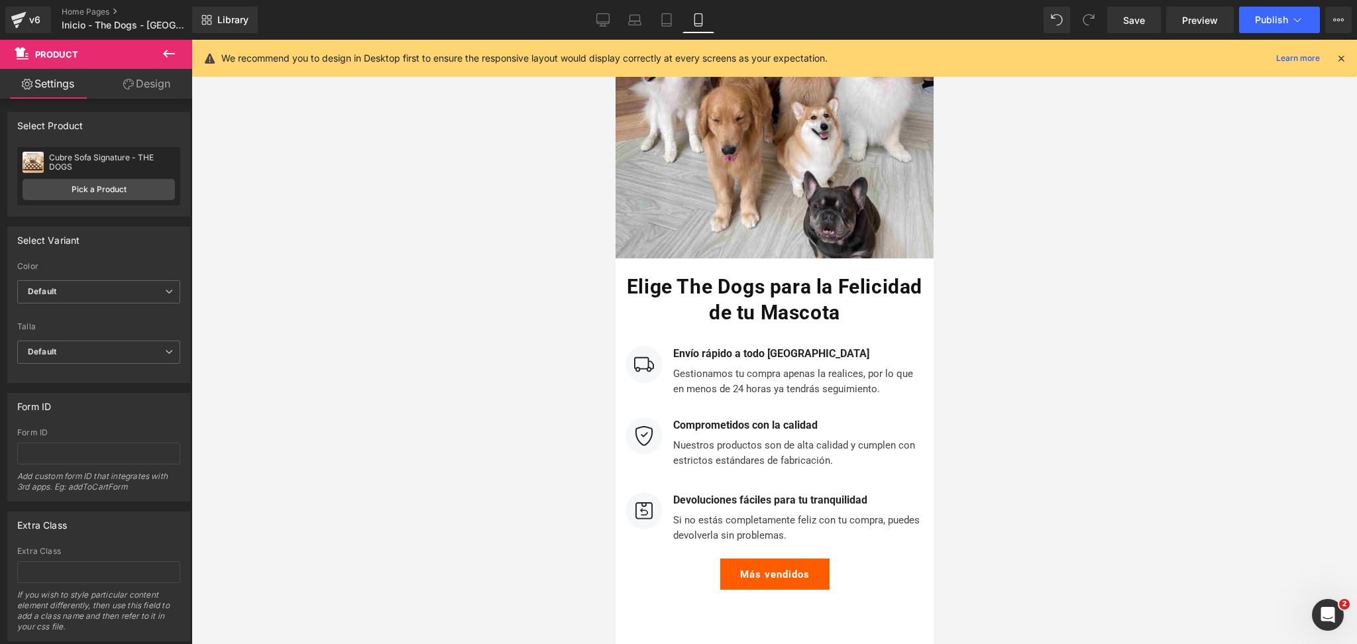
scroll to position [5037, 0]
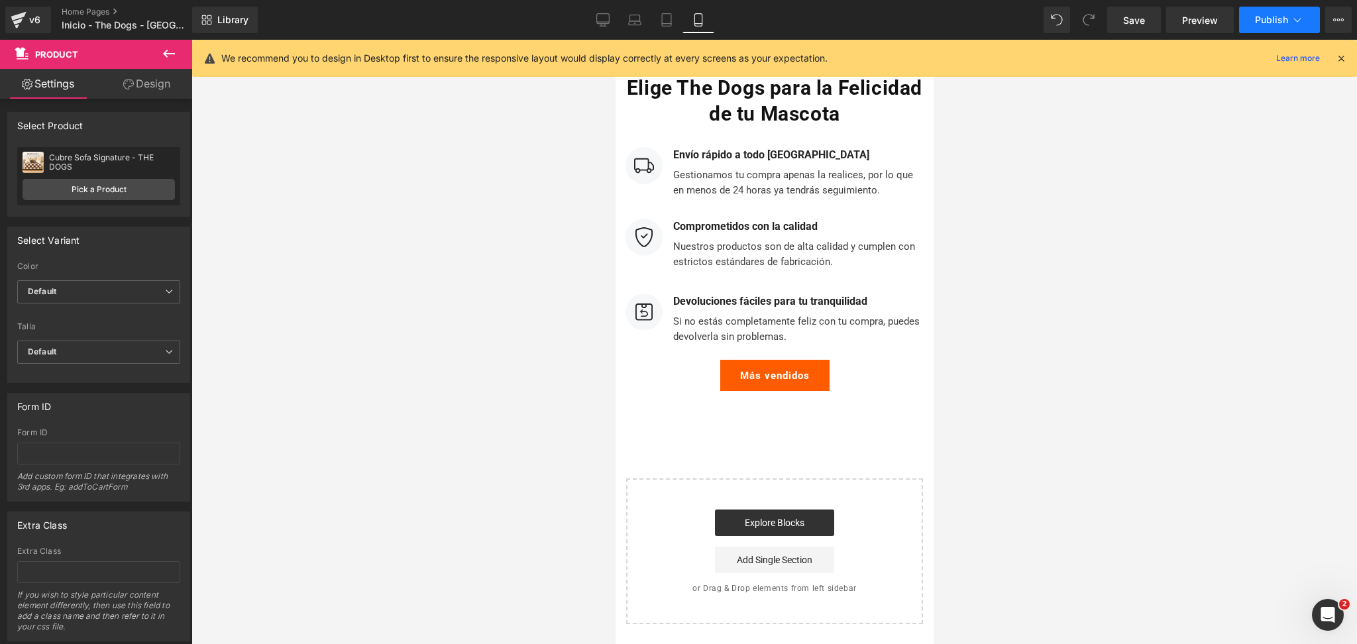
click at [1281, 23] on span "Publish" at bounding box center [1271, 20] width 33 height 11
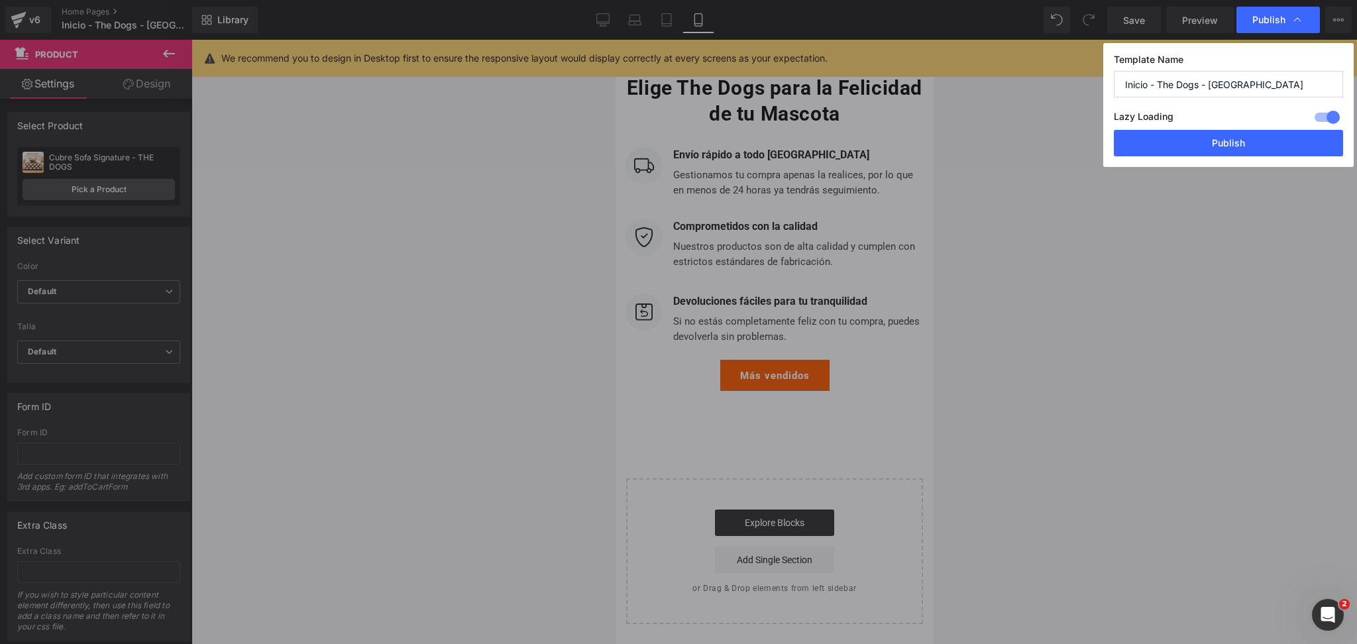
click at [1277, 135] on button "Publish" at bounding box center [1228, 143] width 229 height 27
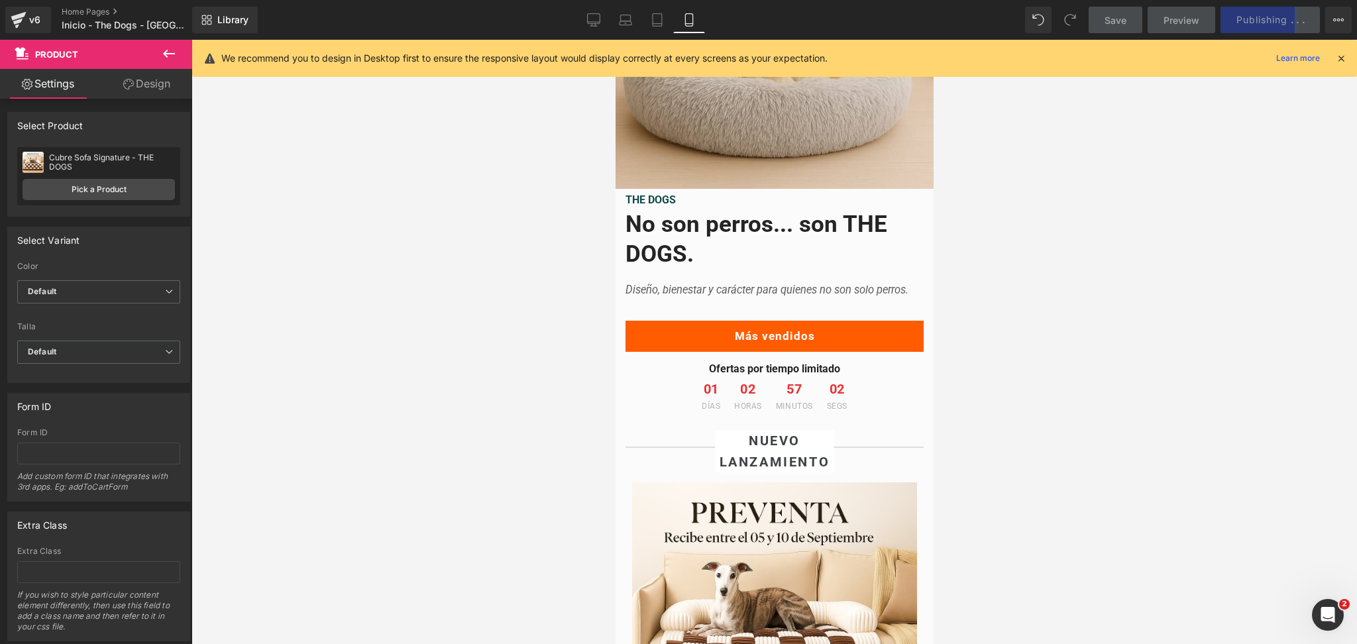
scroll to position [0, 0]
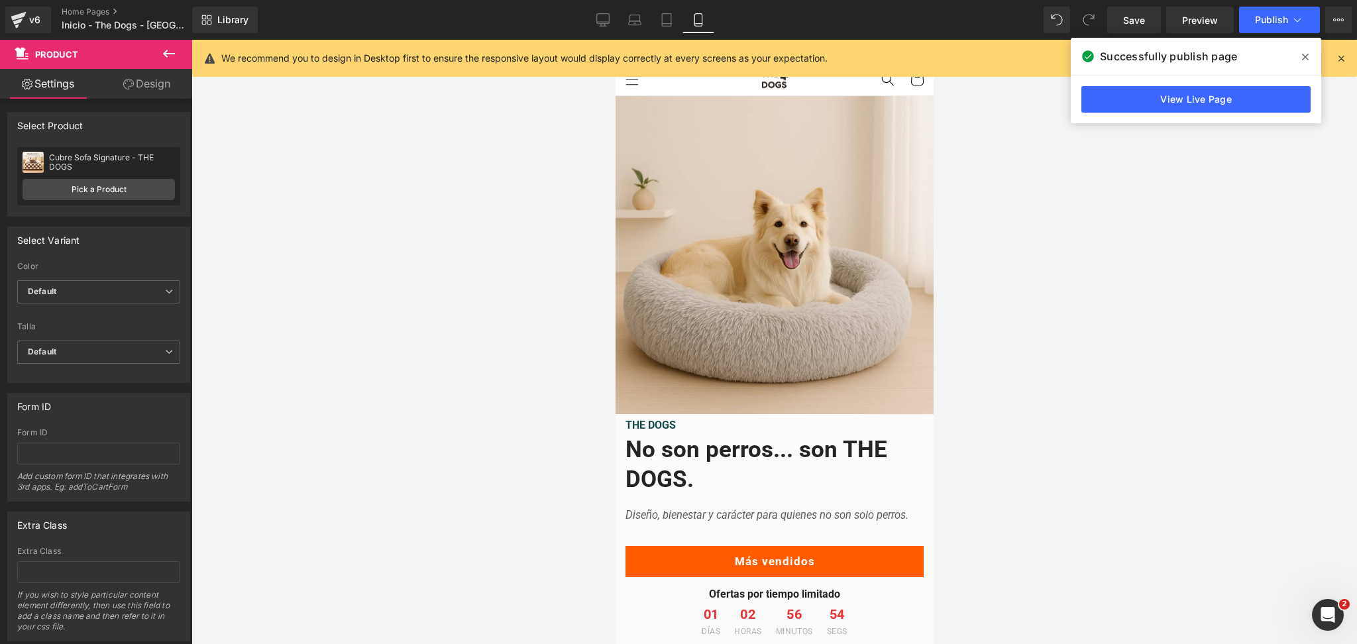
drag, startPoint x: 1310, startPoint y: 54, endPoint x: 1189, endPoint y: 88, distance: 125.5
click at [1308, 54] on span at bounding box center [1305, 56] width 21 height 21
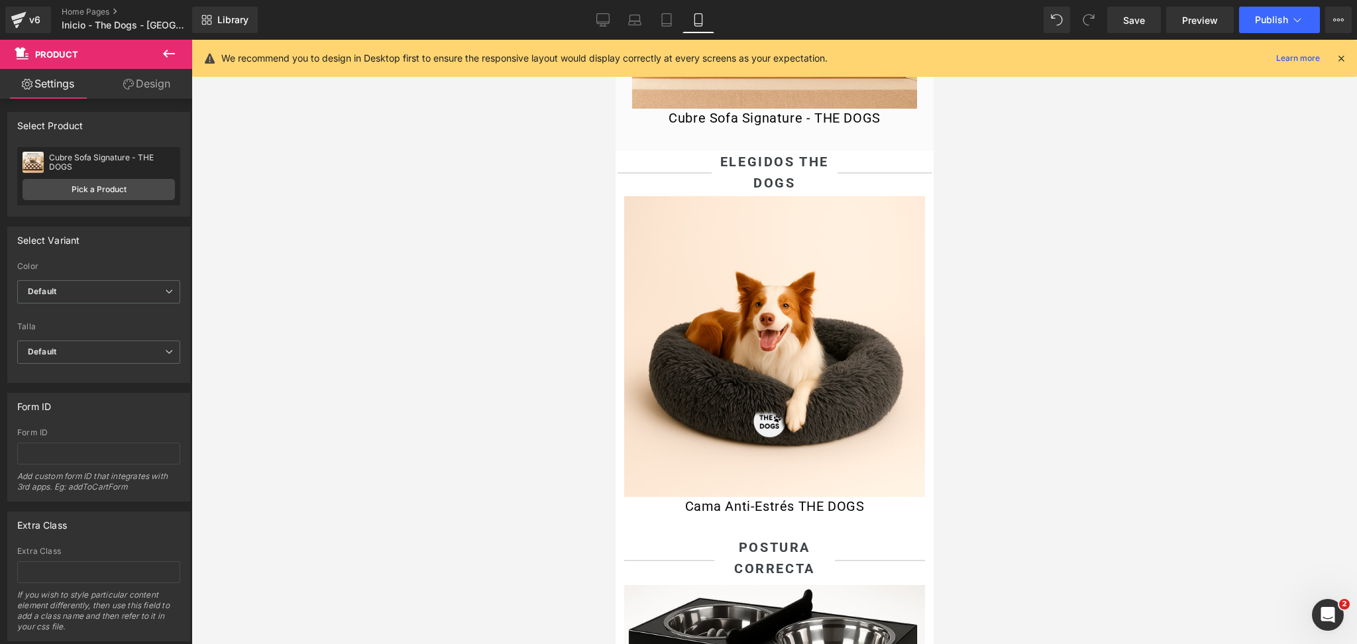
scroll to position [1060, 0]
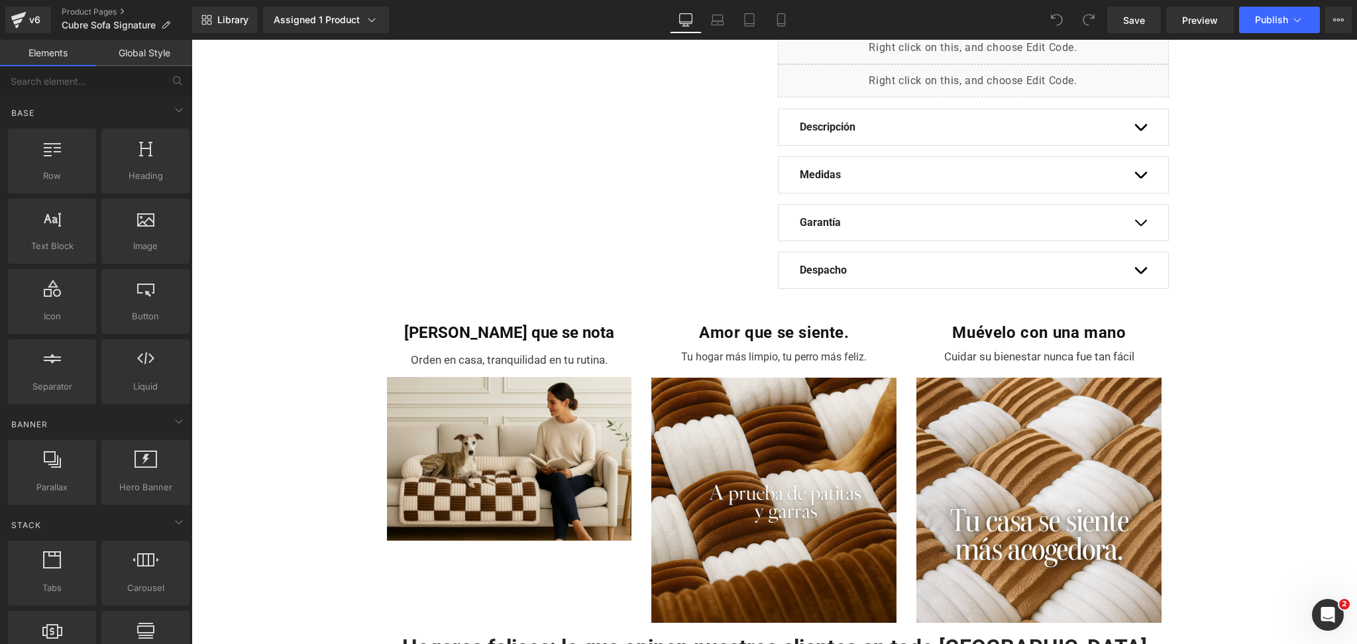
scroll to position [618, 0]
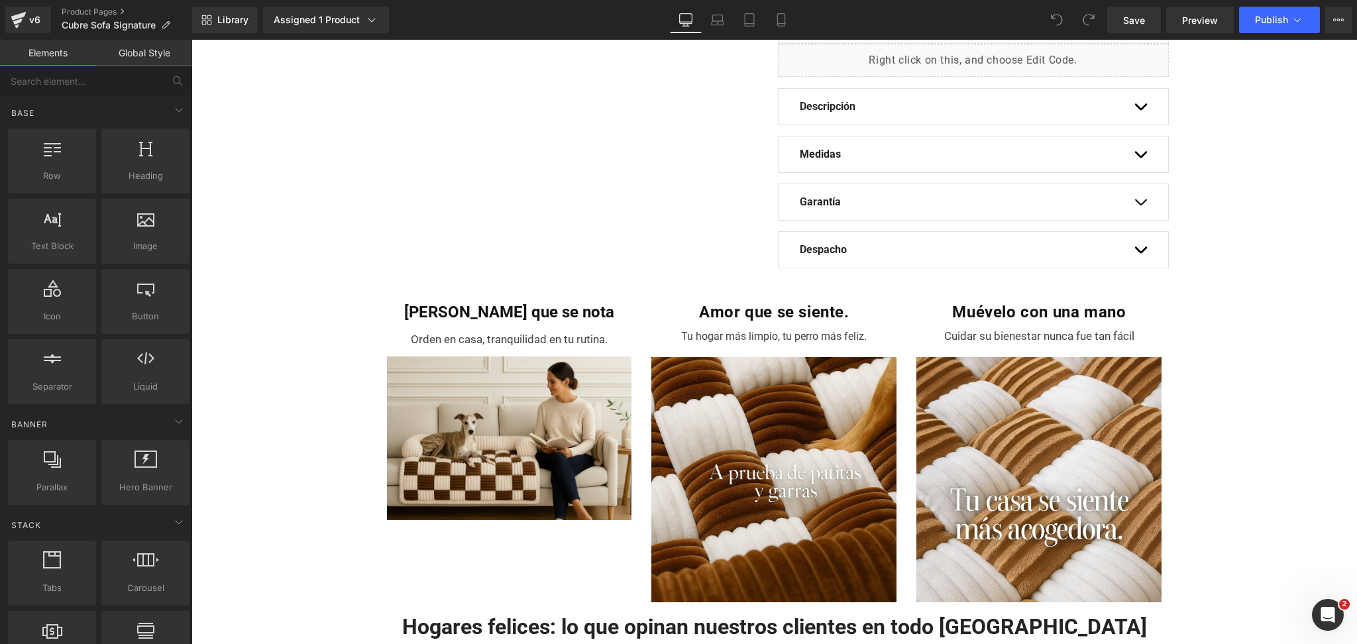
click at [1134, 245] on button "button" at bounding box center [1140, 250] width 13 height 36
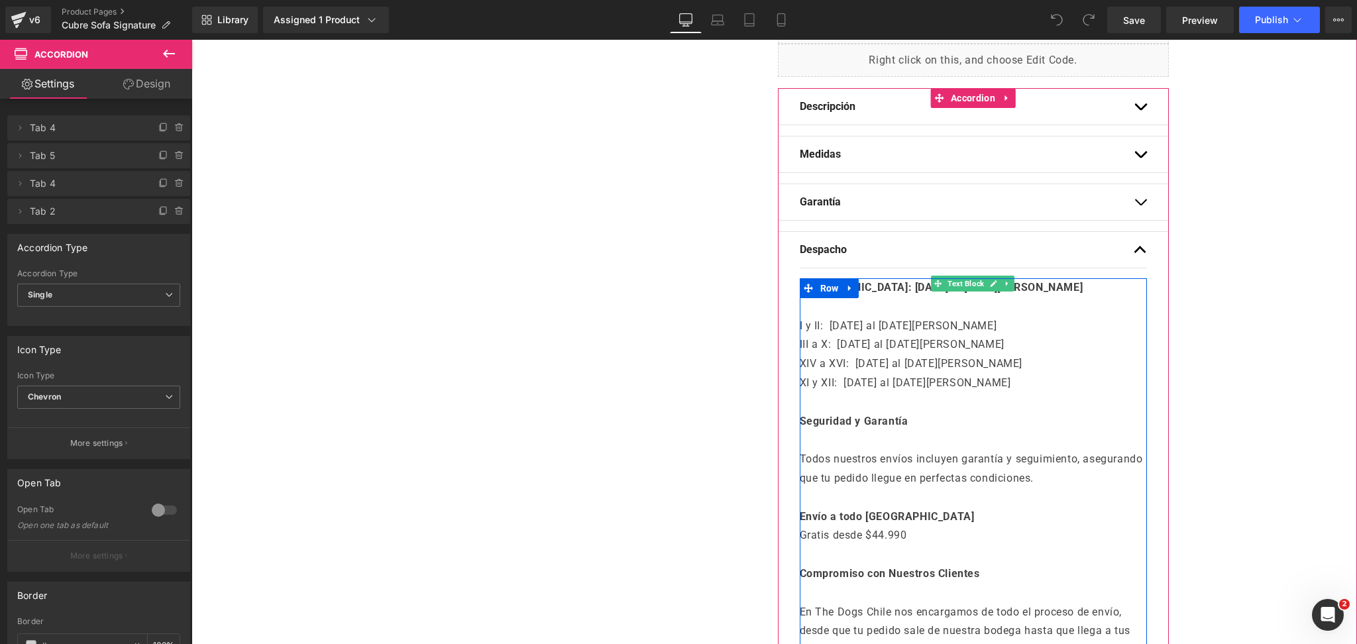
click at [876, 296] on p "Región Metropolitana: 29 al 31 de Agosto" at bounding box center [973, 287] width 347 height 19
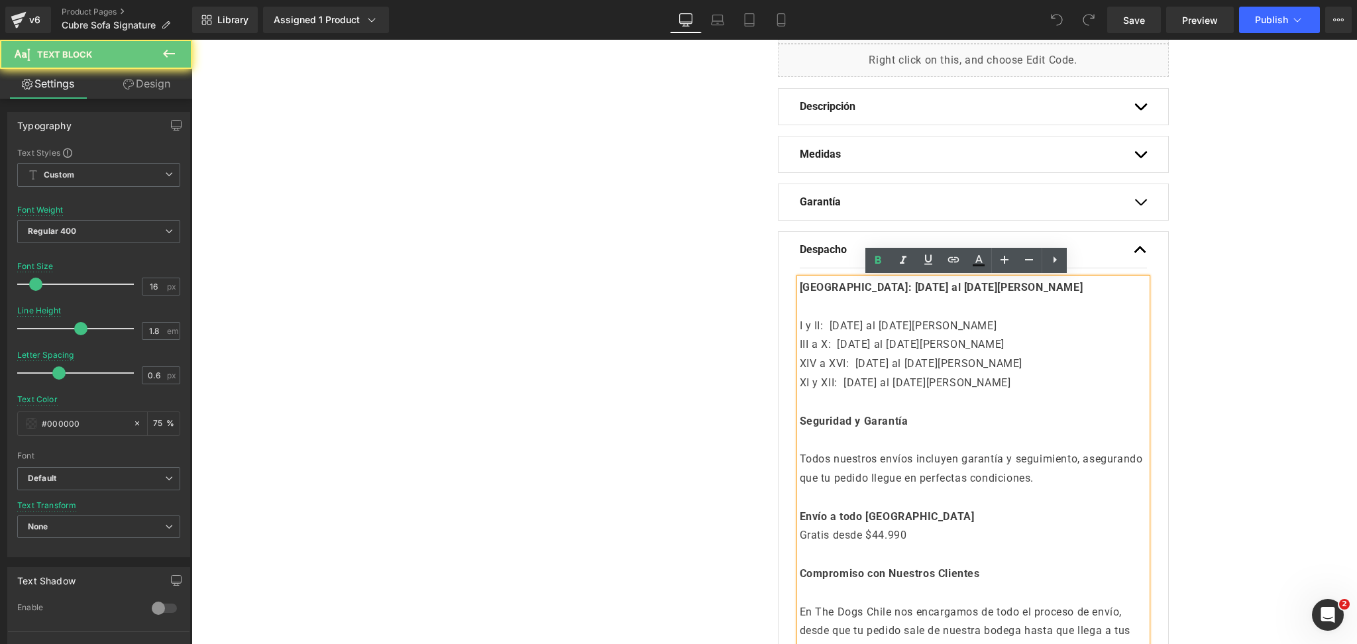
click at [800, 288] on div "Región Metropolitana: 29 al 31 de Agosto I y II: 29 al 31 de Agosto III a X: 29…" at bounding box center [973, 469] width 347 height 382
click at [800, 288] on strong "Región Metropolitana: 29 al 31 de Agosto" at bounding box center [942, 287] width 284 height 13
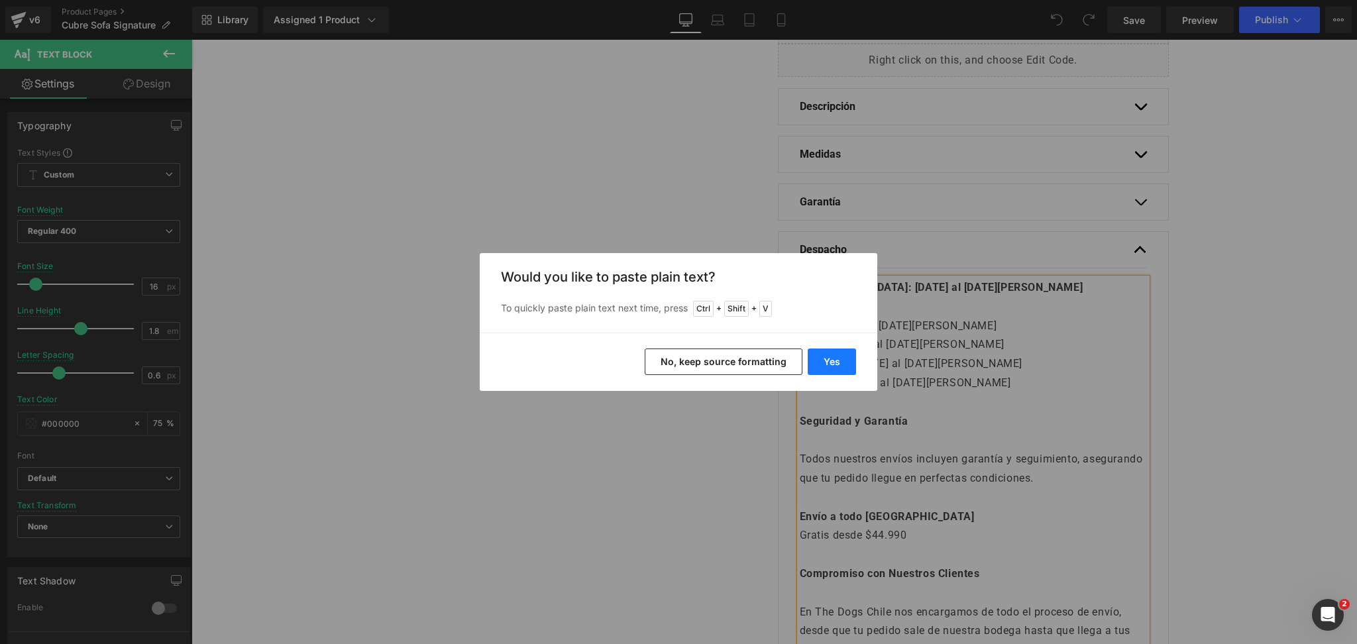
click at [0, 0] on button "Yes" at bounding box center [0, 0] width 0 height 0
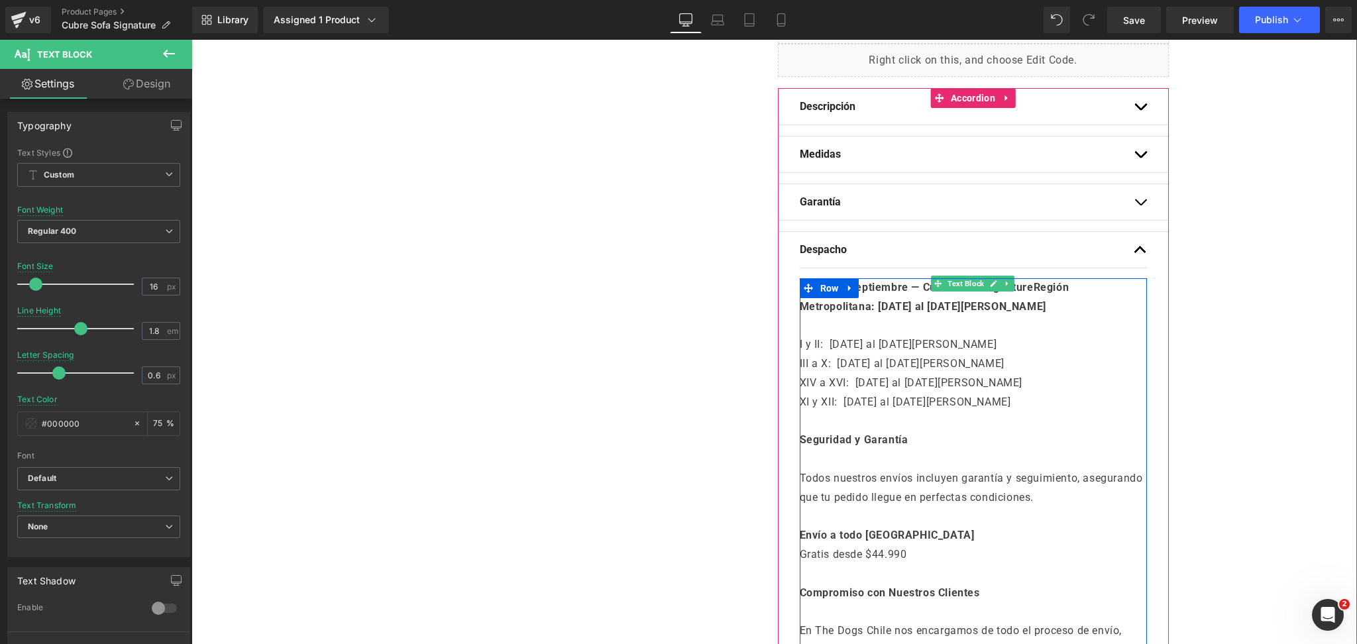
click at [1037, 337] on p "I y II: 29 al 31 de Agosto" at bounding box center [973, 344] width 347 height 19
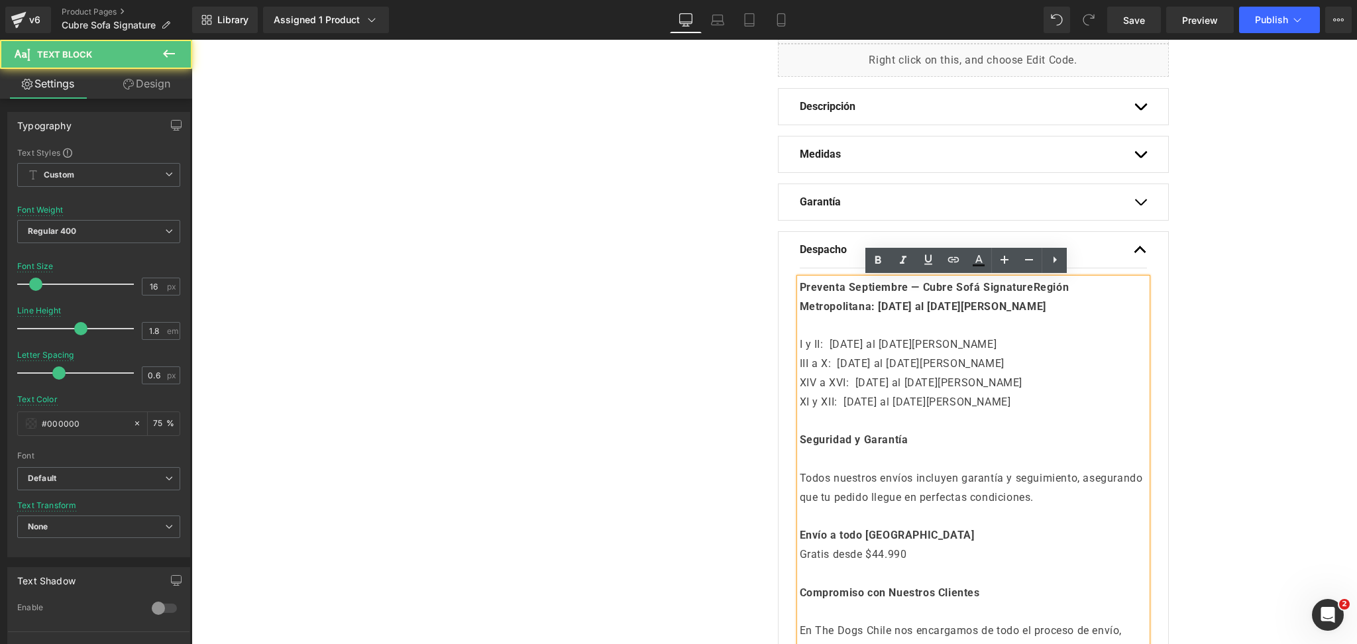
click at [1038, 298] on p "Preventa Septiembre — Cubre Sofá SignatureRegión Metropolitana: 29 al 31 de Ago…" at bounding box center [973, 297] width 347 height 38
click at [1041, 288] on strong "Preventa Septiembre — Cubre Sofá SignatureRegión Metropolitana: 29 al 31 de Ago…" at bounding box center [935, 297] width 270 height 32
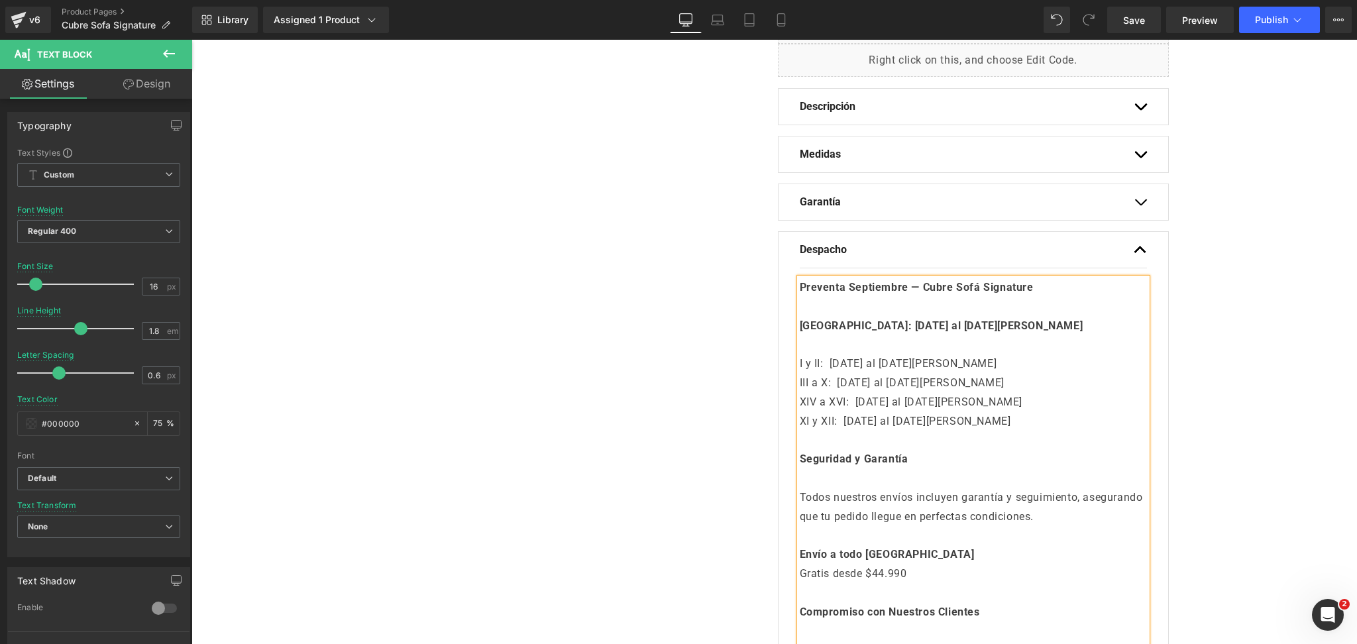
scroll to position [707, 0]
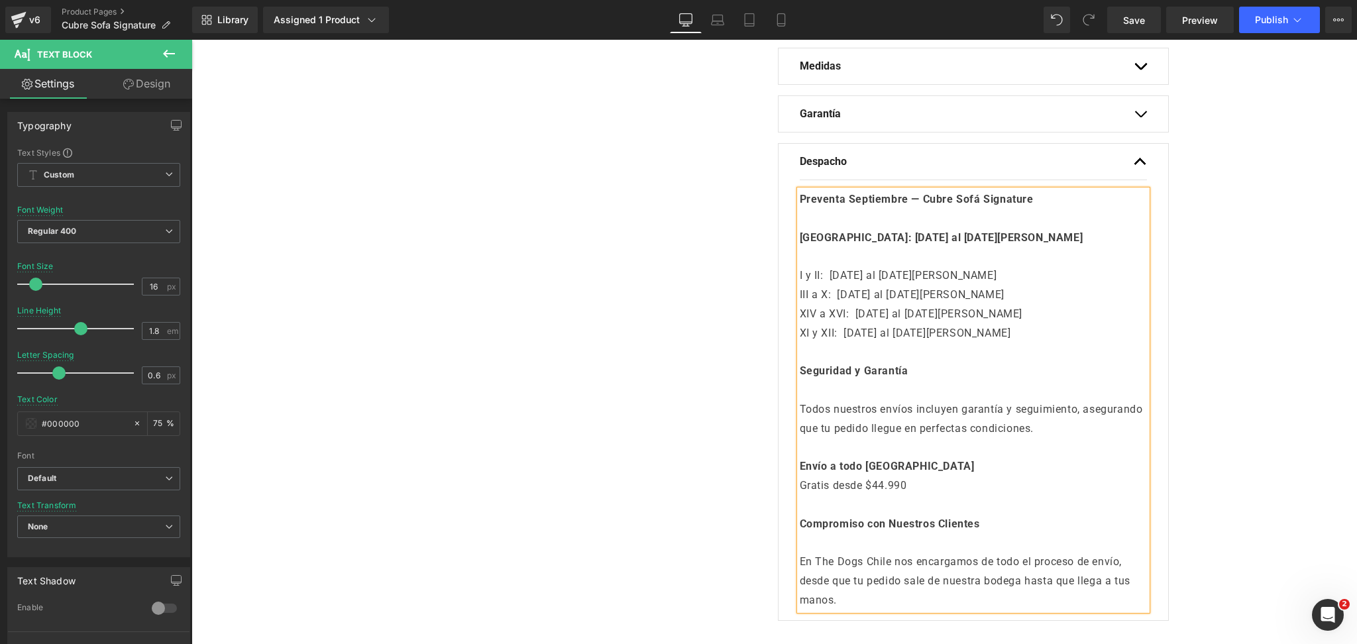
click at [810, 224] on p "Preventa Septiembre — Cubre Sofá Signature Región Metropolitana: 29 al 31 de Ag…" at bounding box center [973, 218] width 347 height 57
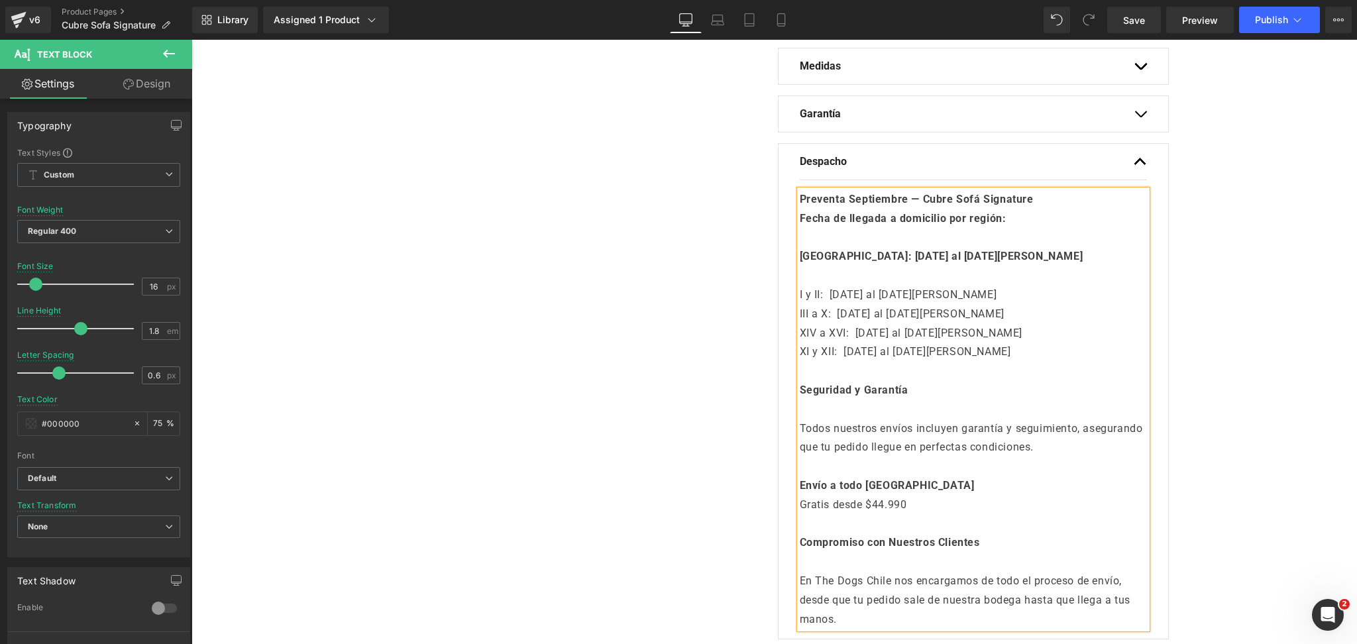
click at [910, 221] on strong "Preventa Septiembre — Cubre Sofá Signature Fecha de llegada a domicilio por reg…" at bounding box center [917, 209] width 234 height 32
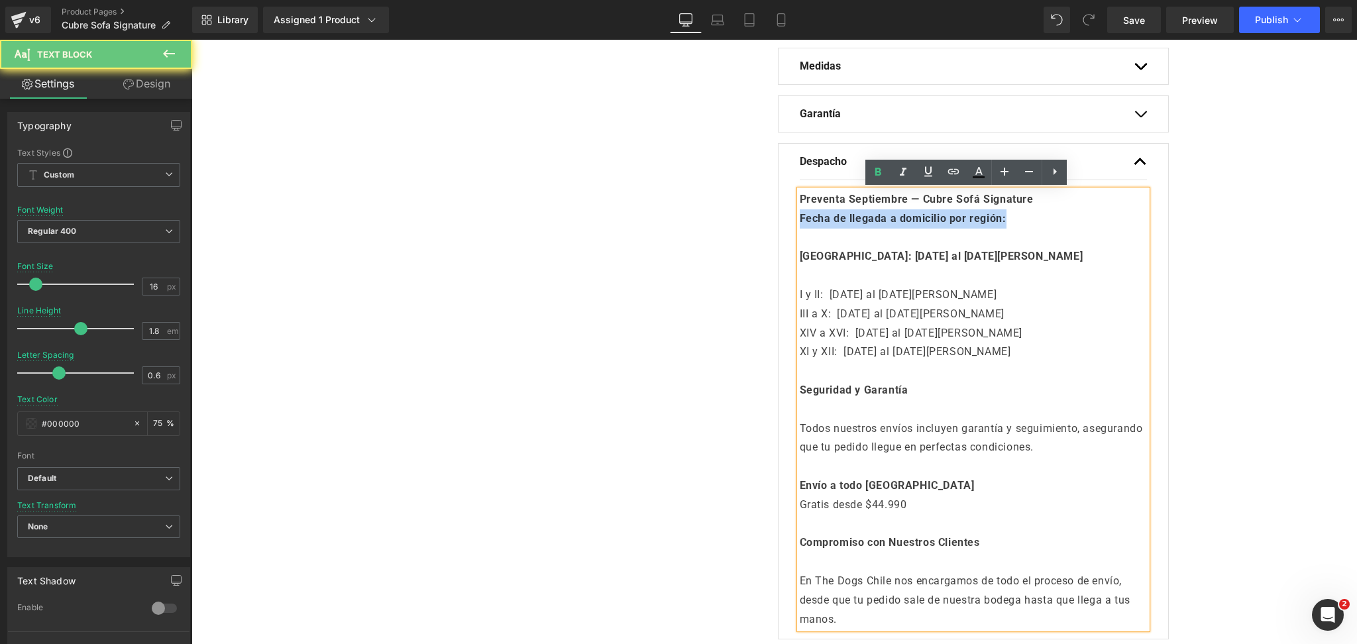
drag, startPoint x: 942, startPoint y: 218, endPoint x: 750, endPoint y: 214, distance: 192.3
click at [750, 214] on div "Oferta (P) Image ‹" at bounding box center [774, 20] width 795 height 1260
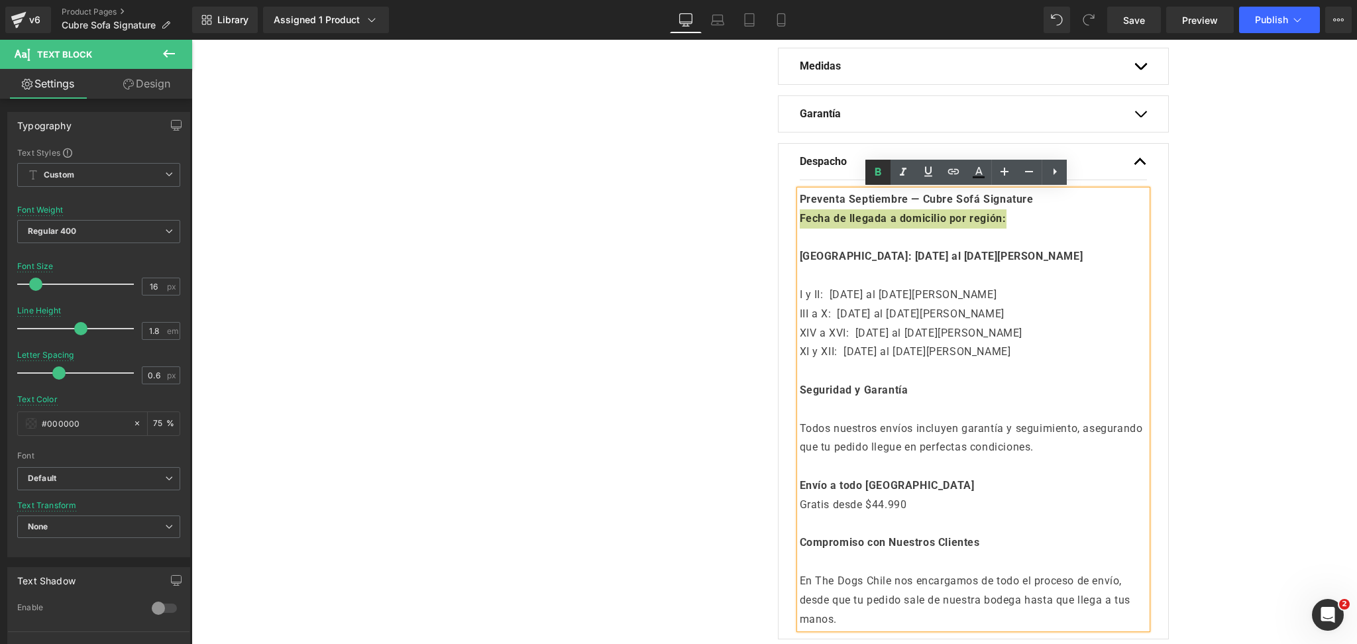
click at [881, 167] on icon at bounding box center [878, 172] width 16 height 16
click at [856, 264] on p "Región Metropolitana: 29 al 31 de Agosto" at bounding box center [973, 248] width 347 height 38
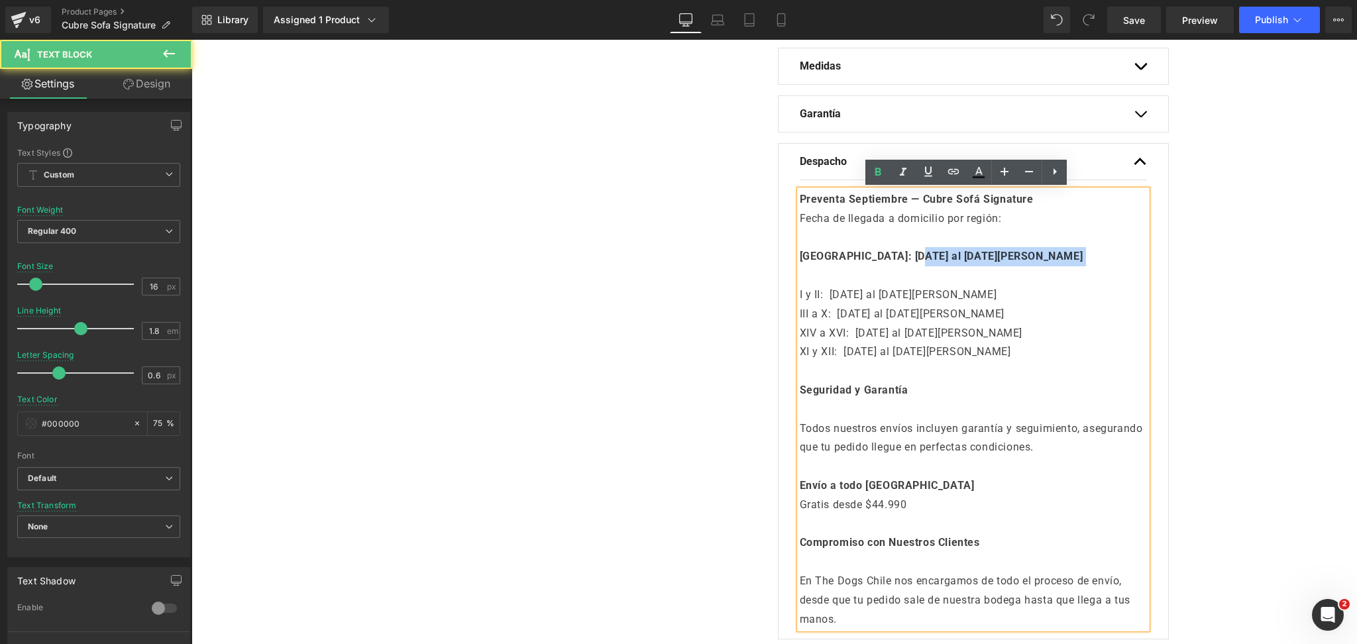
drag, startPoint x: 915, startPoint y: 258, endPoint x: 1031, endPoint y: 257, distance: 116.7
click at [1031, 257] on p "Región Metropolitana: 29 al 31 de Agosto" at bounding box center [973, 248] width 347 height 38
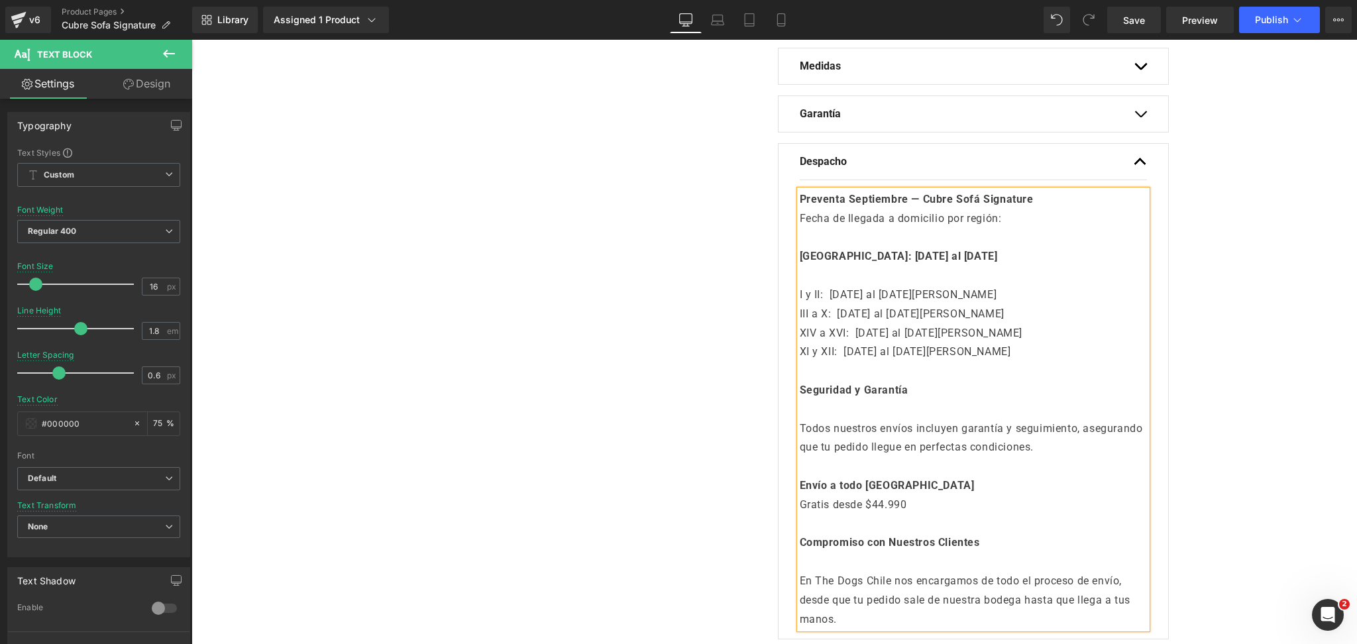
click at [1049, 247] on p "Región Metropolitana: 05 al 10 de Septiembre" at bounding box center [973, 248] width 347 height 38
drag, startPoint x: 915, startPoint y: 256, endPoint x: 1026, endPoint y: 249, distance: 110.9
click at [1045, 256] on p "Región Metropolitana: 05 al 10 de Septiembre" at bounding box center [973, 248] width 347 height 38
drag, startPoint x: 887, startPoint y: 176, endPoint x: 726, endPoint y: 187, distance: 162.1
click at [887, 176] on link at bounding box center [878, 172] width 25 height 25
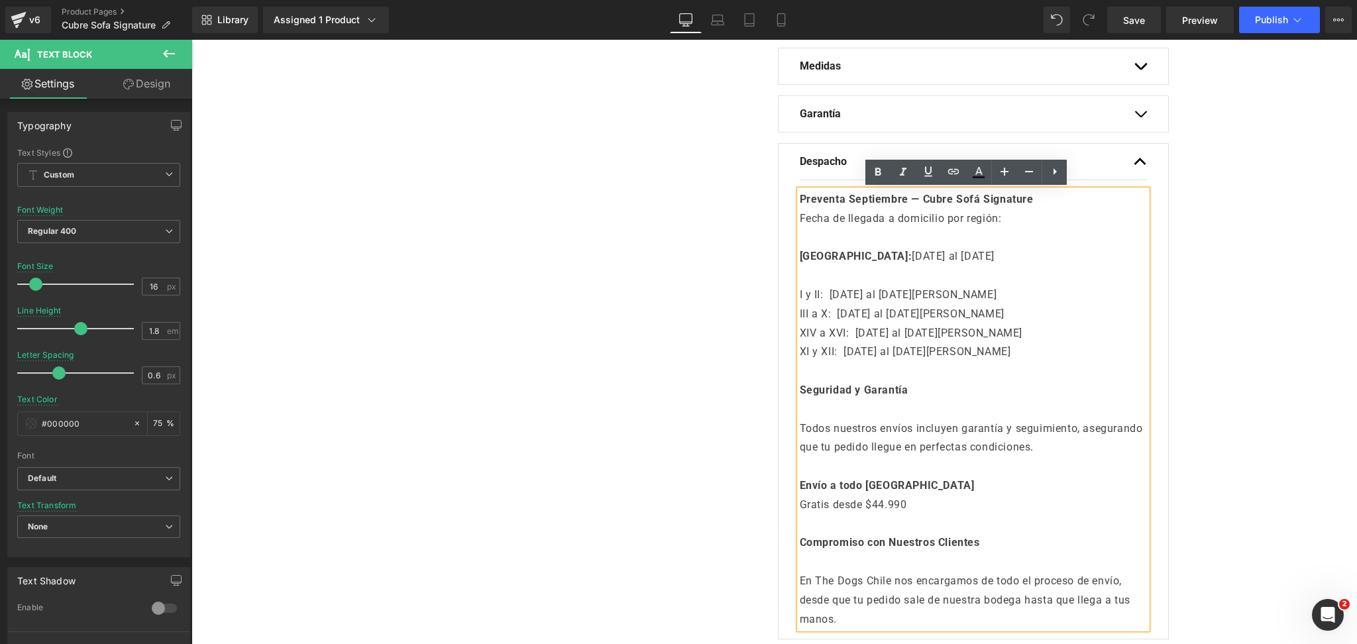
click at [930, 243] on p "Región Metropolitana: 05 al 10 de Septiembre" at bounding box center [973, 248] width 347 height 38
drag, startPoint x: 915, startPoint y: 259, endPoint x: 1045, endPoint y: 256, distance: 130.6
click at [1045, 256] on p "Región Metropolitana: 05 al 10 de Septiembre" at bounding box center [973, 248] width 347 height 38
copy span "05 al 10 de Septiembre"
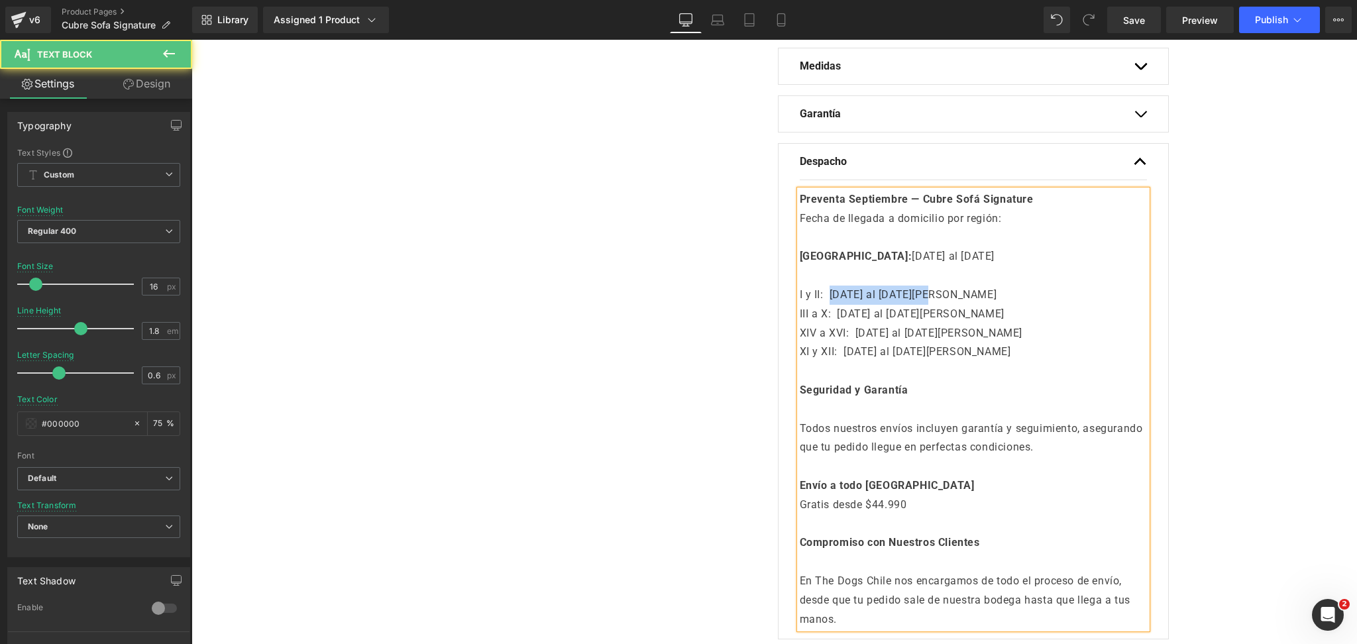
drag, startPoint x: 835, startPoint y: 295, endPoint x: 956, endPoint y: 296, distance: 121.3
click at [956, 296] on p "I y II: 29 al 31 de Agosto" at bounding box center [973, 295] width 347 height 19
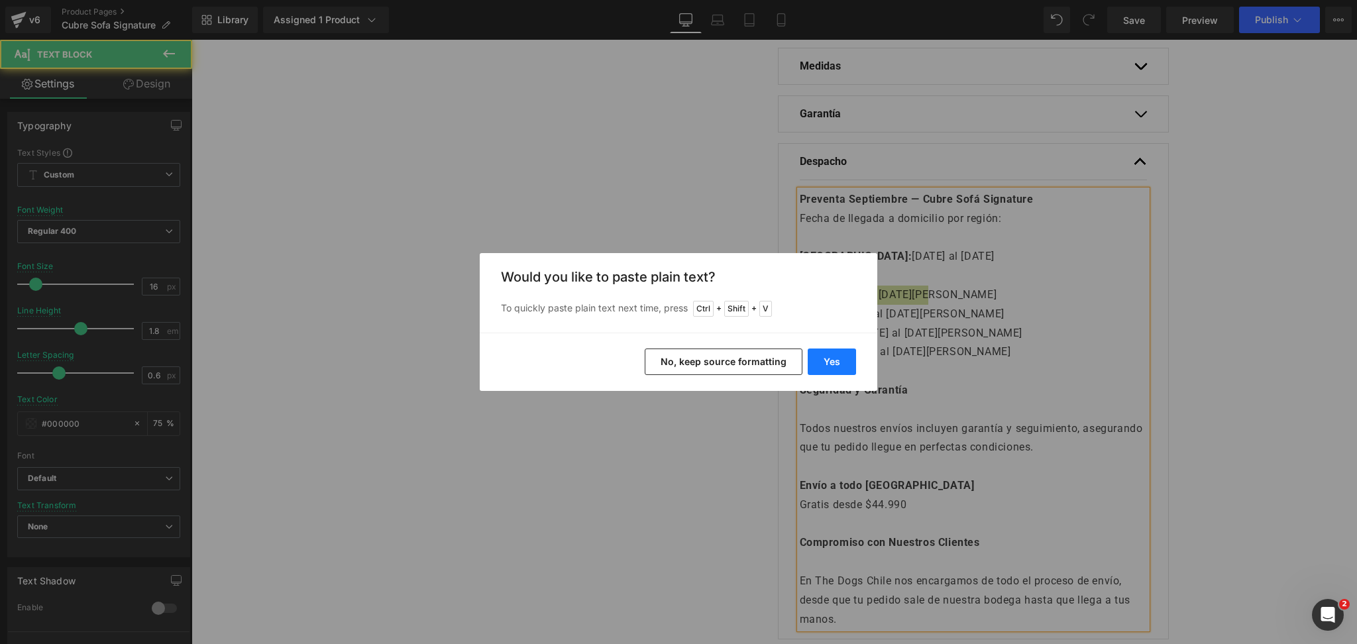
click at [0, 0] on button "Yes" at bounding box center [0, 0] width 0 height 0
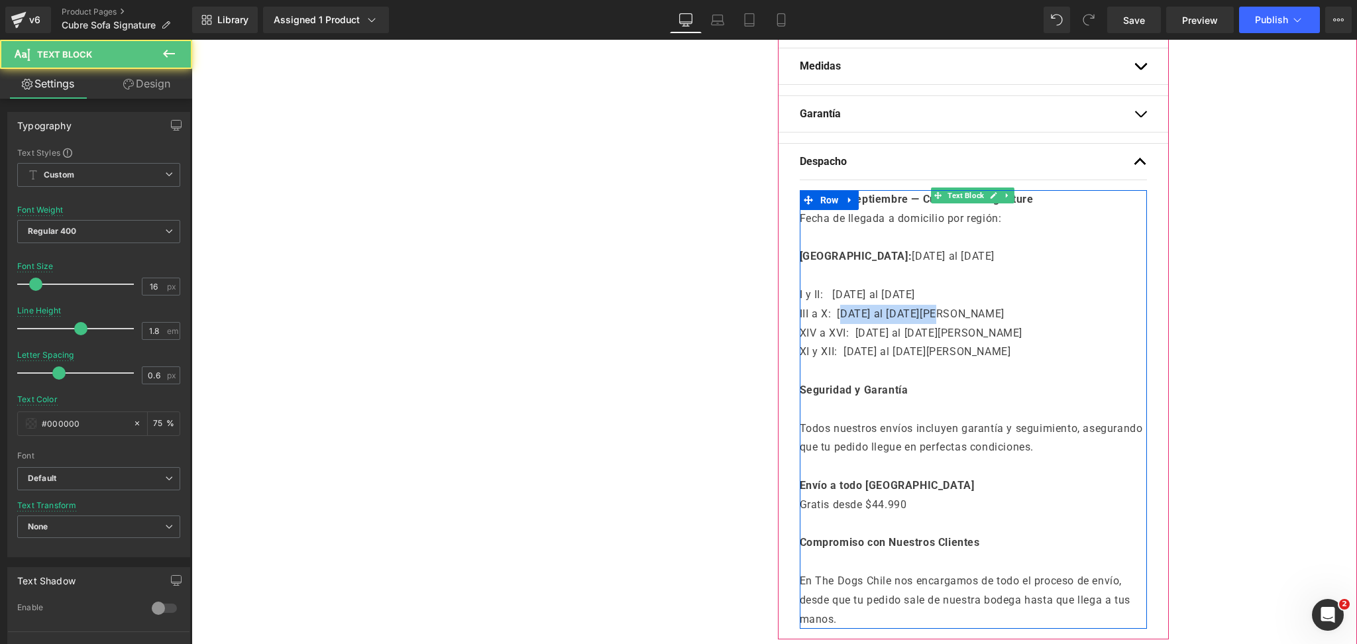
drag, startPoint x: 838, startPoint y: 313, endPoint x: 948, endPoint y: 308, distance: 110.1
click at [948, 308] on p "III a X: 29 al 31 de Agosto" at bounding box center [973, 314] width 347 height 19
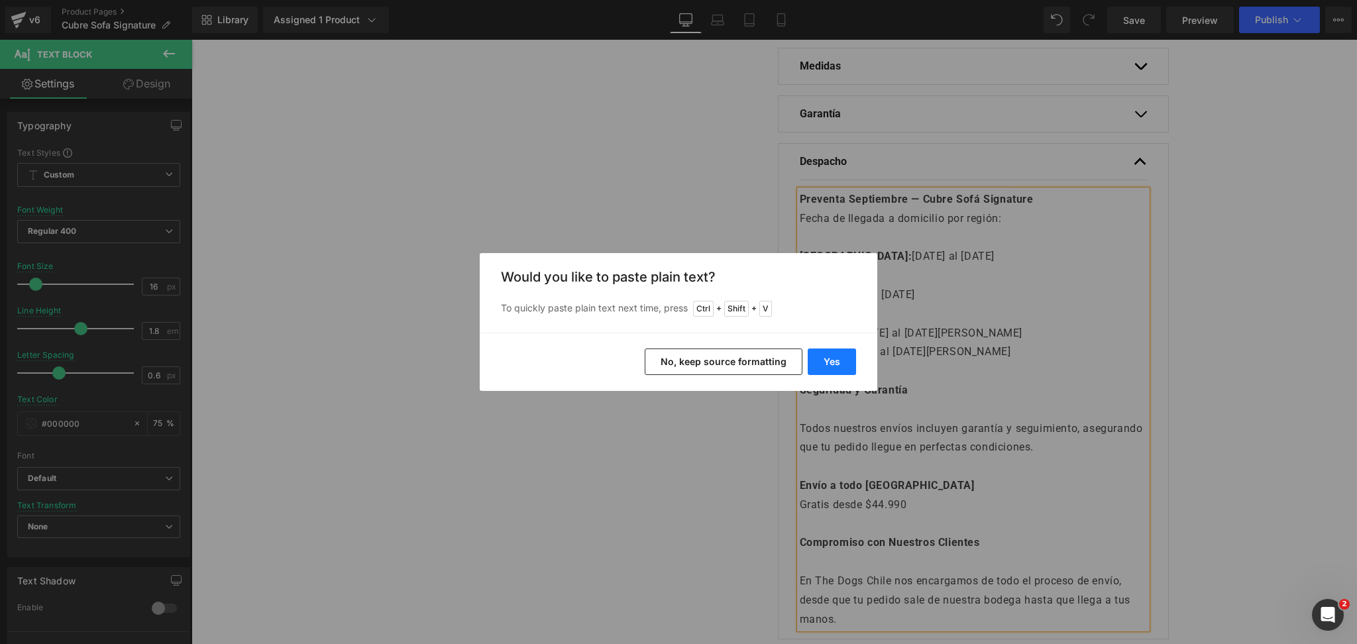
click at [0, 0] on button "Yes" at bounding box center [0, 0] width 0 height 0
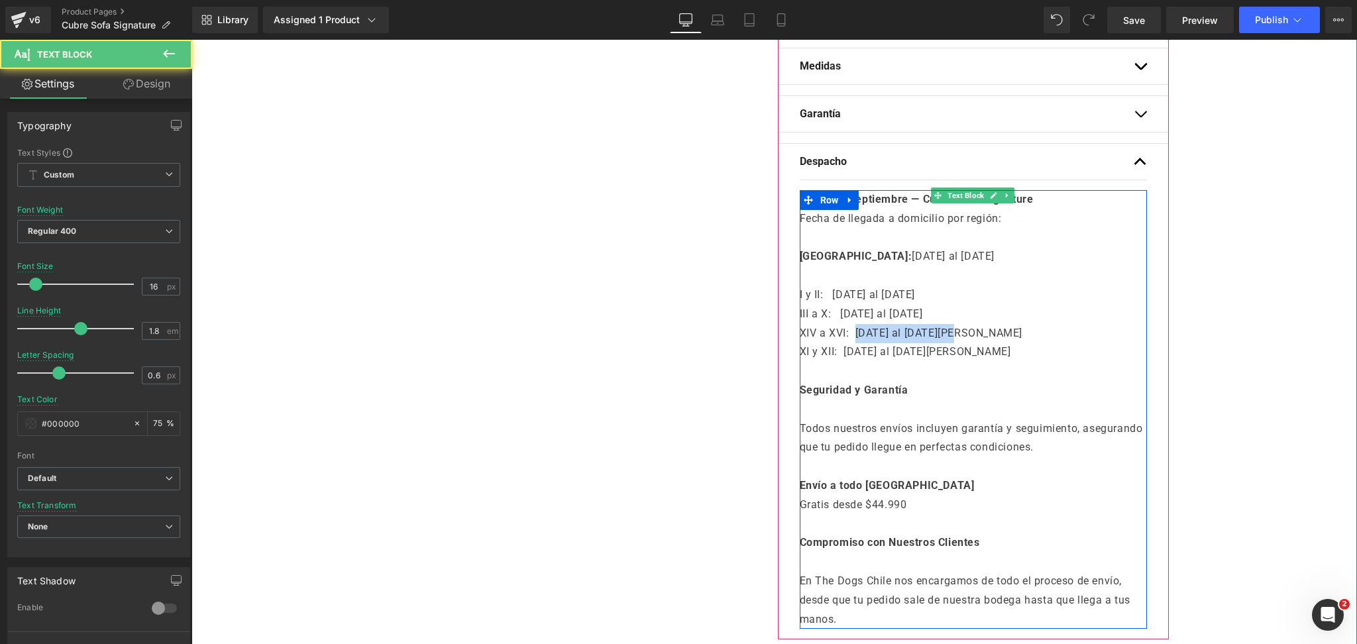
drag, startPoint x: 852, startPoint y: 333, endPoint x: 949, endPoint y: 345, distance: 98.2
click at [958, 333] on p "XIV a XVI: 29 al 31 de Agosto" at bounding box center [973, 333] width 347 height 19
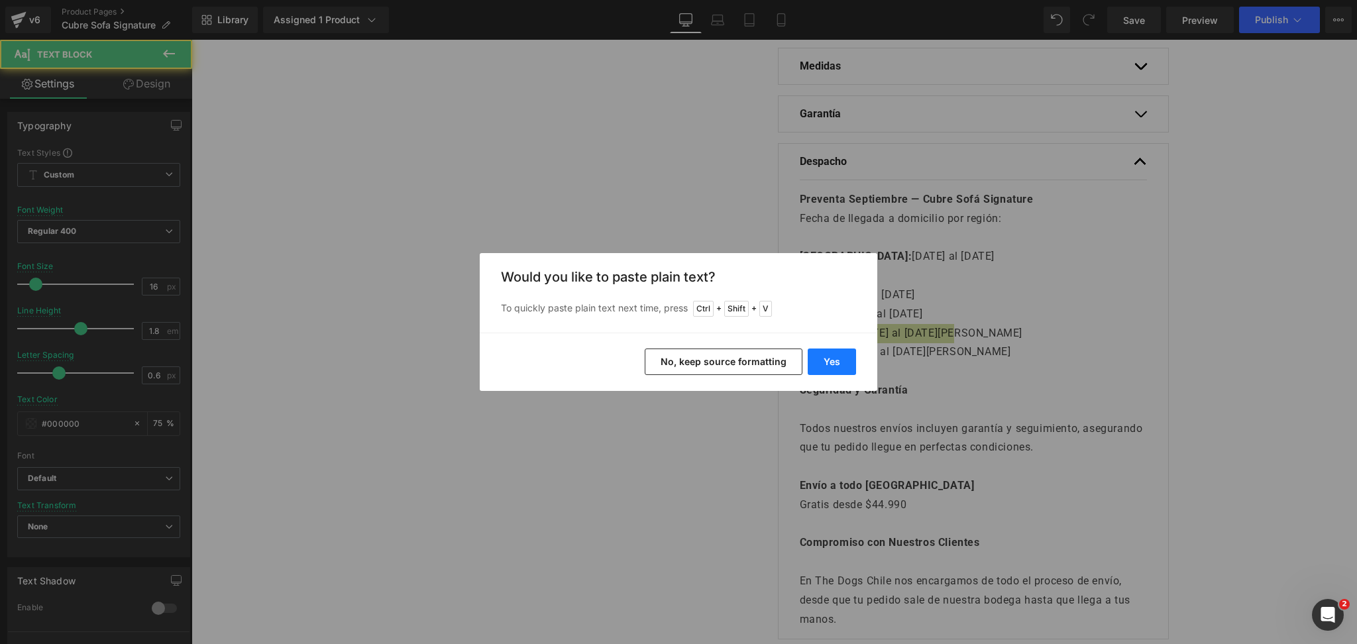
click at [0, 0] on button "Yes" at bounding box center [0, 0] width 0 height 0
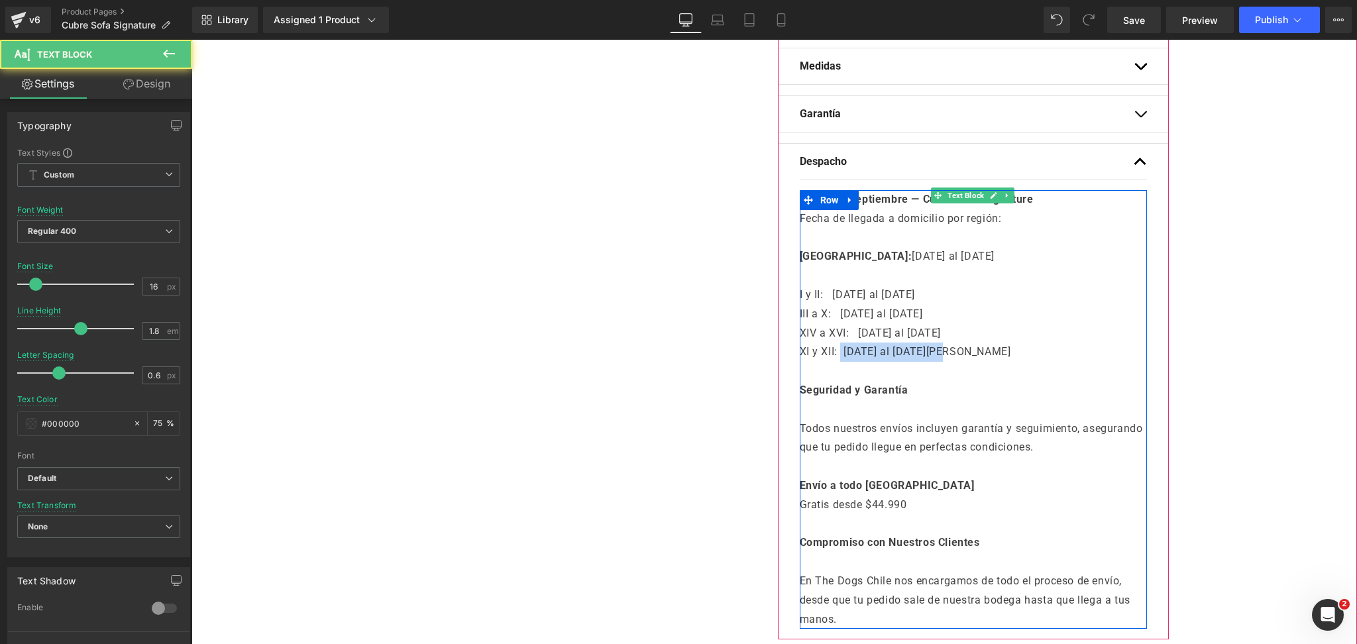
drag, startPoint x: 836, startPoint y: 355, endPoint x: 972, endPoint y: 351, distance: 135.3
click at [972, 351] on p "XI y XII: 29 al 31 de Agosto" at bounding box center [973, 352] width 347 height 19
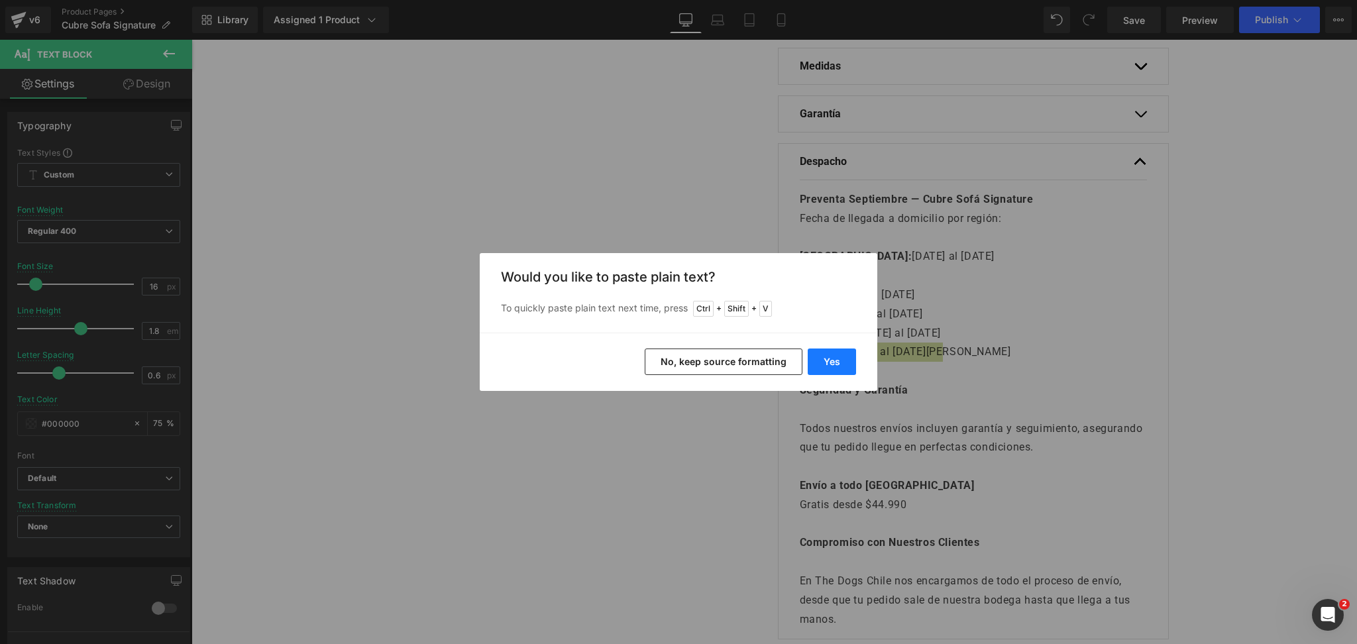
click at [852, 361] on button "Yes" at bounding box center [832, 362] width 48 height 27
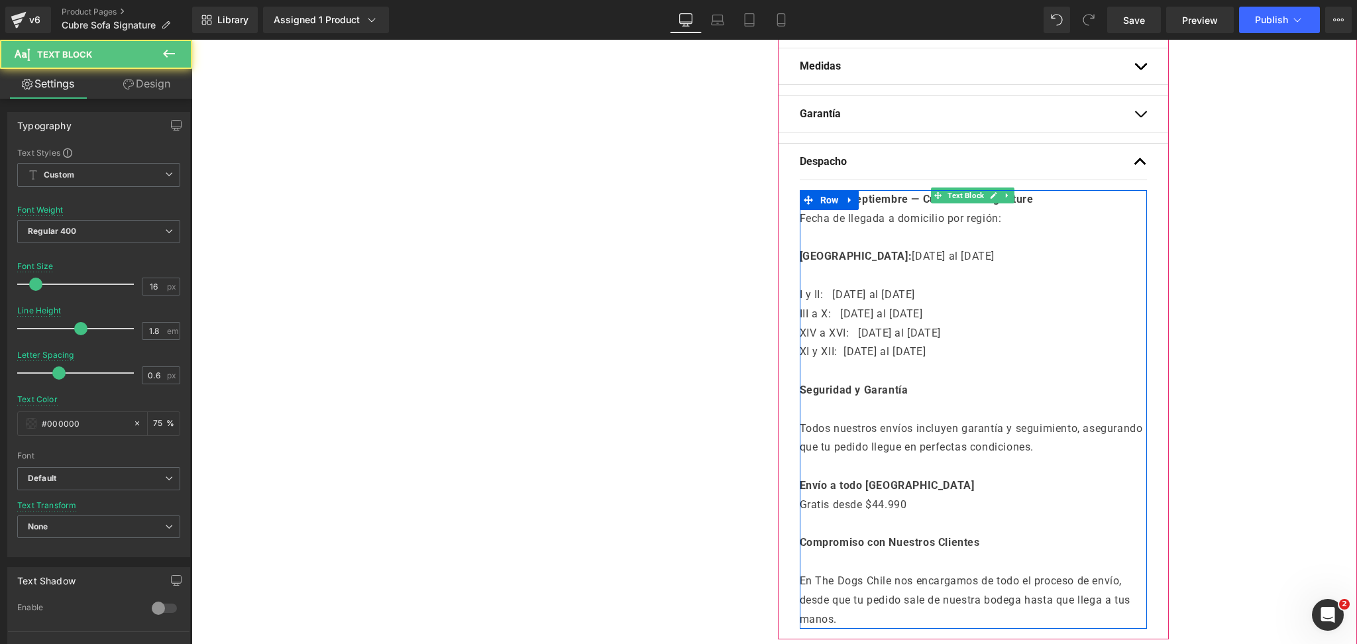
click at [949, 343] on p "XI y XII: 05 al 10 de Septiembre" at bounding box center [973, 352] width 347 height 19
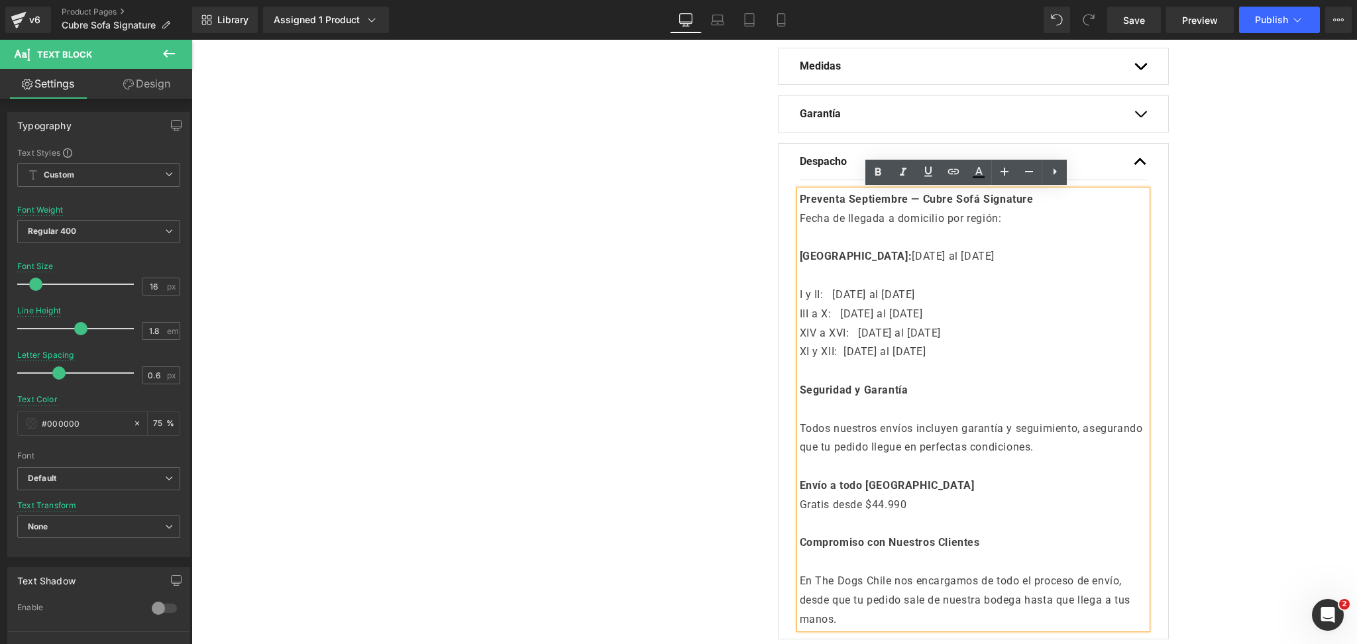
click at [973, 372] on p at bounding box center [973, 371] width 347 height 19
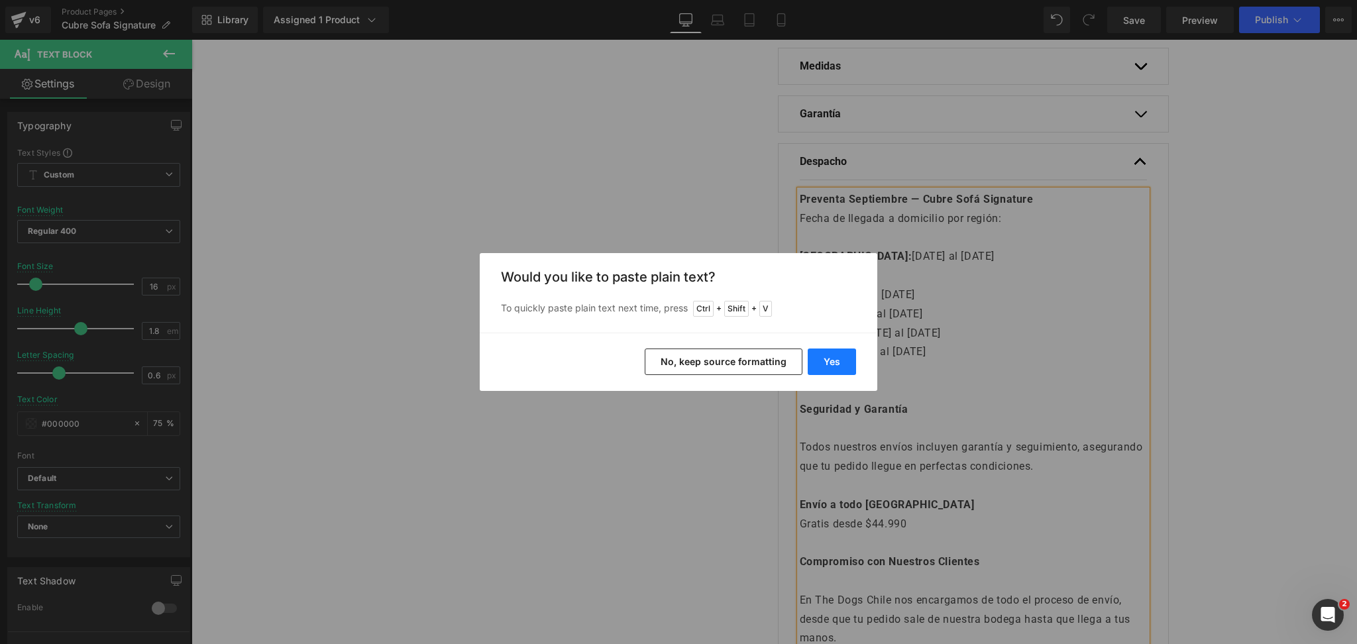
click at [824, 351] on button "Yes" at bounding box center [832, 362] width 48 height 27
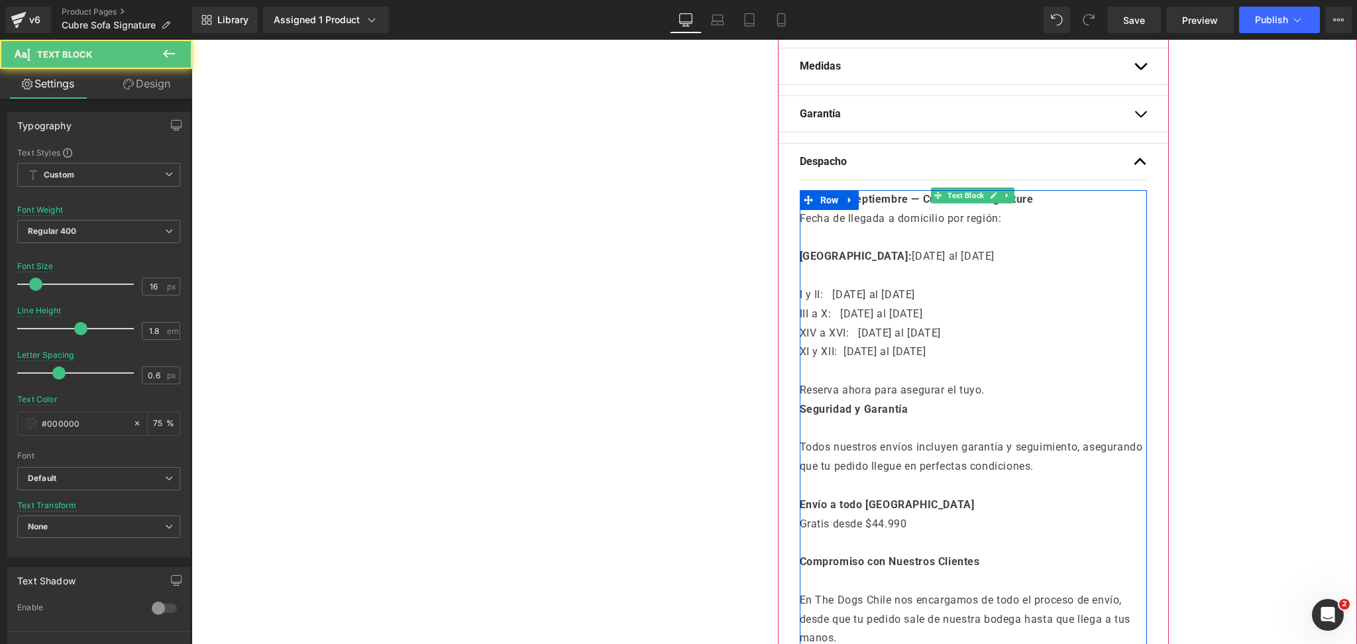
click at [801, 384] on p "Reserva ahora para asegurar el tuyo." at bounding box center [973, 390] width 347 height 19
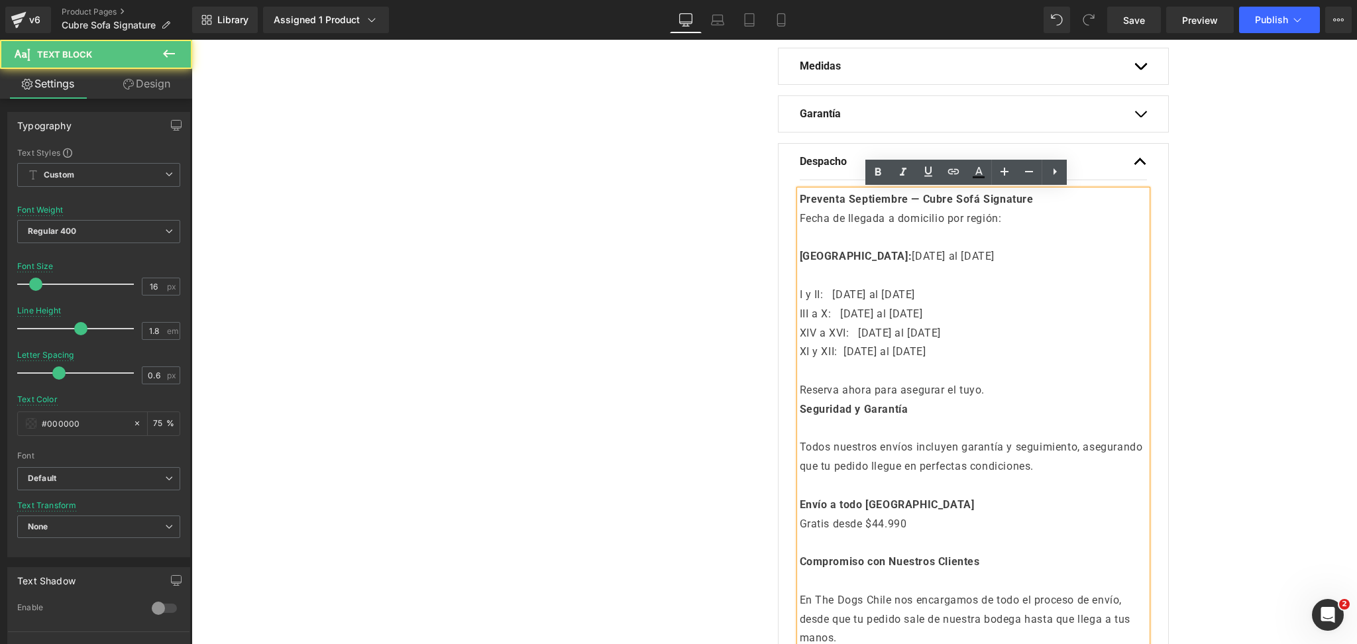
click at [800, 387] on p "Reserva ahora para asegurar el tuyo." at bounding box center [973, 390] width 347 height 19
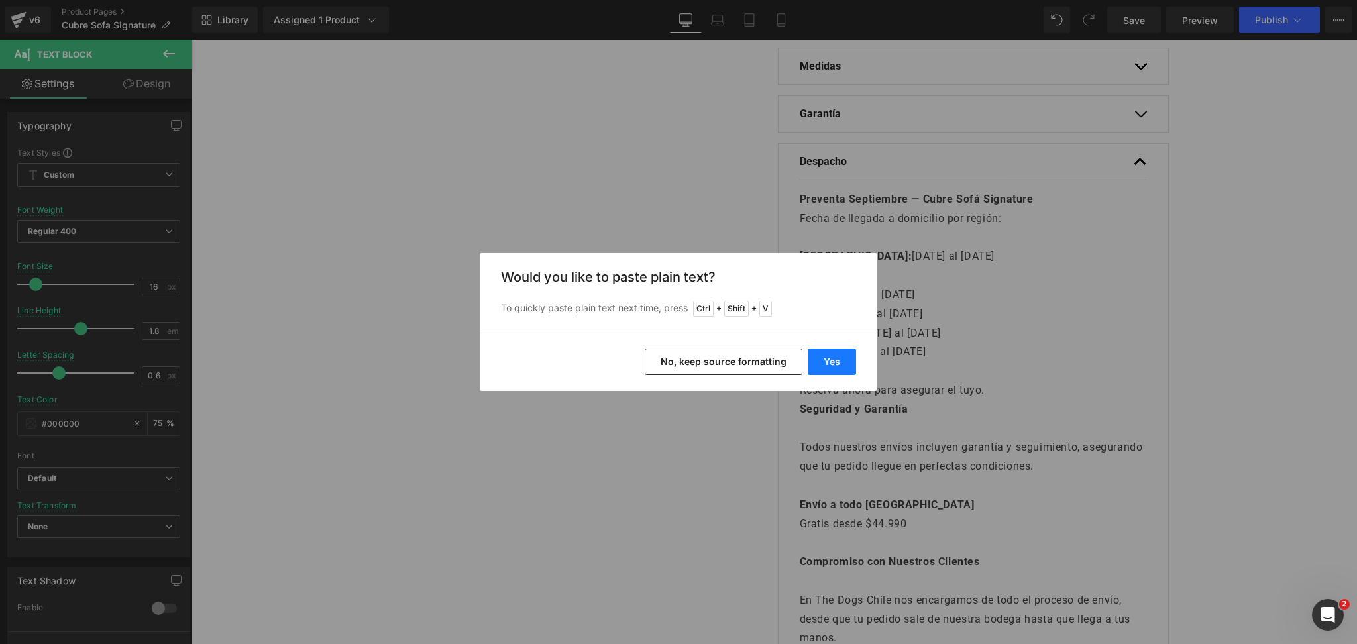
click at [838, 367] on button "Yes" at bounding box center [832, 362] width 48 height 27
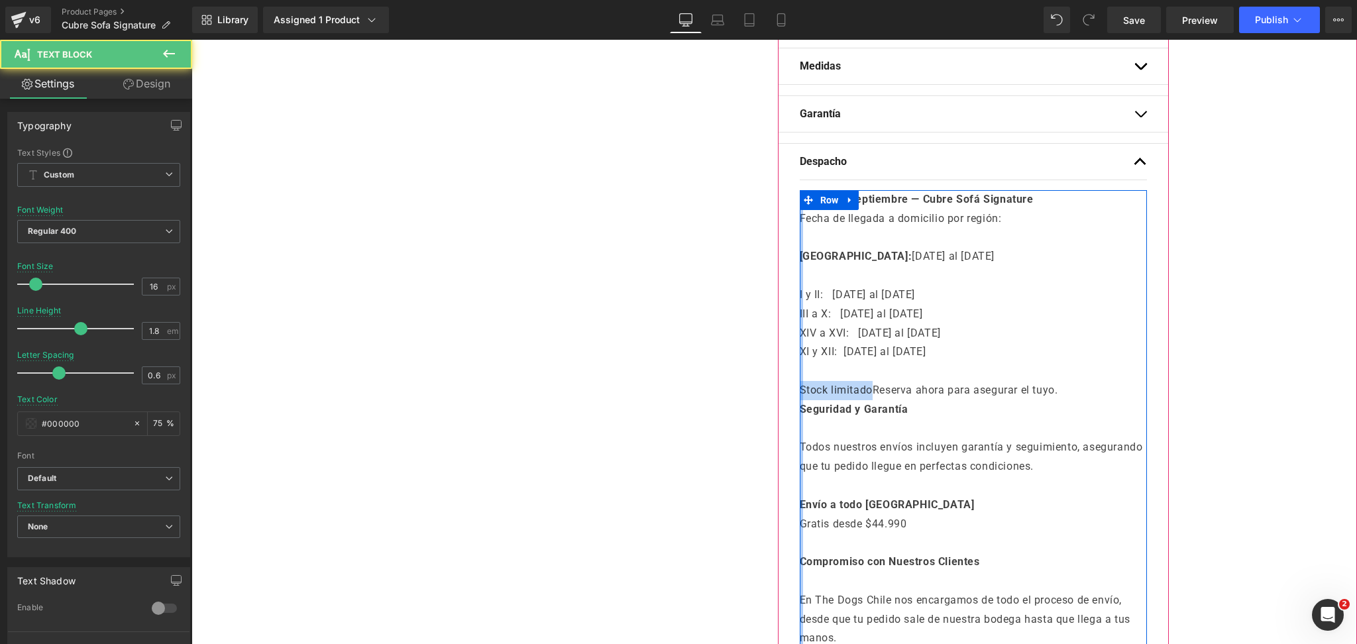
drag, startPoint x: 866, startPoint y: 387, endPoint x: 793, endPoint y: 392, distance: 73.1
click at [800, 392] on div "Preventa Septiembre — Cubre Sofá Signature Fecha de llegada a domicilio por reg…" at bounding box center [973, 419] width 347 height 458
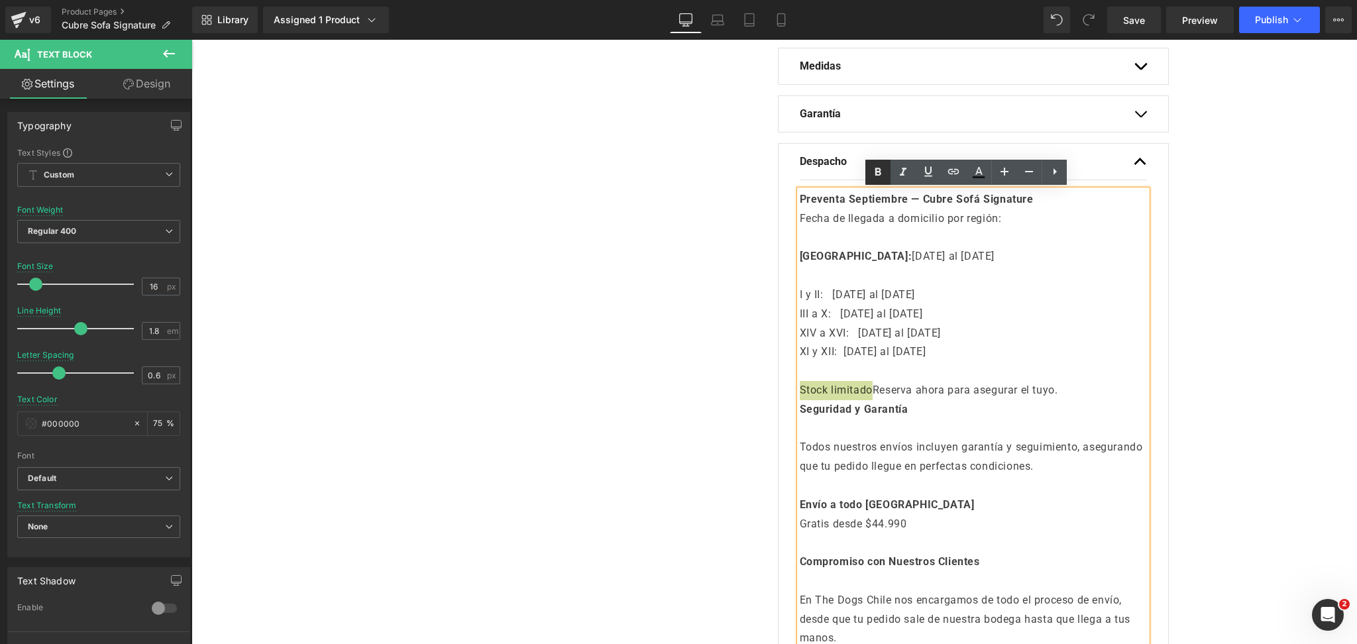
drag, startPoint x: 879, startPoint y: 166, endPoint x: 736, endPoint y: 292, distance: 190.7
click at [879, 166] on icon at bounding box center [878, 172] width 16 height 16
click at [871, 393] on p "Stock limitado Reserva ahora para asegurar el tuyo." at bounding box center [973, 390] width 347 height 19
click at [878, 384] on p "Stock limitado Reserva ahora para asegurar el tuyo." at bounding box center [973, 390] width 347 height 19
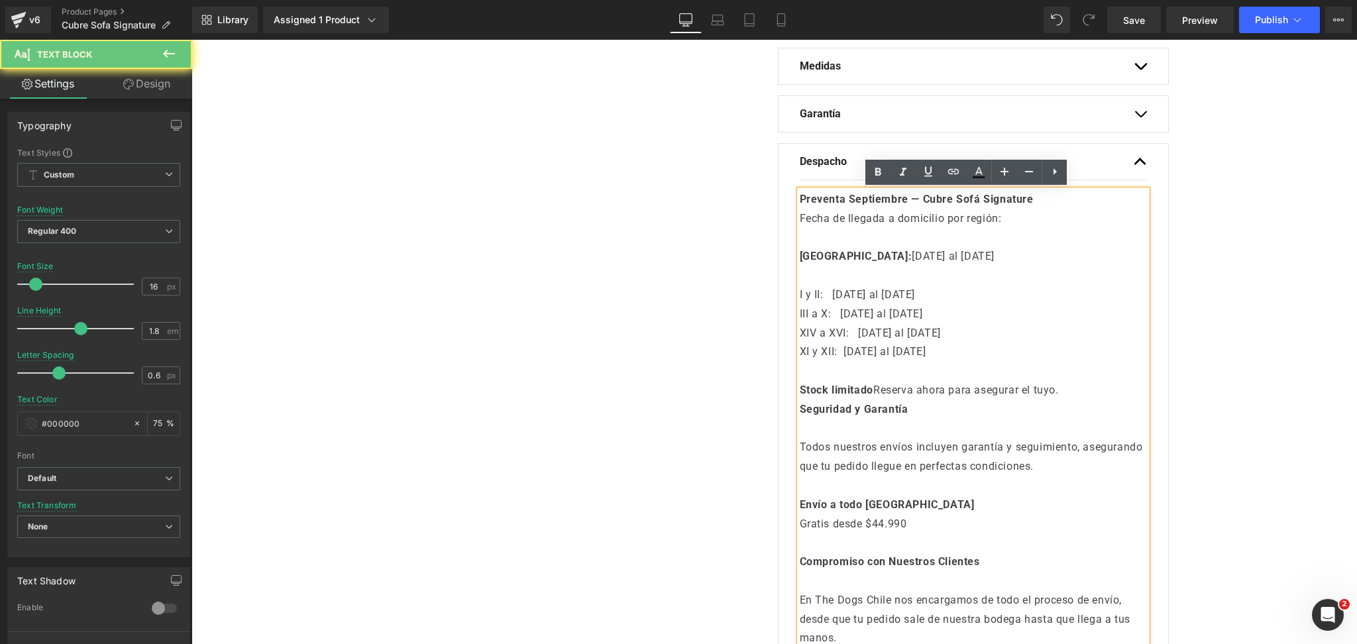
click at [871, 392] on p "Stock limitado Reserva ahora para asegurar el tuyo." at bounding box center [973, 390] width 347 height 19
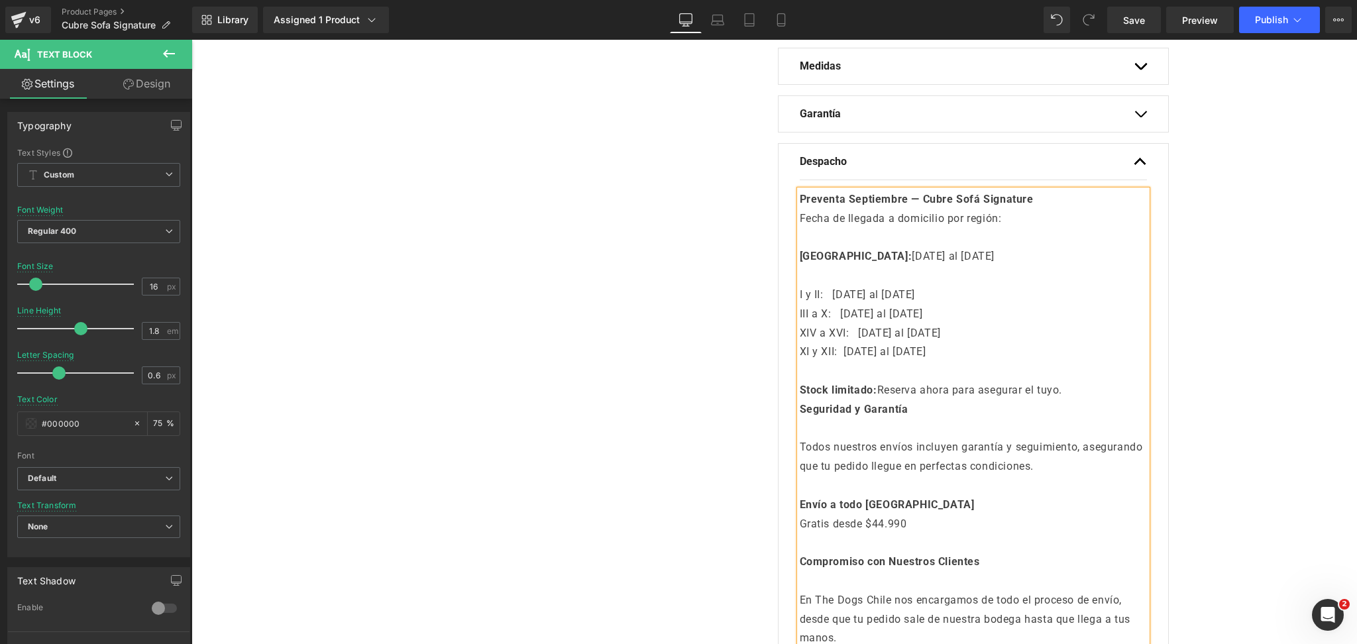
click at [988, 362] on p at bounding box center [973, 371] width 347 height 19
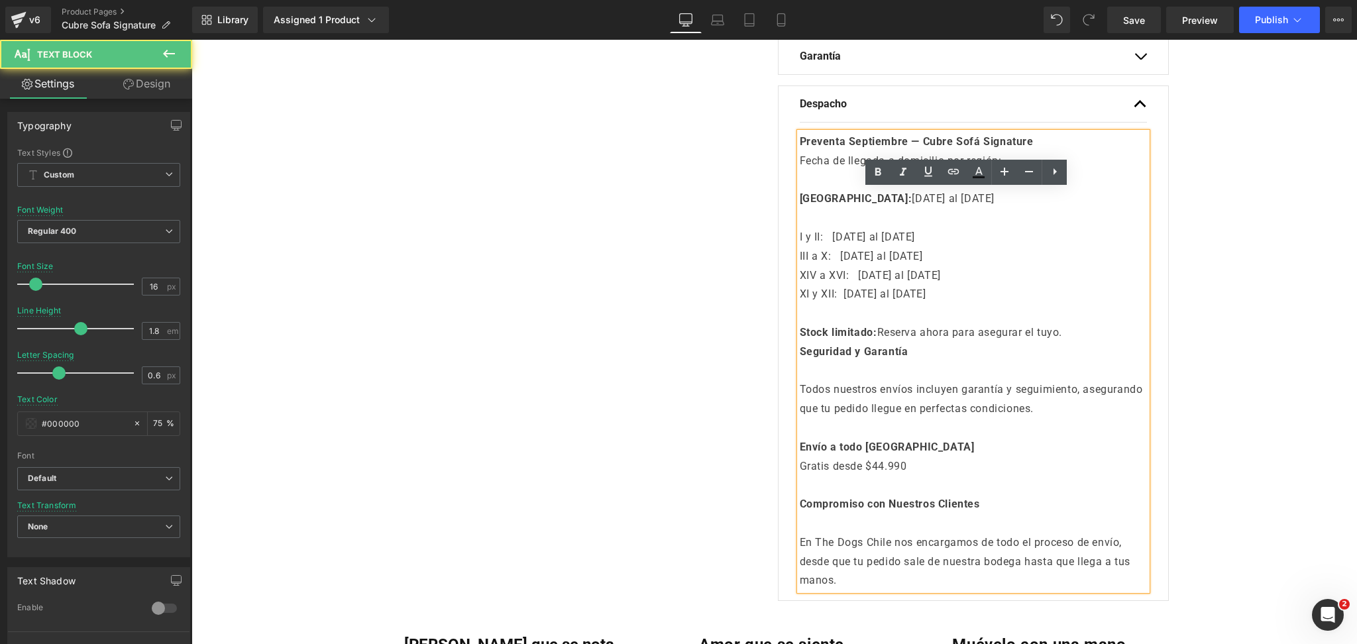
scroll to position [795, 0]
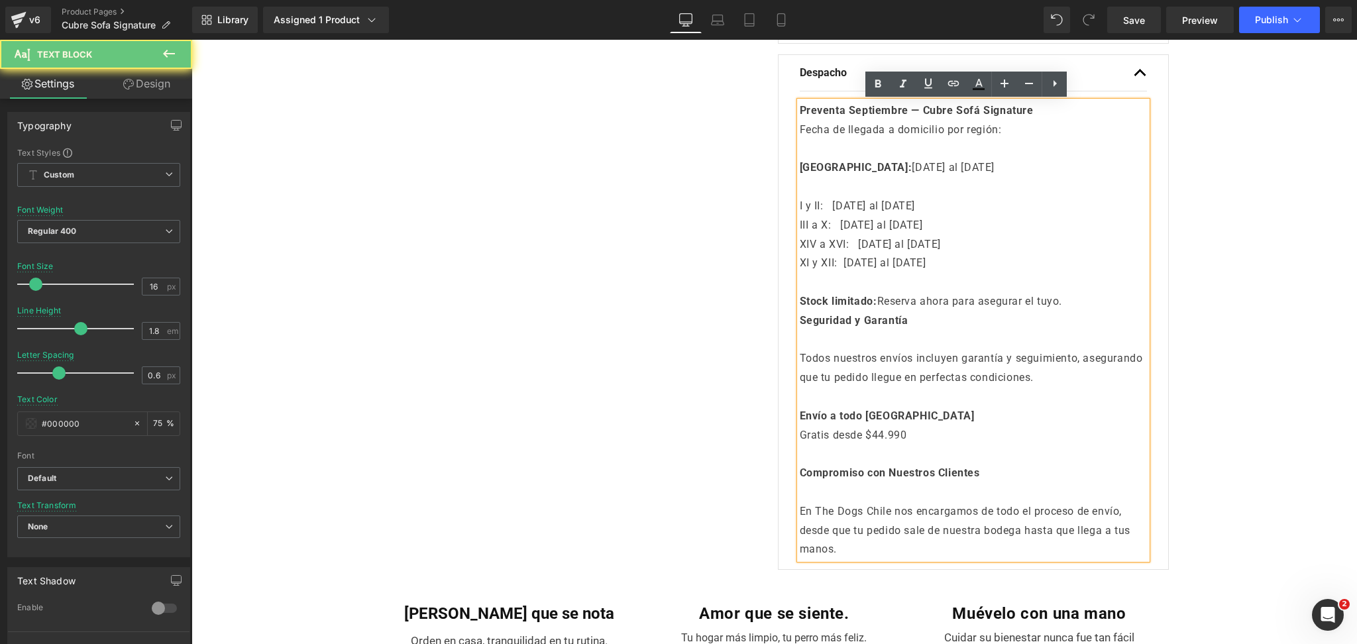
click at [1076, 302] on p "Stock limitado: Reserva ahora para asegurar el tuyo." at bounding box center [973, 301] width 347 height 19
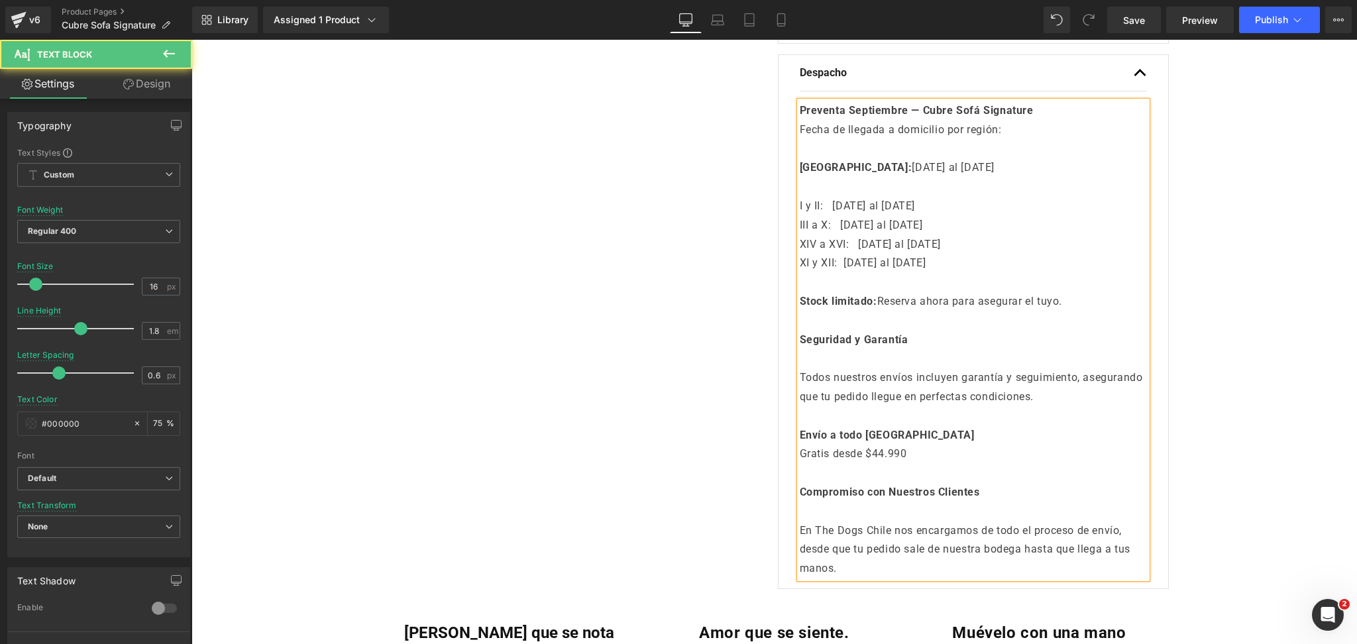
click at [1014, 369] on p "Todos nuestros envíos incluyen garantía y seguimiento, asegurando que tu pedido…" at bounding box center [973, 388] width 347 height 38
click at [972, 379] on p "Todos nuestros envíos incluyen garantía y seguimiento, asegurando que tu pedido…" at bounding box center [973, 388] width 347 height 38
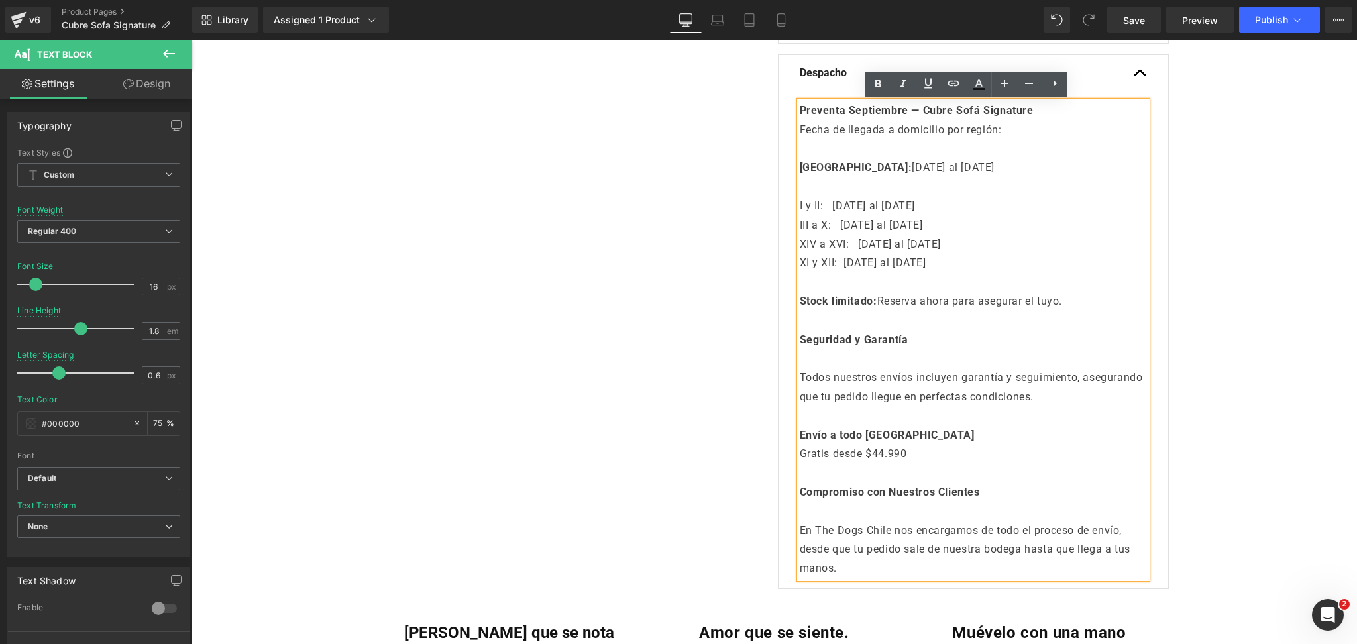
click at [800, 372] on div "Preventa Septiembre — Cubre Sofá Signature Fecha de llegada a domicilio por reg…" at bounding box center [973, 339] width 347 height 477
click at [802, 361] on p at bounding box center [973, 358] width 347 height 19
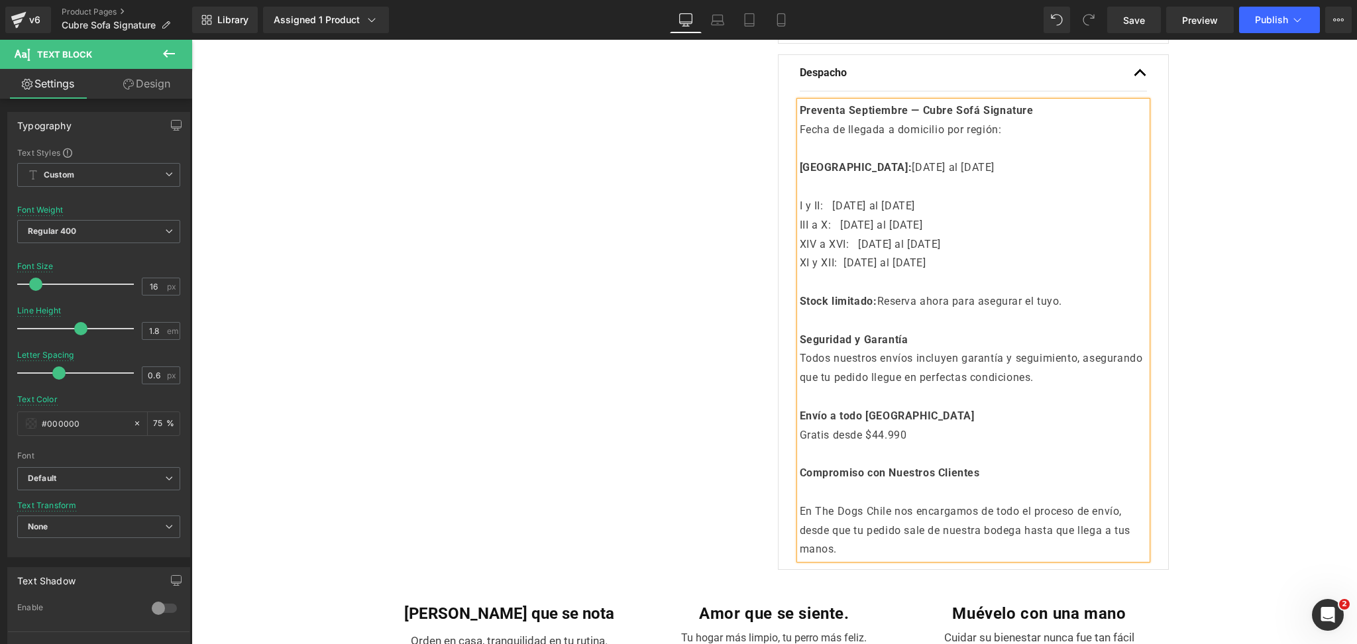
click at [1031, 267] on p "XI y XII: 05 al 10 de Septiembre" at bounding box center [973, 263] width 347 height 19
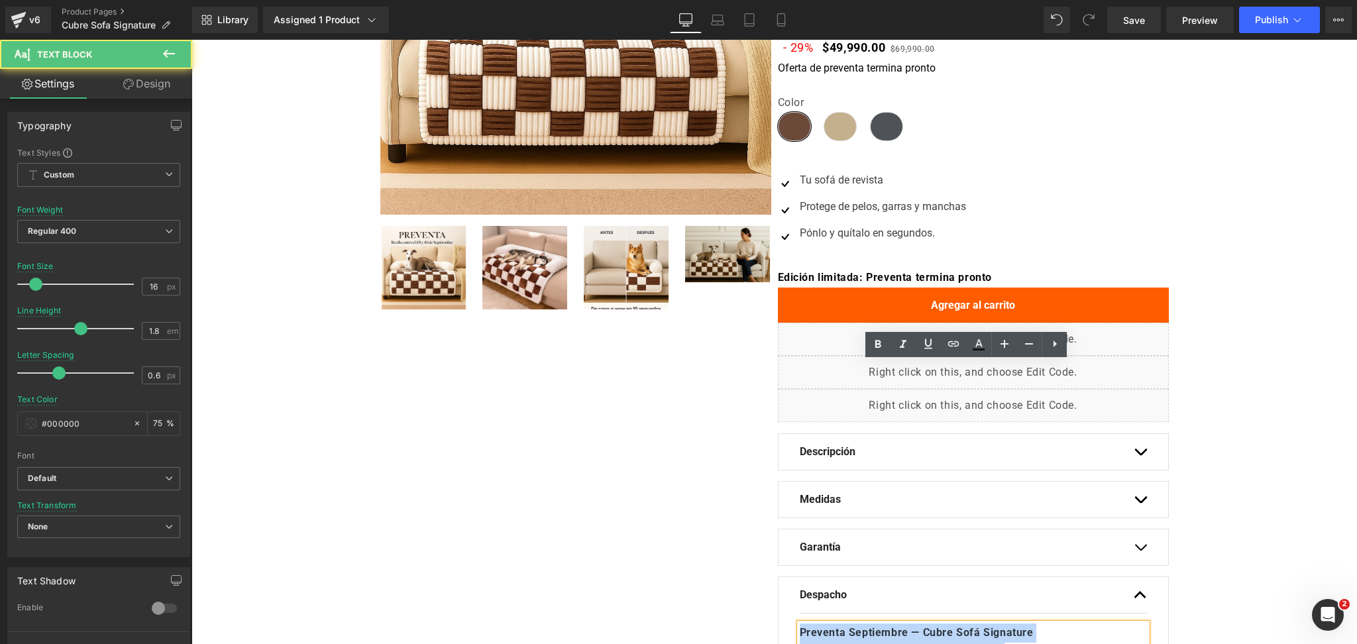
drag, startPoint x: 877, startPoint y: 469, endPoint x: 660, endPoint y: 48, distance: 473.4
click at [660, 44] on div "Oferta (P) Image ‹" at bounding box center [774, 463] width 795 height 1279
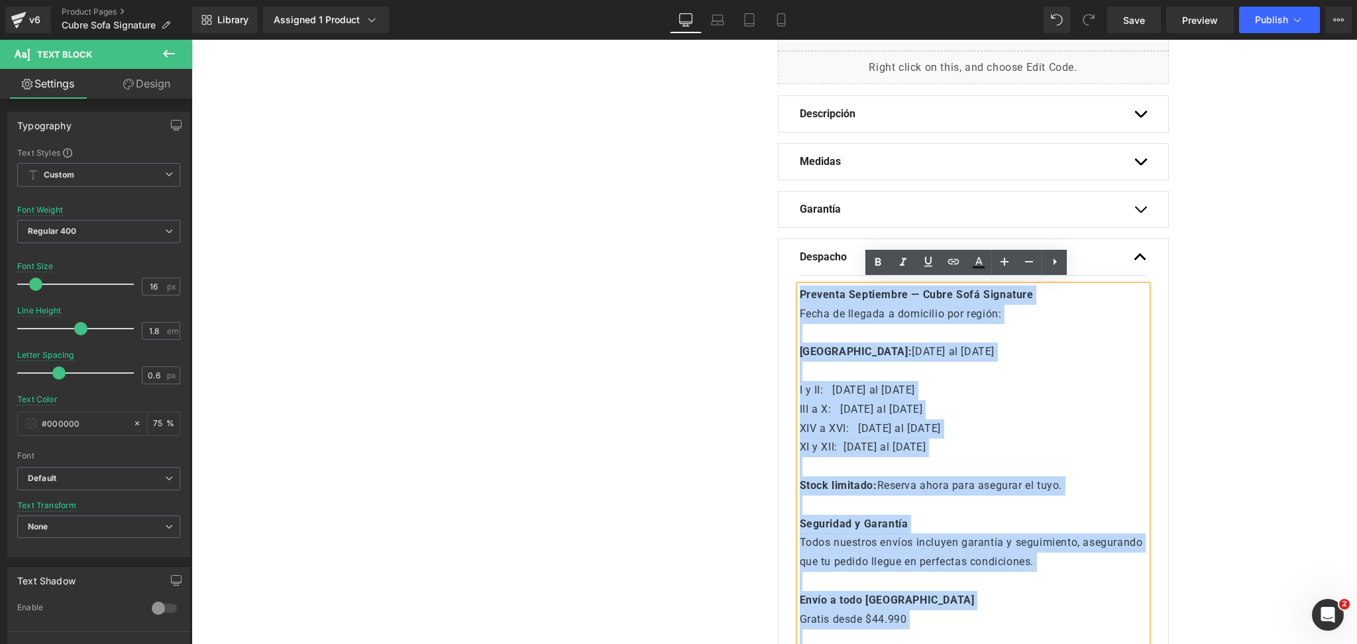
scroll to position [617, 0]
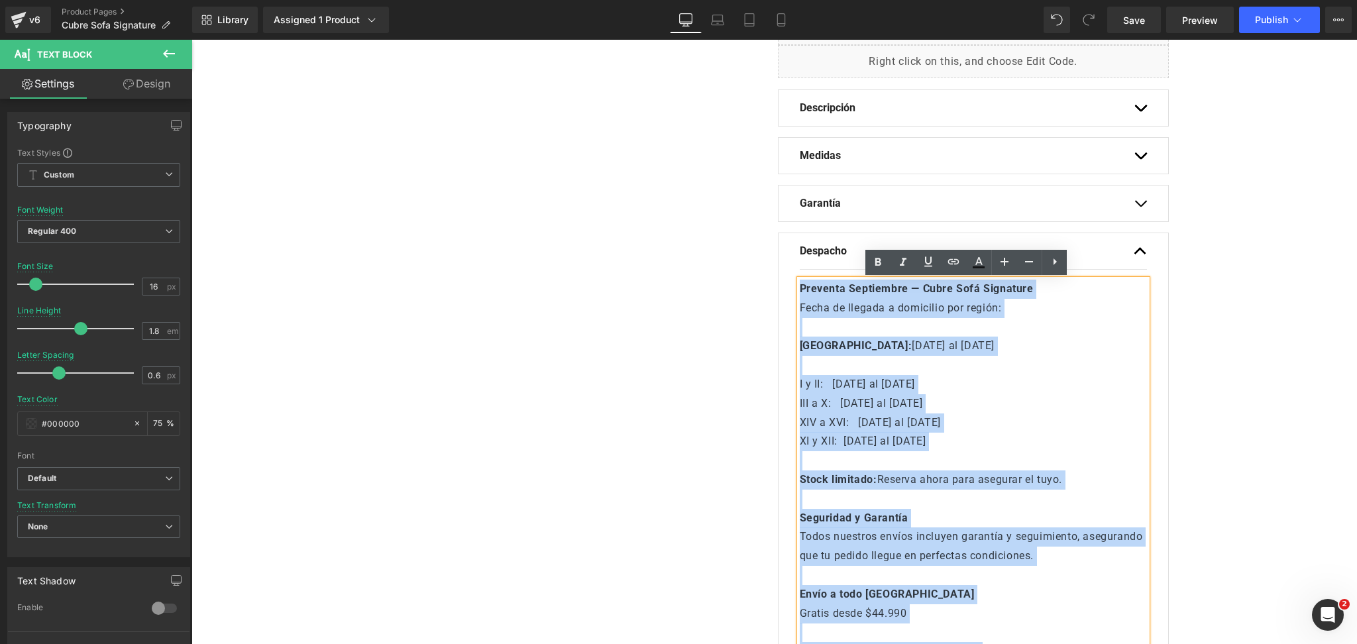
copy div "Preventa Septiembre — Cubre Sofá Signature Fecha de llegada a domicilio por reg…"
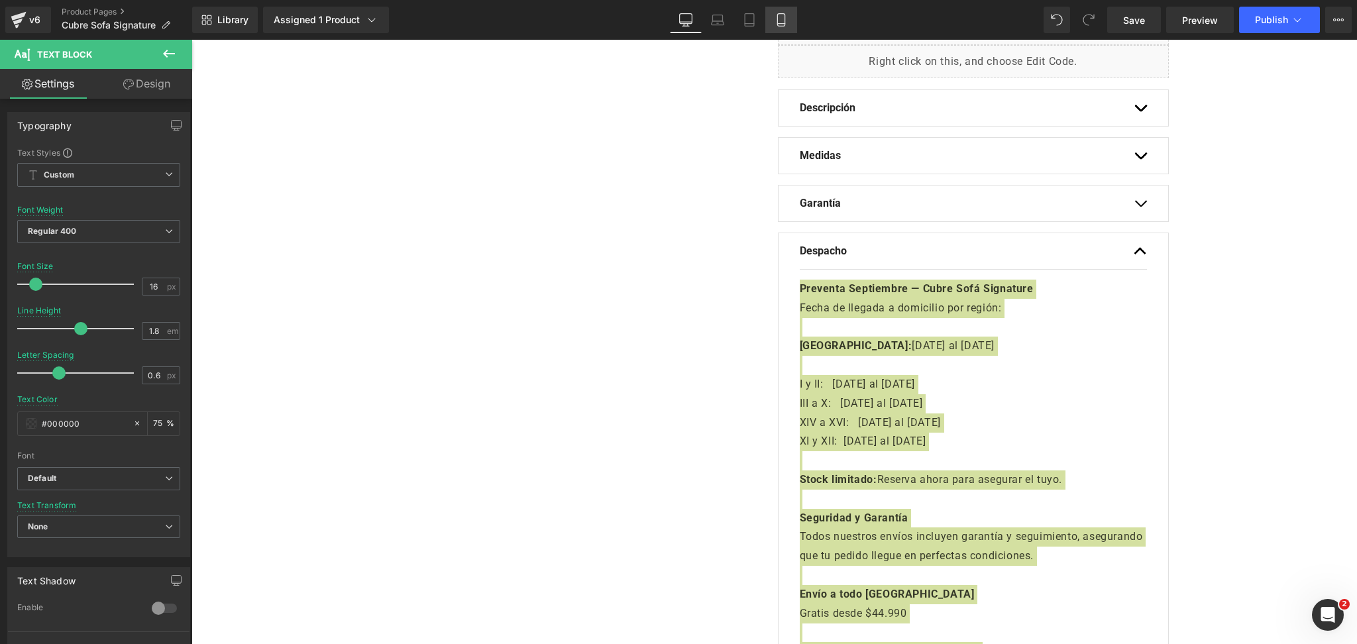
click at [771, 14] on link "Mobile" at bounding box center [782, 20] width 32 height 27
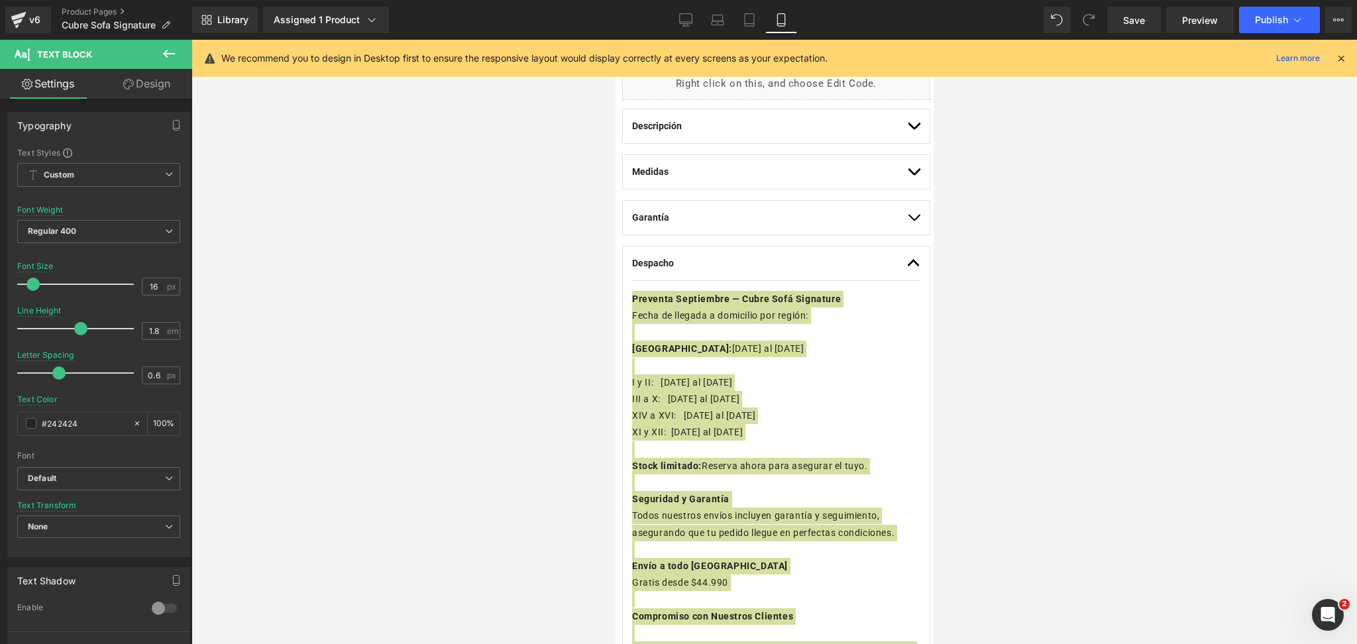
scroll to position [857, 0]
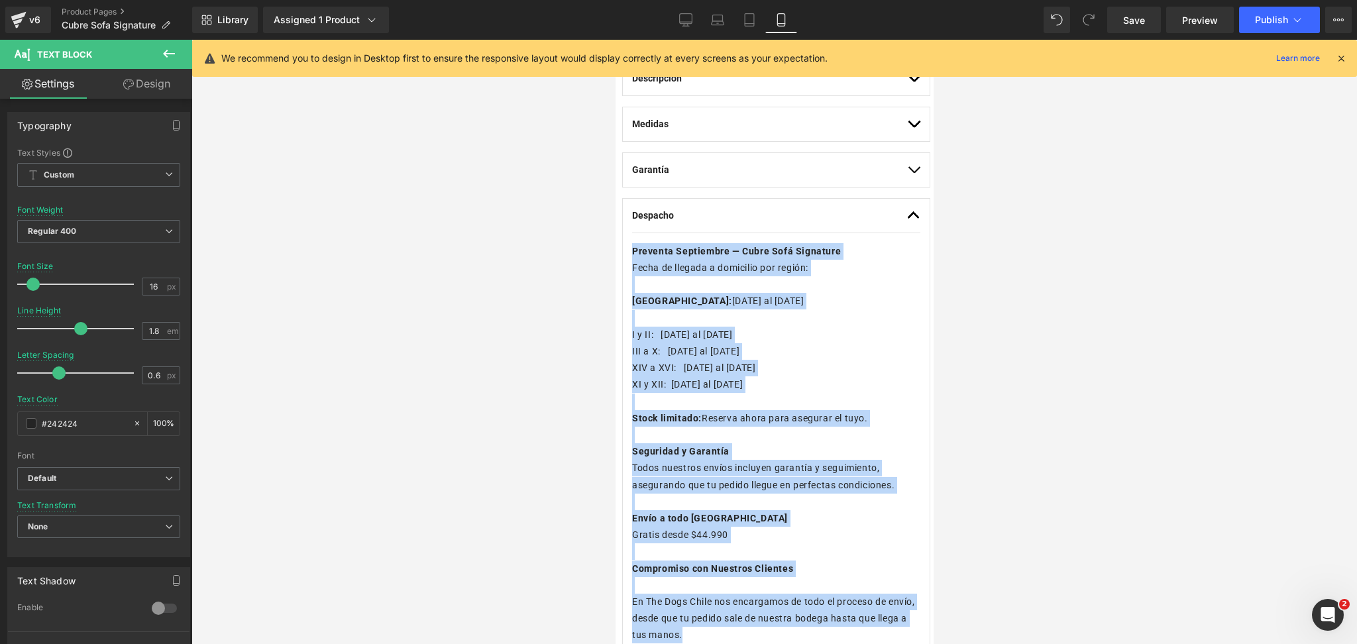
click at [787, 296] on span "05 al 10 de Septiembre" at bounding box center [768, 301] width 72 height 11
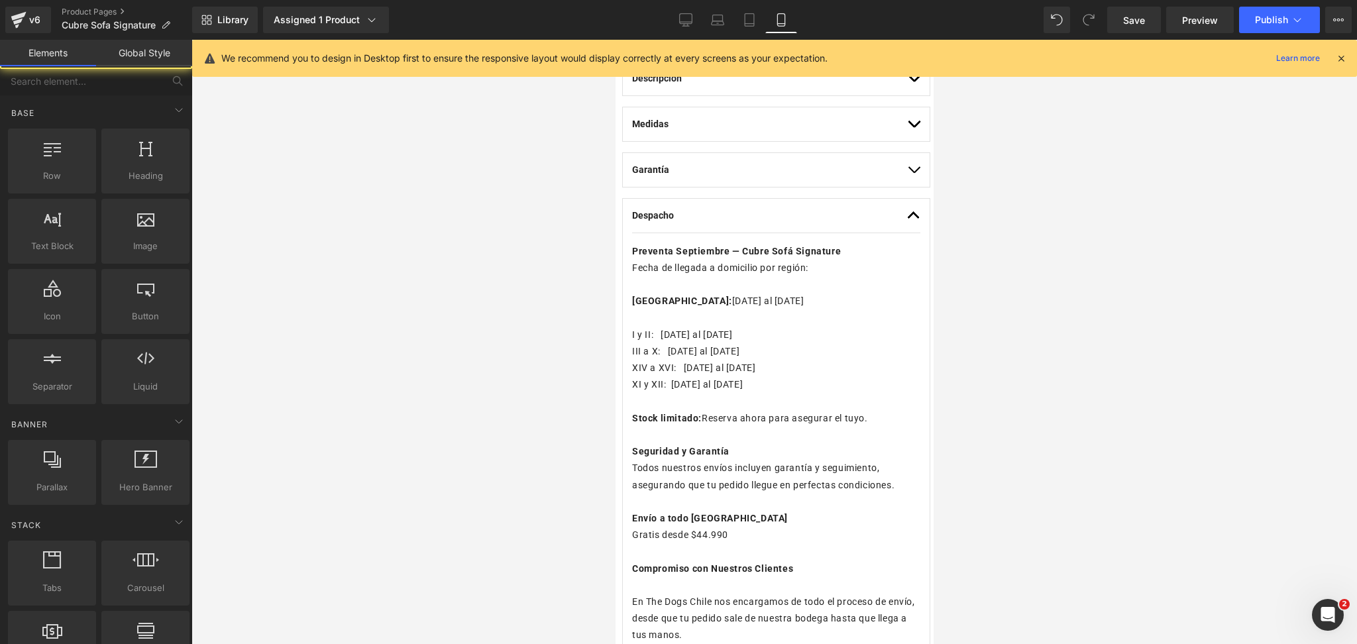
click at [1089, 284] on div at bounding box center [775, 342] width 1166 height 604
click at [1279, 32] on button "Publish" at bounding box center [1279, 20] width 81 height 27
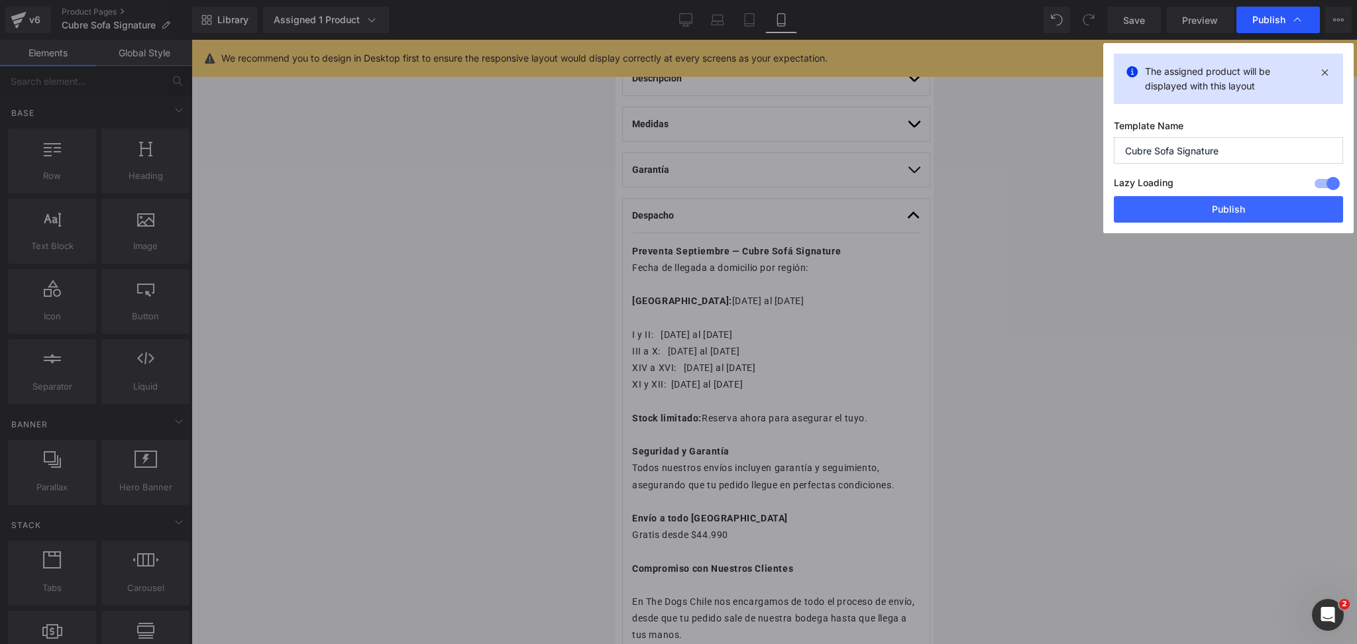
click at [0, 0] on span "Publish" at bounding box center [0, 0] width 0 height 0
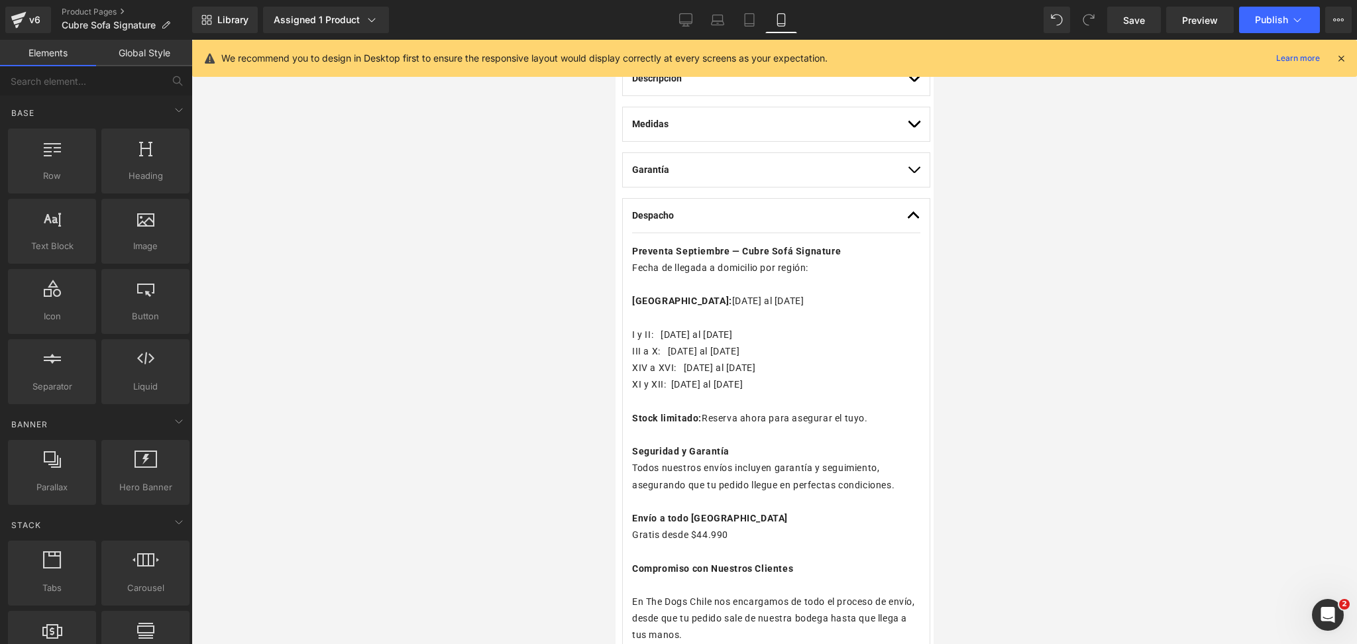
click at [1278, 25] on button "Publish" at bounding box center [1279, 20] width 81 height 27
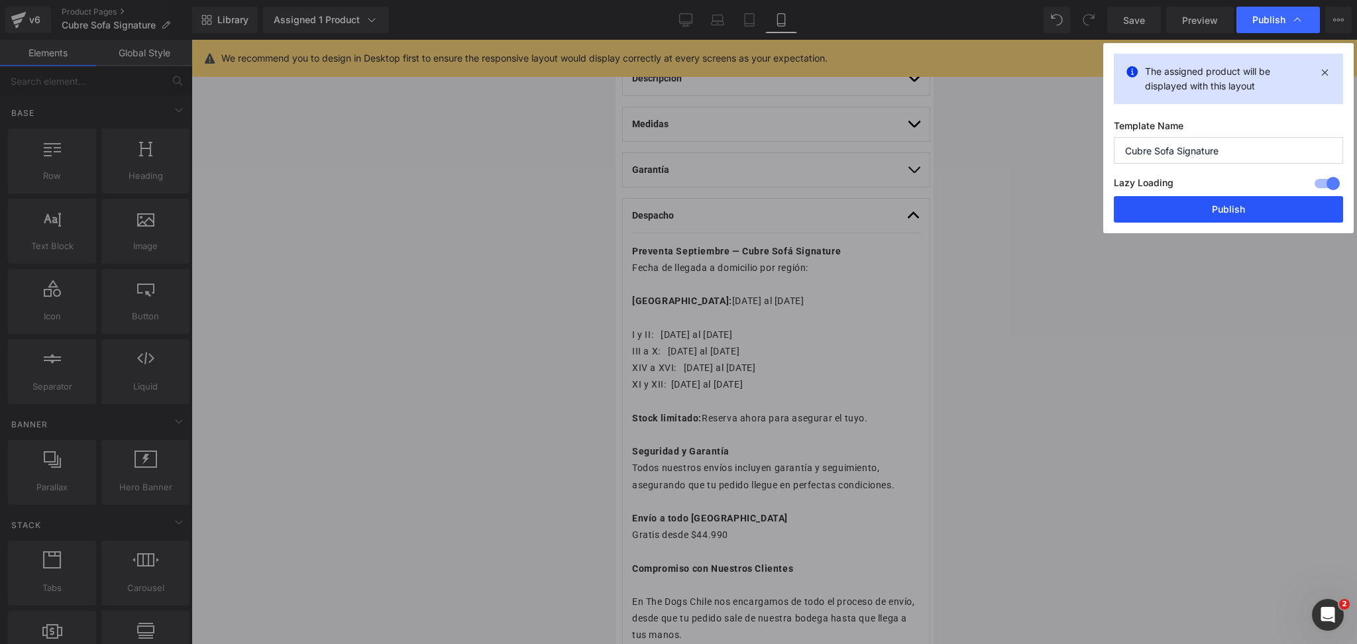
click at [1212, 197] on button "Publish" at bounding box center [1228, 209] width 229 height 27
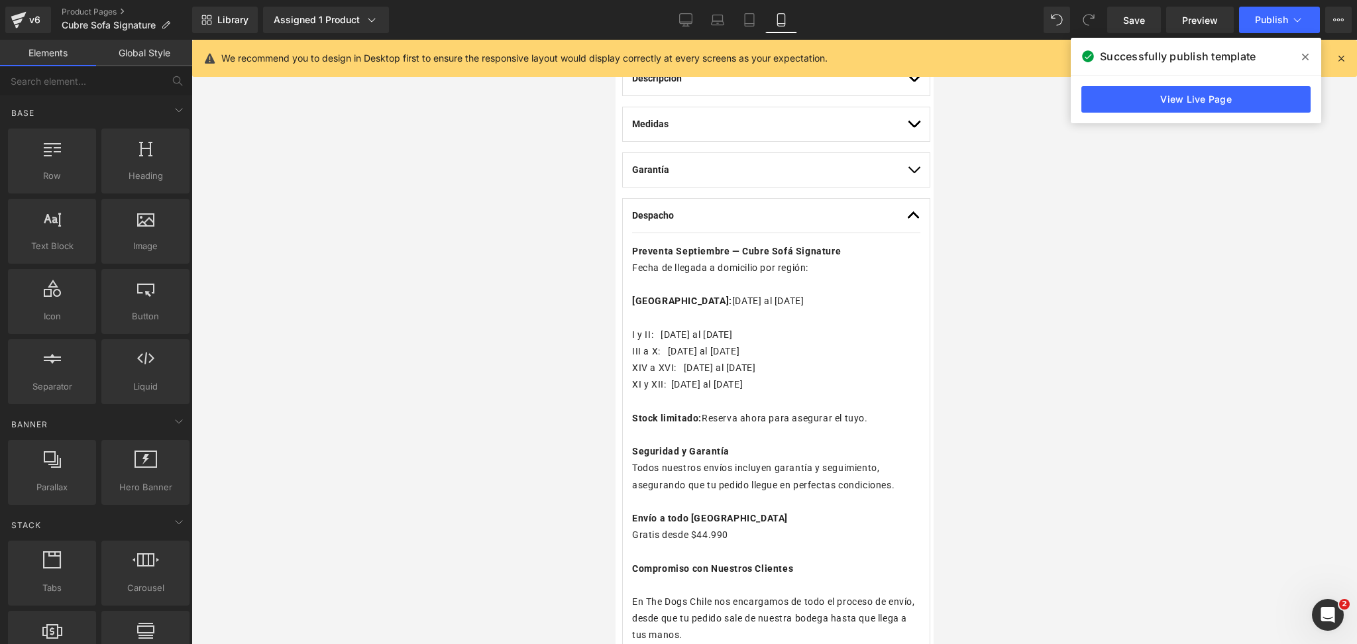
drag, startPoint x: 478, startPoint y: 287, endPoint x: 502, endPoint y: 275, distance: 26.7
click at [476, 287] on div at bounding box center [775, 342] width 1166 height 604
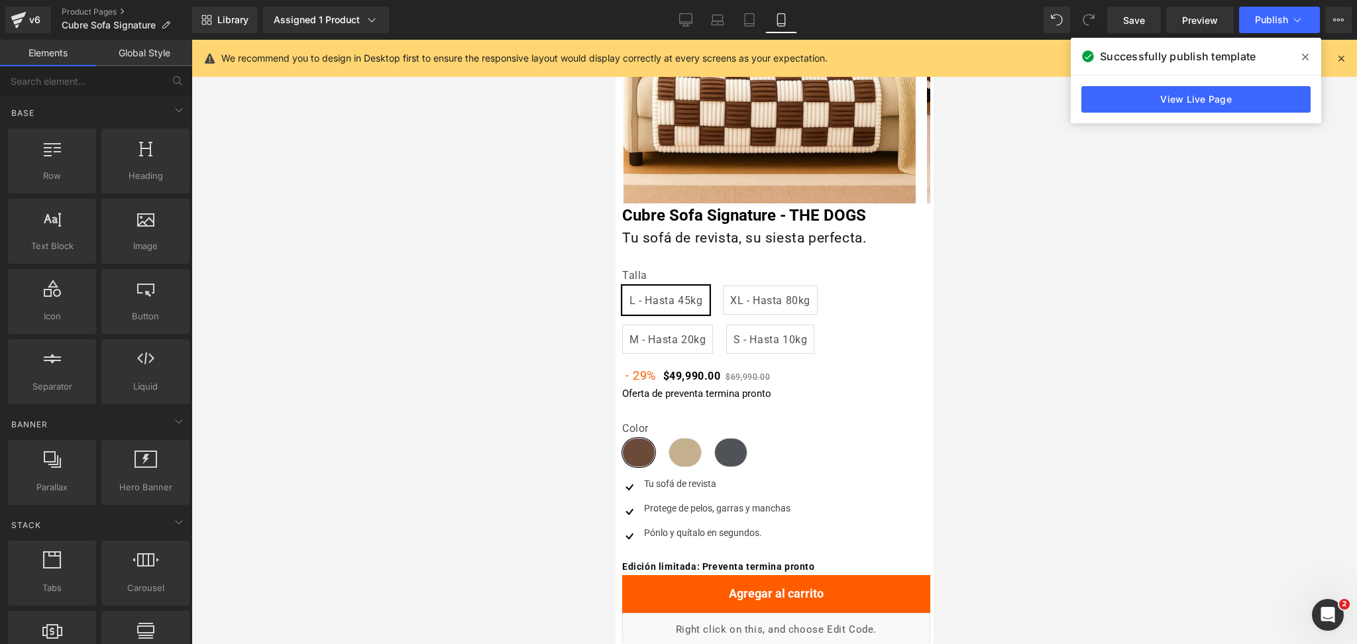
scroll to position [0, 0]
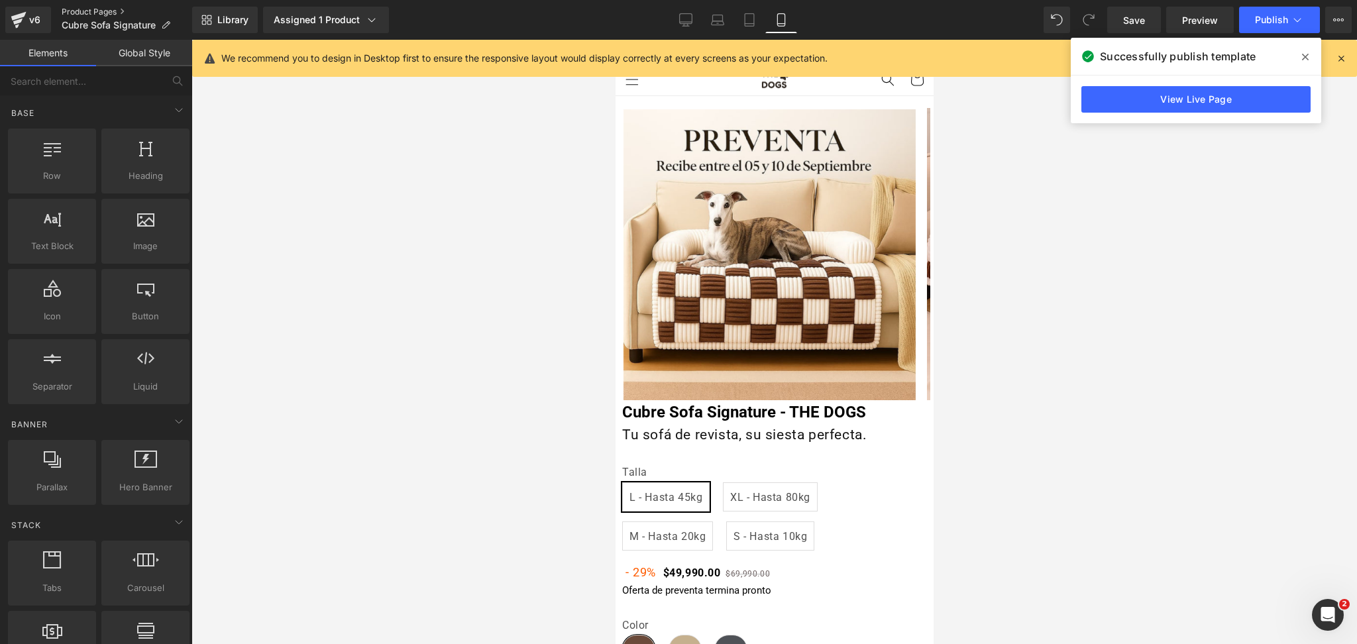
click at [126, 11] on link "Product Pages" at bounding box center [127, 12] width 131 height 11
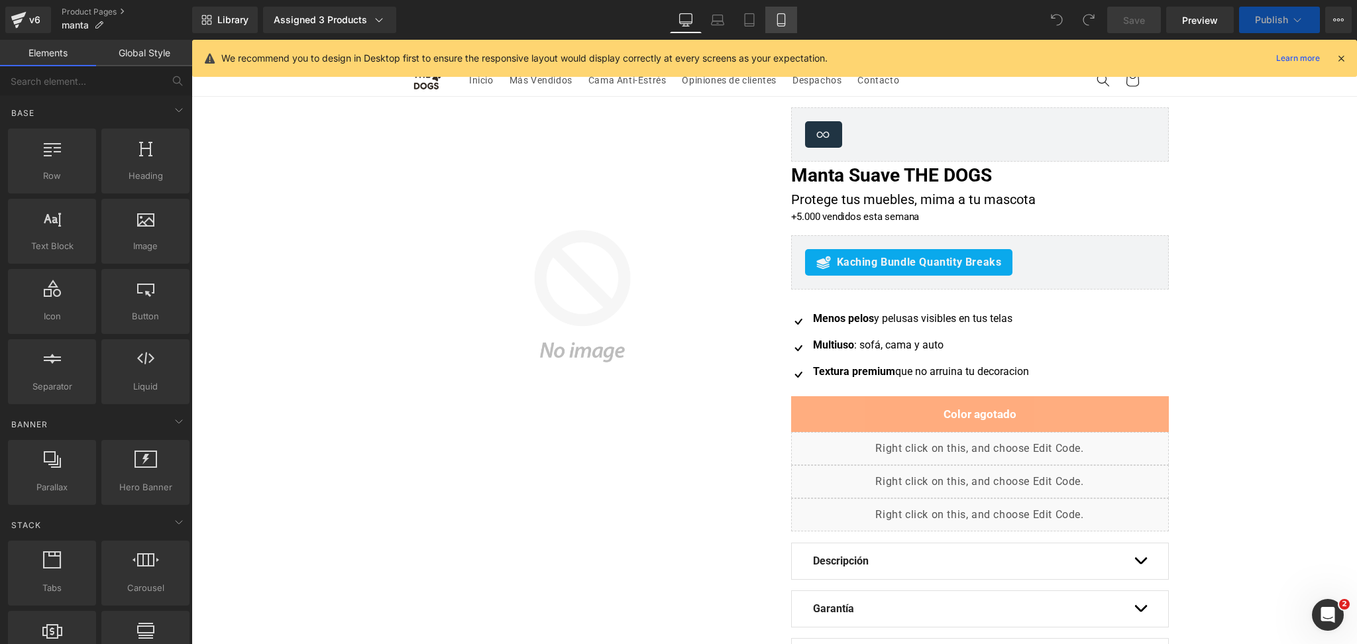
click at [777, 20] on icon at bounding box center [781, 19] width 13 height 13
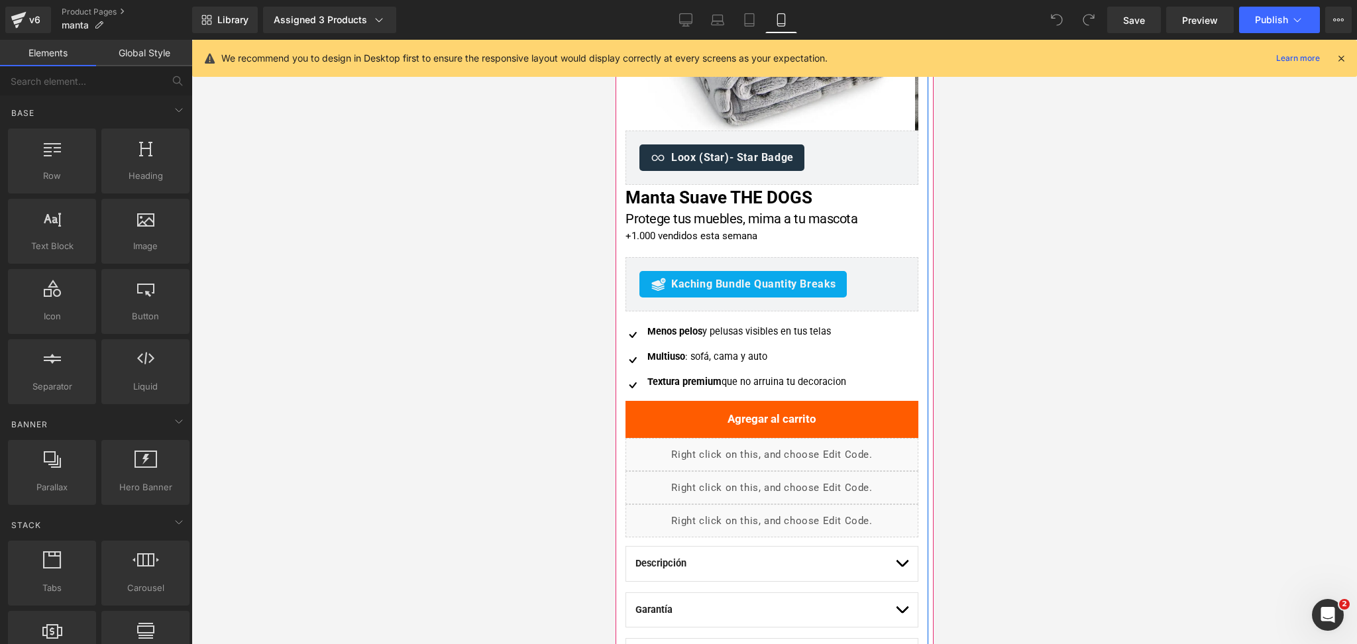
scroll to position [530, 0]
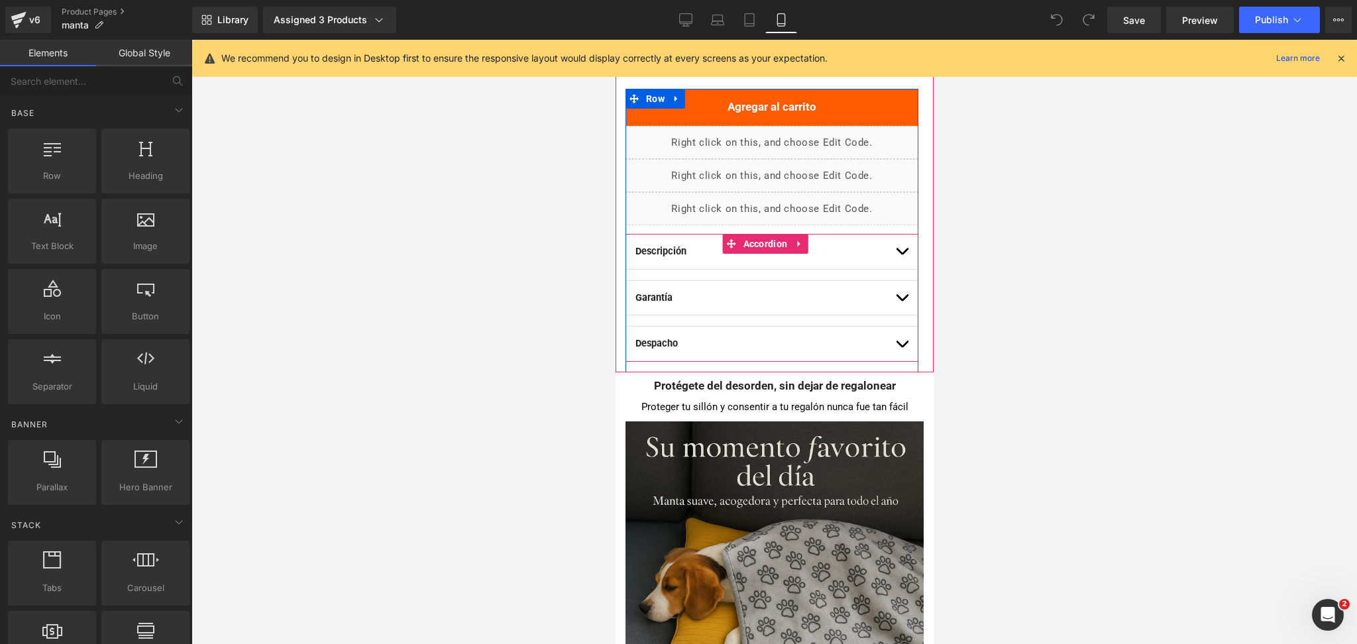
click at [895, 348] on button "button" at bounding box center [901, 344] width 13 height 34
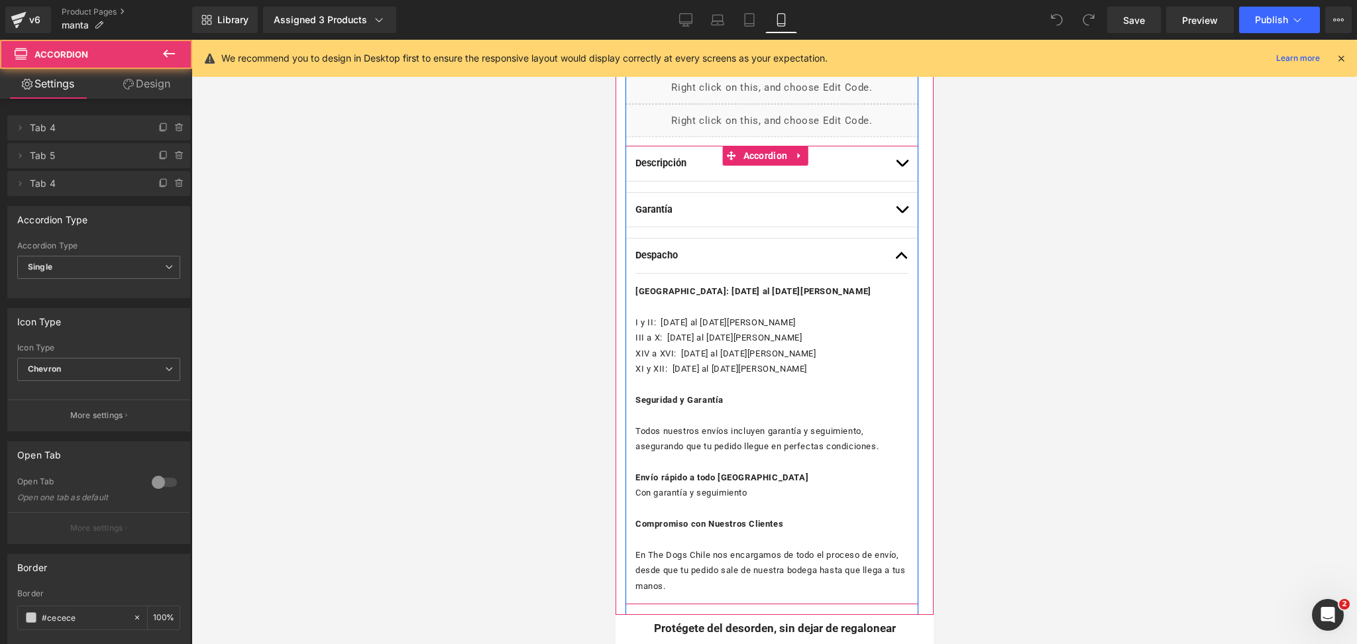
click at [790, 373] on p "XI y XII: 29 al 31 de Agosto" at bounding box center [771, 368] width 273 height 15
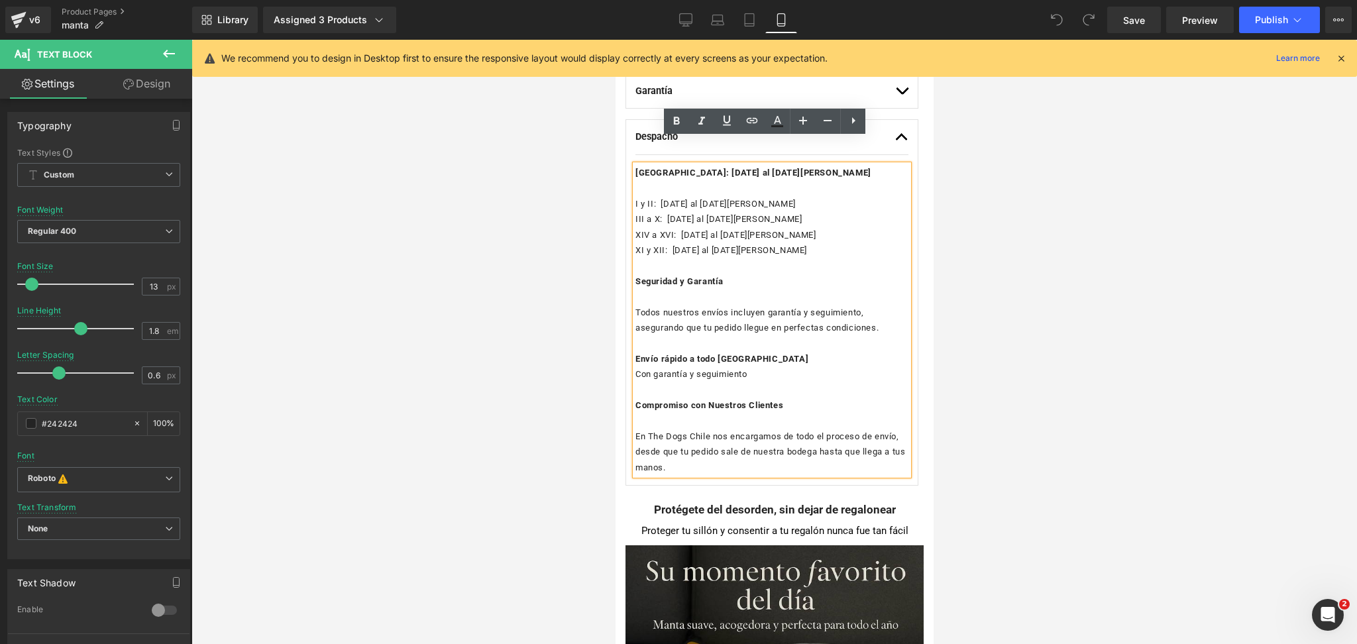
scroll to position [707, 0]
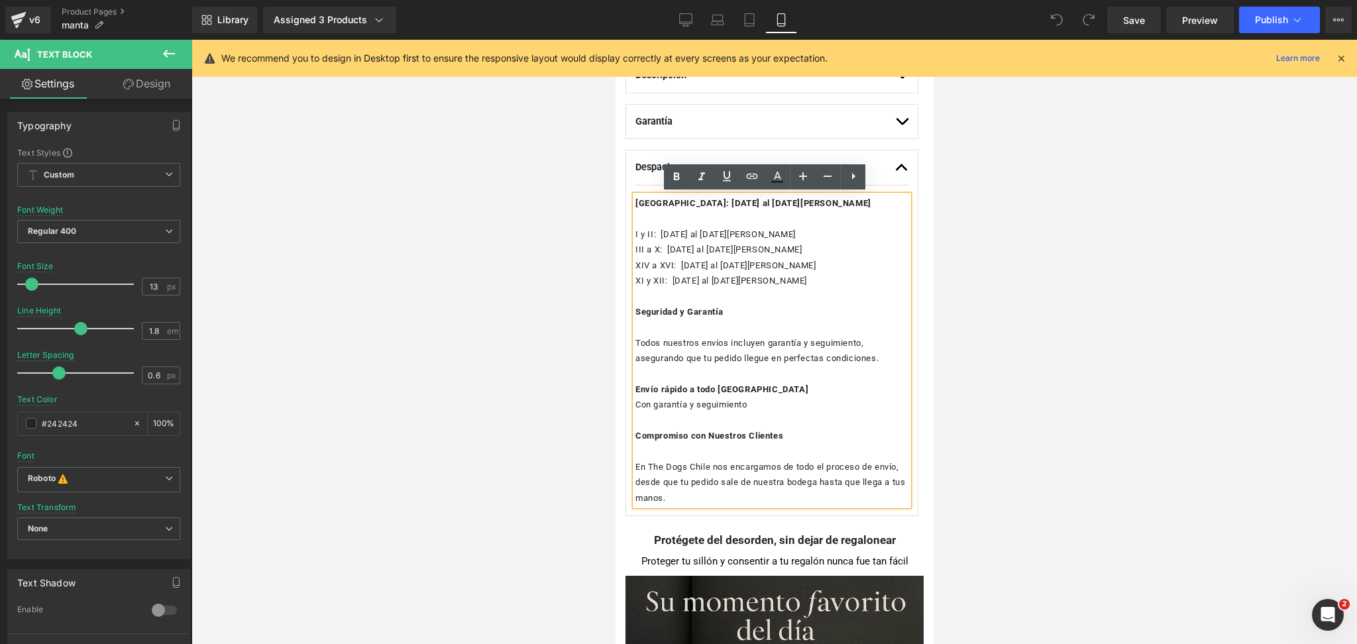
click at [667, 496] on p "En The Dogs Chile nos encargamos de todo el proceso de envío, desde que tu pedi…" at bounding box center [771, 482] width 273 height 46
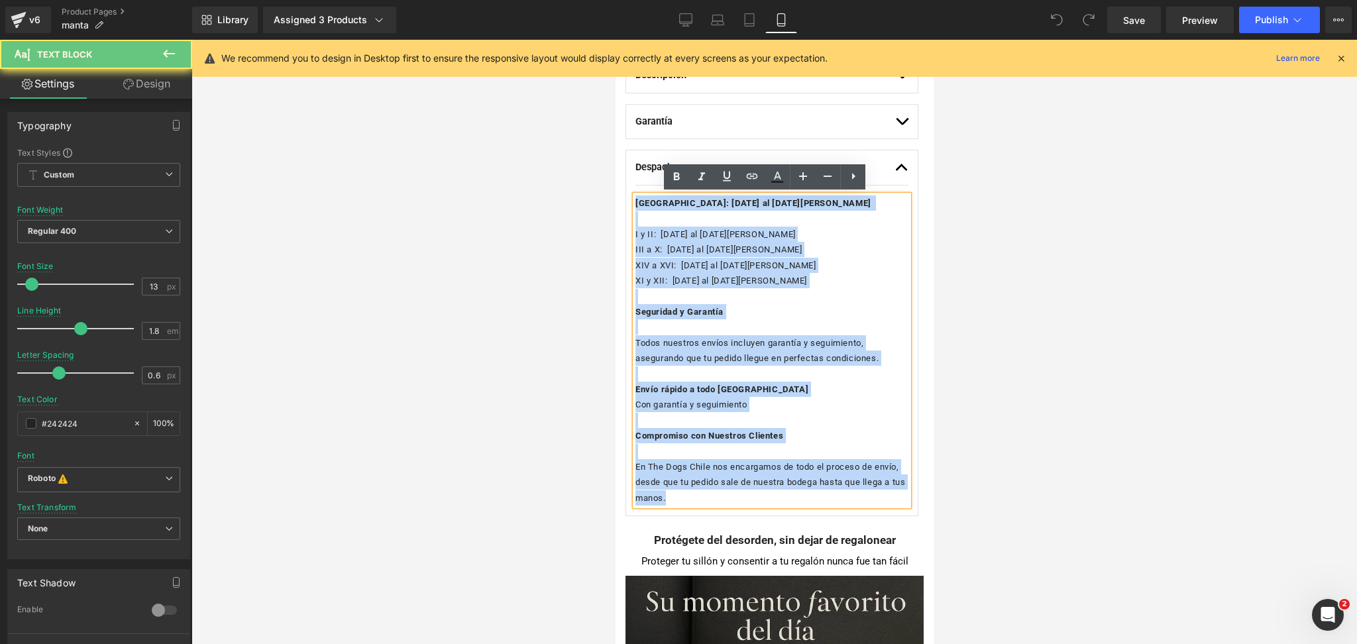
drag, startPoint x: 665, startPoint y: 497, endPoint x: 1154, endPoint y: 200, distance: 571.6
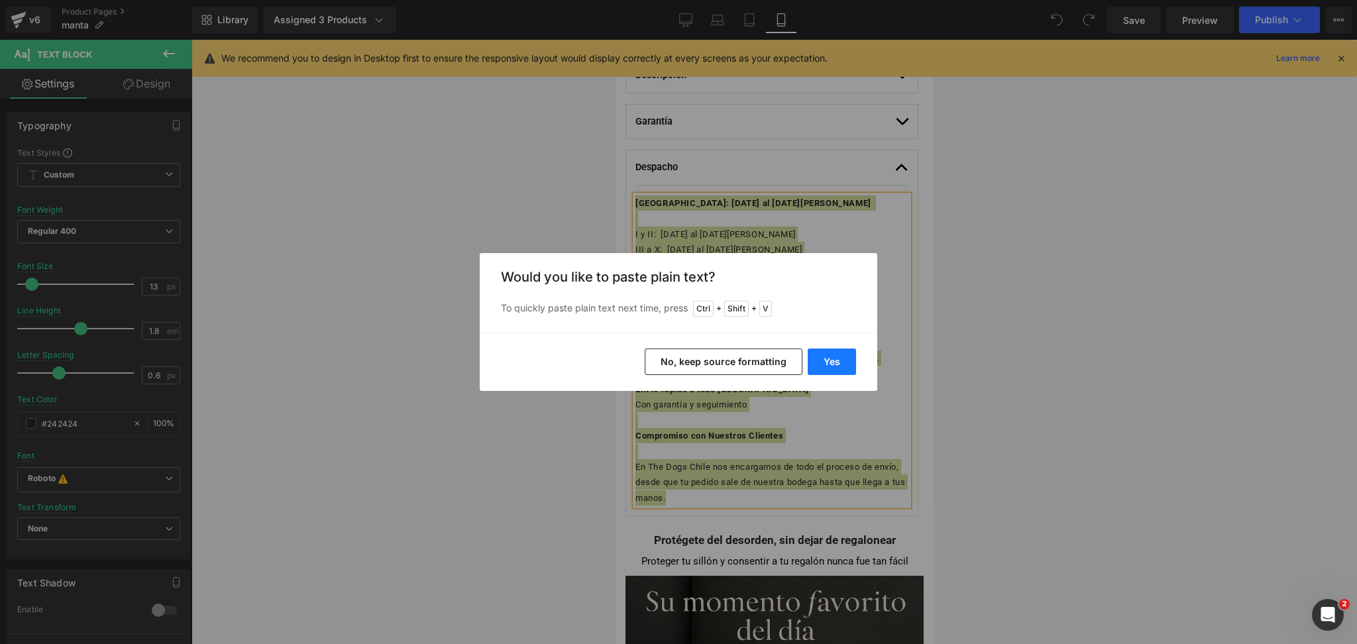
click at [823, 369] on button "Yes" at bounding box center [832, 362] width 48 height 27
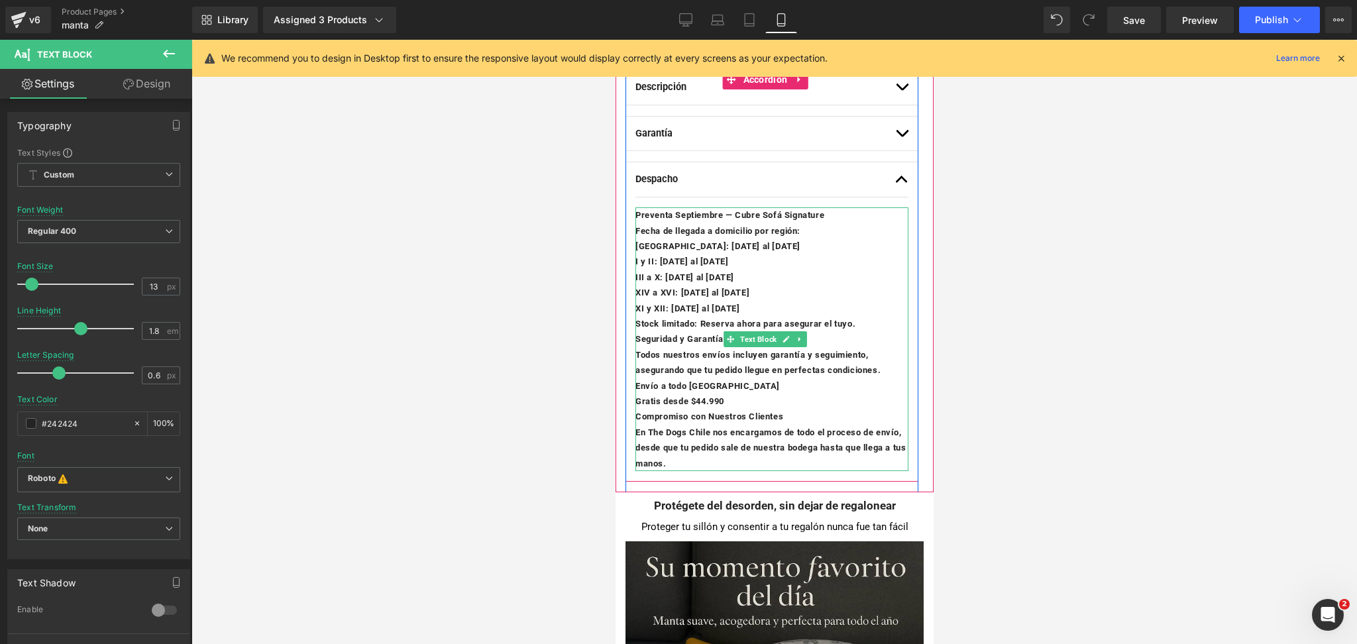
scroll to position [618, 0]
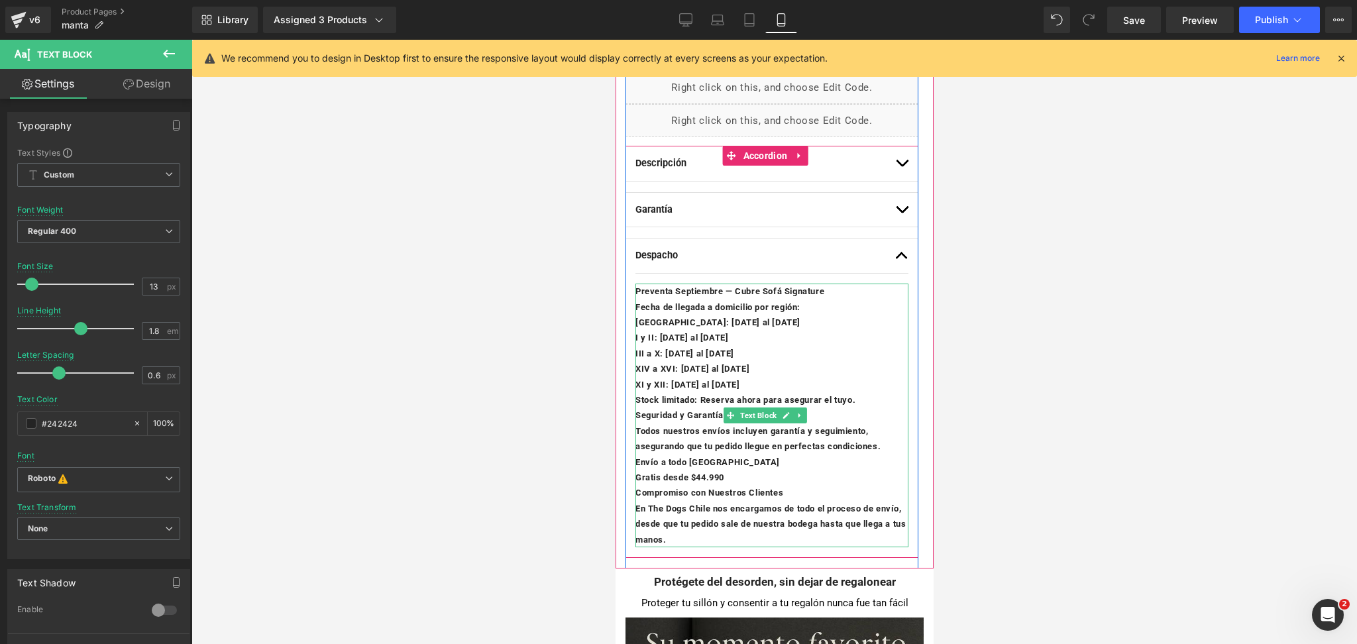
click at [750, 480] on p "Gratis desde $44.990" at bounding box center [771, 477] width 273 height 15
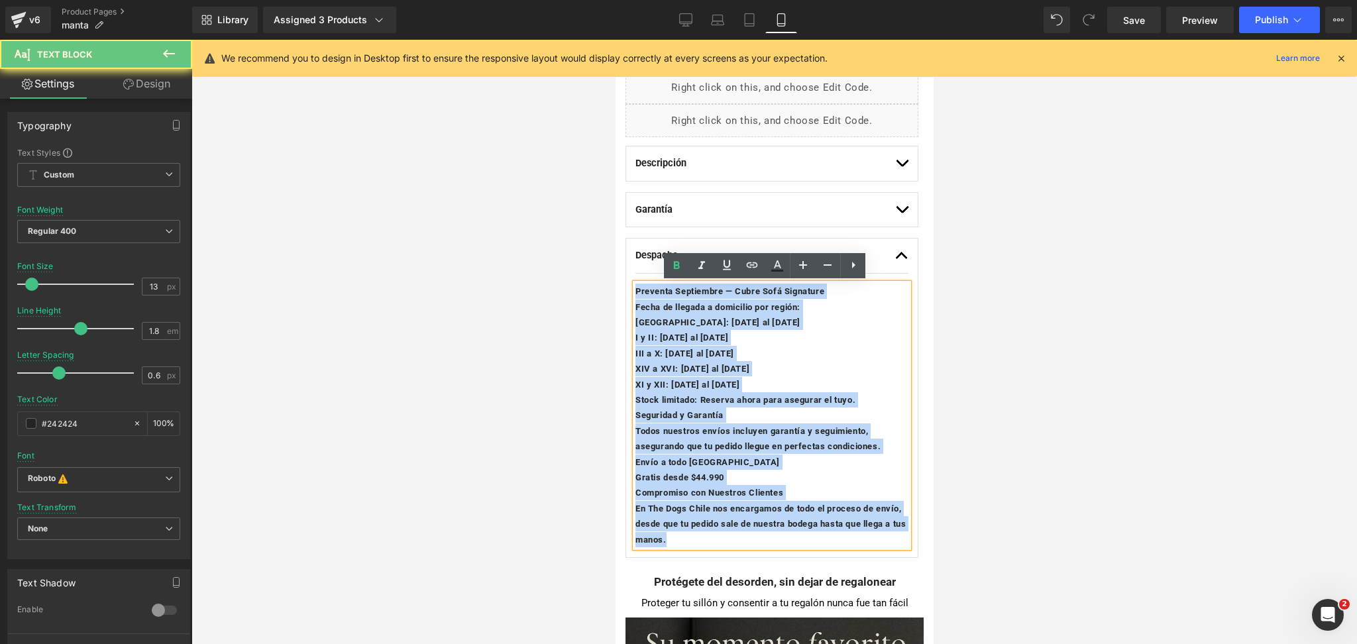
drag, startPoint x: 699, startPoint y: 540, endPoint x: 559, endPoint y: 235, distance: 335.2
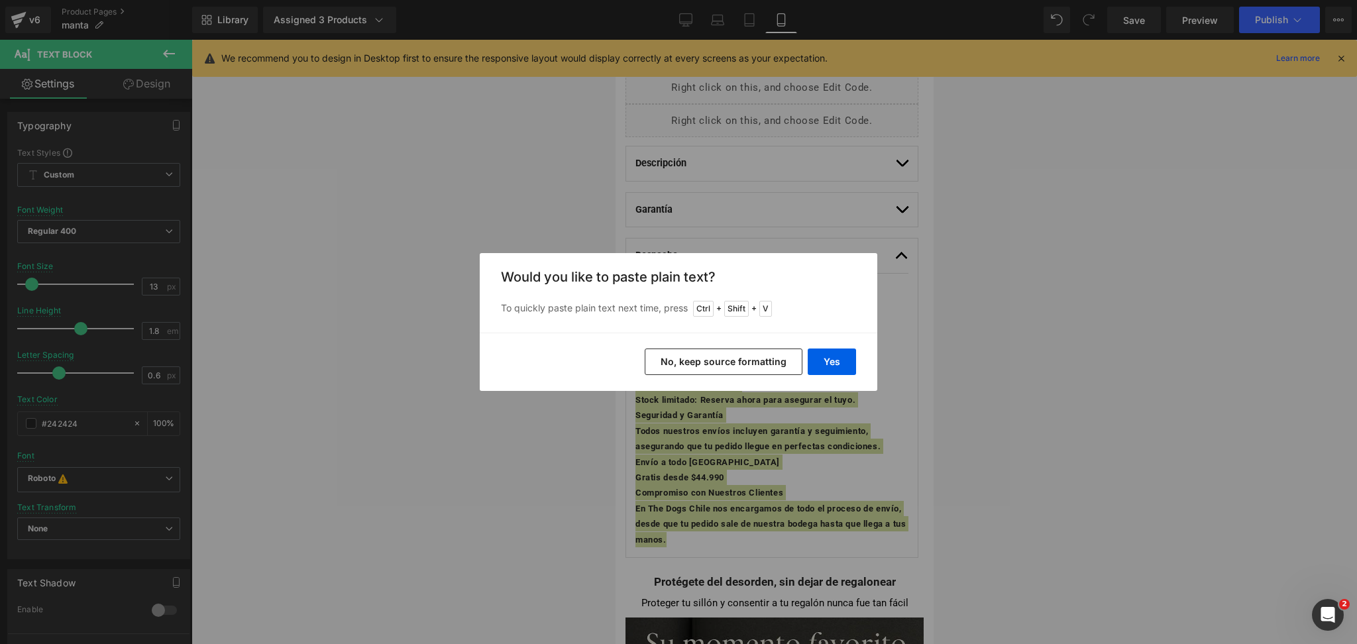
click at [711, 361] on button "No, keep source formatting" at bounding box center [724, 362] width 158 height 27
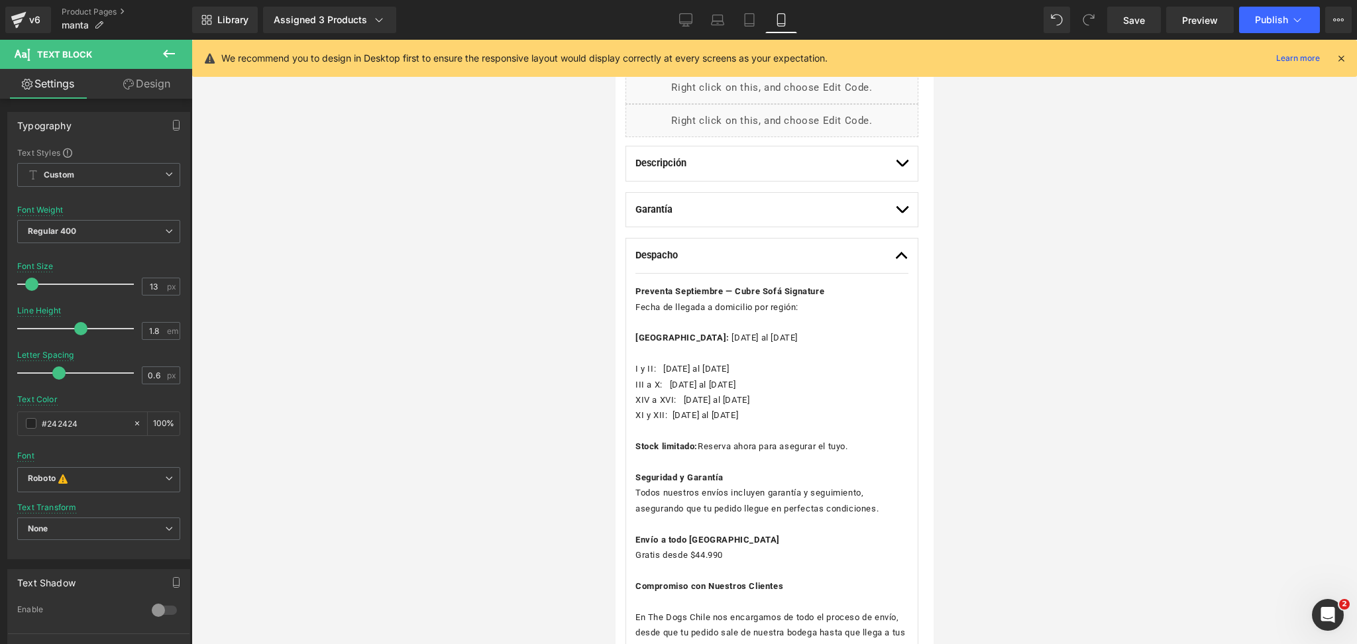
click at [1110, 302] on div at bounding box center [775, 342] width 1166 height 604
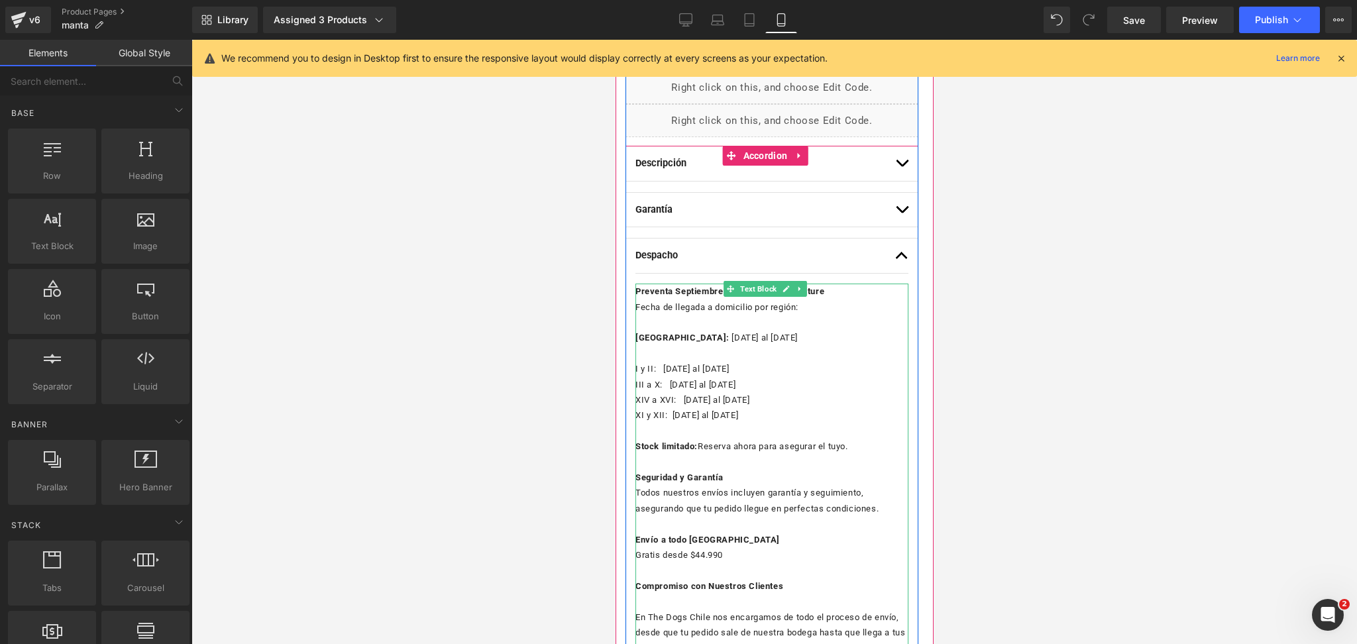
click at [805, 288] on link at bounding box center [800, 289] width 14 height 16
click at [823, 302] on p "Preventa Septiembre — Cubre Sofá Signature Fecha de llegada a domicilio por reg…" at bounding box center [771, 299] width 273 height 31
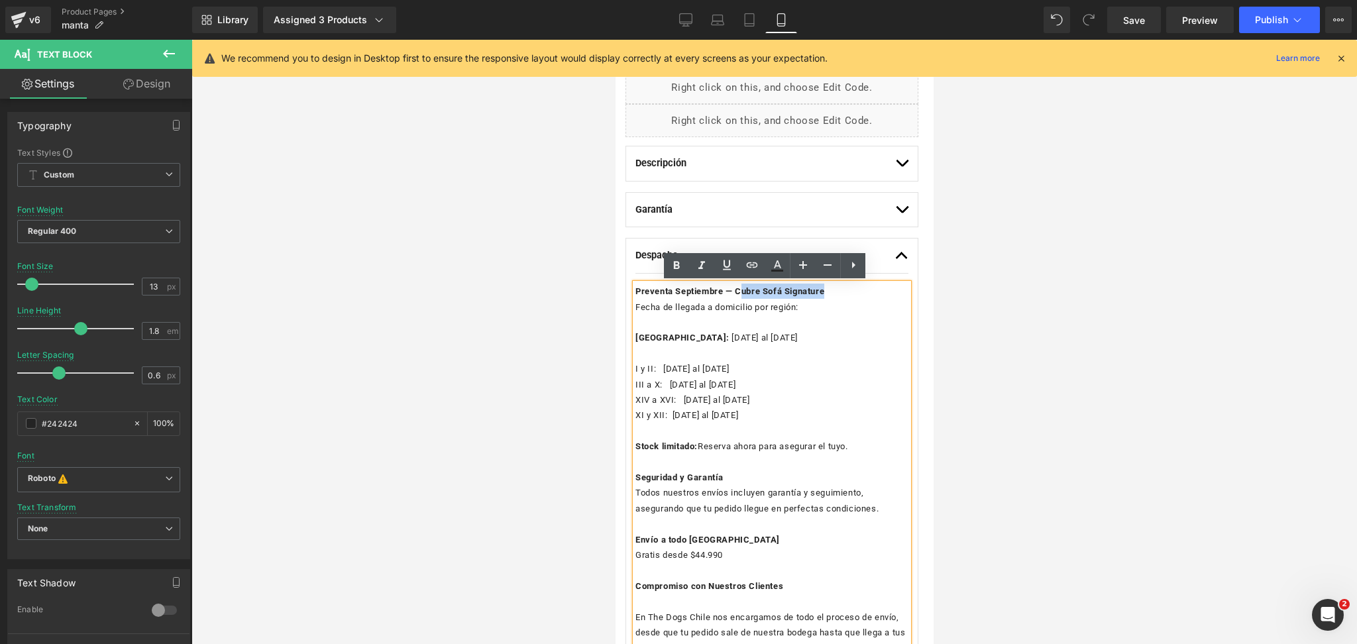
drag, startPoint x: 739, startPoint y: 291, endPoint x: 827, endPoint y: 296, distance: 87.6
click at [827, 296] on p "Preventa Septiembre — Cubre Sofá Signature Fecha de llegada a domicilio por reg…" at bounding box center [771, 299] width 273 height 31
click at [1083, 347] on div at bounding box center [775, 342] width 1166 height 604
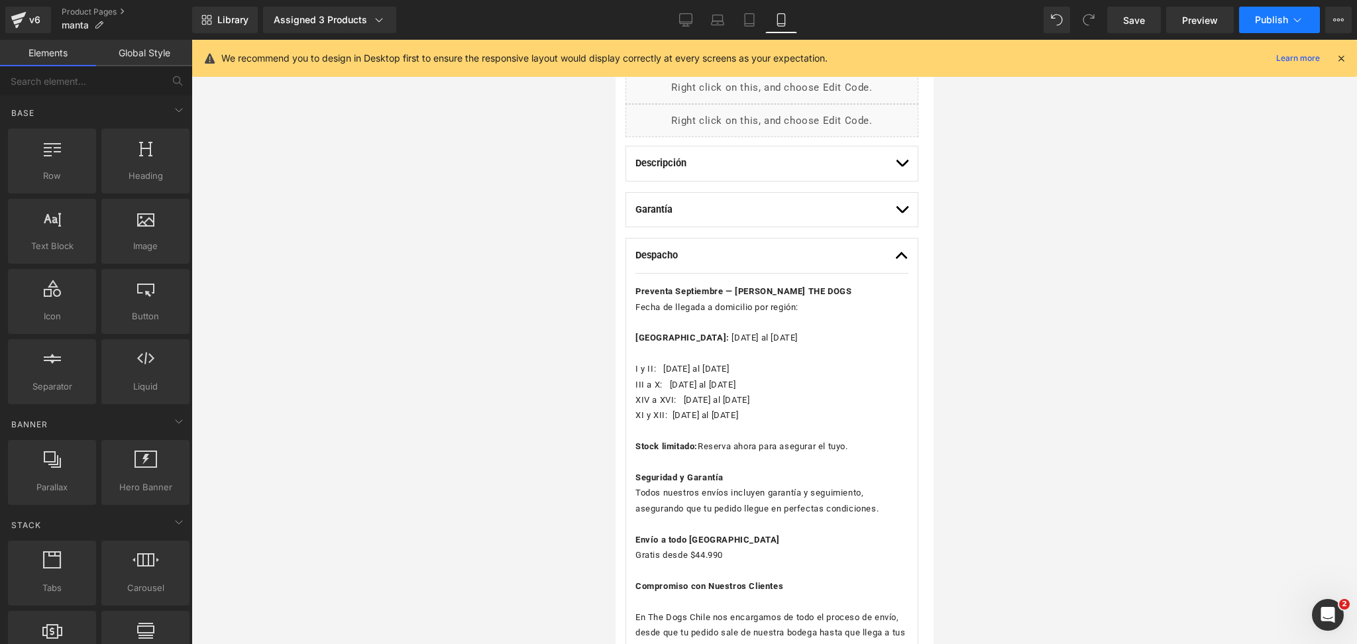
click at [1279, 16] on span "Publish" at bounding box center [1271, 20] width 33 height 11
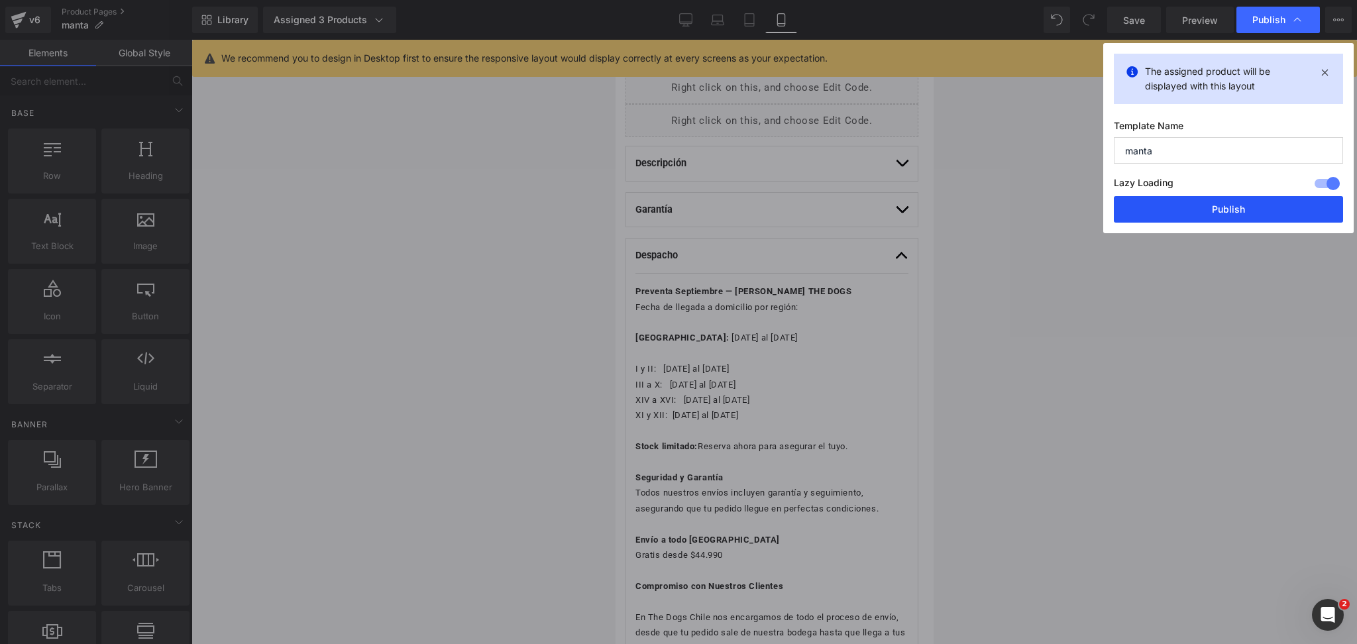
drag, startPoint x: 1214, startPoint y: 201, endPoint x: 209, endPoint y: 144, distance: 1007.1
click at [1214, 201] on button "Publish" at bounding box center [1228, 209] width 229 height 27
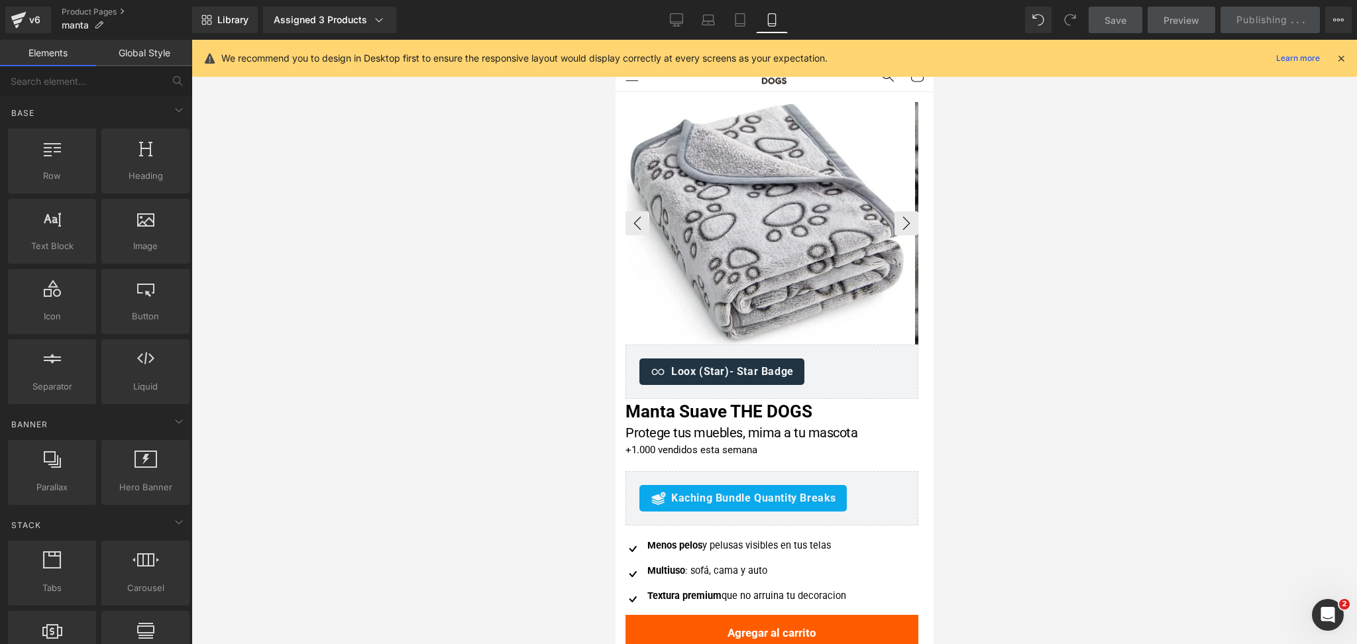
scroll to position [0, 0]
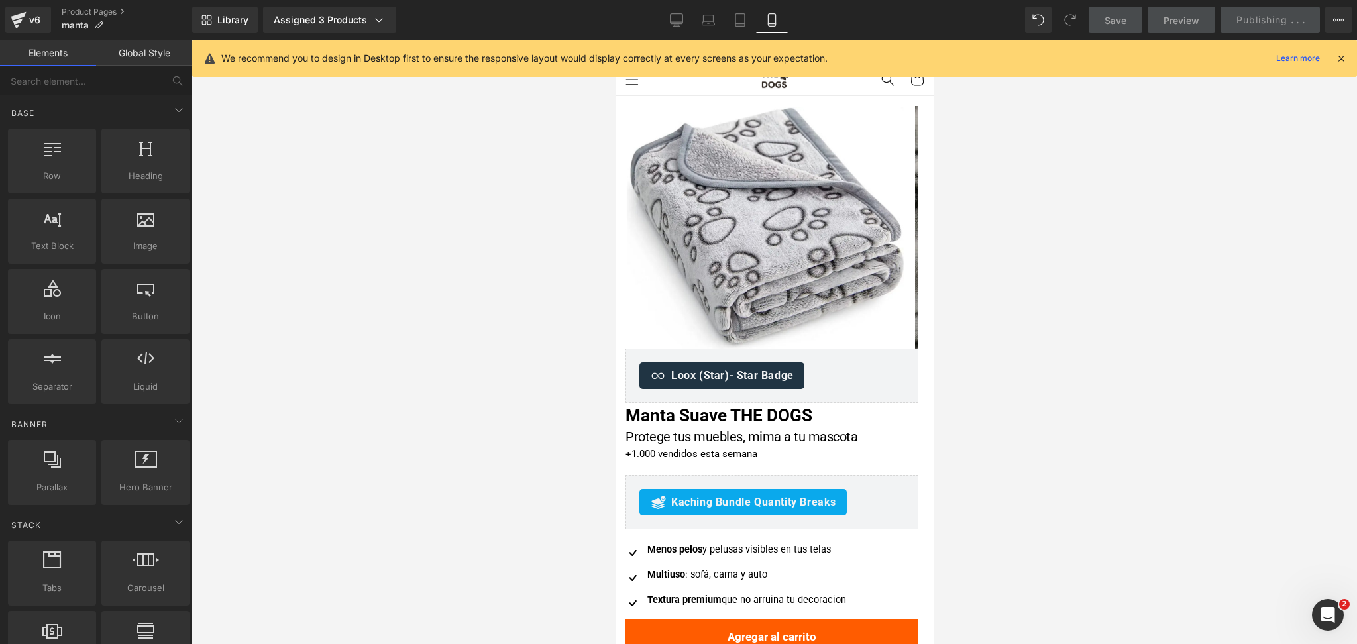
click at [1003, 174] on div at bounding box center [775, 342] width 1166 height 604
click at [1338, 58] on icon at bounding box center [1342, 58] width 12 height 12
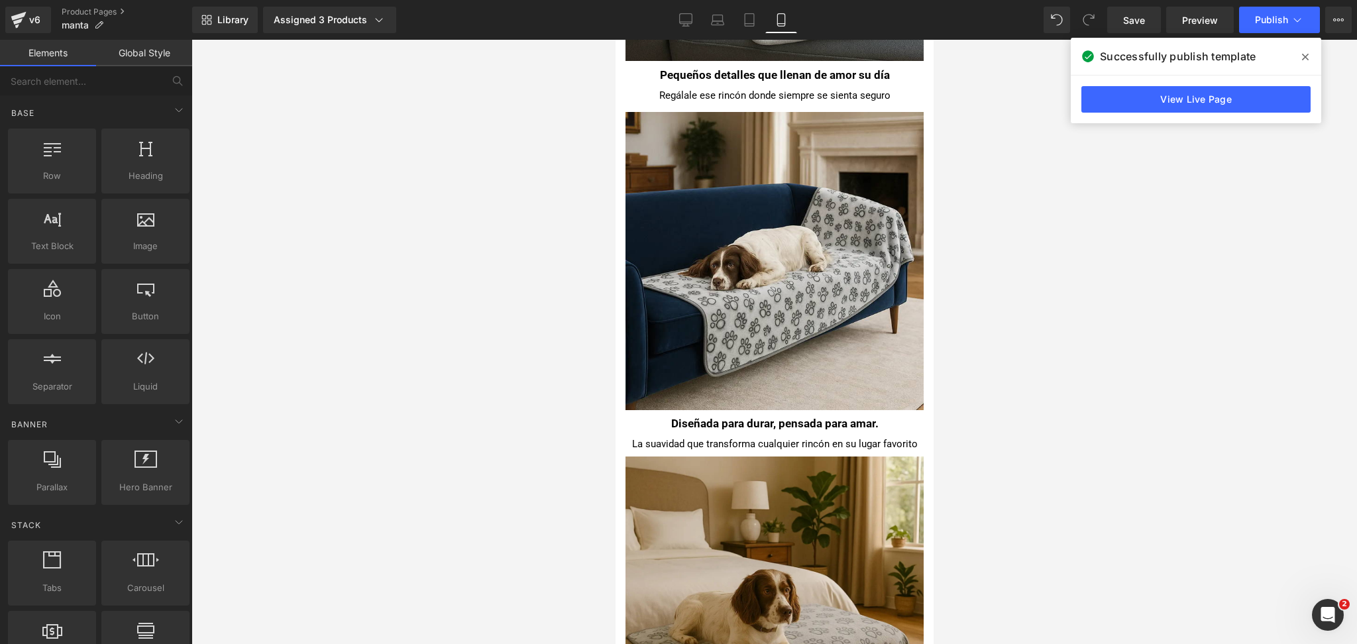
scroll to position [1591, 0]
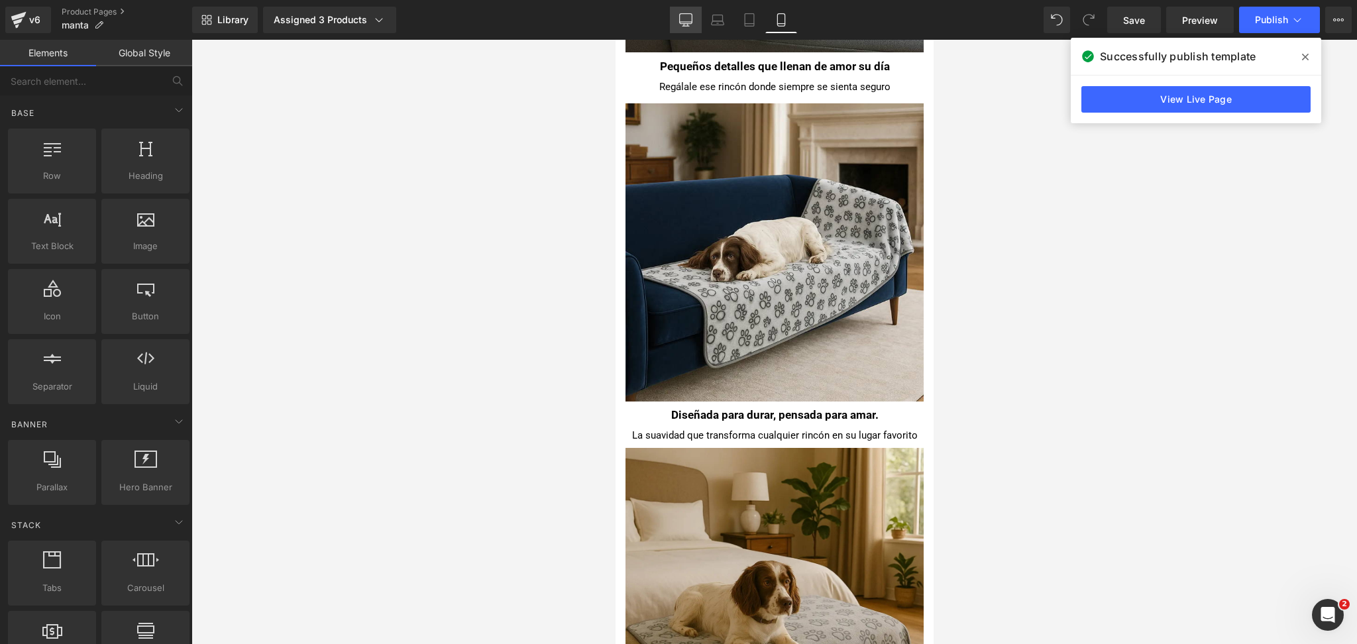
click at [679, 23] on link "Desktop" at bounding box center [686, 20] width 32 height 27
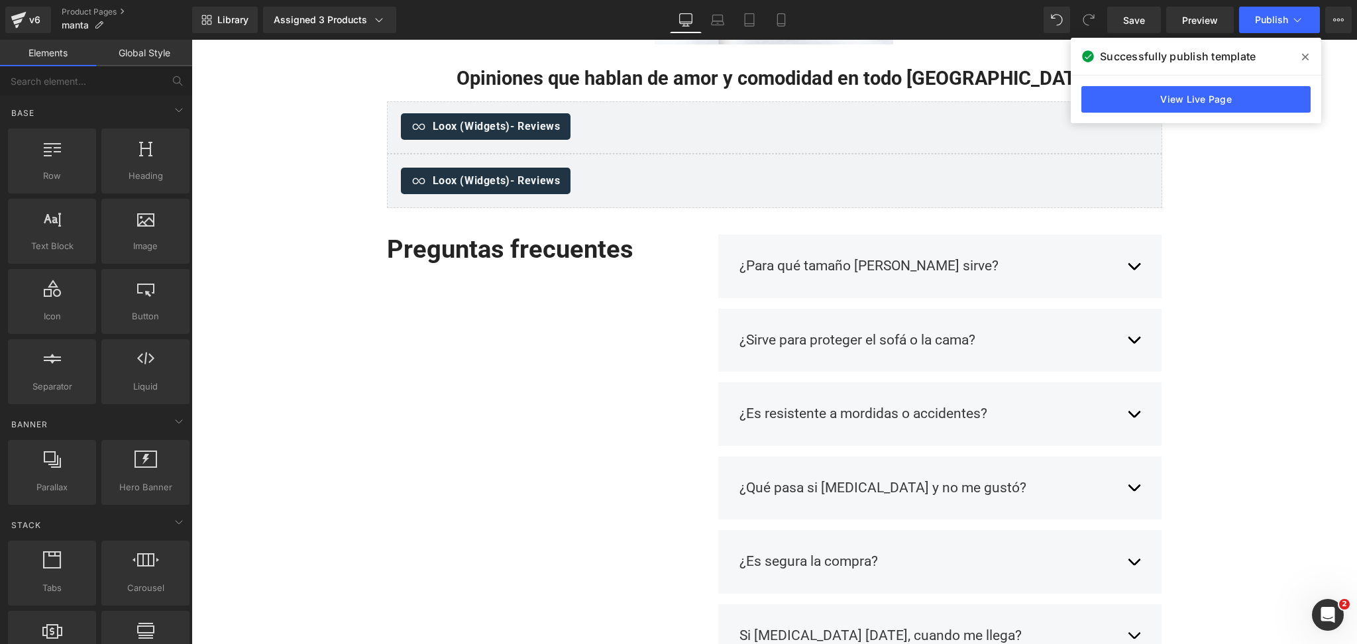
scroll to position [1612, 0]
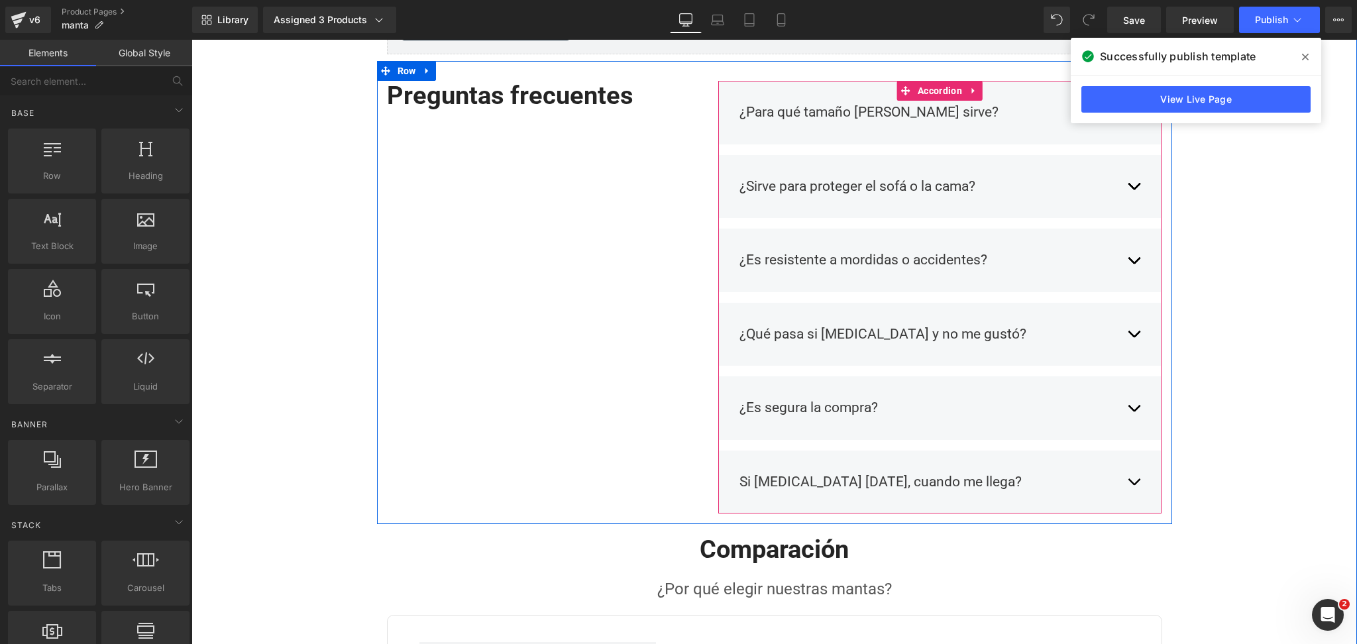
click at [1119, 484] on div "Si compro hoy, cuando me llega? Text Block" at bounding box center [941, 482] width 402 height 41
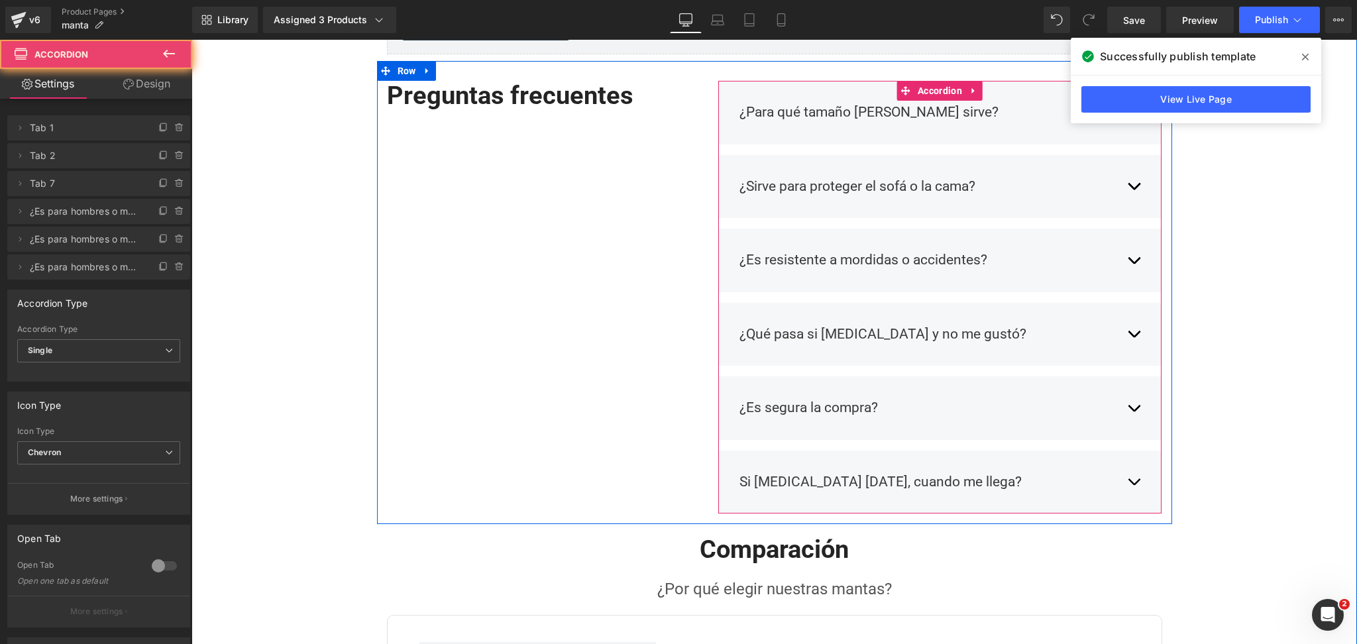
click at [1119, 482] on div "Si compro hoy, cuando me llega? Text Block" at bounding box center [941, 482] width 402 height 41
click at [1127, 483] on button "button" at bounding box center [1133, 482] width 13 height 41
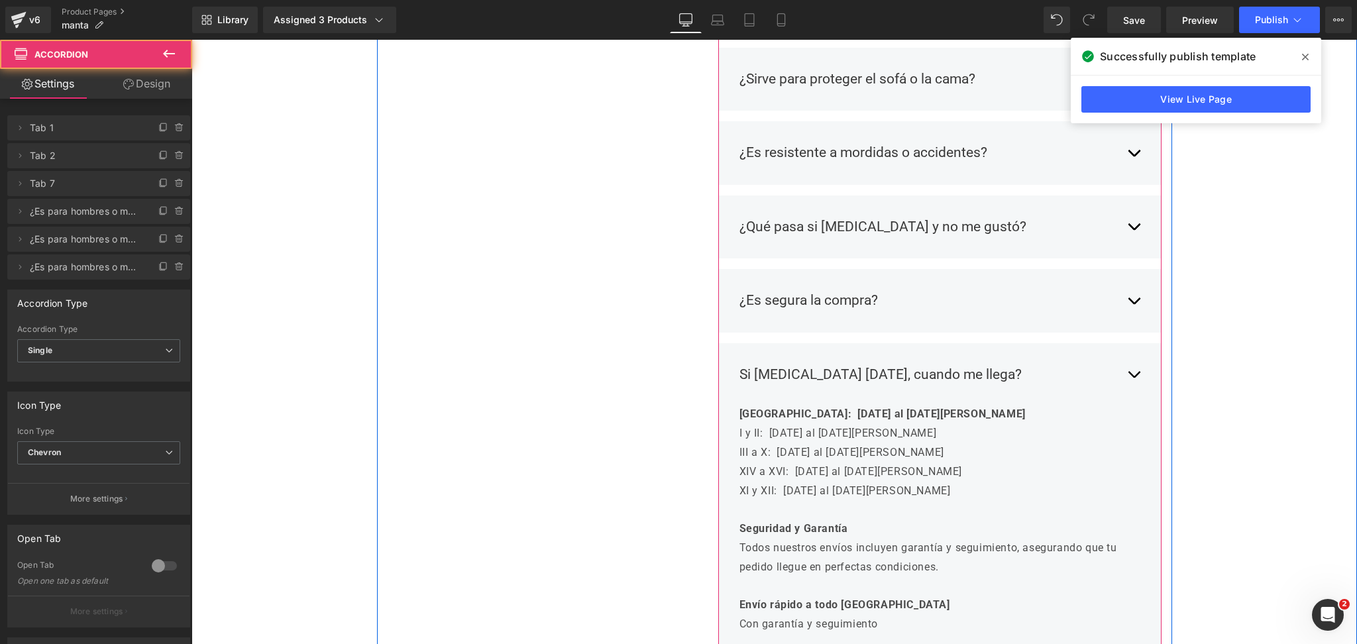
scroll to position [1965, 0]
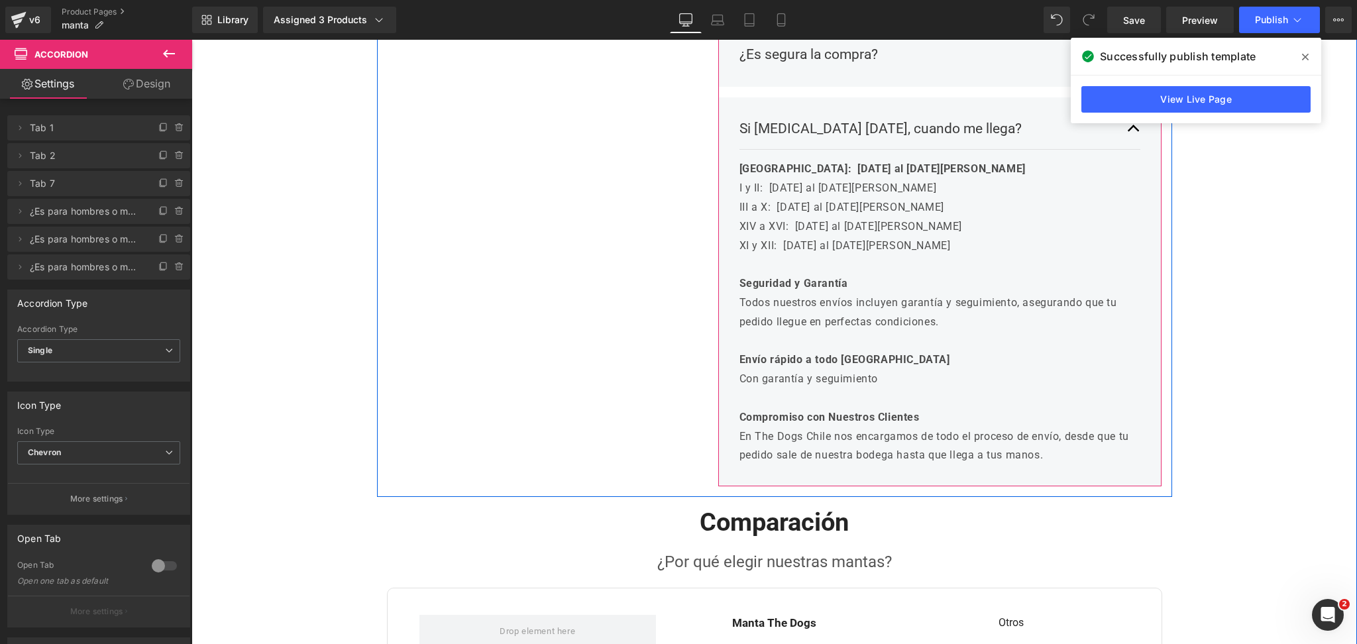
click at [926, 317] on div "Región Metropolitana: 29 al 31 de Agosto I y II: 29 al 31 de Agosto III a X: 29…" at bounding box center [936, 313] width 392 height 306
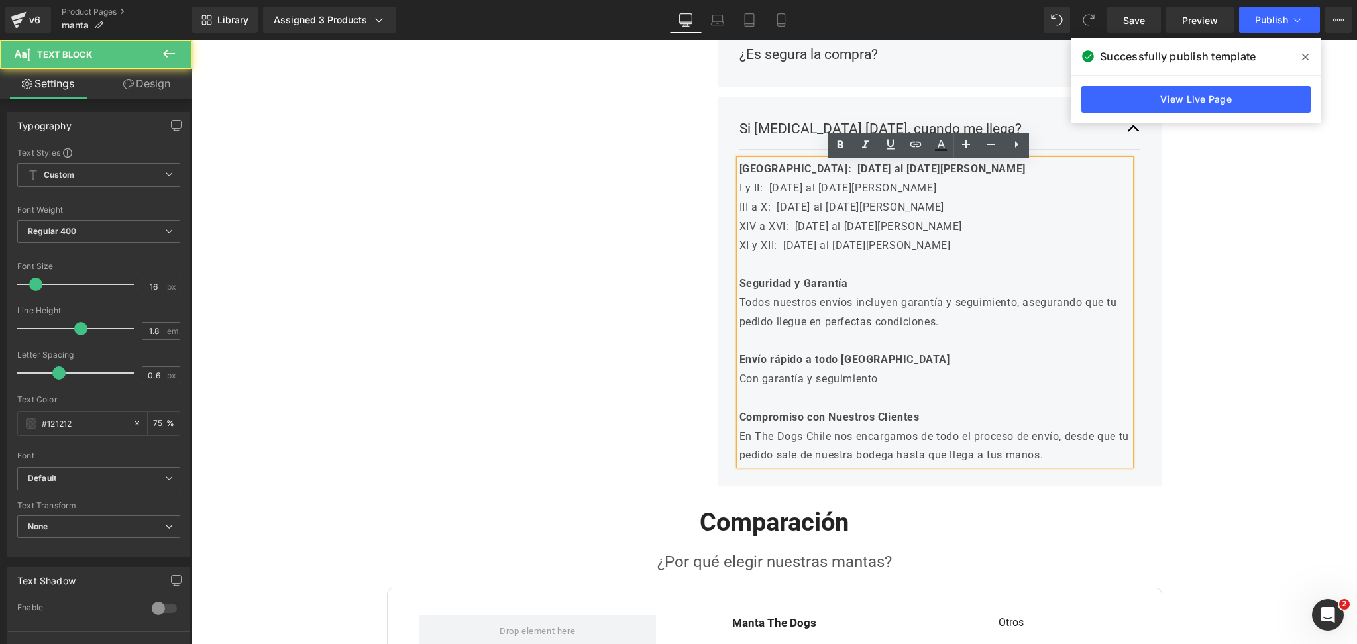
click at [1058, 463] on p "En The Dogs Chile nos encargamos de todo el proceso de envío, desde que tu pedi…" at bounding box center [936, 447] width 392 height 38
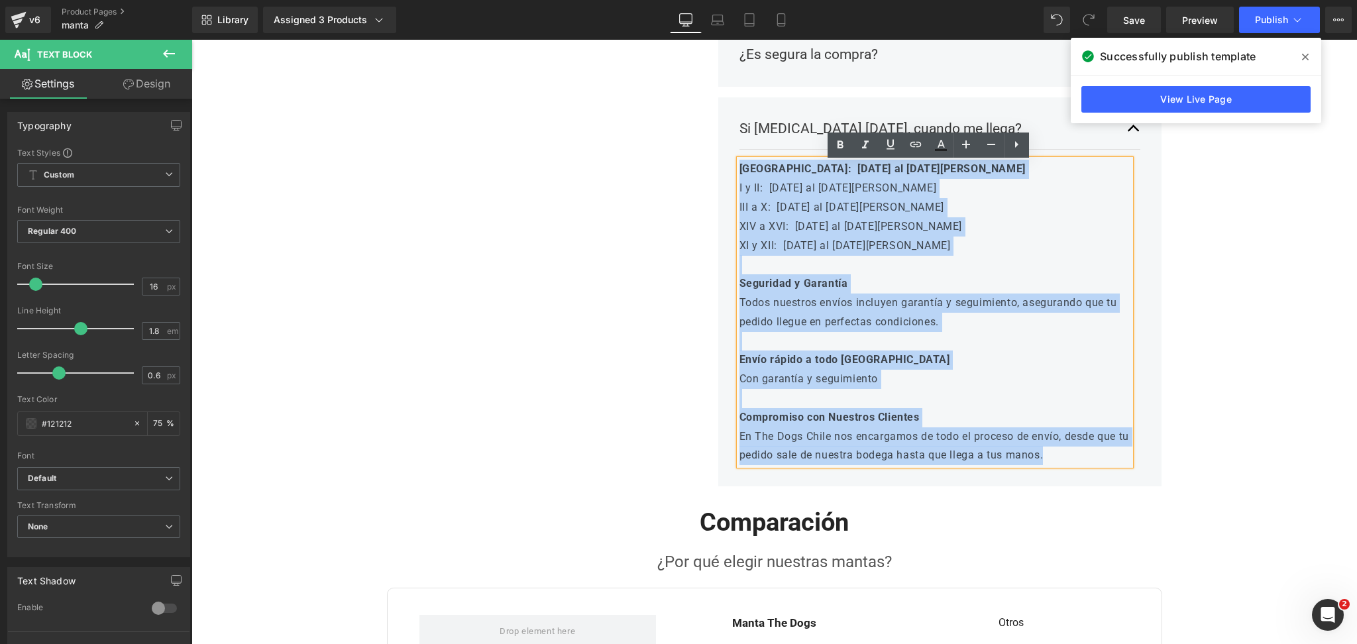
drag, startPoint x: 1062, startPoint y: 458, endPoint x: 577, endPoint y: 133, distance: 584.4
click at [577, 133] on div "Preguntas frecuentes Heading Row ¿Para qué tamaño de perro sirve? Text Block El…" at bounding box center [774, 102] width 795 height 789
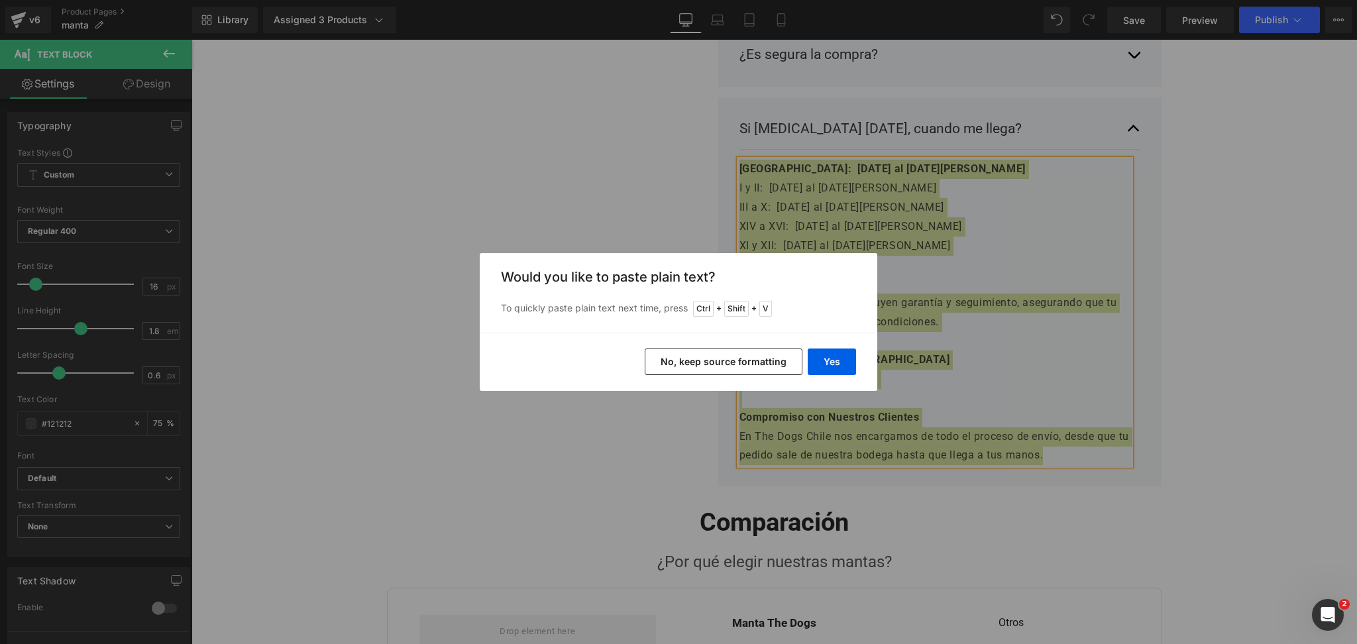
click at [0, 0] on div "Yes No, keep source formatting" at bounding box center [0, 0] width 0 height 0
click at [717, 353] on button "No, keep source formatting" at bounding box center [724, 362] width 158 height 27
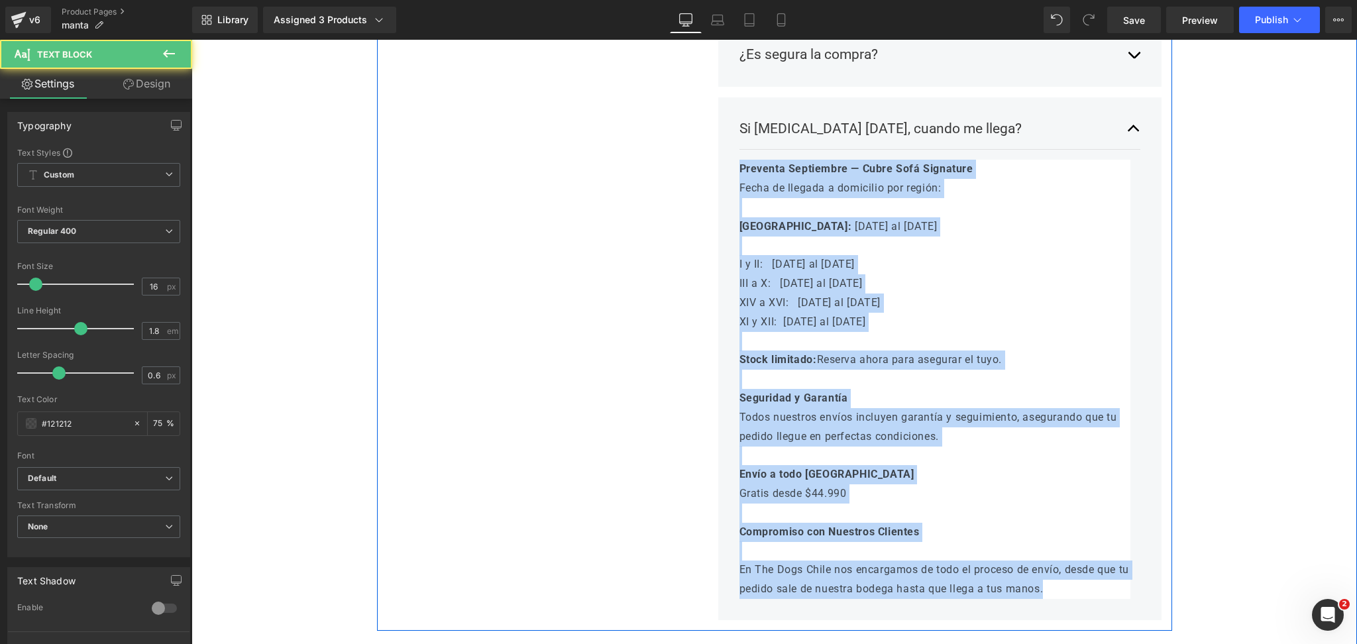
drag, startPoint x: 1058, startPoint y: 590, endPoint x: 946, endPoint y: 419, distance: 204.8
click at [515, 70] on div "Preguntas frecuentes Heading Row ¿Para qué tamaño de perro sirve? Text Block El…" at bounding box center [774, 169] width 795 height 923
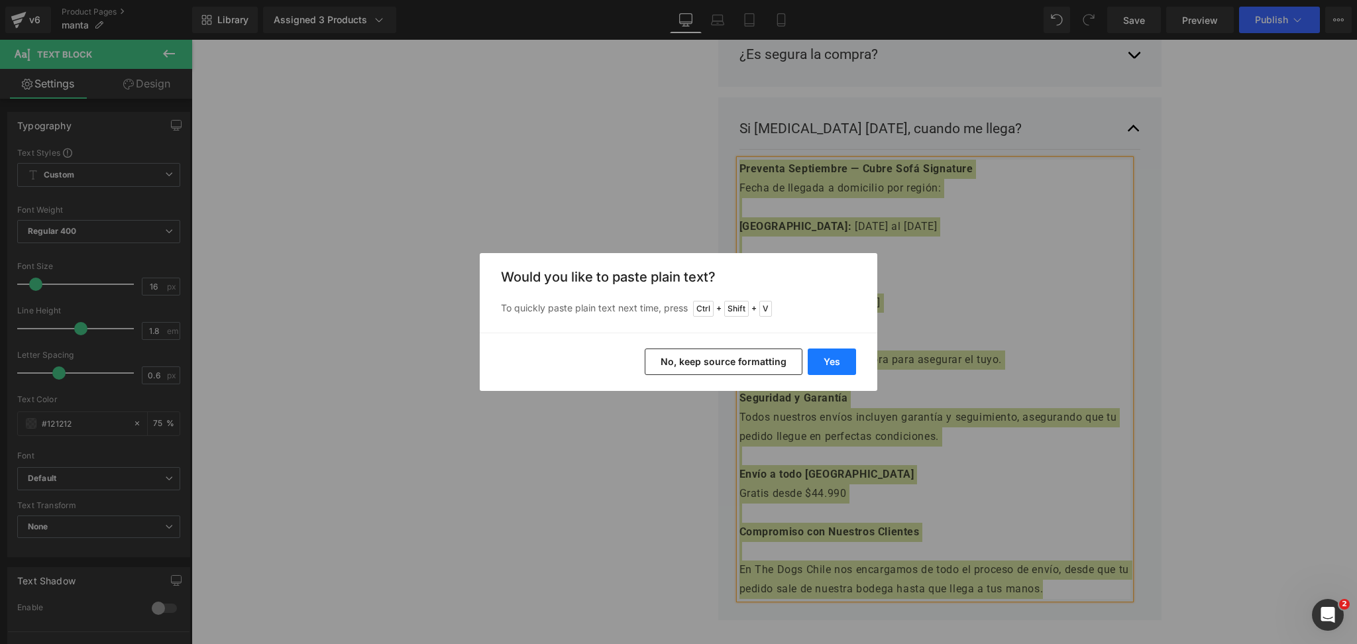
click at [0, 0] on button "Yes" at bounding box center [0, 0] width 0 height 0
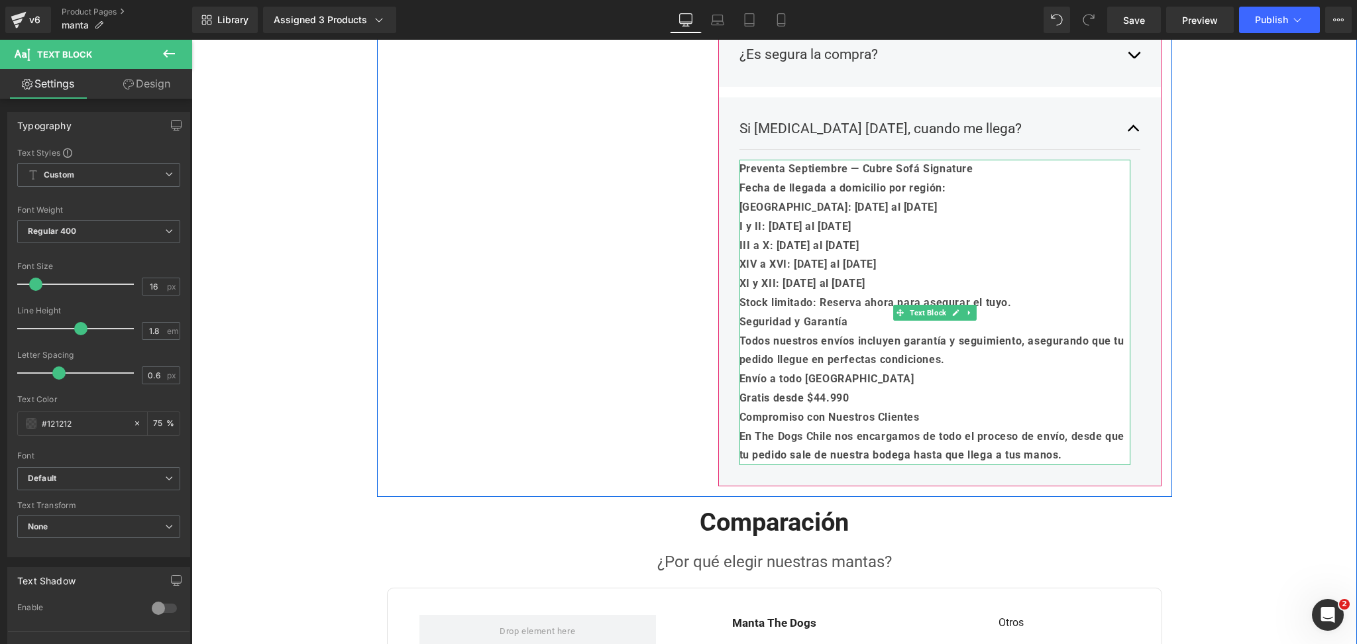
click at [825, 360] on b "Todos nuestros envíos incluyen garantía y seguimiento, asegurando que tu pedido…" at bounding box center [932, 351] width 385 height 32
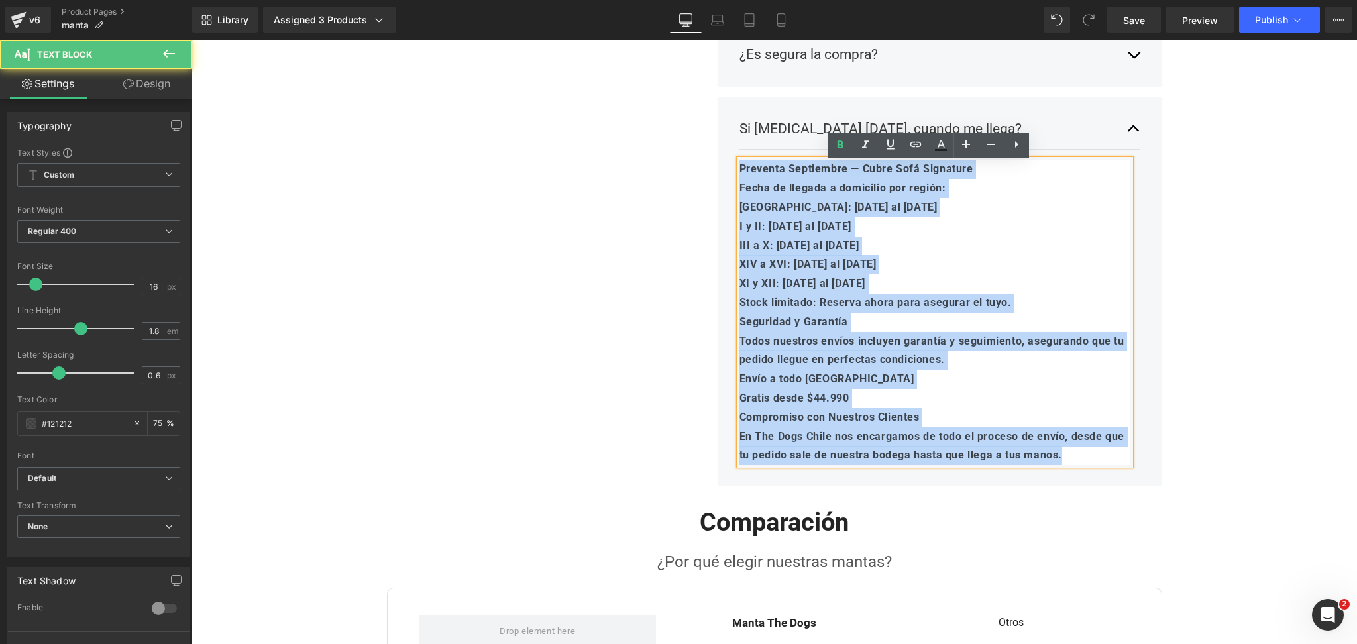
drag, startPoint x: 1100, startPoint y: 454, endPoint x: 645, endPoint y: 104, distance: 574.3
click at [640, 97] on div "Preguntas frecuentes Heading Row ¿Para qué tamaño de perro sirve? Text Block El…" at bounding box center [774, 102] width 795 height 789
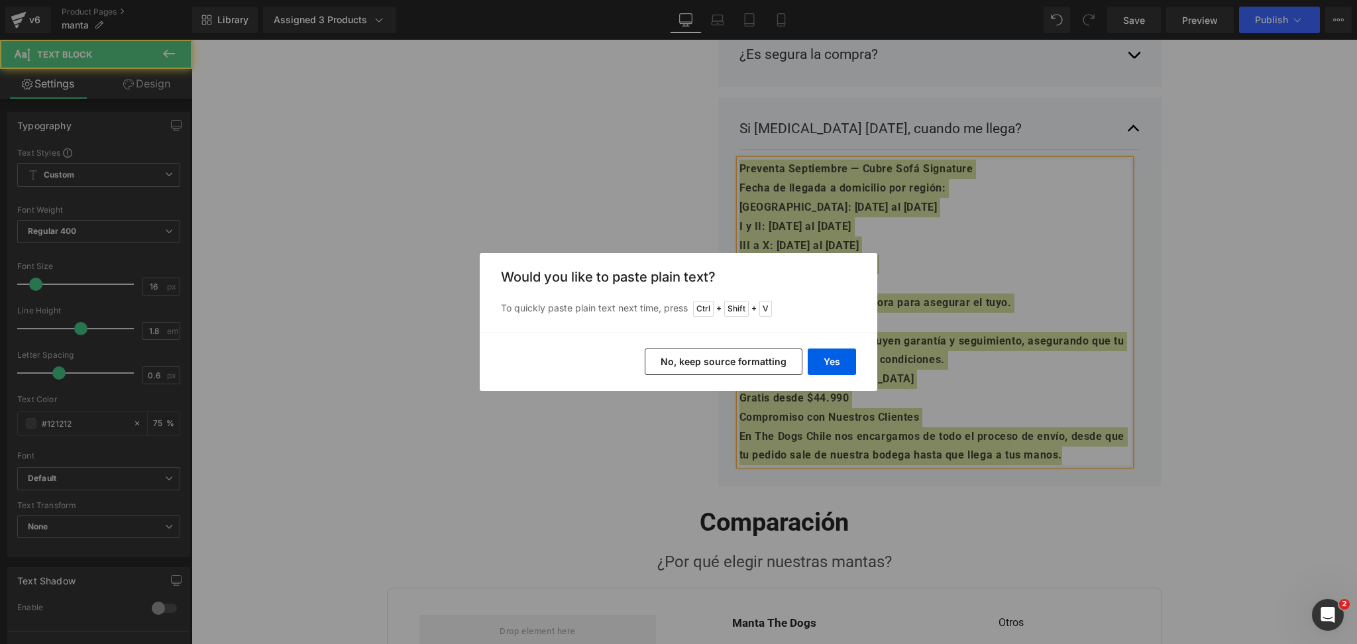
click at [772, 359] on button "No, keep source formatting" at bounding box center [724, 362] width 158 height 27
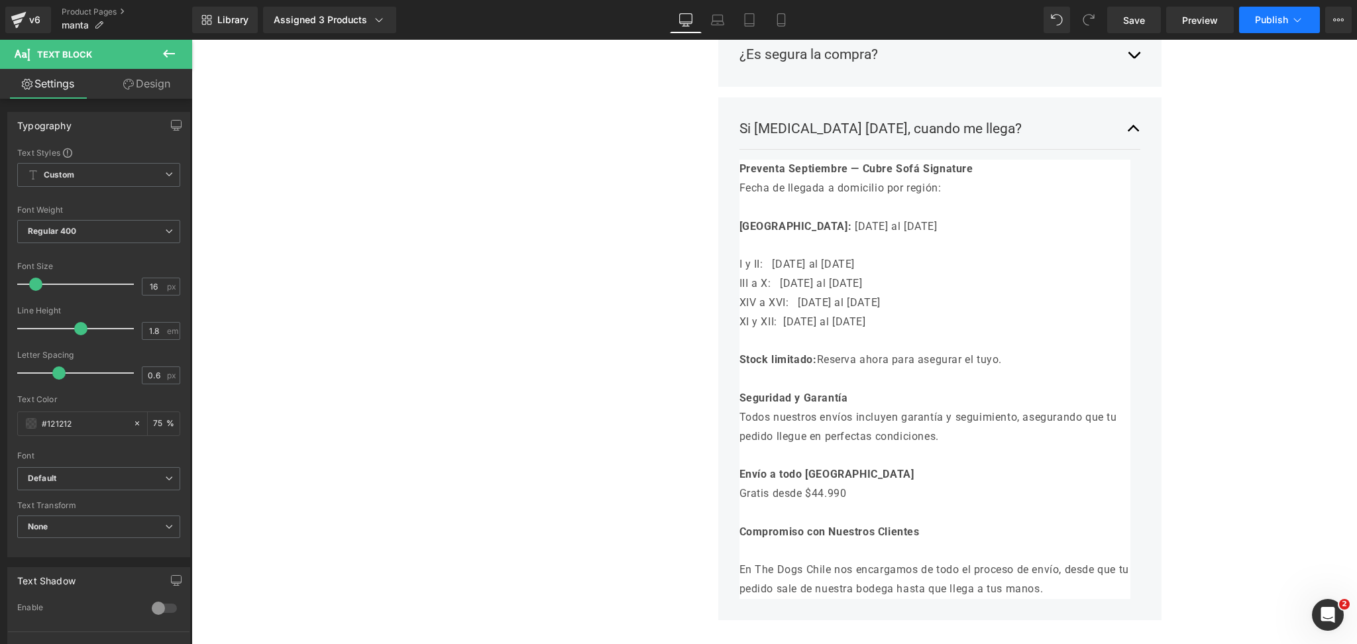
click at [1256, 32] on button "Publish" at bounding box center [1279, 20] width 81 height 27
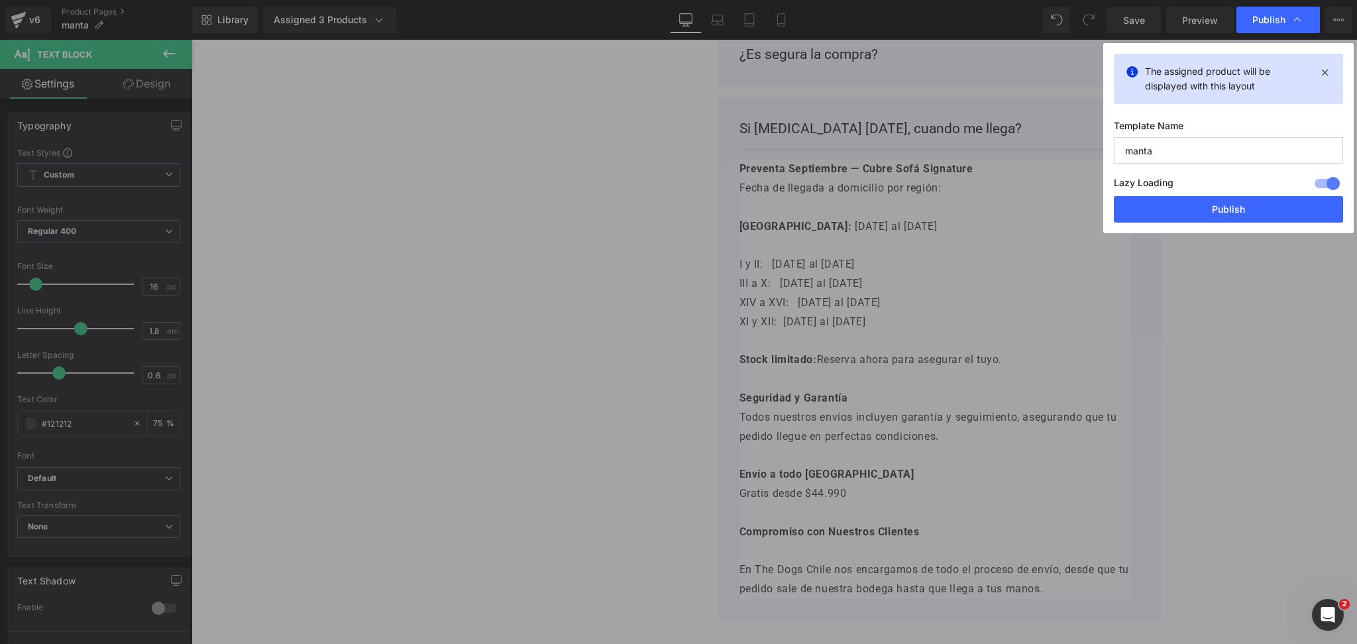
click at [0, 0] on button "Publish" at bounding box center [0, 0] width 0 height 0
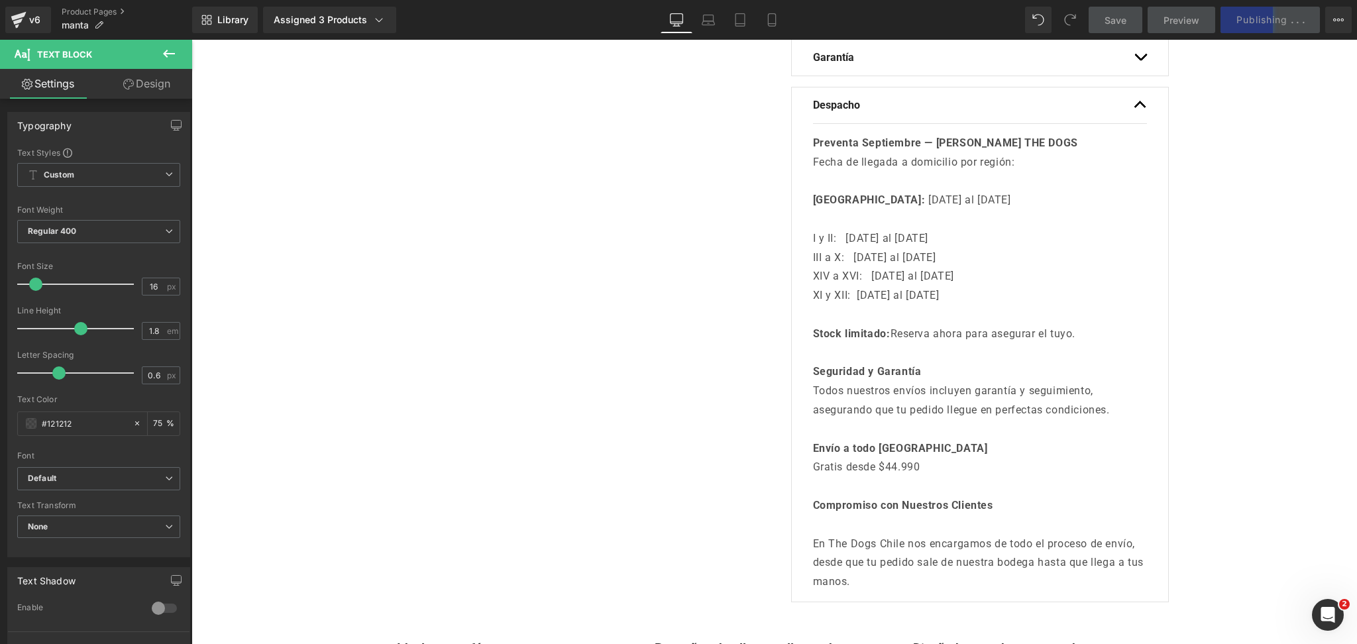
scroll to position [109, 0]
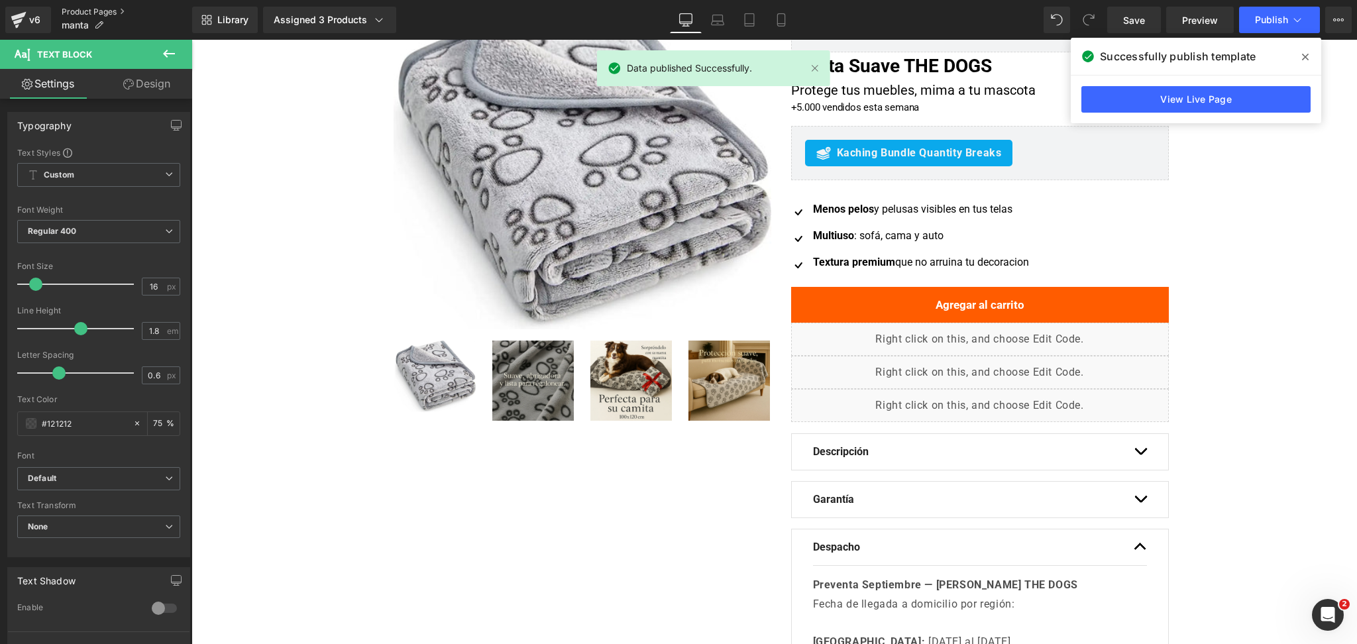
click at [104, 17] on link "Product Pages" at bounding box center [127, 12] width 131 height 11
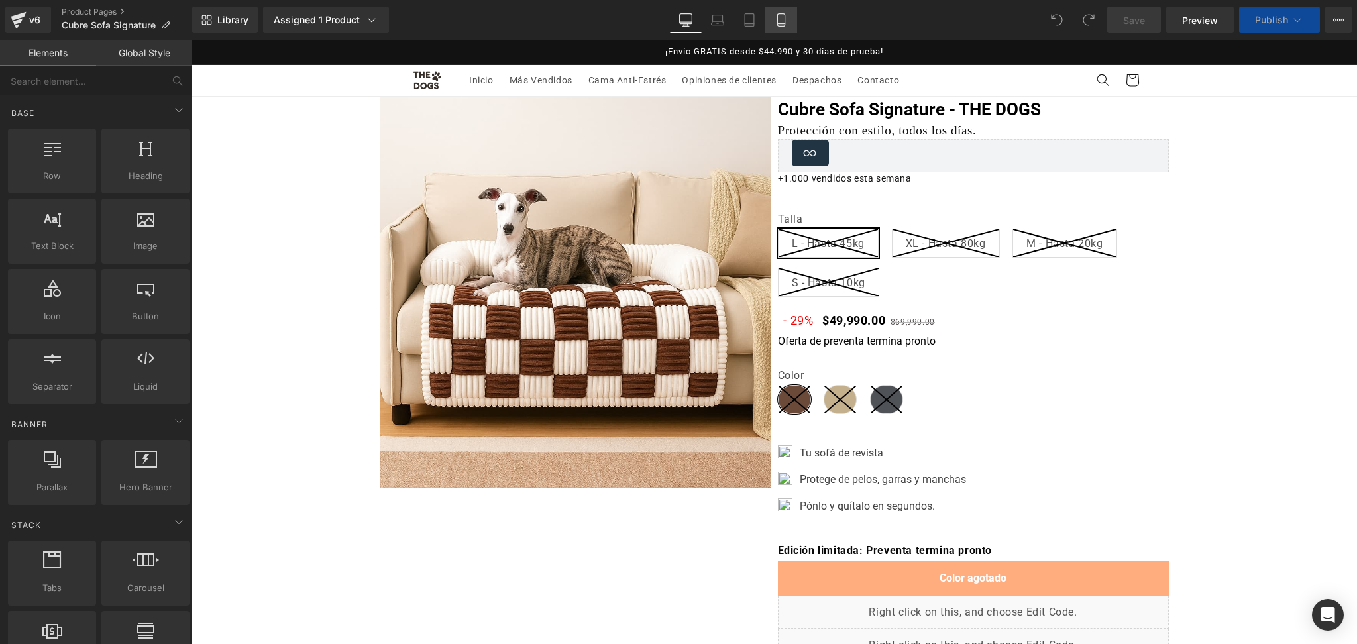
click at [777, 27] on link "Mobile" at bounding box center [782, 20] width 32 height 27
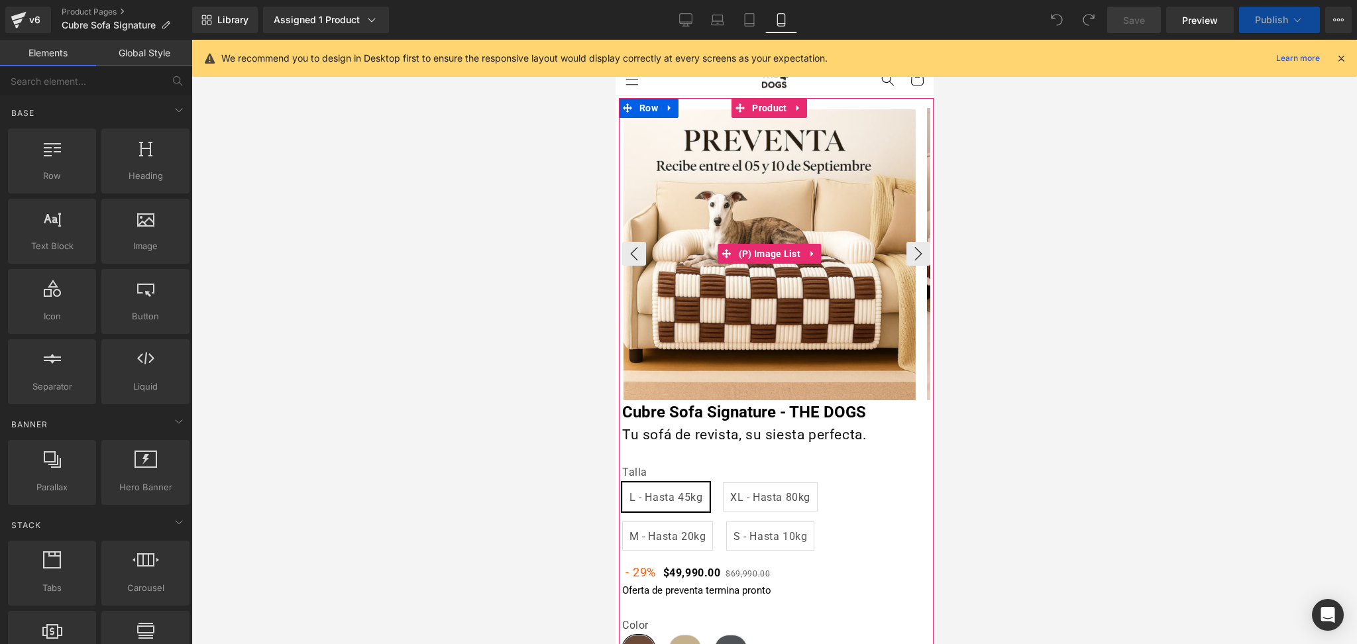
select select "M - Hasta 20kg"
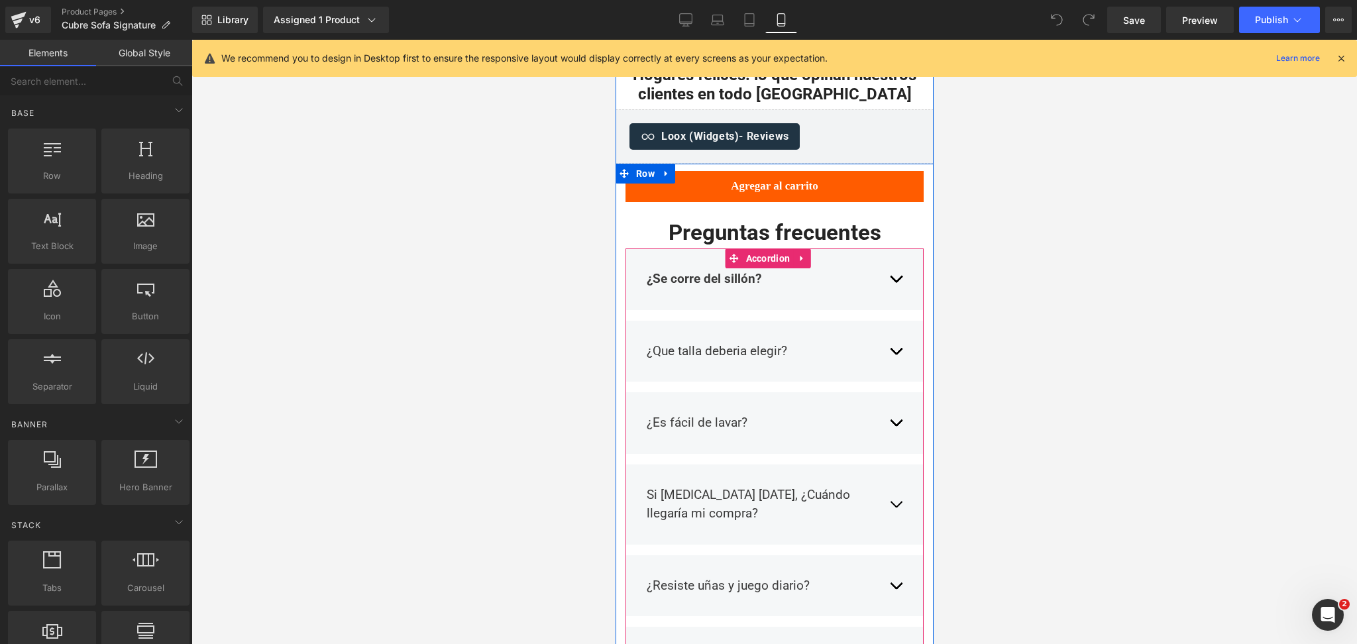
scroll to position [2651, 0]
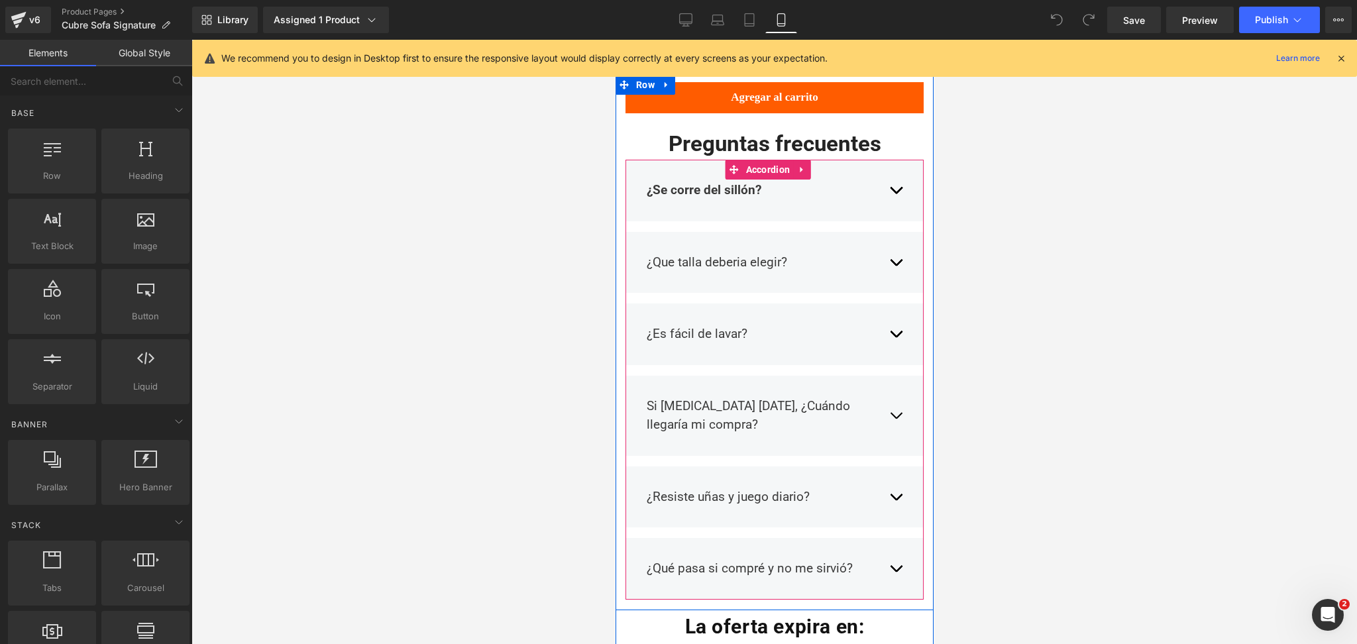
click at [889, 387] on button "button" at bounding box center [895, 416] width 13 height 58
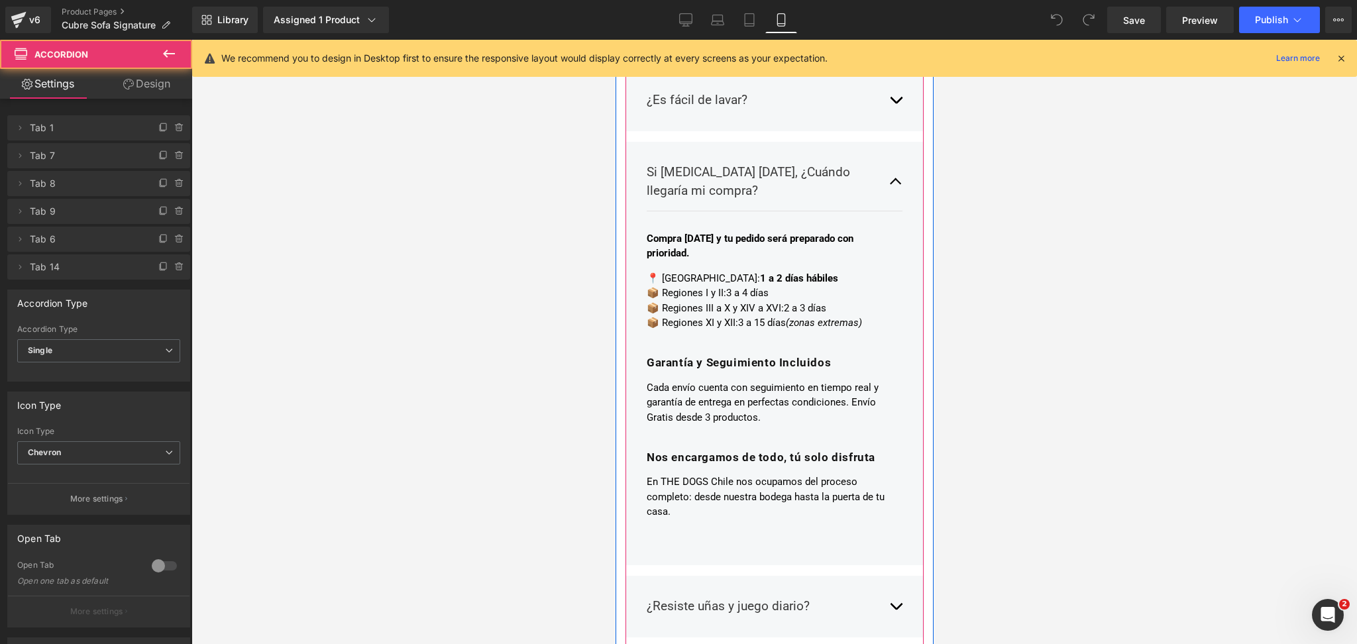
scroll to position [2916, 0]
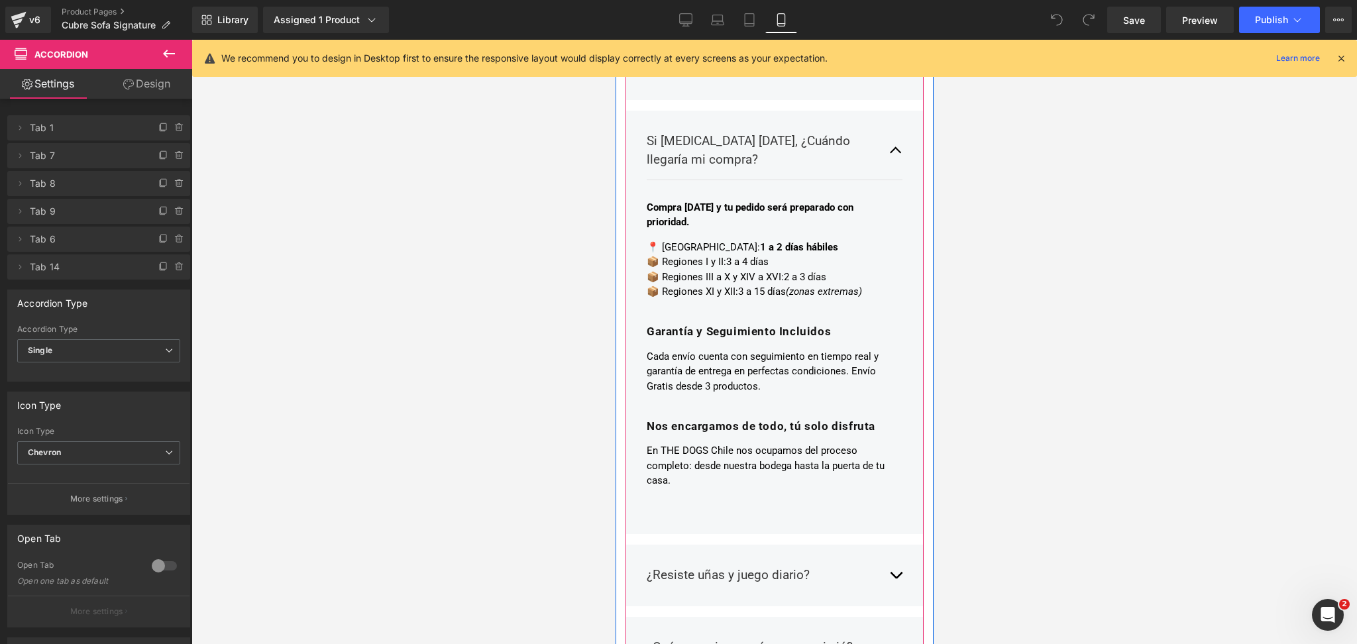
click at [783, 349] on link at bounding box center [790, 357] width 14 height 16
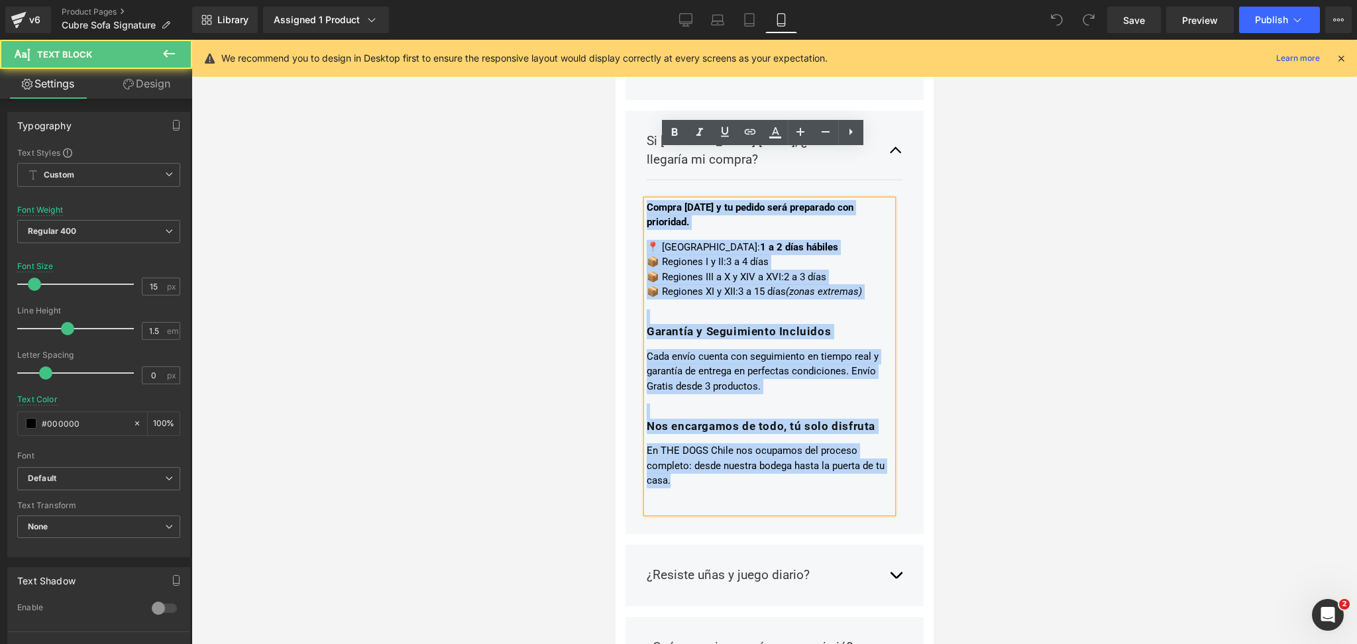
drag, startPoint x: 693, startPoint y: 444, endPoint x: 483, endPoint y: -7, distance: 497.3
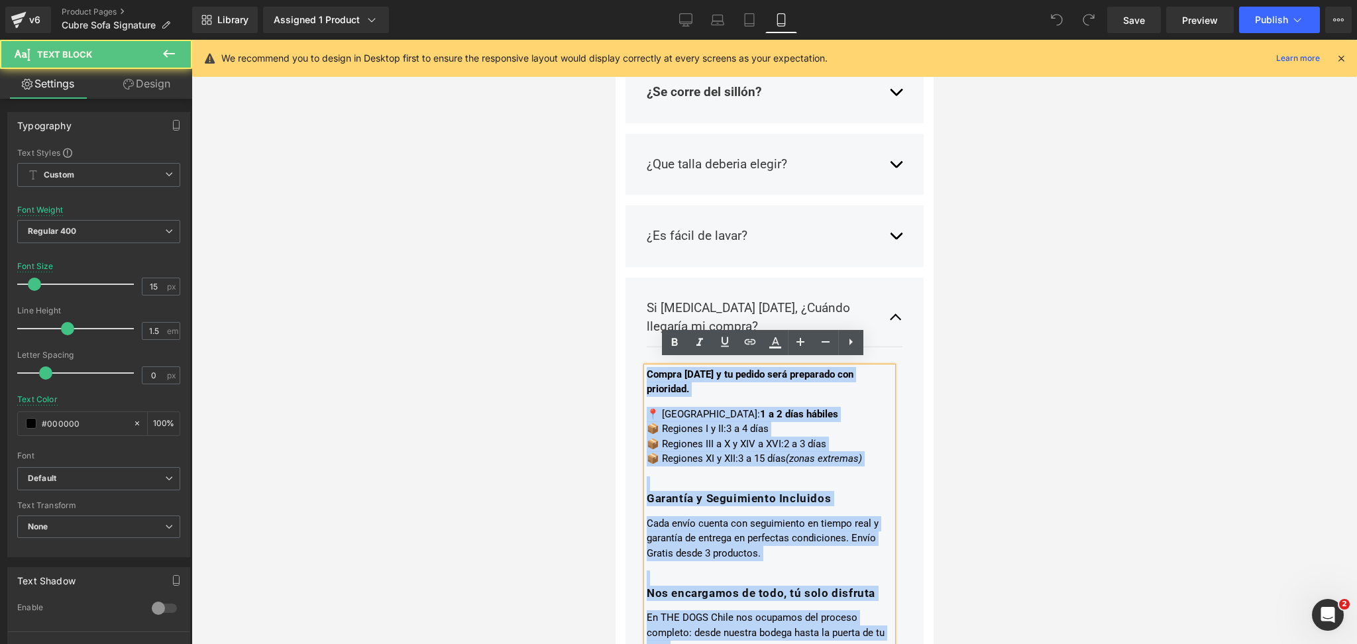
scroll to position [2845, 0]
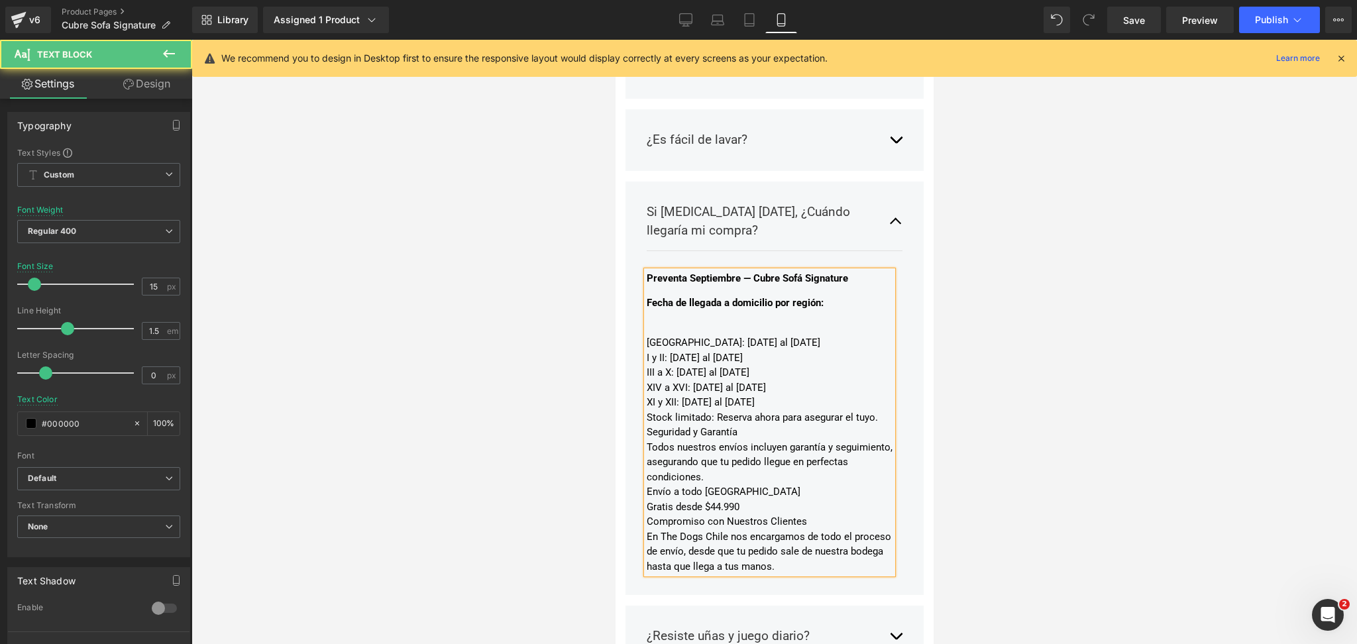
click at [825, 395] on div "XI y XII: [DATE] al [DATE]" at bounding box center [769, 402] width 246 height 15
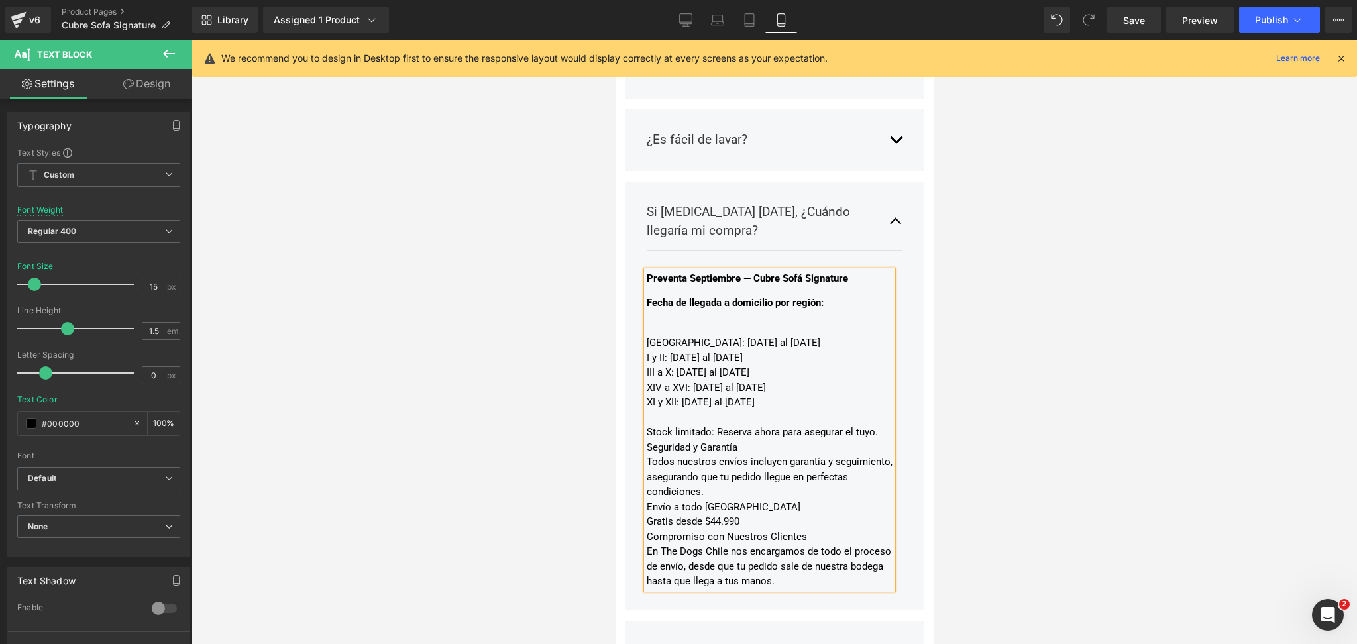
click at [789, 440] on div "Seguridad y Garantía" at bounding box center [769, 447] width 246 height 15
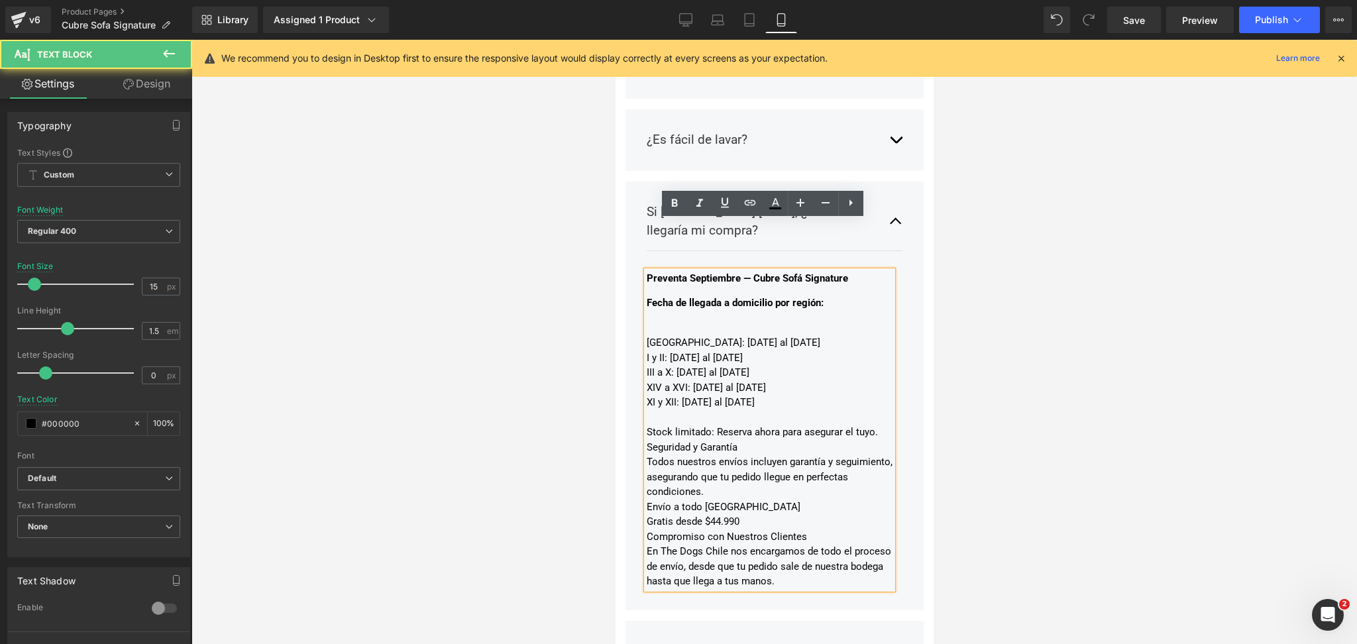
click at [876, 425] on div "Stock limitado: Reserva ahora para asegurar el tuyo." at bounding box center [769, 432] width 246 height 15
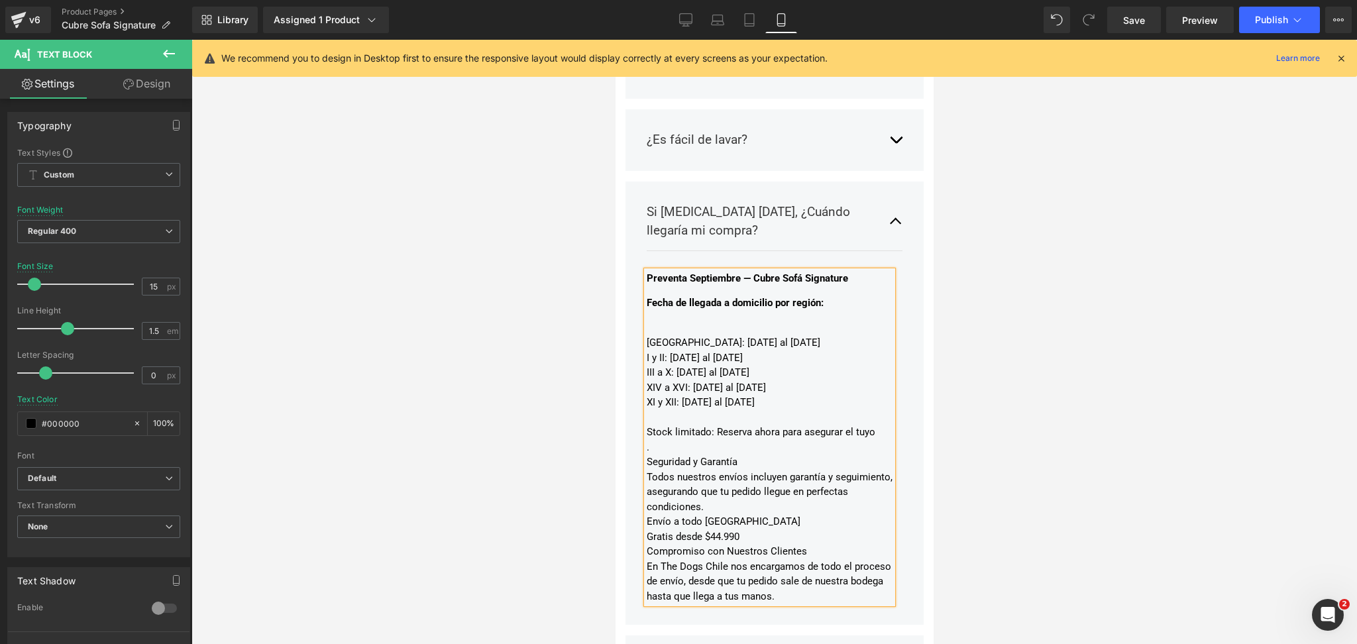
click at [822, 470] on div "Todos nuestros envíos incluyen garantía y seguimiento, asegurando que tu pedido…" at bounding box center [769, 492] width 246 height 45
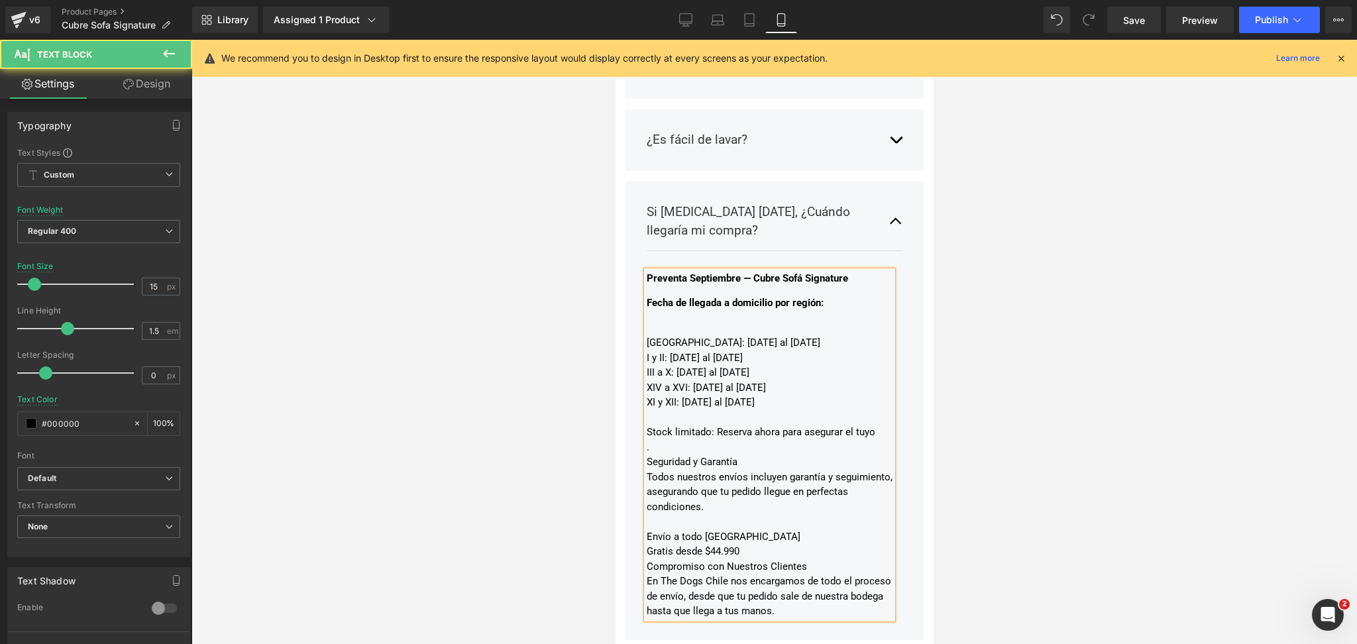
click at [803, 544] on div "Gratis desde $44.990" at bounding box center [769, 551] width 246 height 15
click at [831, 574] on div "Compromiso con Nuestros Clientes" at bounding box center [769, 581] width 246 height 15
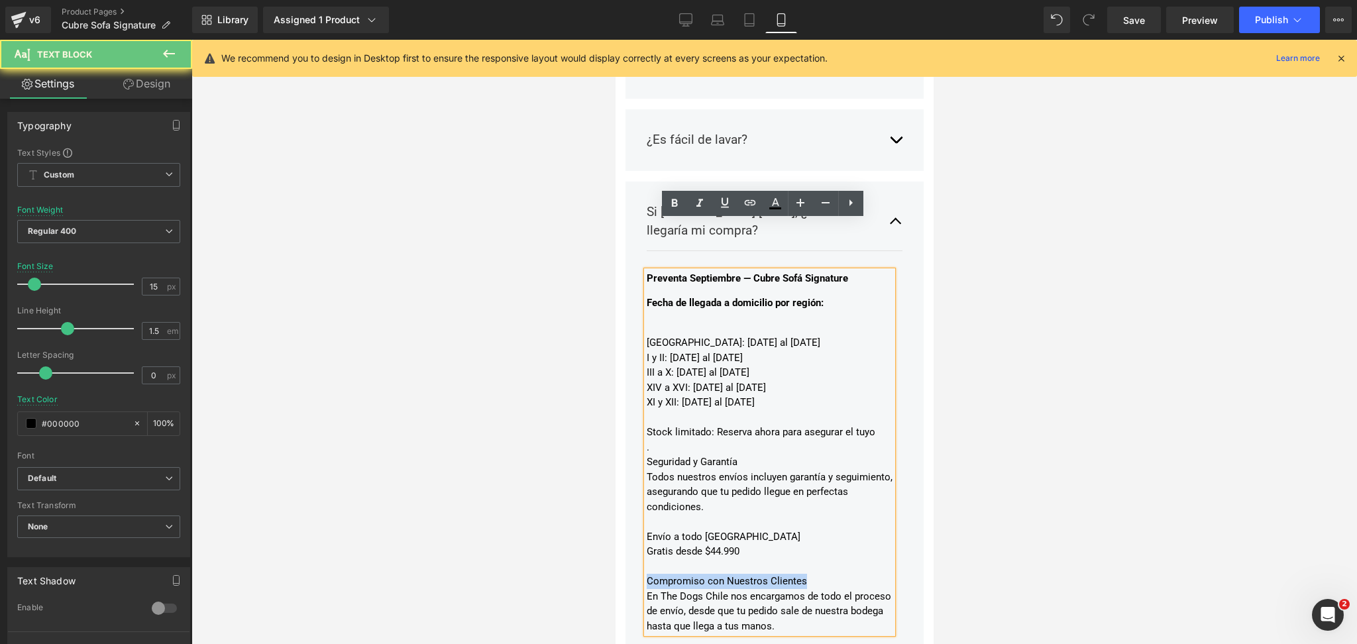
drag, startPoint x: 811, startPoint y: 538, endPoint x: 628, endPoint y: 530, distance: 183.1
click at [628, 530] on div "Si [MEDICAL_DATA] [DATE], ¿Cuándo llegaría mi compra? Text Block Preventa Septi…" at bounding box center [774, 419] width 298 height 474
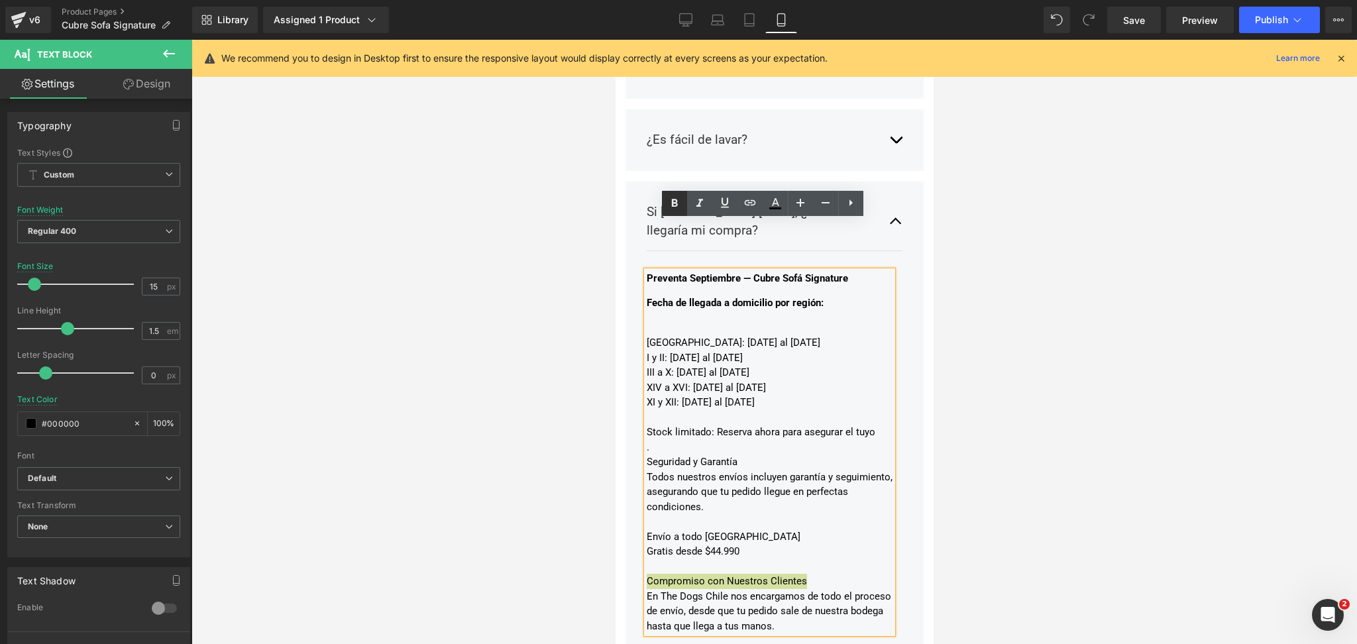
click at [673, 212] on link at bounding box center [674, 203] width 25 height 25
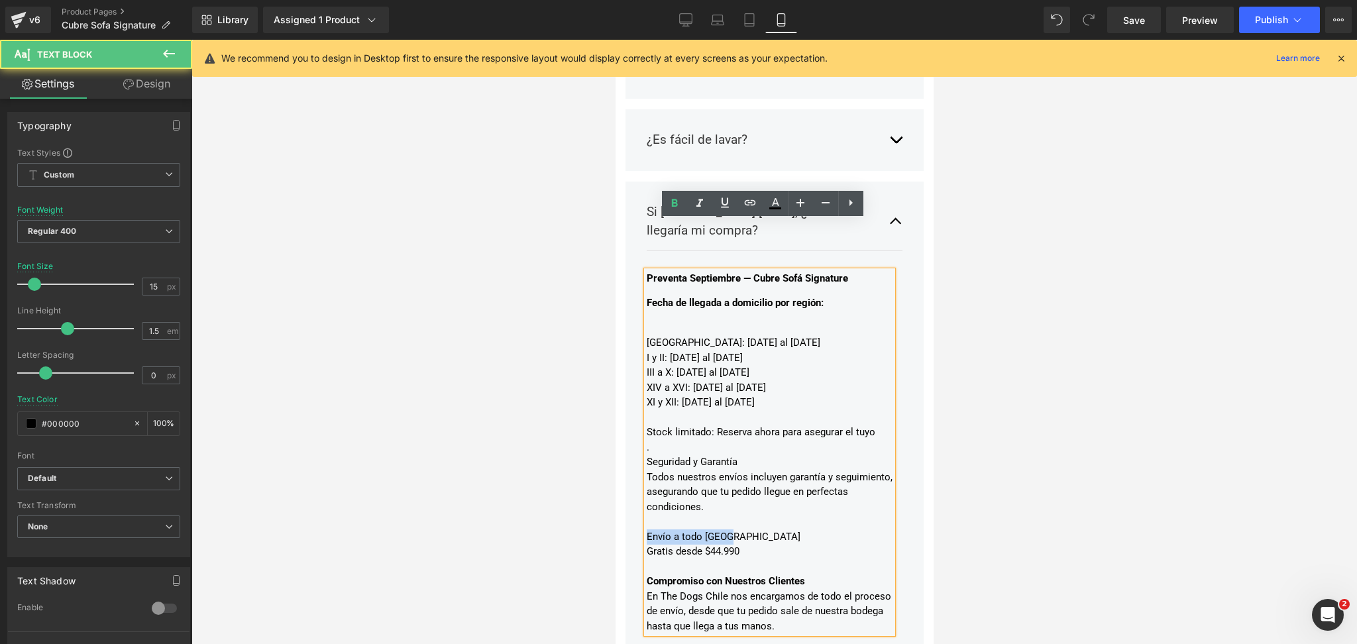
drag, startPoint x: 733, startPoint y: 491, endPoint x: 632, endPoint y: 485, distance: 101.6
click at [632, 485] on div "Si [MEDICAL_DATA] [DATE], ¿Cuándo llegaría mi compra? Text Block Preventa Septi…" at bounding box center [774, 419] width 298 height 474
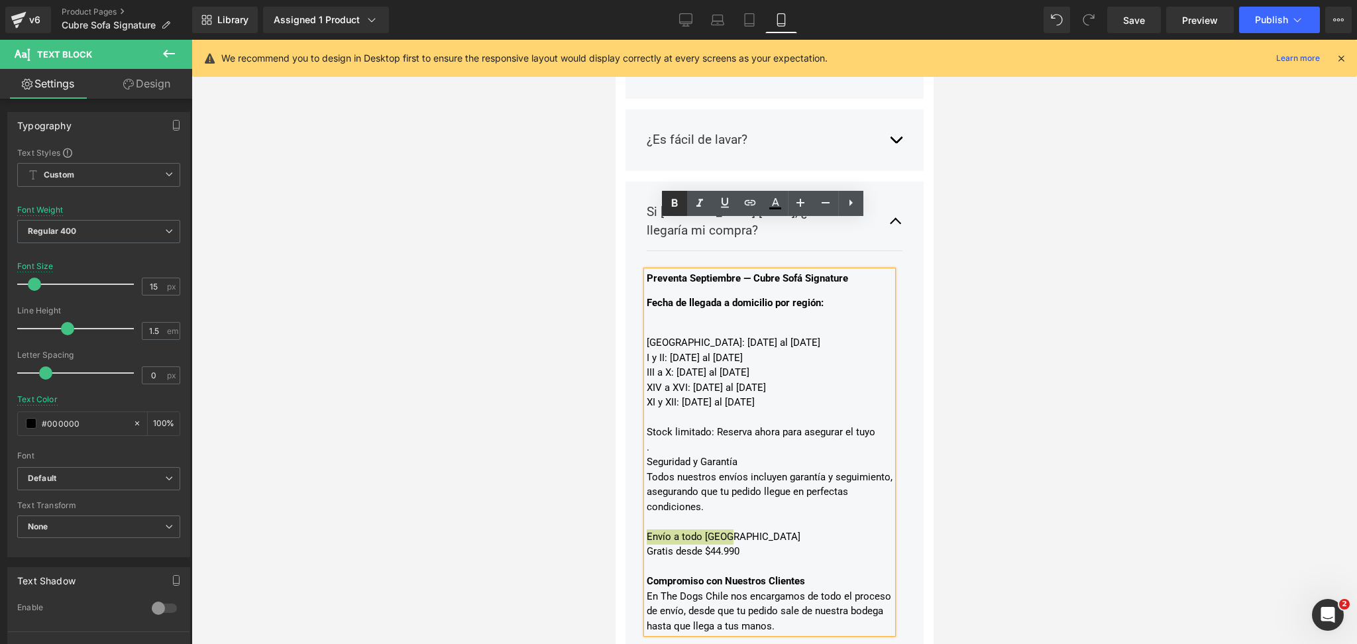
click at [667, 198] on icon at bounding box center [675, 204] width 16 height 16
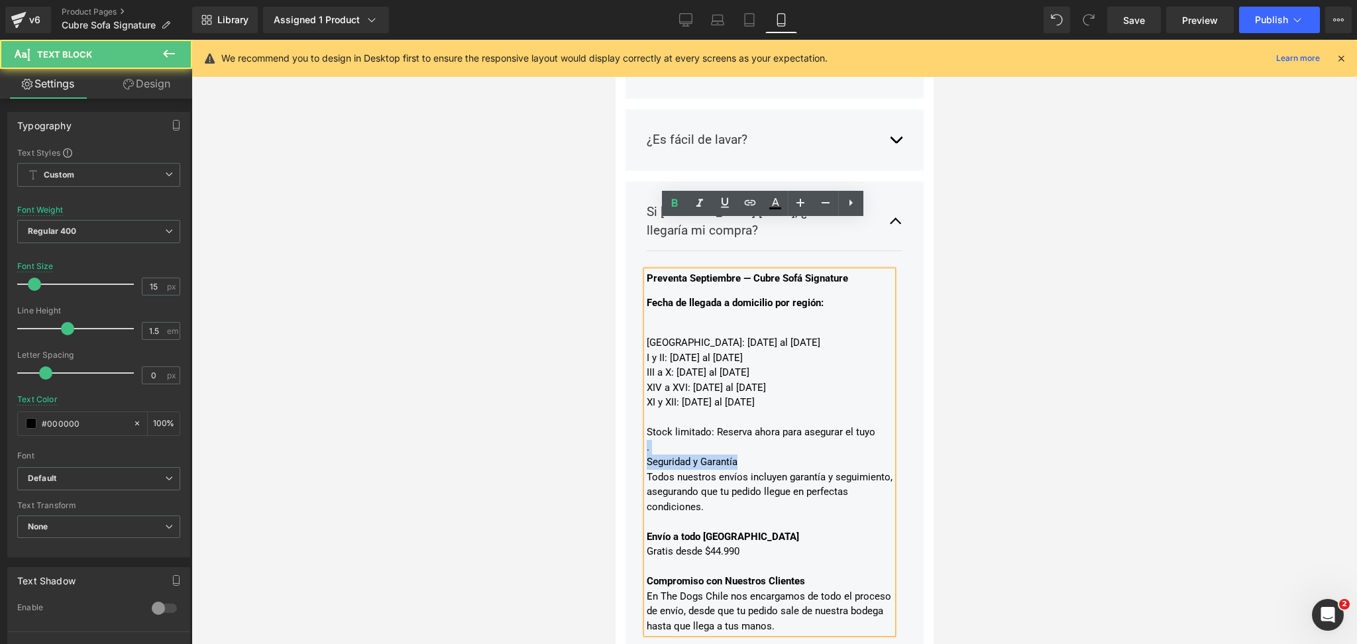
drag, startPoint x: 749, startPoint y: 409, endPoint x: 593, endPoint y: 390, distance: 156.9
click at [674, 205] on icon at bounding box center [675, 203] width 6 height 8
click at [707, 425] on div "Stock limitado: Reserva ahora para asegurar el tuyo" at bounding box center [769, 432] width 246 height 15
drag, startPoint x: 711, startPoint y: 380, endPoint x: 1229, endPoint y: 402, distance: 518.1
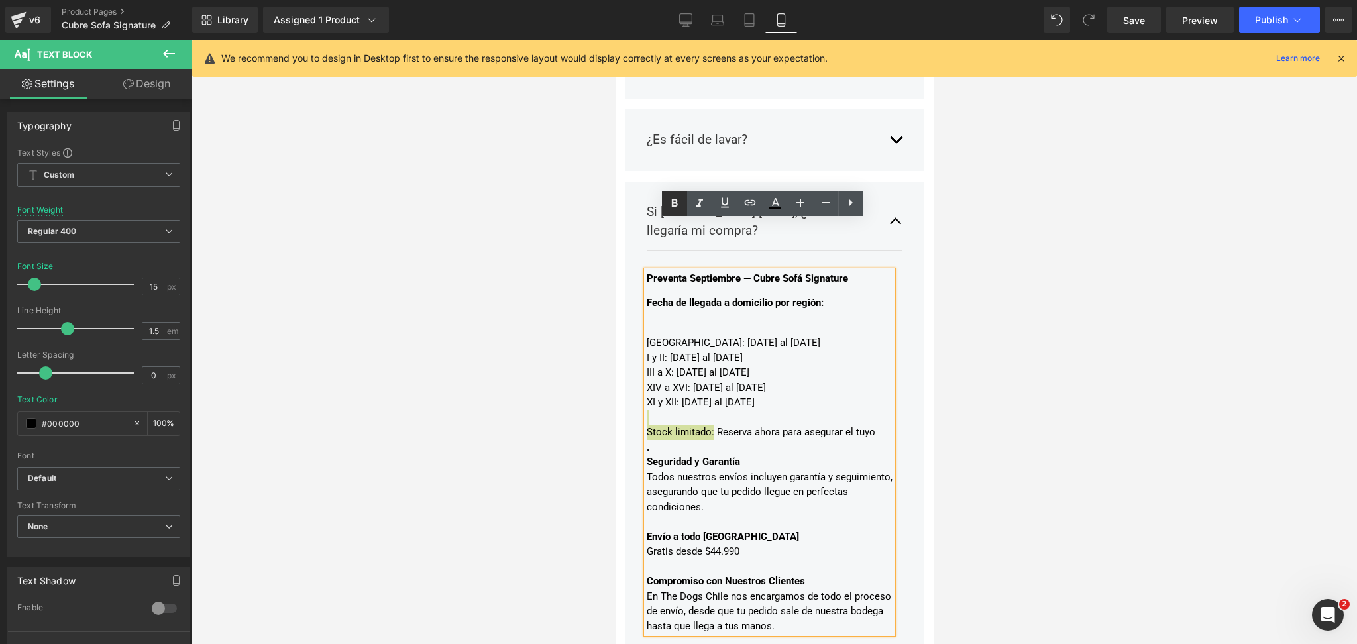
click at [674, 199] on icon at bounding box center [675, 203] width 6 height 8
click at [738, 335] on div "[GEOGRAPHIC_DATA]: [DATE] al [DATE]" at bounding box center [769, 342] width 246 height 15
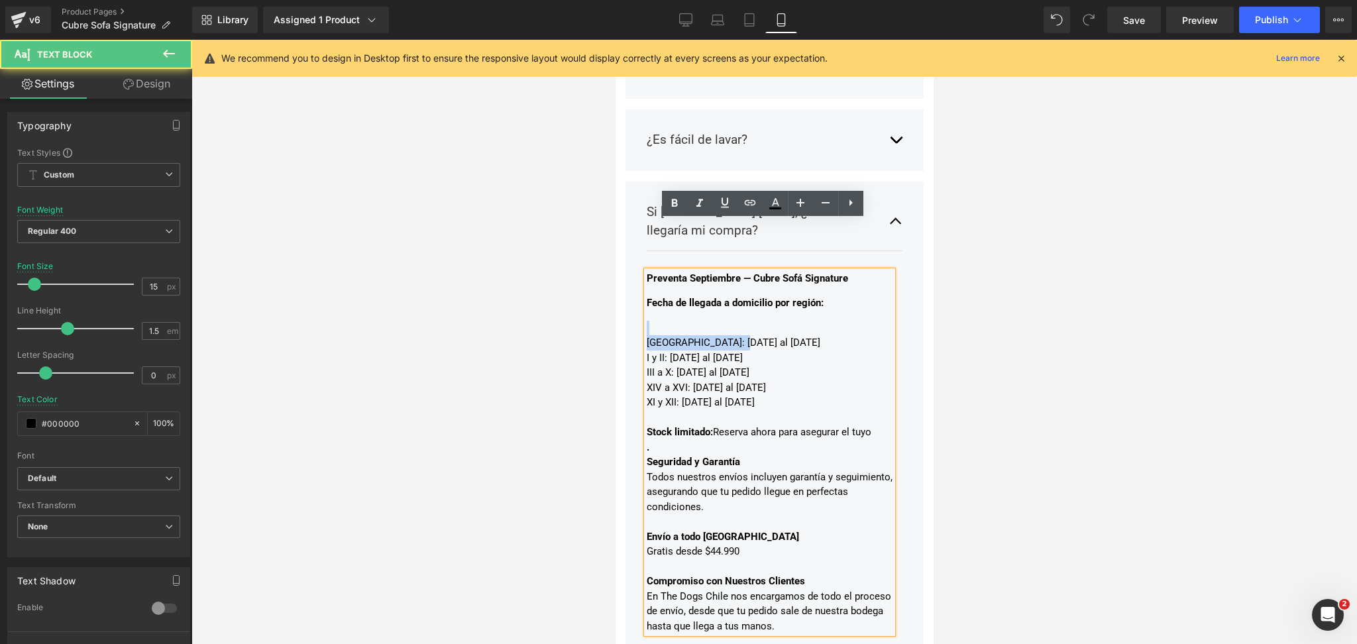
drag, startPoint x: 741, startPoint y: 290, endPoint x: 547, endPoint y: 284, distance: 194.3
click at [675, 208] on icon at bounding box center [675, 204] width 16 height 16
click at [860, 335] on div "[GEOGRAPHIC_DATA] : [DATE] al [DATE]" at bounding box center [769, 342] width 246 height 15
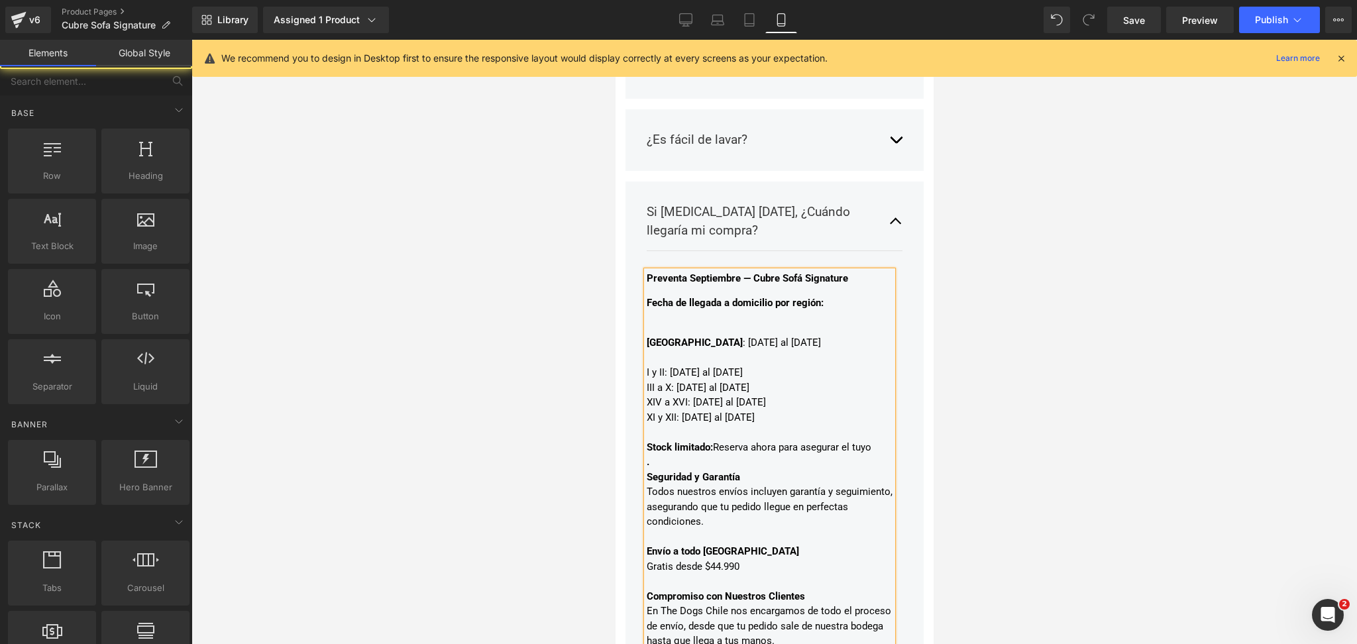
click at [1049, 306] on div at bounding box center [775, 342] width 1166 height 604
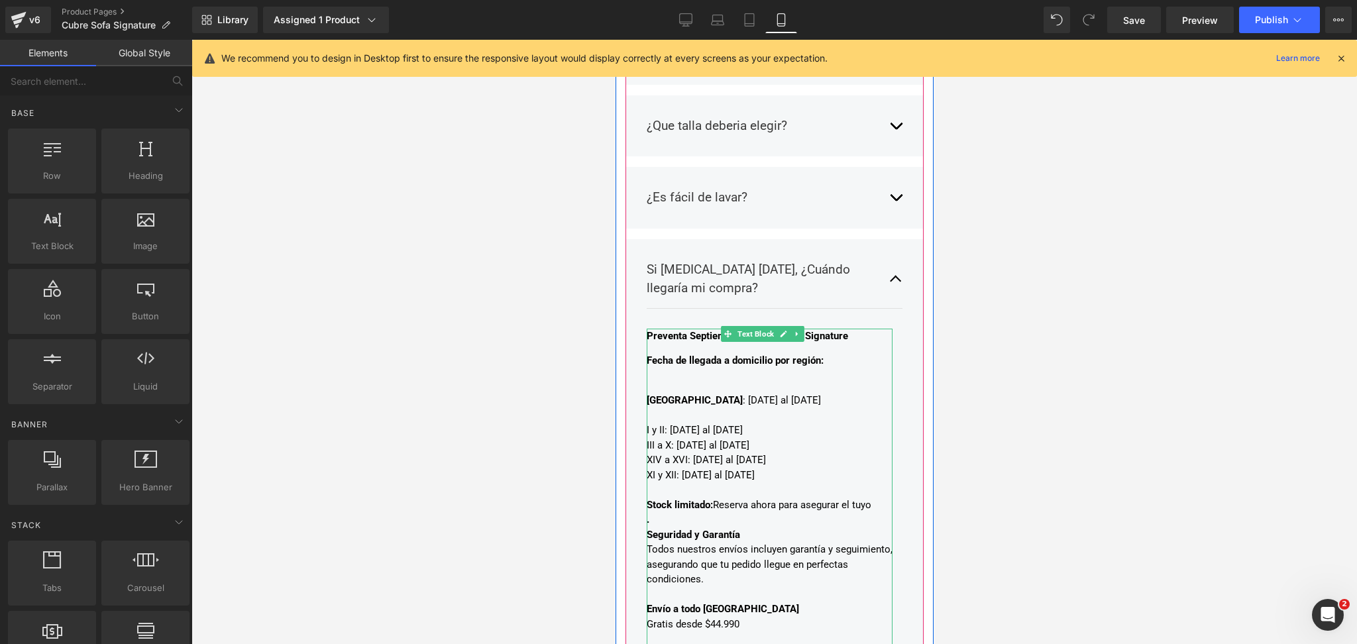
scroll to position [2757, 0]
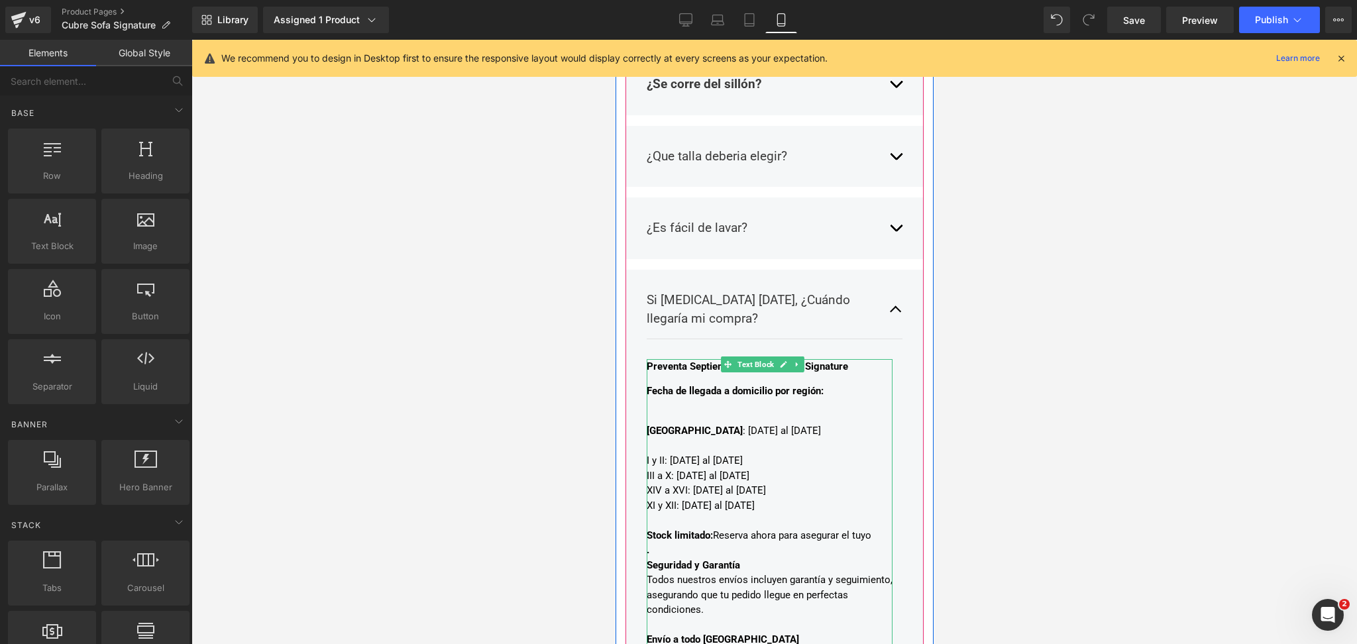
click at [844, 384] on p "Fecha de llegada a domicilio por región:" at bounding box center [769, 391] width 246 height 15
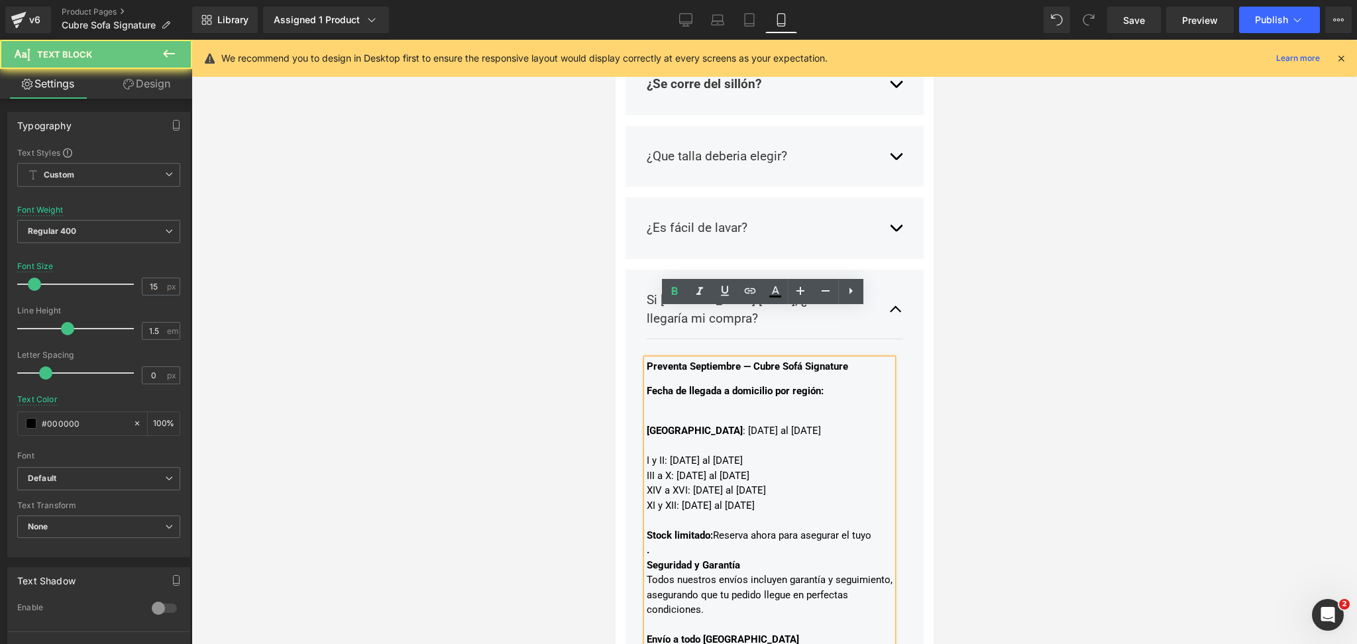
drag, startPoint x: 838, startPoint y: 345, endPoint x: 526, endPoint y: 339, distance: 312.9
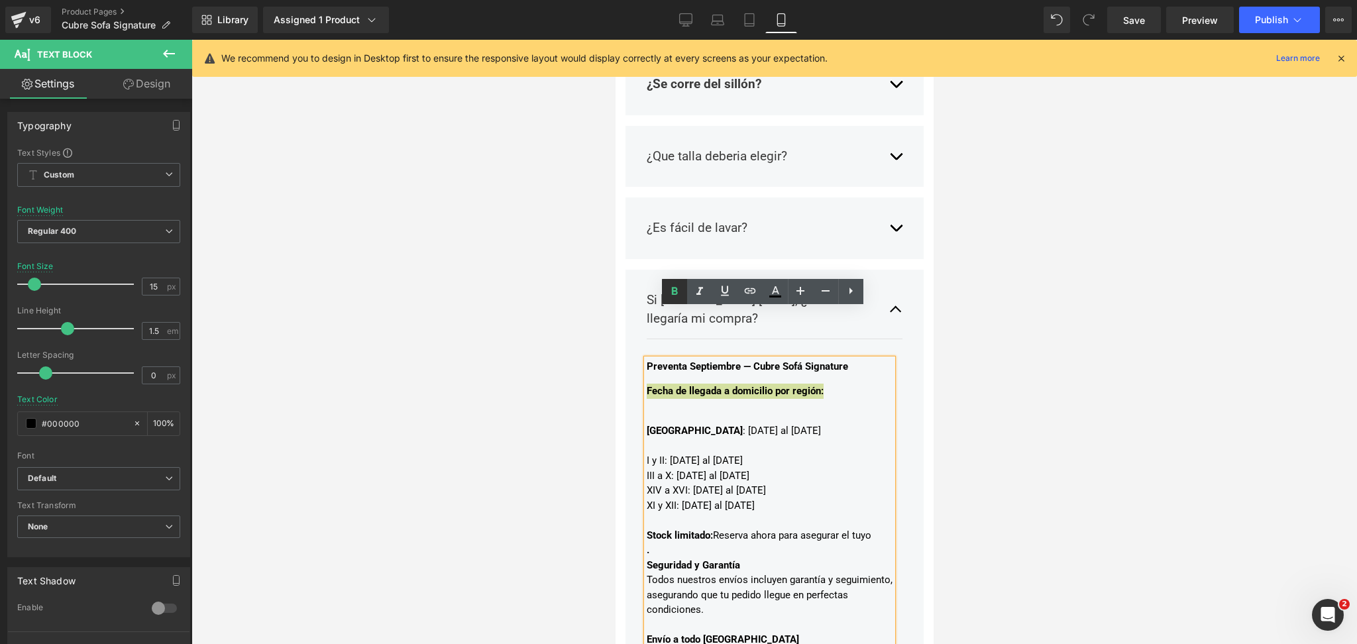
click at [671, 290] on icon at bounding box center [675, 292] width 16 height 16
click at [722, 384] on p "Fecha de llegada a domicilio por región:" at bounding box center [769, 391] width 246 height 15
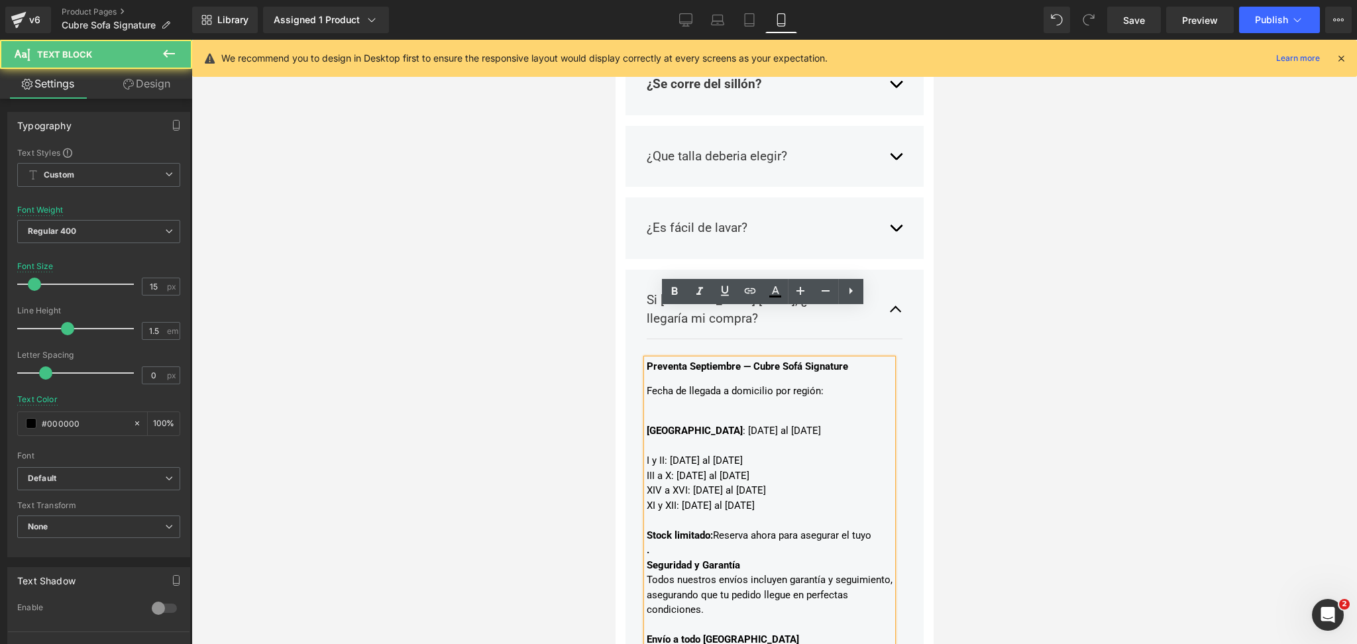
click at [1159, 327] on div at bounding box center [775, 342] width 1166 height 604
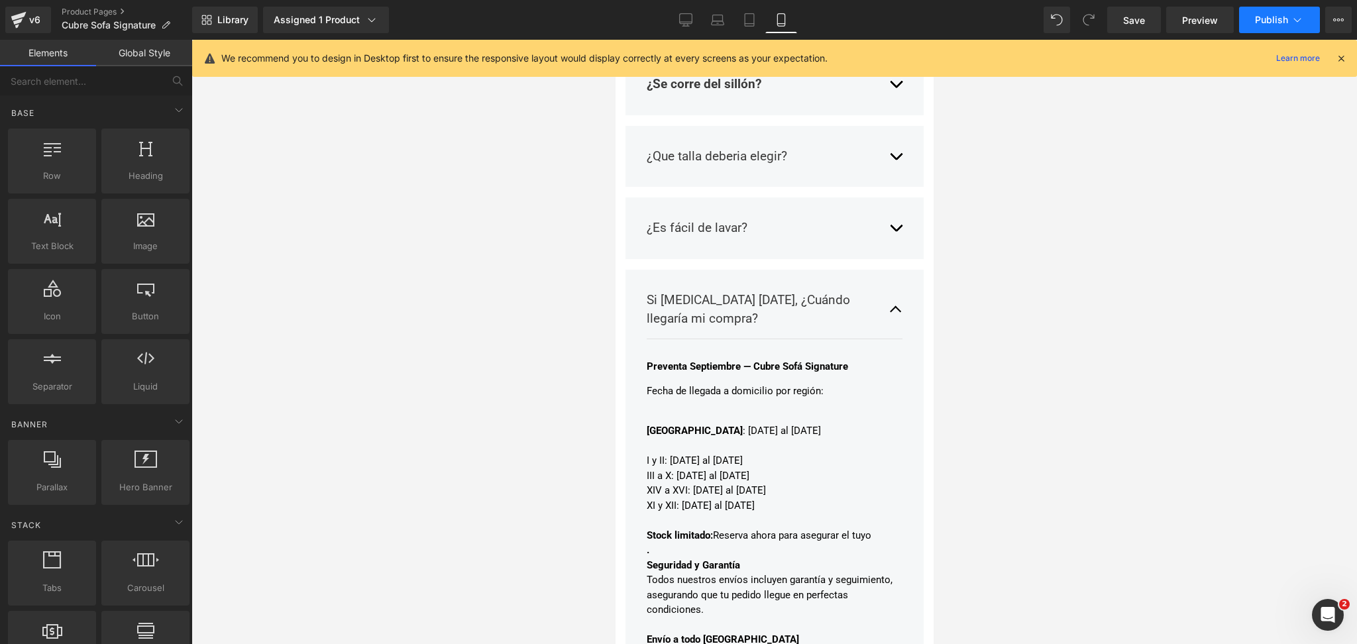
click at [1286, 20] on span "Publish" at bounding box center [1271, 20] width 33 height 11
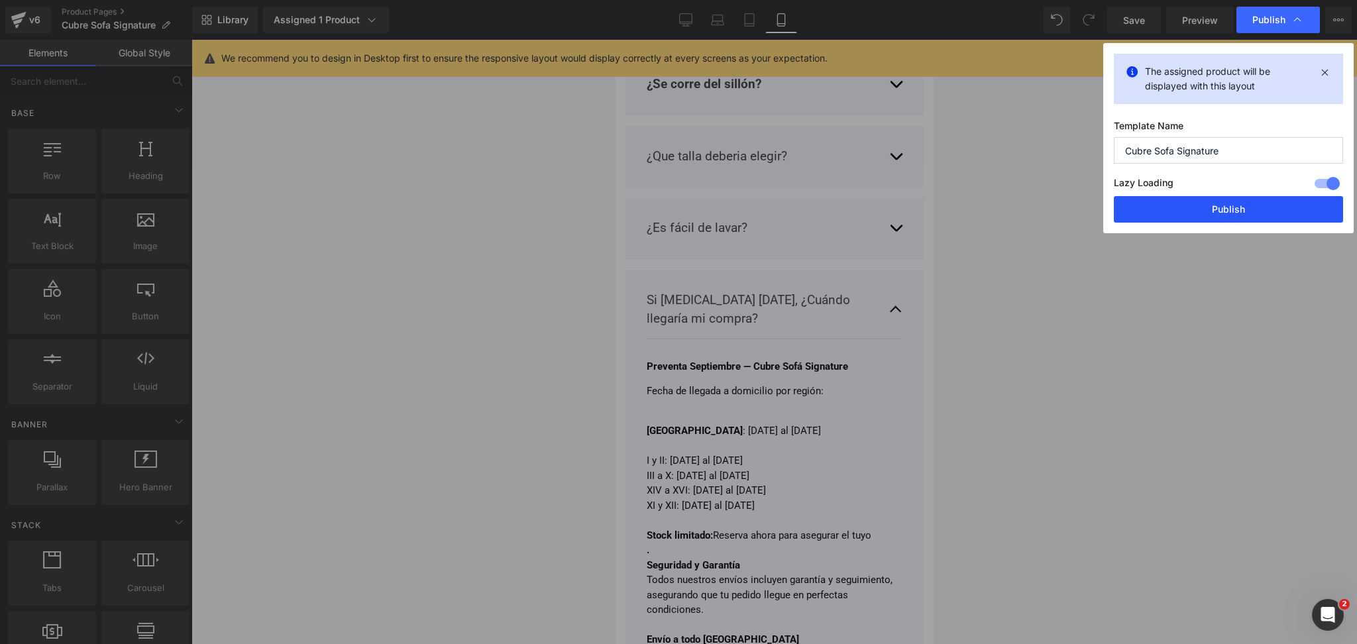
drag, startPoint x: 1172, startPoint y: 201, endPoint x: 224, endPoint y: 207, distance: 947.8
click at [1172, 201] on button "Publish" at bounding box center [1228, 209] width 229 height 27
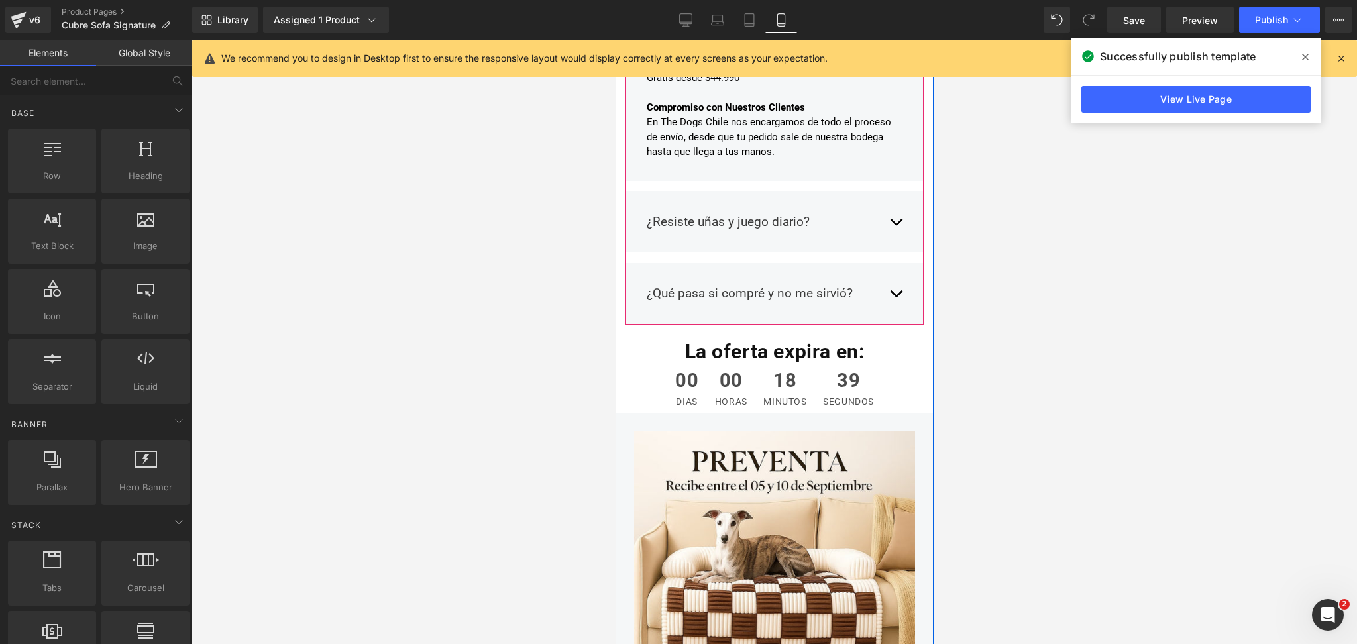
scroll to position [3376, 0]
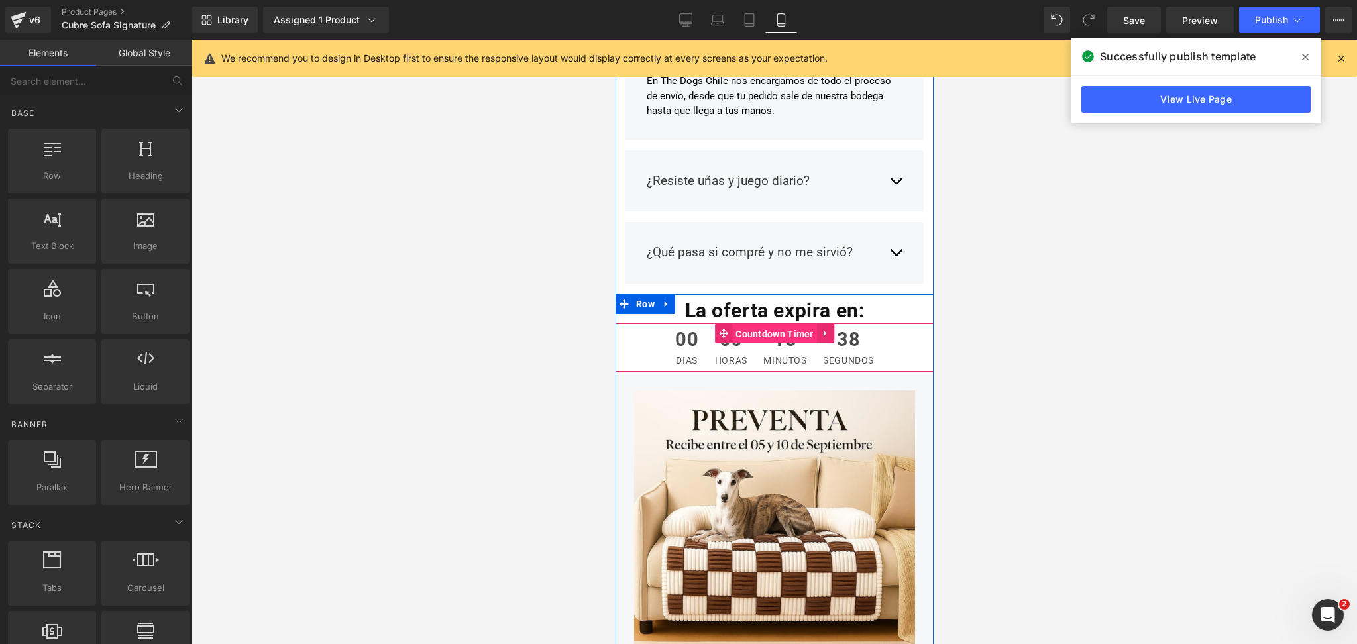
click at [783, 324] on span "Countdown Timer" at bounding box center [774, 334] width 85 height 20
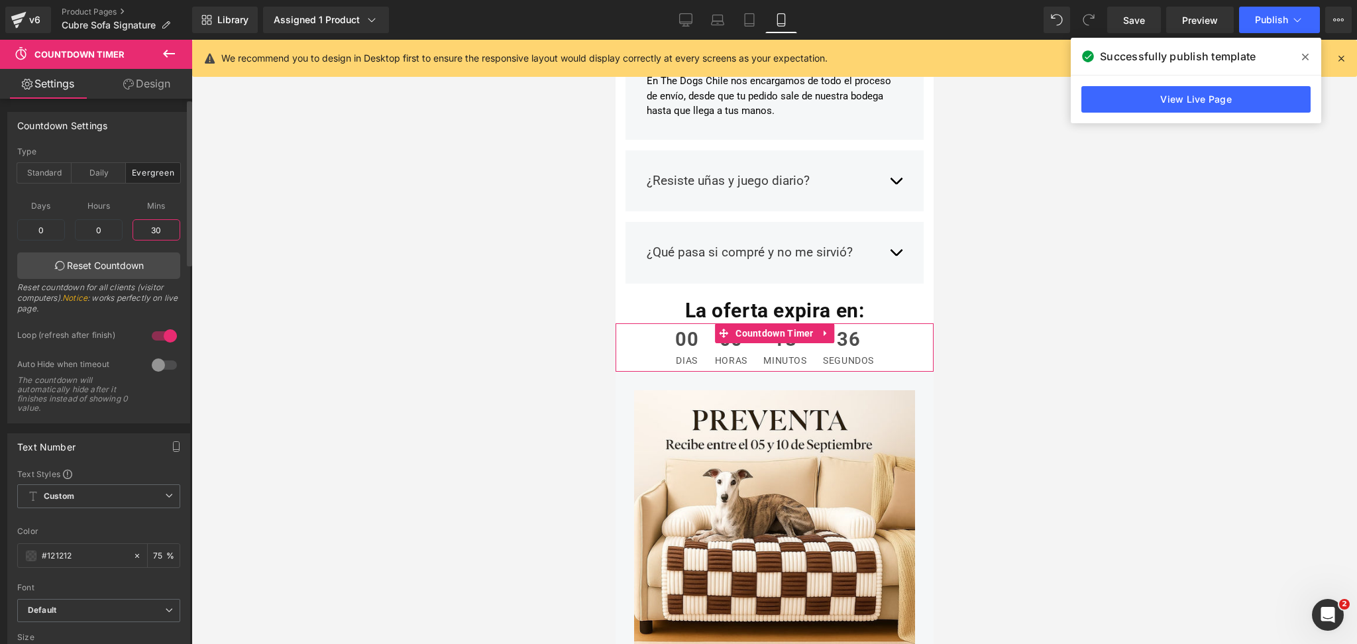
click at [157, 232] on input "30" at bounding box center [157, 229] width 48 height 21
drag, startPoint x: 1308, startPoint y: 52, endPoint x: 1301, endPoint y: 53, distance: 6.7
click at [0, 0] on icon at bounding box center [0, 0] width 0 height 0
